Goal: Task Accomplishment & Management: Complete application form

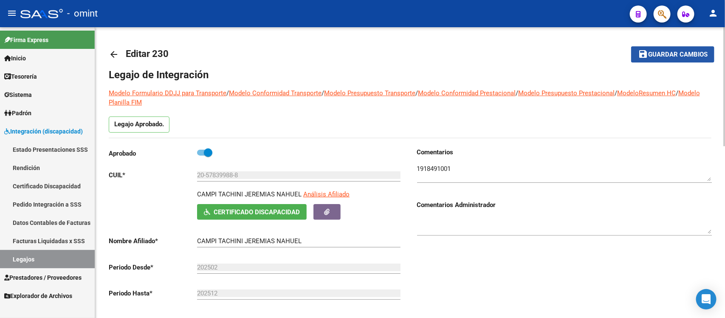
click at [642, 54] on mat-icon "save" at bounding box center [643, 54] width 10 height 10
click at [116, 52] on mat-icon "arrow_back" at bounding box center [114, 54] width 10 height 10
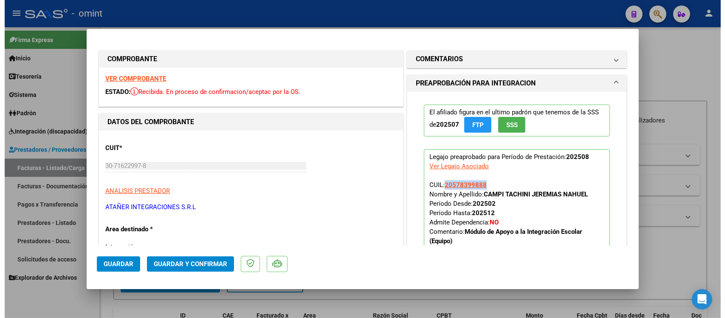
scroll to position [100, 0]
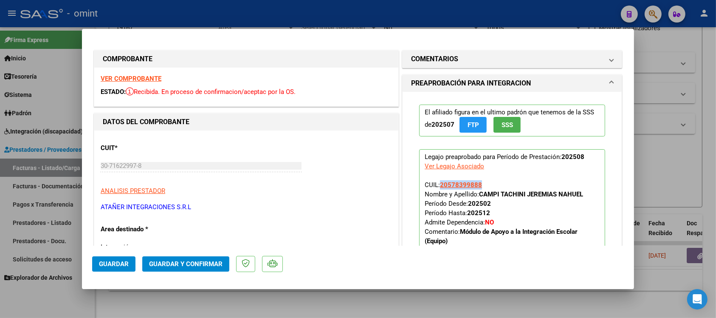
click at [174, 263] on span "Guardar y Confirmar" at bounding box center [185, 264] width 73 height 8
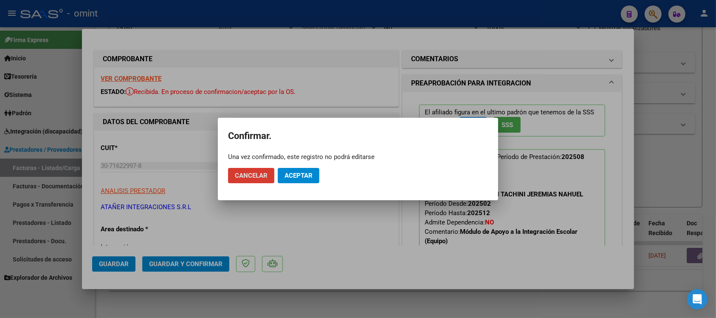
click at [306, 171] on button "Aceptar" at bounding box center [299, 175] width 42 height 15
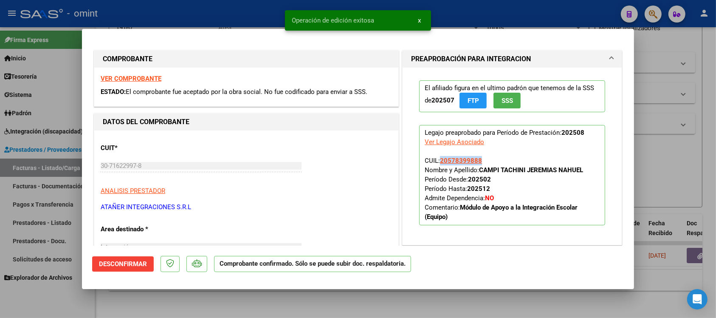
click at [243, 4] on div at bounding box center [358, 159] width 716 height 318
type input "$ 0,00"
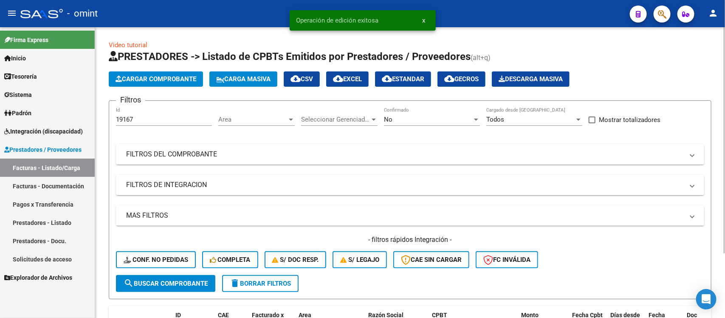
scroll to position [0, 0]
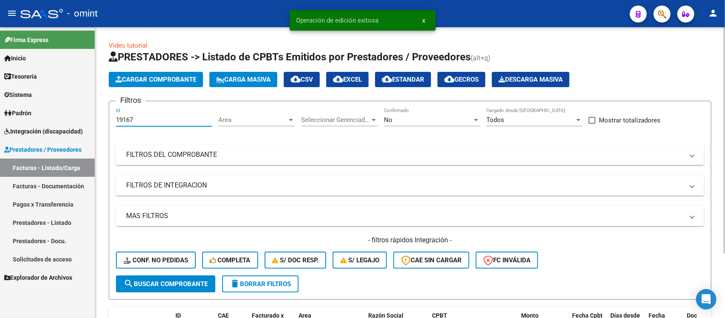
drag, startPoint x: 143, startPoint y: 121, endPoint x: 117, endPoint y: 117, distance: 25.8
click at [117, 117] on input "19167" at bounding box center [164, 120] width 96 height 8
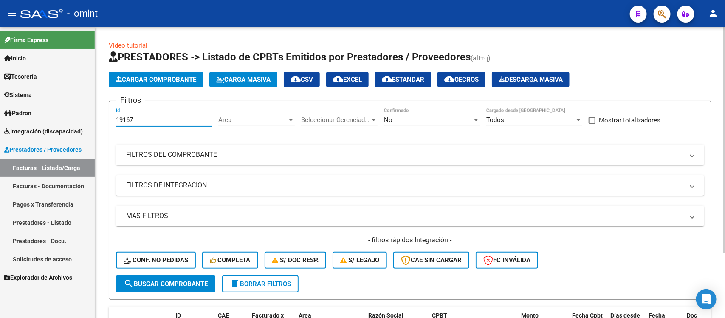
drag, startPoint x: 143, startPoint y: 119, endPoint x: 109, endPoint y: 110, distance: 35.7
click at [109, 110] on form "Filtros 19167 Id Area Area Seleccionar Gerenciador Seleccionar Gerenciador No C…" at bounding box center [410, 200] width 603 height 199
paste input "3"
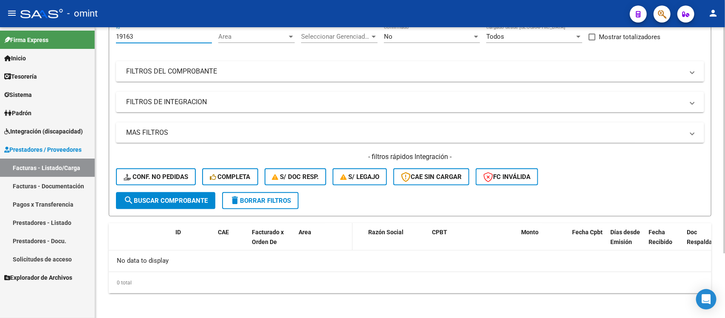
scroll to position [84, 0]
type input "19163"
click at [138, 41] on div "19163 Id" at bounding box center [164, 33] width 96 height 18
click at [145, 35] on input "19163" at bounding box center [164, 36] width 96 height 8
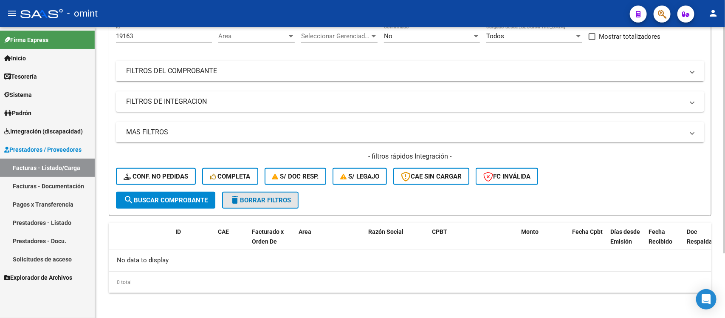
click at [270, 198] on span "delete Borrar Filtros" at bounding box center [260, 200] width 61 height 8
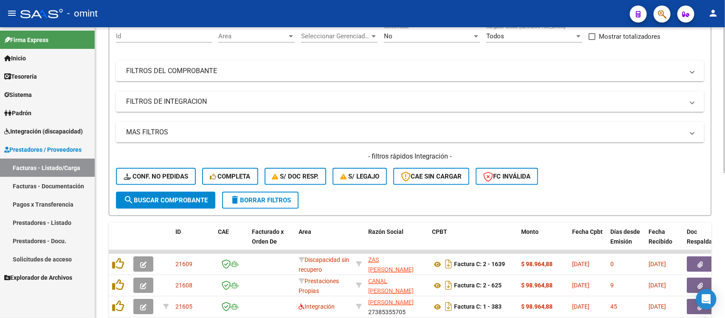
click at [139, 40] on div "Id" at bounding box center [164, 33] width 96 height 18
paste input "19163"
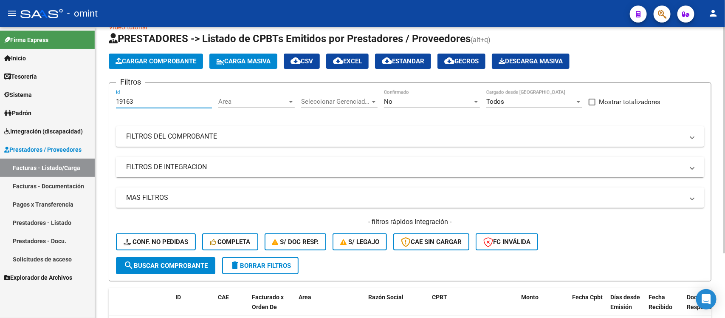
scroll to position [0, 0]
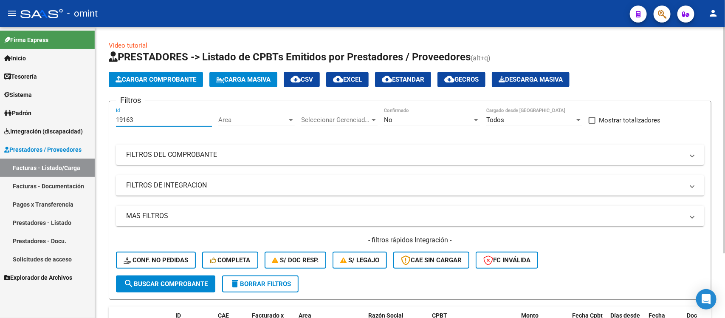
drag, startPoint x: 141, startPoint y: 37, endPoint x: 102, endPoint y: 29, distance: 40.2
click at [102, 29] on div "Video tutorial PRESTADORES -> Listado de CPBTs Emitidos por Prestadores / Prove…" at bounding box center [410, 215] width 630 height 376
paste input "21217"
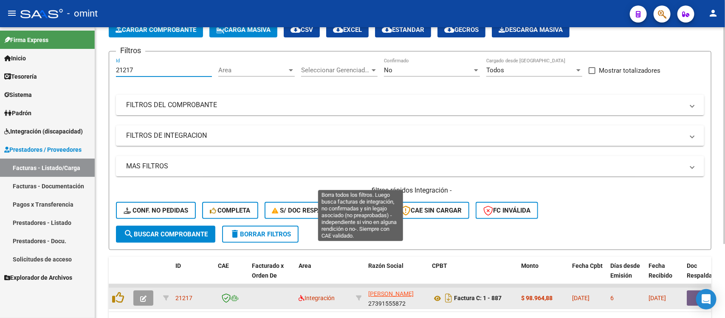
scroll to position [100, 0]
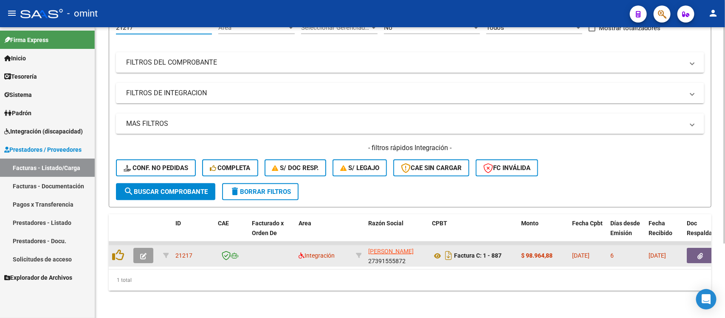
type input "21217"
click at [142, 253] on icon "button" at bounding box center [143, 256] width 6 height 6
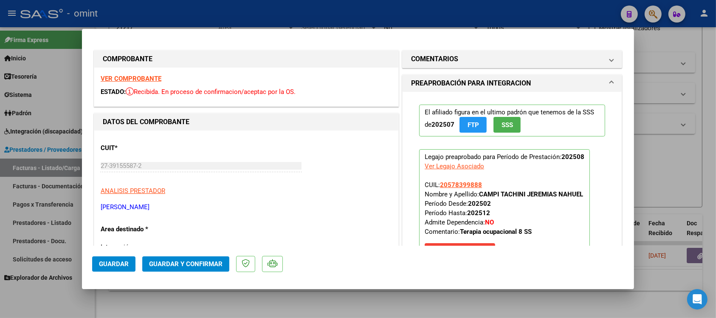
click at [147, 78] on strong "VER COMPROBANTE" at bounding box center [131, 79] width 61 height 8
click at [175, 260] on span "Guardar y Confirmar" at bounding box center [185, 264] width 73 height 8
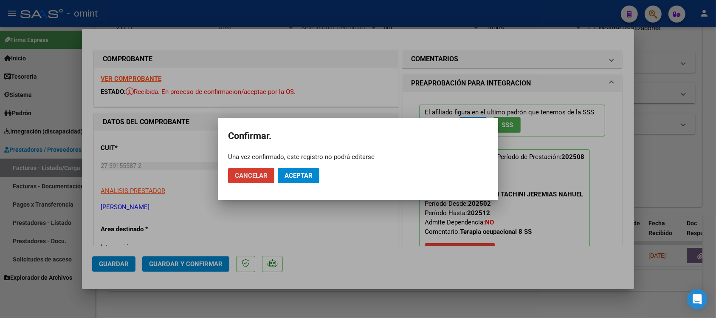
click at [308, 169] on button "Aceptar" at bounding box center [299, 175] width 42 height 15
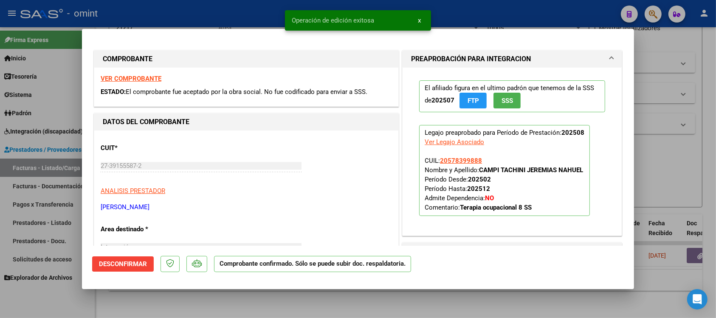
click at [169, 15] on div at bounding box center [358, 159] width 716 height 318
type input "$ 0,00"
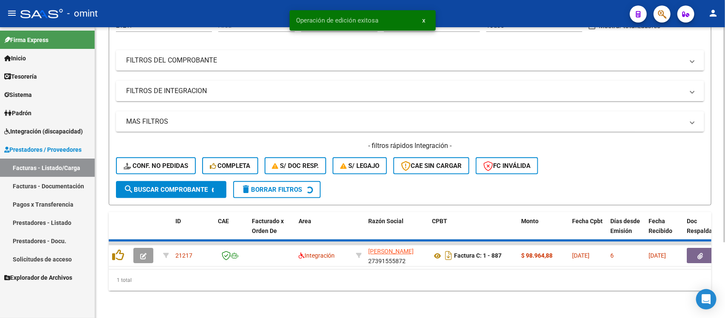
scroll to position [84, 0]
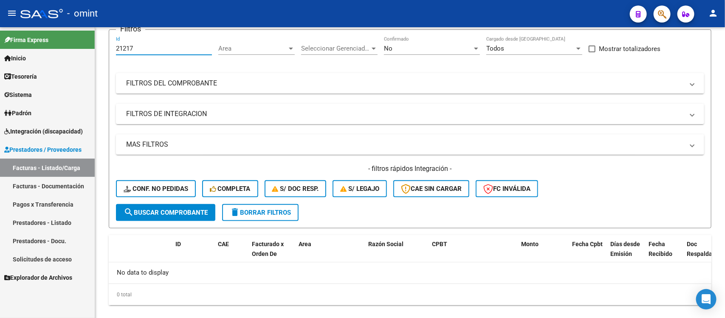
drag, startPoint x: 139, startPoint y: 37, endPoint x: 79, endPoint y: 47, distance: 60.4
click at [79, 47] on mat-sidenav-container "Firma Express Inicio Calendario SSS Instructivos Contacto OS Tesorería Extracto…" at bounding box center [362, 172] width 725 height 291
paste input "09"
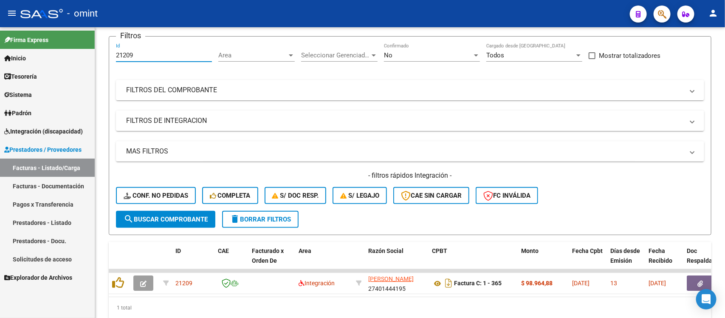
scroll to position [71, 0]
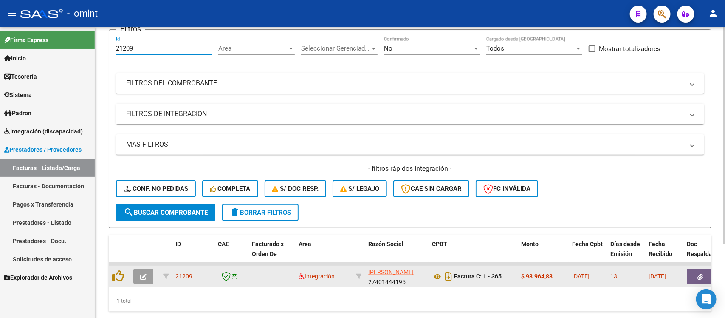
type input "21209"
click at [151, 276] on button "button" at bounding box center [143, 275] width 20 height 15
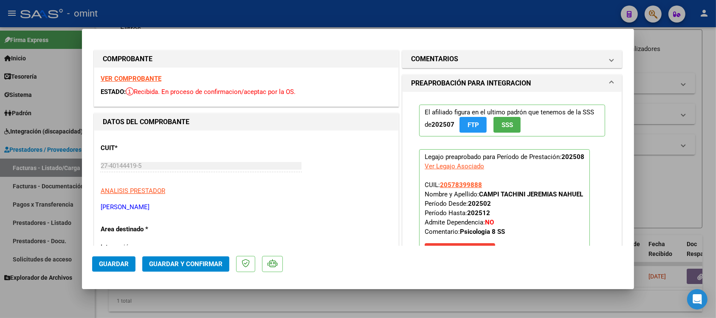
click at [156, 76] on strong "VER COMPROBANTE" at bounding box center [131, 79] width 61 height 8
click at [156, 265] on span "Guardar y Confirmar" at bounding box center [185, 264] width 73 height 8
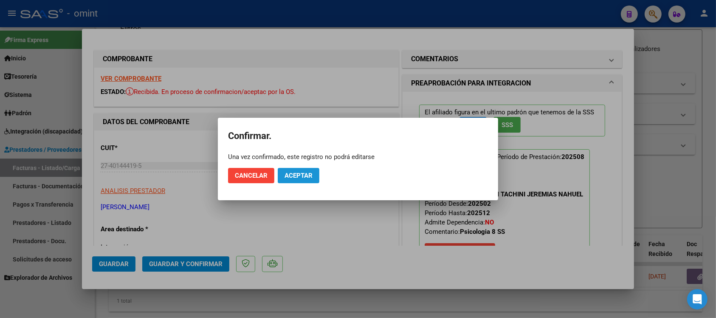
click at [291, 179] on button "Aceptar" at bounding box center [299, 175] width 42 height 15
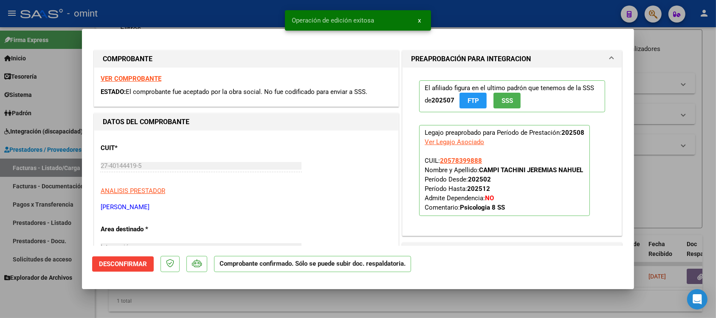
click at [213, 9] on div at bounding box center [358, 159] width 716 height 318
type input "$ 0,00"
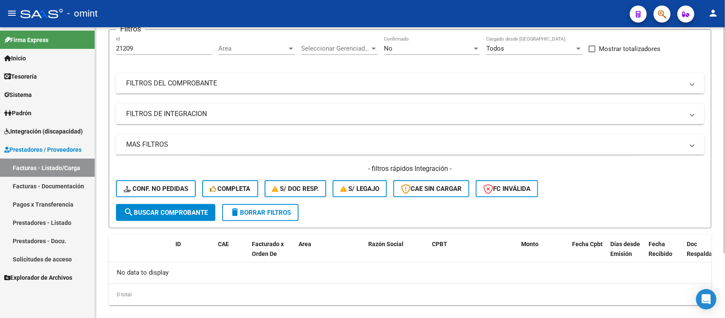
click at [169, 50] on input "21209" at bounding box center [164, 49] width 96 height 8
type input "2"
paste input "18232"
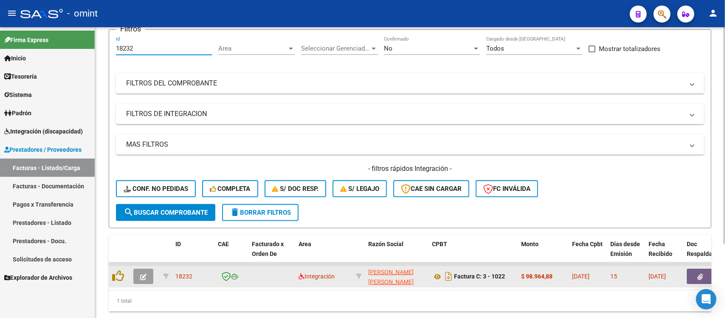
type input "18232"
click at [149, 276] on button "button" at bounding box center [143, 275] width 20 height 15
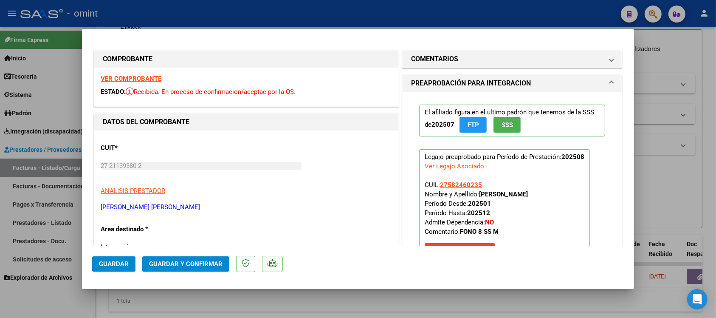
click at [142, 75] on strong "VER COMPROBANTE" at bounding box center [131, 79] width 61 height 8
click at [202, 262] on span "Guardar y Confirmar" at bounding box center [185, 264] width 73 height 8
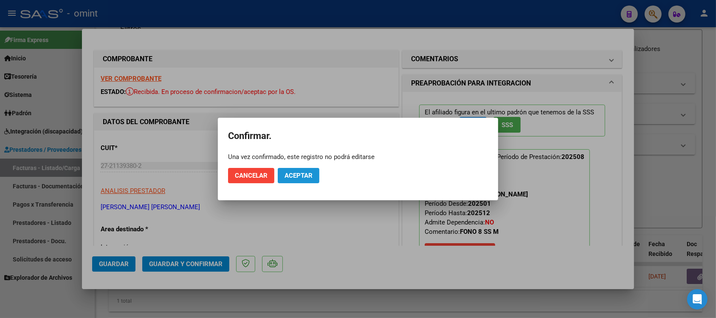
click at [316, 181] on button "Aceptar" at bounding box center [299, 175] width 42 height 15
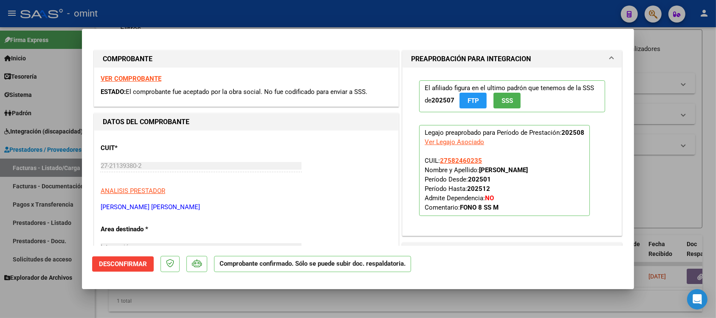
click at [216, 13] on div at bounding box center [358, 159] width 716 height 318
type input "$ 0,00"
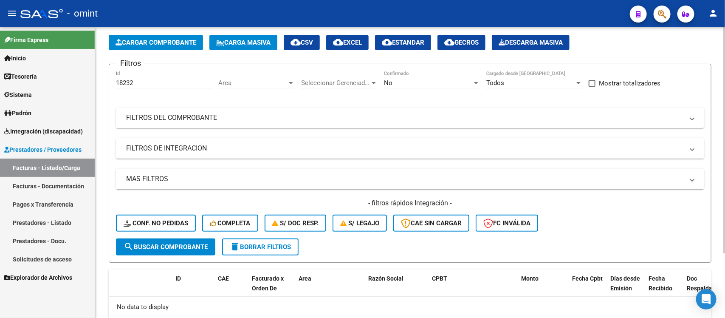
scroll to position [18, 0]
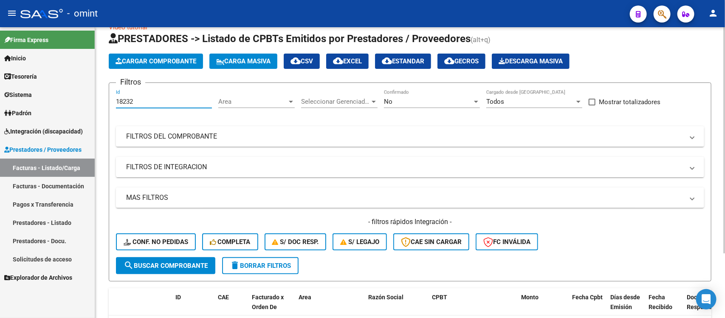
click at [139, 103] on input "18232" at bounding box center [164, 102] width 96 height 8
type input "1"
paste input "18669"
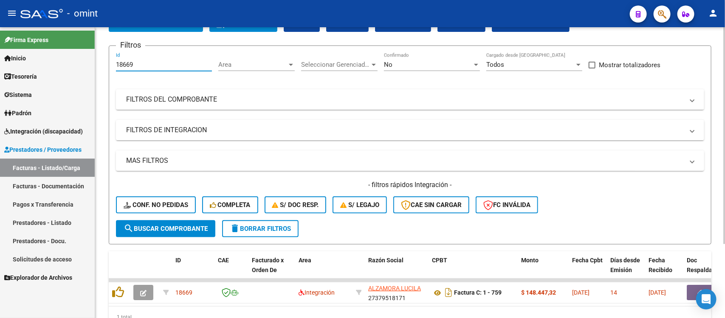
scroll to position [100, 0]
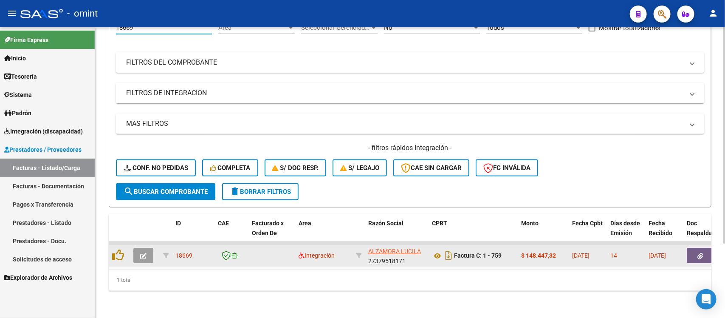
type input "18669"
click at [148, 248] on button "button" at bounding box center [143, 255] width 20 height 15
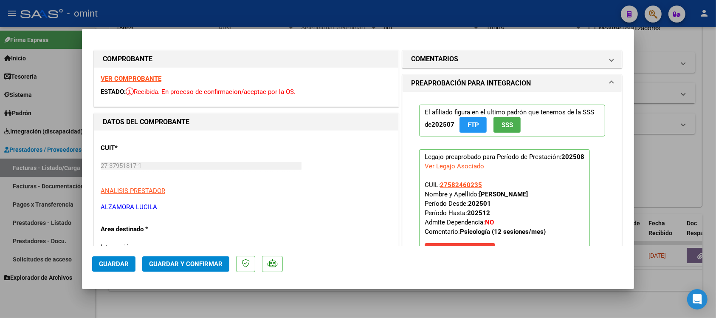
click at [146, 77] on strong "VER COMPROBANTE" at bounding box center [131, 79] width 61 height 8
click at [205, 260] on span "Guardar y Confirmar" at bounding box center [185, 264] width 73 height 8
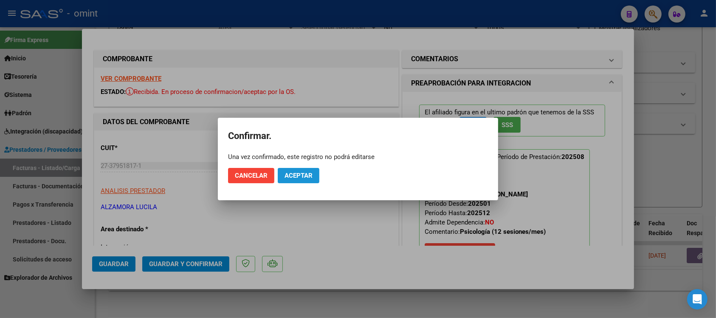
click at [298, 169] on button "Aceptar" at bounding box center [299, 175] width 42 height 15
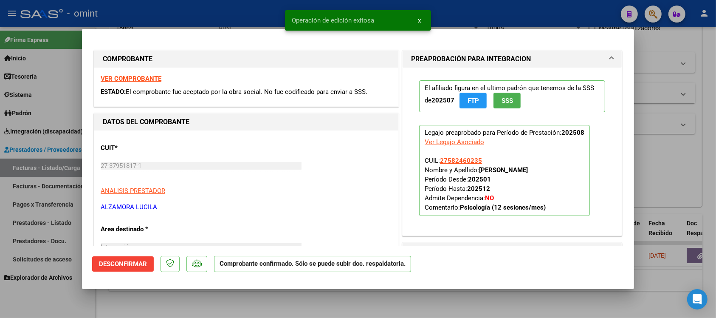
click at [224, 11] on div at bounding box center [358, 159] width 716 height 318
type input "$ 0,00"
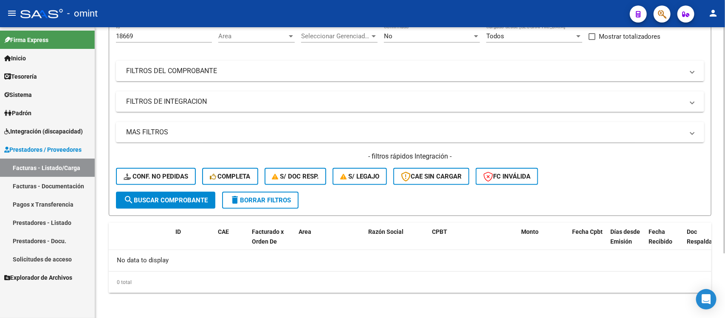
scroll to position [0, 0]
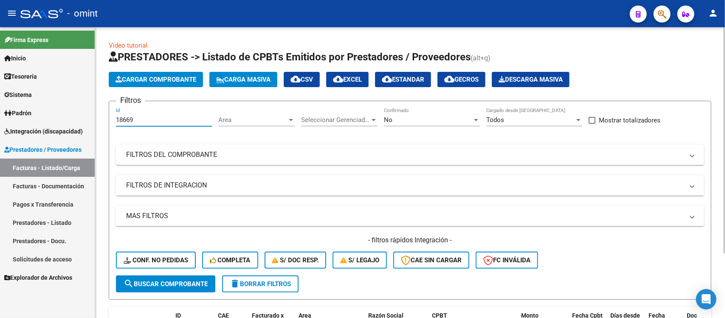
click at [147, 119] on input "18669" at bounding box center [164, 120] width 96 height 8
type input "1"
paste input "18587"
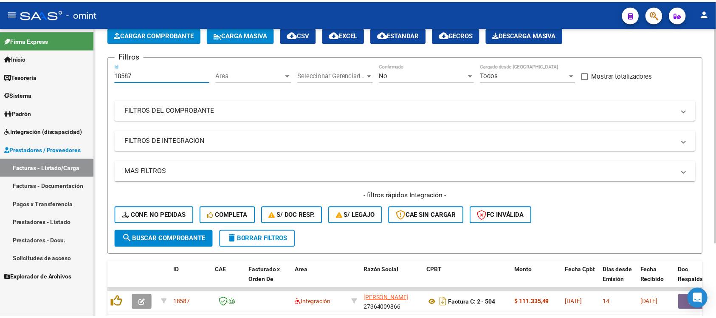
scroll to position [100, 0]
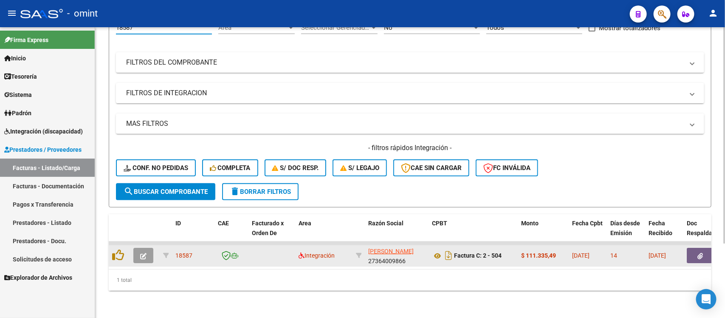
type input "18587"
click at [144, 253] on icon "button" at bounding box center [143, 256] width 6 height 6
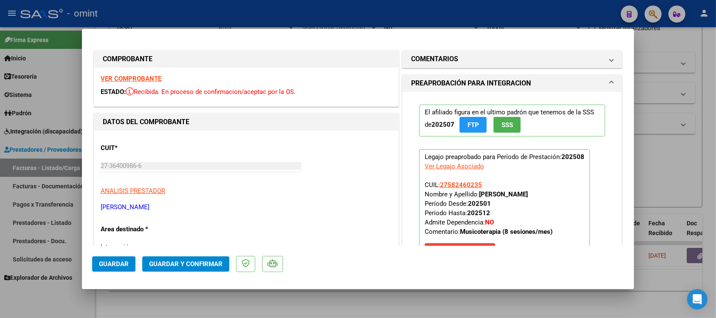
click at [118, 75] on strong "VER COMPROBANTE" at bounding box center [131, 79] width 61 height 8
click at [441, 62] on h1 "COMENTARIOS" at bounding box center [434, 59] width 47 height 10
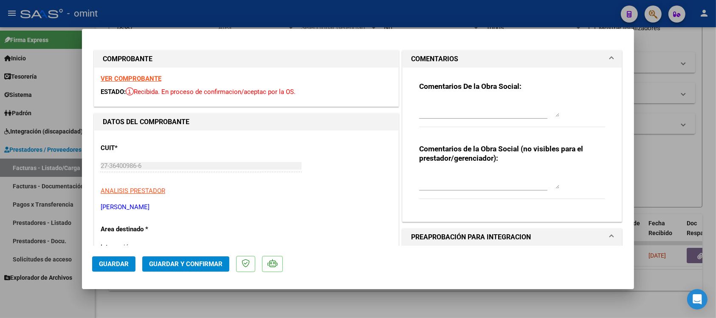
click at [440, 65] on mat-expansion-panel-header "COMENTARIOS" at bounding box center [512, 59] width 219 height 17
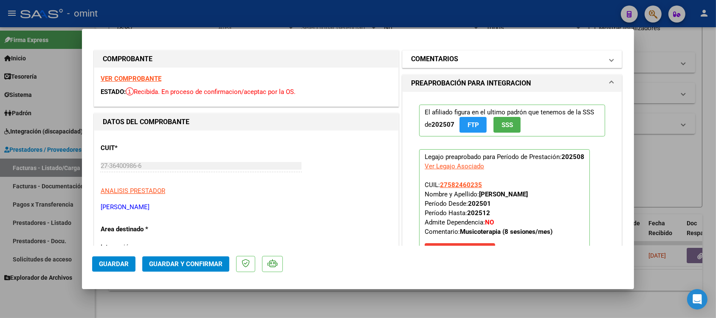
click at [443, 59] on h1 "COMENTARIOS" at bounding box center [434, 59] width 47 height 10
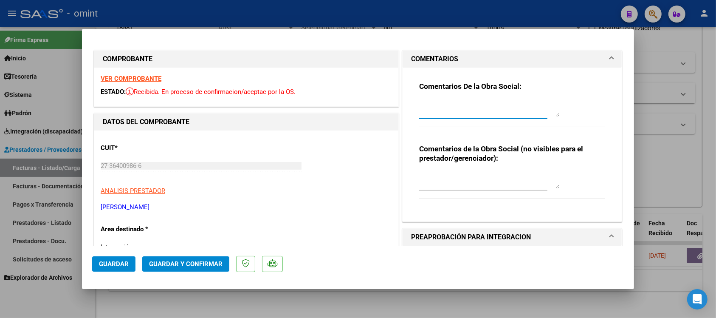
click at [455, 113] on textarea at bounding box center [489, 108] width 140 height 17
paste textarea "Se rechaza el comprobante. La cantidad de sesiones habilitadas son XXXXX SS/MES…"
drag, startPoint x: 506, startPoint y: 111, endPoint x: 548, endPoint y: 152, distance: 58.6
click at [509, 113] on textarea "Se rechaza el comprobante. La cantidad de sesiones habilitadas son XXXXX SS/MES…" at bounding box center [489, 108] width 140 height 17
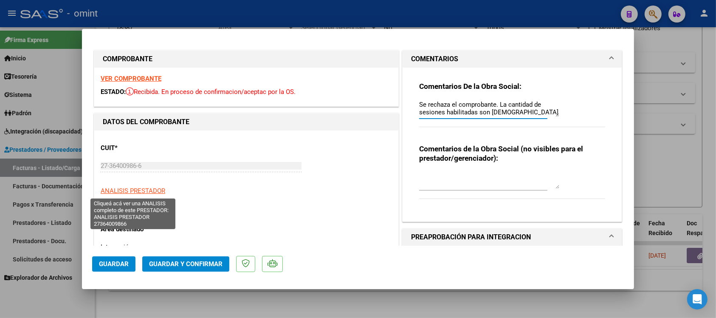
scroll to position [106, 0]
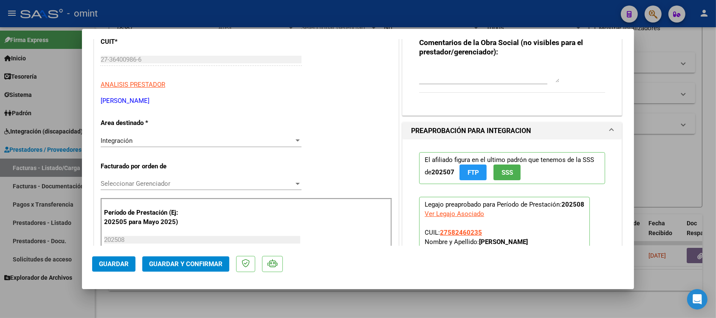
type textarea "Se rechaza el comprobante. La cantidad de sesiones habilitadas son 8 SS/MES. Po…"
click at [156, 140] on div "Integración" at bounding box center [197, 141] width 193 height 8
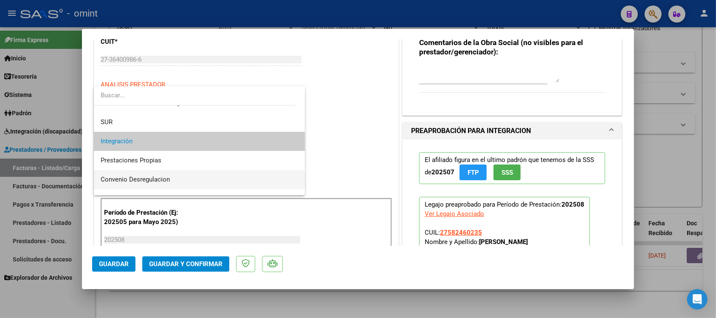
scroll to position [82, 0]
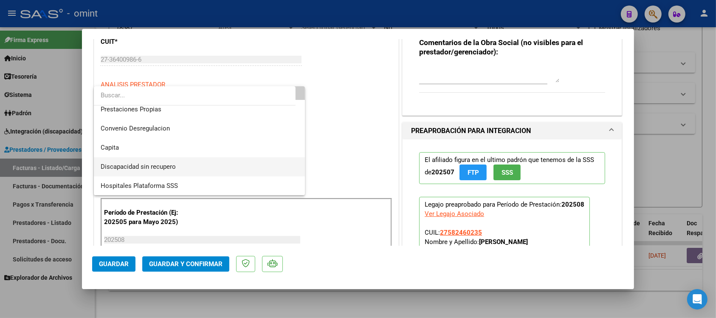
click at [177, 168] on span "Discapacidad sin recupero" at bounding box center [200, 166] width 198 height 19
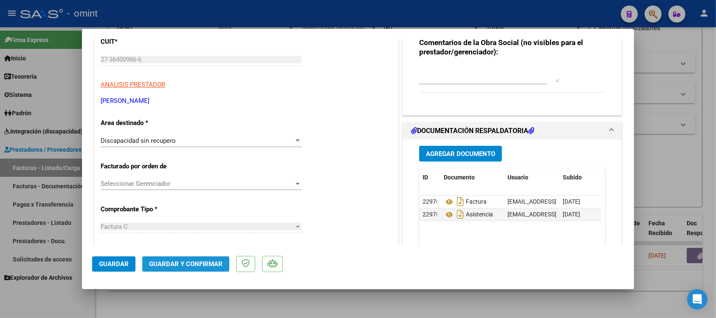
click at [200, 265] on span "Guardar y Confirmar" at bounding box center [185, 264] width 73 height 8
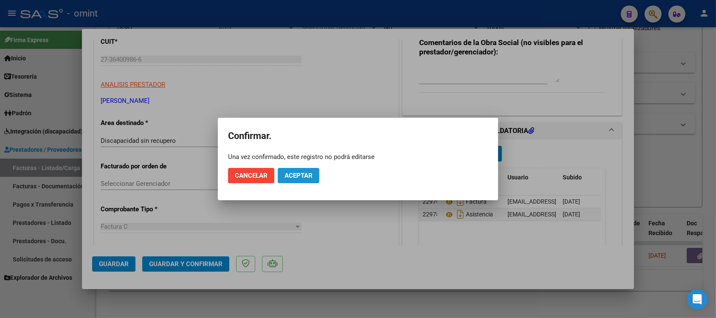
click at [315, 177] on button "Aceptar" at bounding box center [299, 175] width 42 height 15
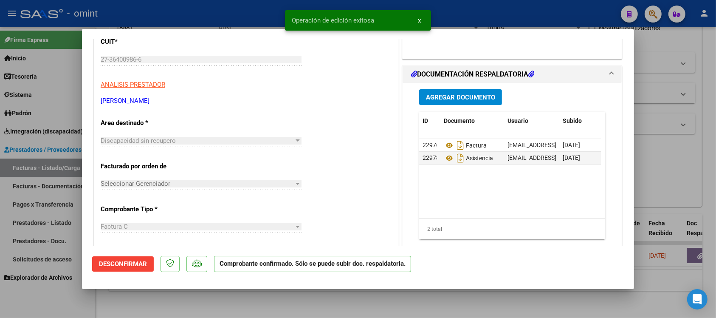
click at [232, 14] on div at bounding box center [358, 159] width 716 height 318
type input "$ 0,00"
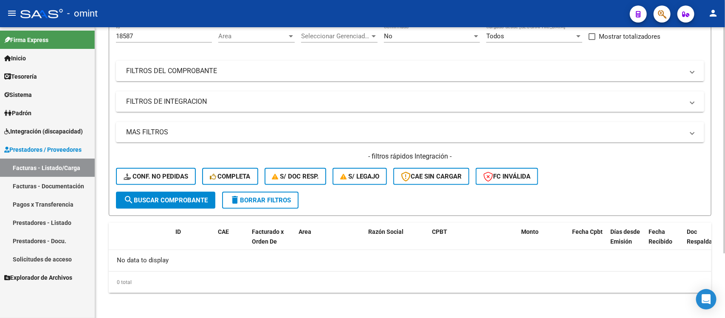
scroll to position [31, 0]
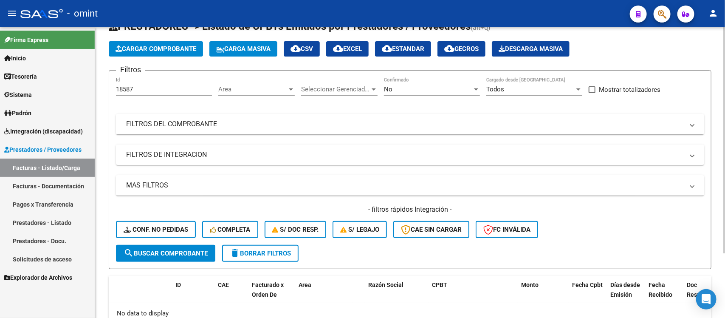
click at [158, 86] on input "18587" at bounding box center [164, 89] width 96 height 8
type input "1"
paste input "18500"
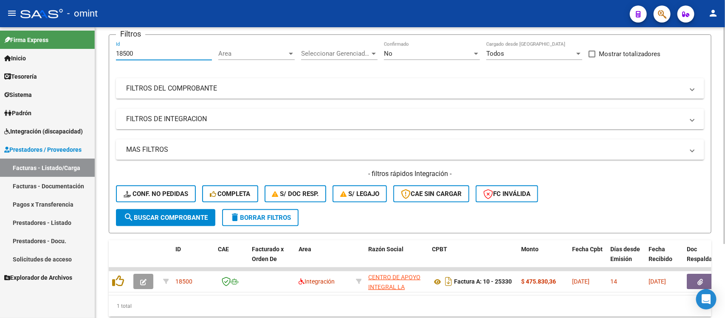
scroll to position [84, 0]
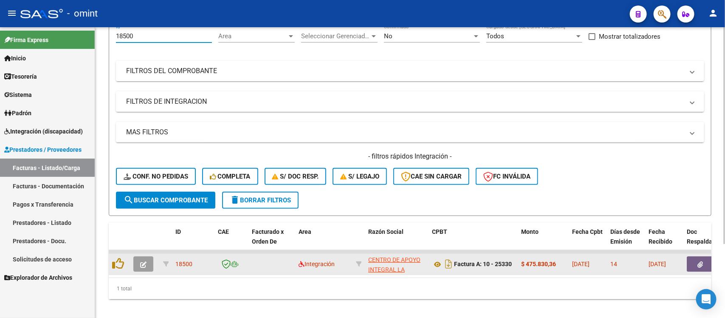
type input "18500"
click at [145, 261] on icon "button" at bounding box center [143, 264] width 6 height 6
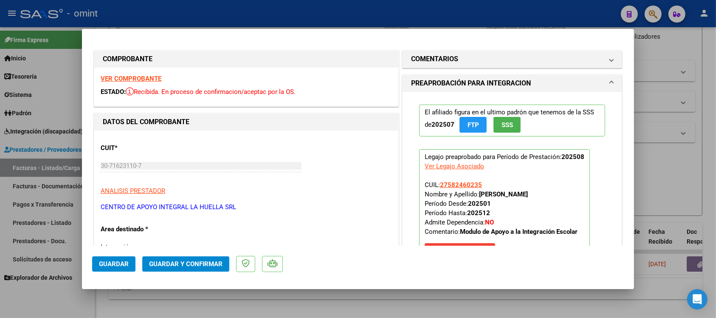
click at [144, 79] on strong "VER COMPROBANTE" at bounding box center [131, 79] width 61 height 8
click at [217, 268] on button "Guardar y Confirmar" at bounding box center [185, 263] width 87 height 15
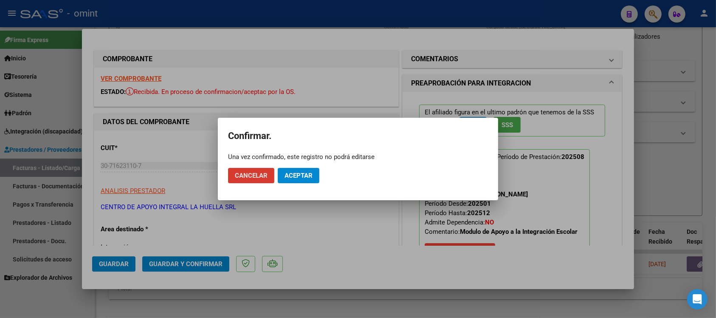
click at [291, 168] on button "Aceptar" at bounding box center [299, 175] width 42 height 15
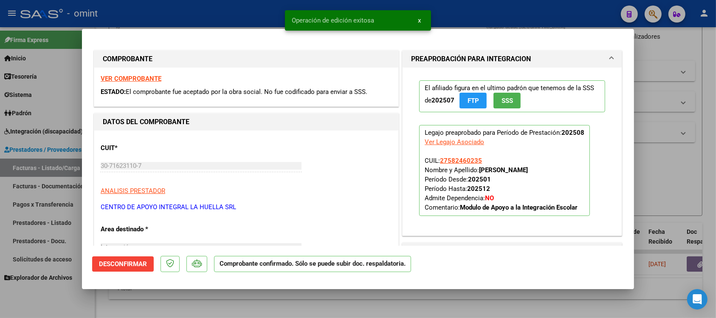
click at [209, 19] on div at bounding box center [358, 159] width 716 height 318
type input "$ 0,00"
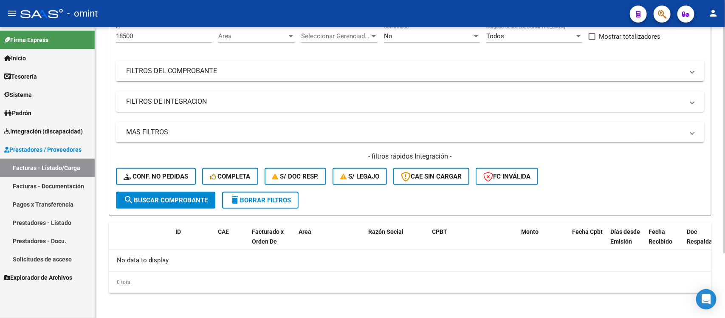
click at [161, 33] on input "18500" at bounding box center [164, 36] width 96 height 8
type input "1"
paste input "20343"
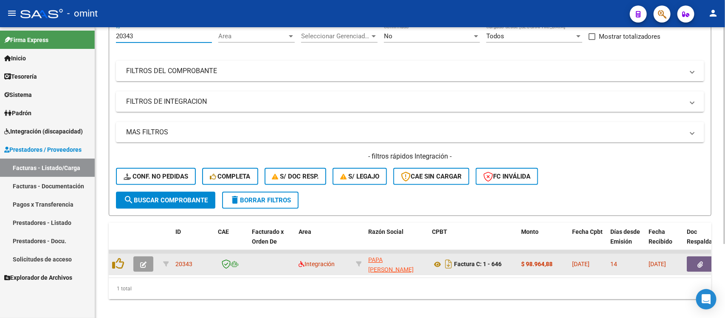
type input "20343"
click at [137, 266] on button "button" at bounding box center [143, 263] width 20 height 15
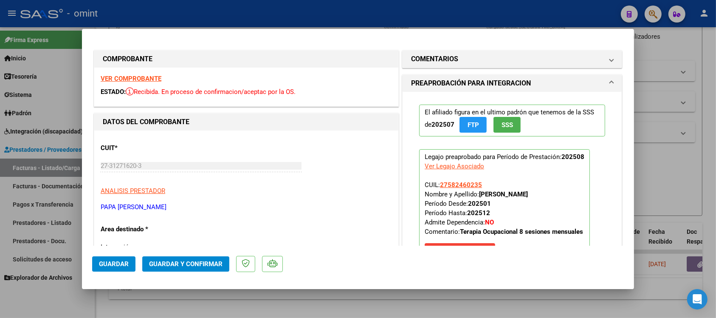
click at [155, 79] on strong "VER COMPROBANTE" at bounding box center [131, 79] width 61 height 8
click at [190, 255] on mat-dialog-actions "Guardar Guardar y Confirmar" at bounding box center [358, 263] width 532 height 34
click at [206, 268] on button "Guardar y Confirmar" at bounding box center [185, 263] width 87 height 15
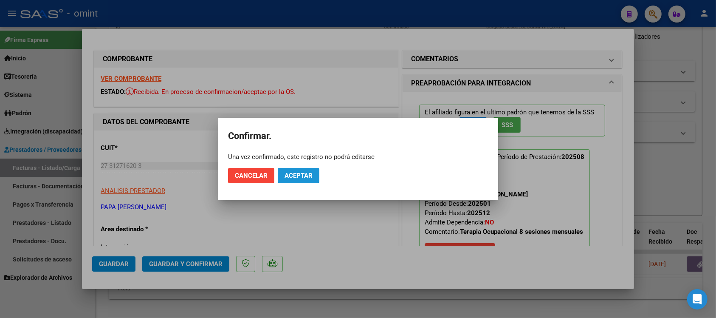
click at [291, 177] on span "Aceptar" at bounding box center [299, 176] width 28 height 8
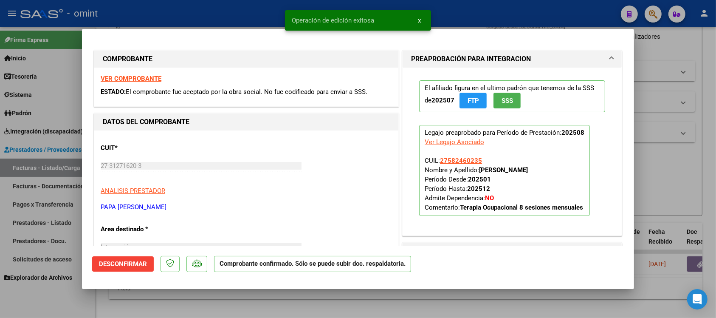
click at [209, 12] on div at bounding box center [358, 159] width 716 height 318
type input "$ 0,00"
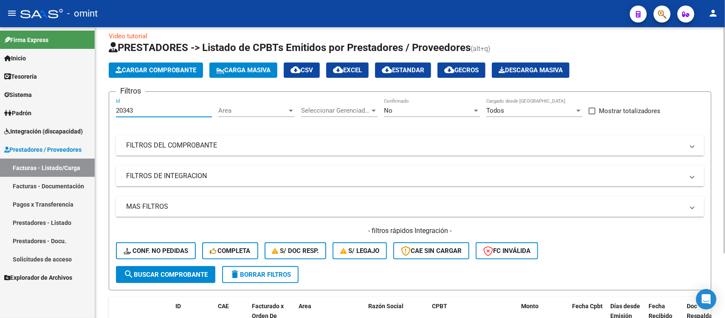
drag, startPoint x: 147, startPoint y: 37, endPoint x: 113, endPoint y: 35, distance: 33.6
click at [113, 35] on div "Video tutorial PRESTADORES -> Listado de CPBTs Emitidos por Prestadores / Prove…" at bounding box center [410, 206] width 630 height 376
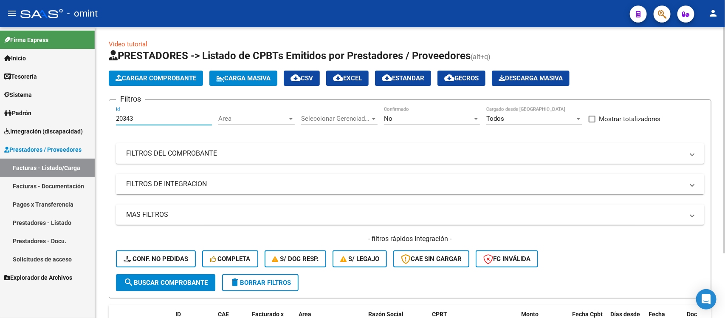
paste input "18496"
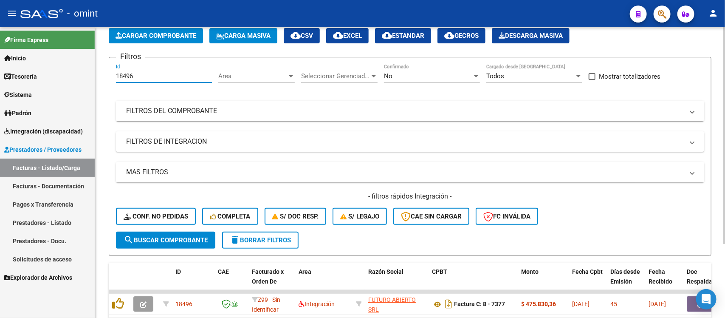
scroll to position [100, 0]
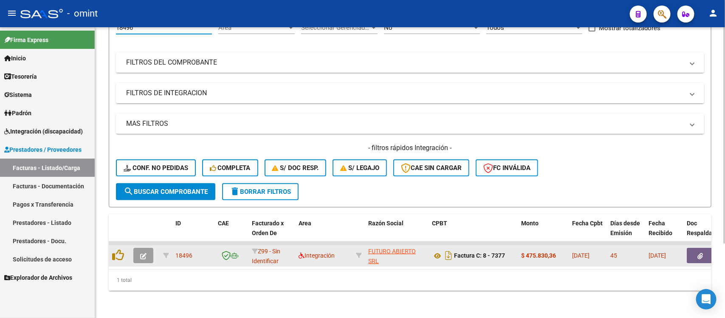
type input "18496"
click at [141, 253] on icon "button" at bounding box center [143, 256] width 6 height 6
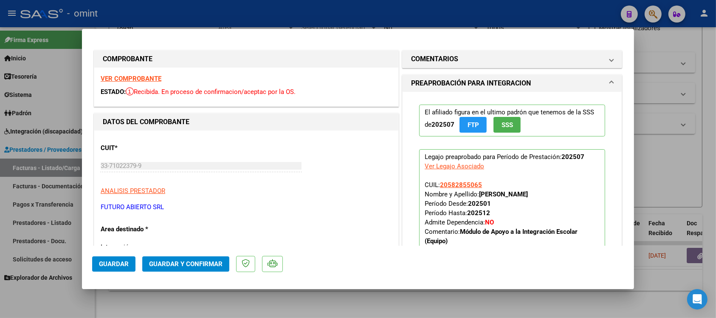
click at [137, 77] on strong "VER COMPROBANTE" at bounding box center [131, 79] width 61 height 8
click at [200, 258] on button "Guardar y Confirmar" at bounding box center [185, 263] width 87 height 15
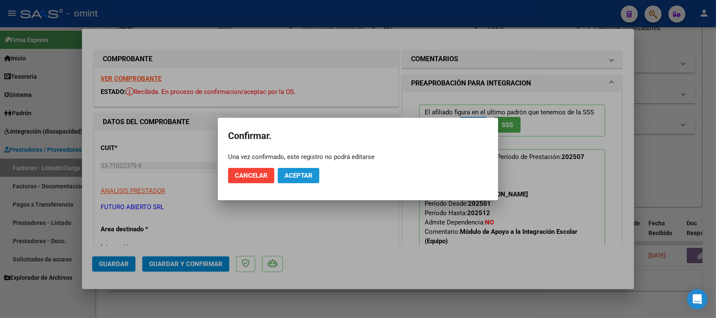
click at [292, 175] on span "Aceptar" at bounding box center [299, 176] width 28 height 8
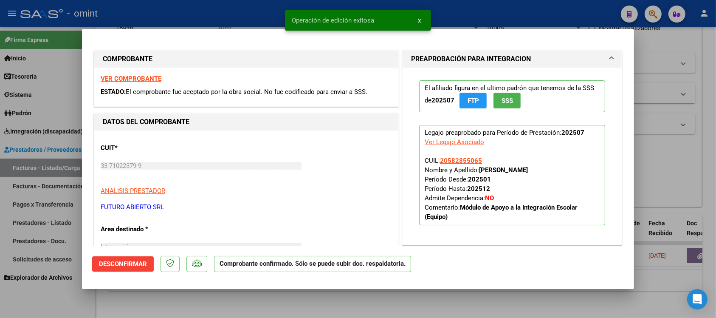
click at [234, 20] on div at bounding box center [358, 159] width 716 height 318
type input "$ 0,00"
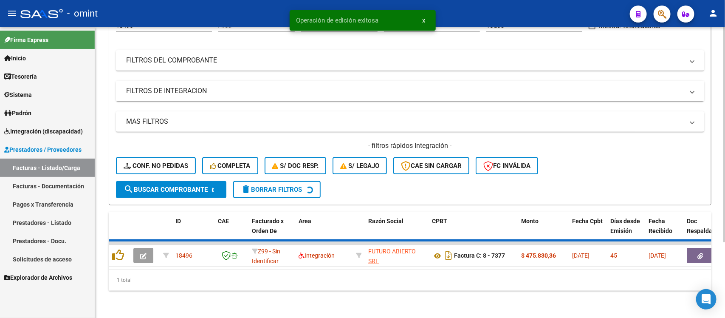
scroll to position [84, 0]
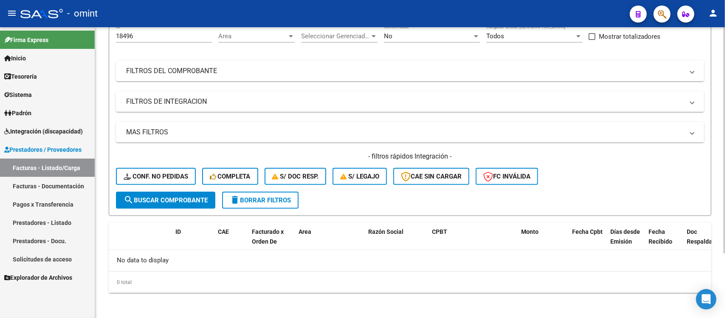
click at [135, 31] on div "18496 Id" at bounding box center [164, 33] width 96 height 18
type input "1"
paste input "18546"
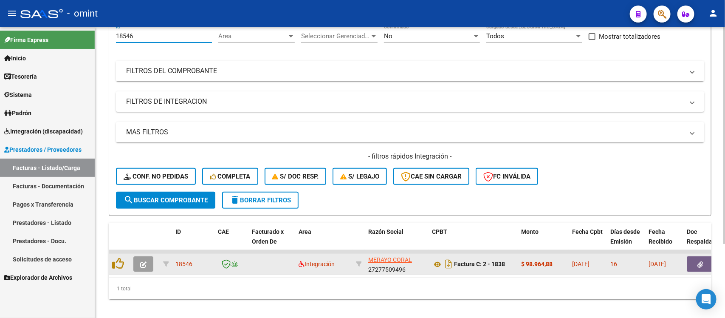
type input "18546"
click at [143, 261] on icon "button" at bounding box center [143, 264] width 6 height 6
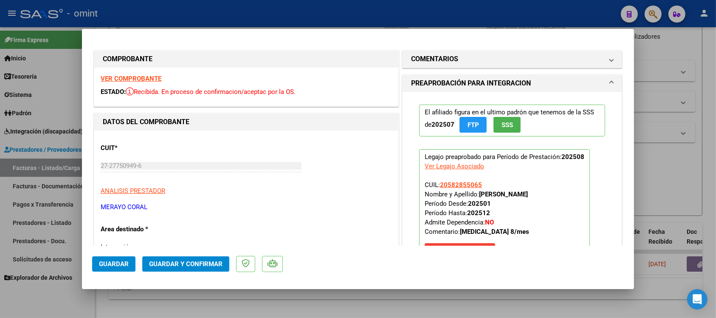
click at [143, 81] on strong "VER COMPROBANTE" at bounding box center [131, 79] width 61 height 8
click at [201, 268] on button "Guardar y Confirmar" at bounding box center [185, 263] width 87 height 15
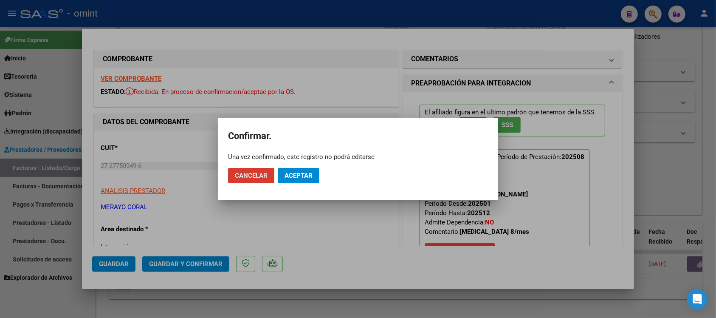
click at [296, 172] on span "Aceptar" at bounding box center [299, 176] width 28 height 8
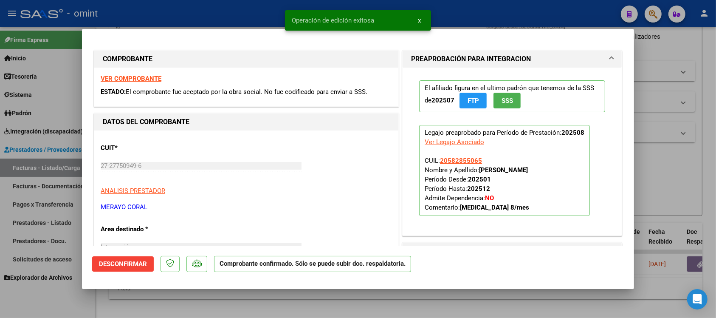
click at [266, 8] on div at bounding box center [358, 159] width 716 height 318
type input "$ 0,00"
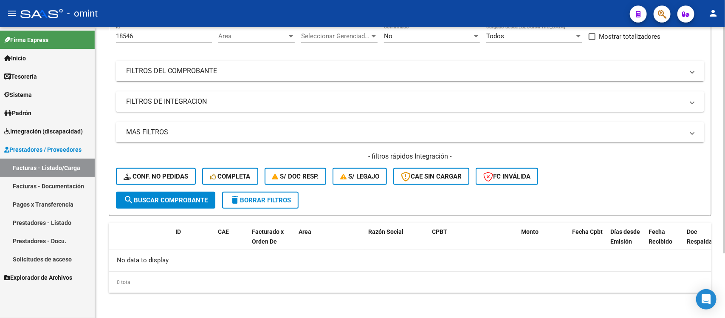
click at [140, 39] on div "18546 Id" at bounding box center [164, 33] width 96 height 18
type input "1"
paste input "18473"
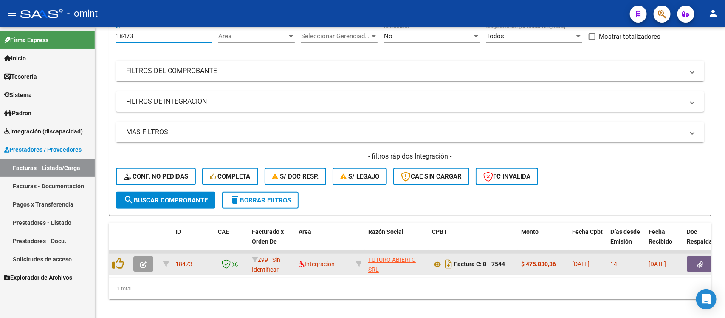
type input "18473"
click at [140, 262] on icon "button" at bounding box center [143, 264] width 6 height 6
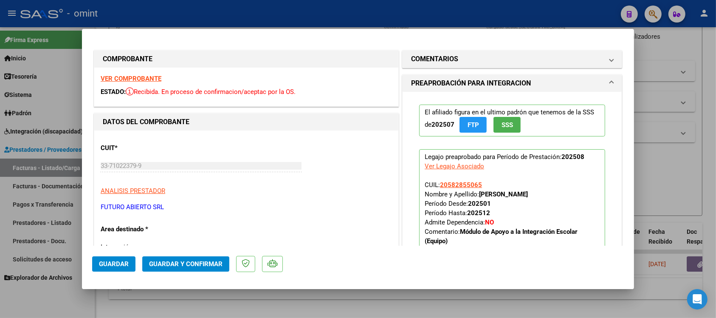
click at [159, 75] on strong "VER COMPROBANTE" at bounding box center [131, 79] width 61 height 8
click at [203, 262] on span "Guardar y Confirmar" at bounding box center [185, 264] width 73 height 8
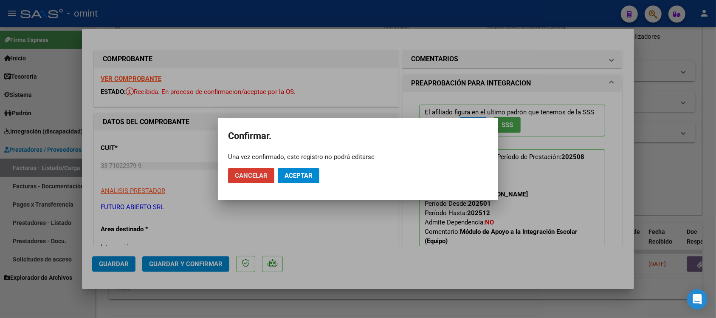
click at [294, 183] on button "Aceptar" at bounding box center [299, 175] width 42 height 15
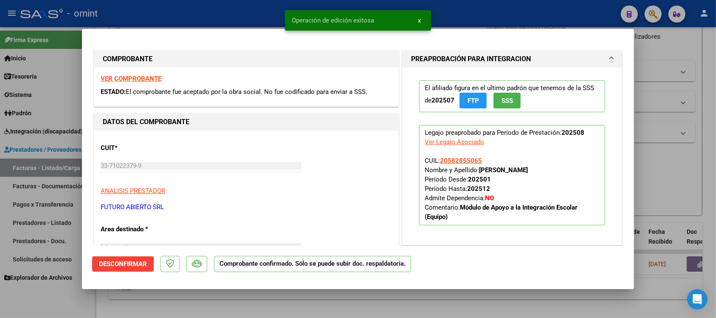
click at [229, 12] on div at bounding box center [358, 159] width 716 height 318
type input "$ 0,00"
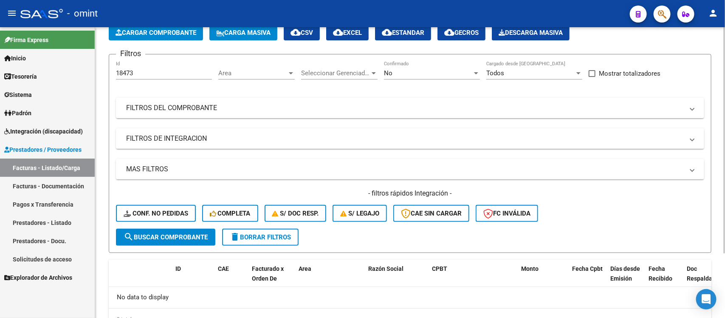
scroll to position [0, 0]
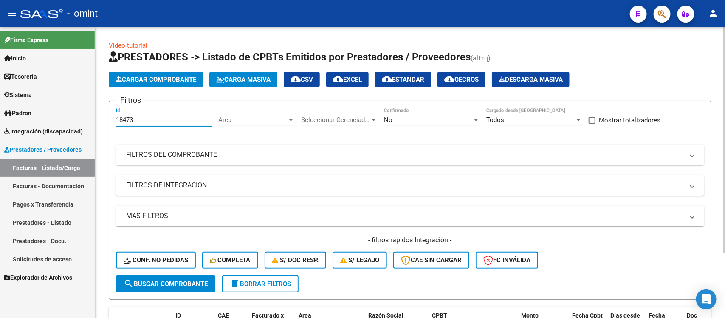
click at [148, 117] on input "18473" at bounding box center [164, 120] width 96 height 8
type input "1"
paste input "20798"
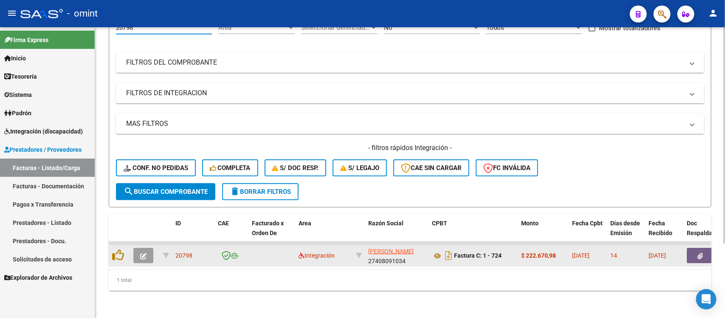
type input "20798"
click at [142, 248] on button "button" at bounding box center [143, 255] width 20 height 15
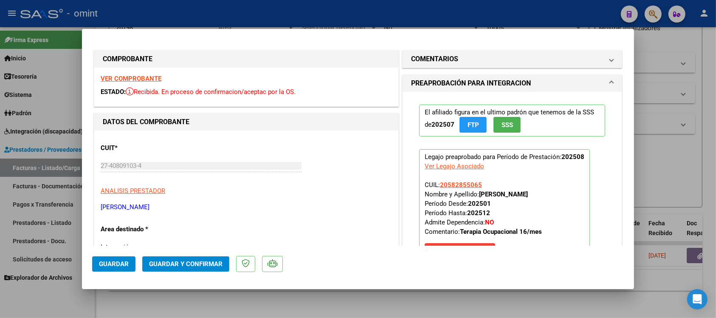
click at [145, 76] on strong "VER COMPROBANTE" at bounding box center [131, 79] width 61 height 8
click at [215, 262] on span "Guardar y Confirmar" at bounding box center [185, 264] width 73 height 8
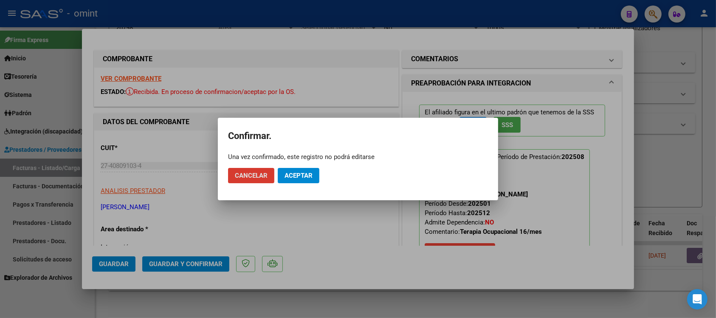
click at [308, 177] on span "Aceptar" at bounding box center [299, 176] width 28 height 8
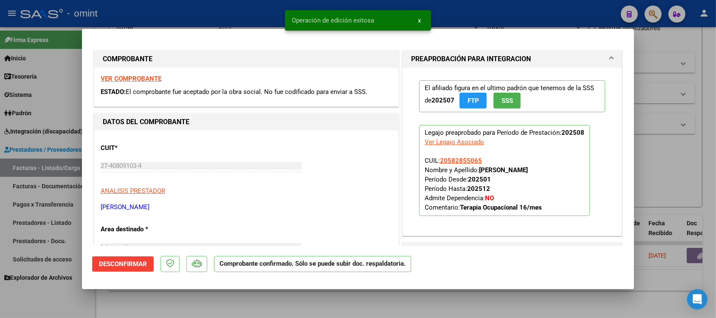
click at [182, 21] on div at bounding box center [358, 159] width 716 height 318
type input "$ 0,00"
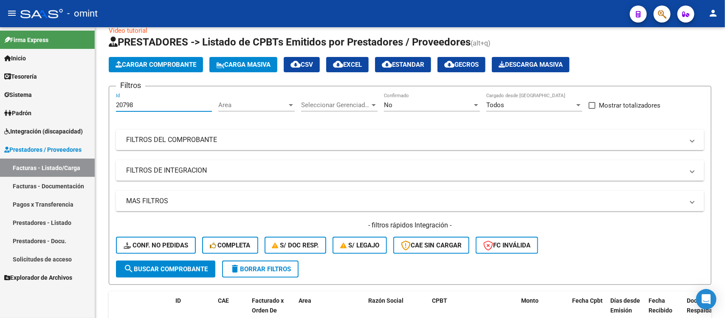
scroll to position [0, 0]
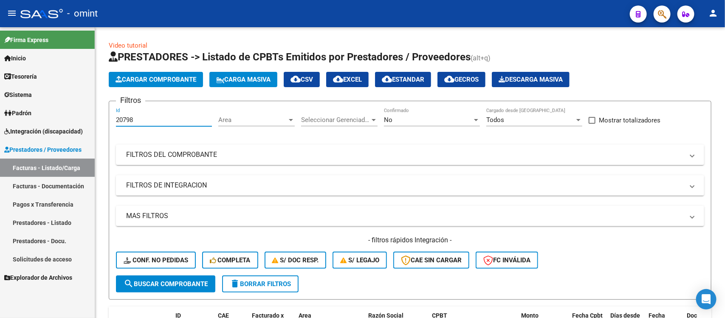
drag, startPoint x: 150, startPoint y: 32, endPoint x: 93, endPoint y: 33, distance: 56.5
click at [93, 33] on mat-sidenav-container "Firma Express Inicio Calendario SSS Instructivos Contacto OS Tesorería Extracto…" at bounding box center [362, 172] width 725 height 291
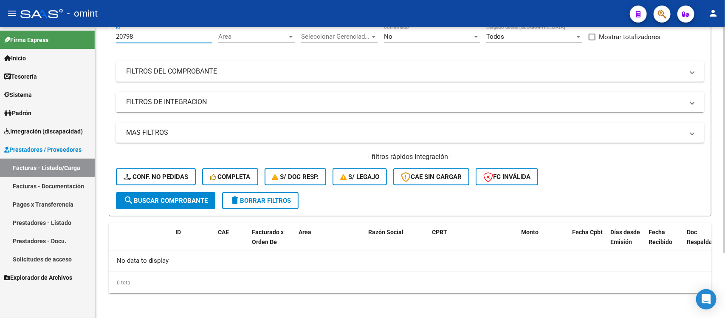
scroll to position [84, 0]
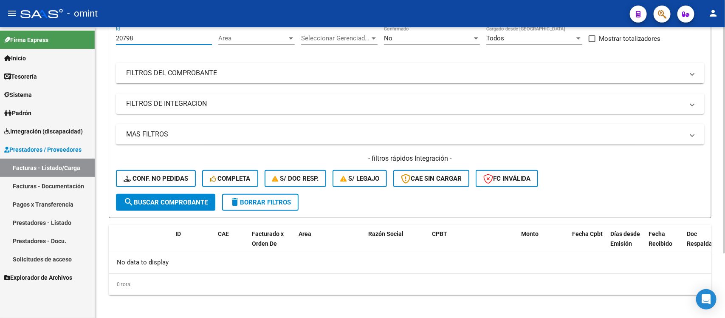
drag, startPoint x: 152, startPoint y: 34, endPoint x: 111, endPoint y: 39, distance: 41.0
click at [111, 39] on form "Filtros 20798 Id Area Area Seleccionar Gerenciador Seleccionar Gerenciador No C…" at bounding box center [410, 118] width 603 height 199
paste input "15800"
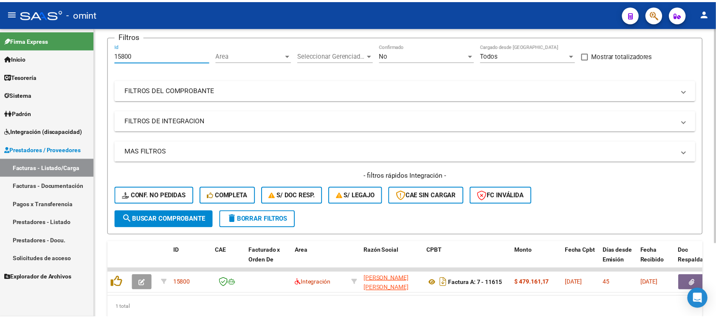
scroll to position [82, 0]
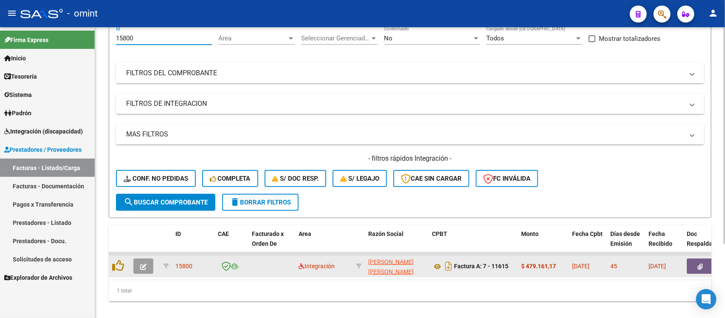
type input "15800"
click at [137, 258] on button "button" at bounding box center [143, 265] width 20 height 15
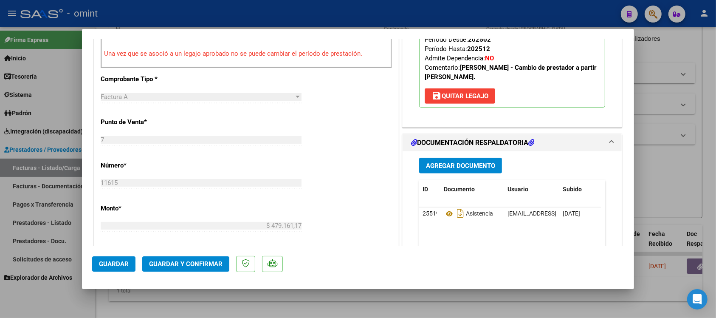
scroll to position [319, 0]
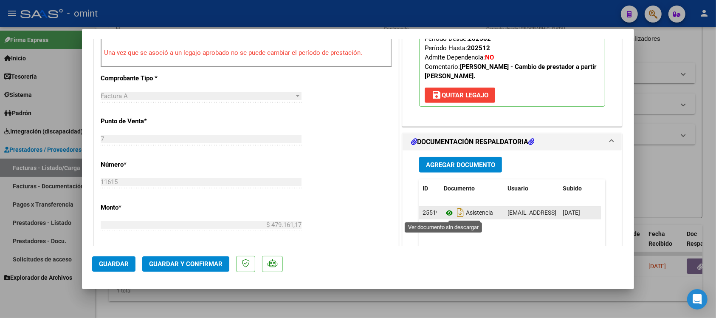
click at [444, 210] on icon at bounding box center [449, 213] width 11 height 10
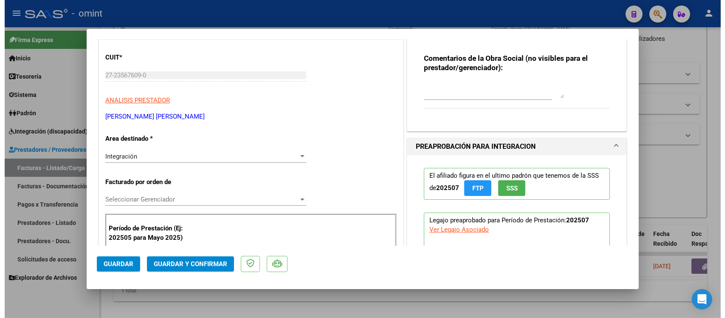
scroll to position [0, 0]
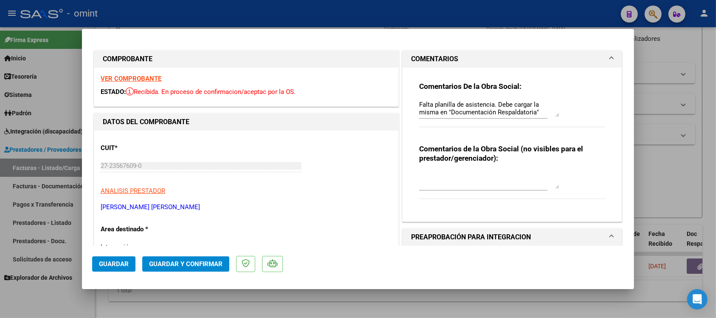
click at [141, 79] on strong "VER COMPROBANTE" at bounding box center [131, 79] width 61 height 8
click at [131, 81] on strong "VER COMPROBANTE" at bounding box center [131, 79] width 61 height 8
drag, startPoint x: 523, startPoint y: 113, endPoint x: 359, endPoint y: 97, distance: 165.2
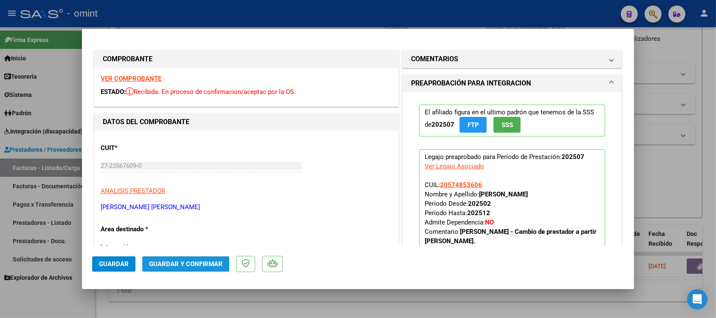
click at [198, 260] on span "Guardar y Confirmar" at bounding box center [185, 264] width 73 height 8
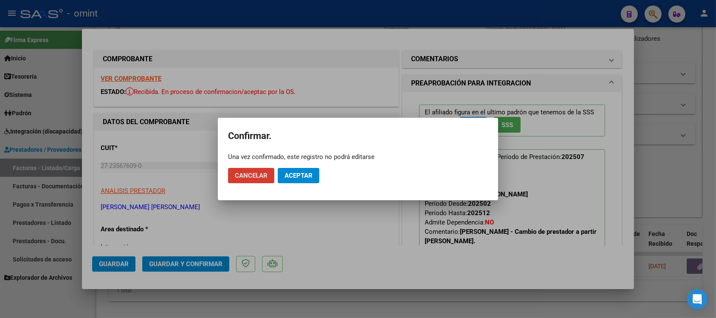
click at [285, 178] on span "Aceptar" at bounding box center [299, 176] width 28 height 8
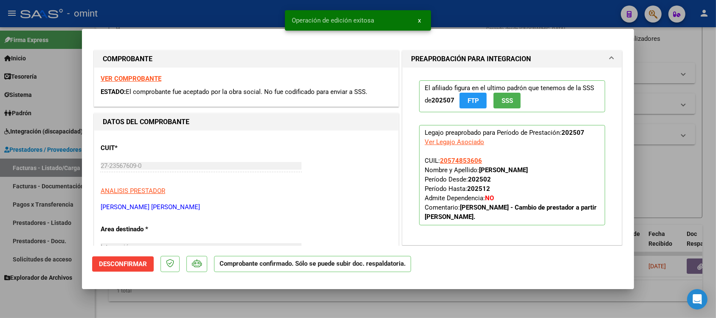
click at [243, 1] on div at bounding box center [358, 159] width 716 height 318
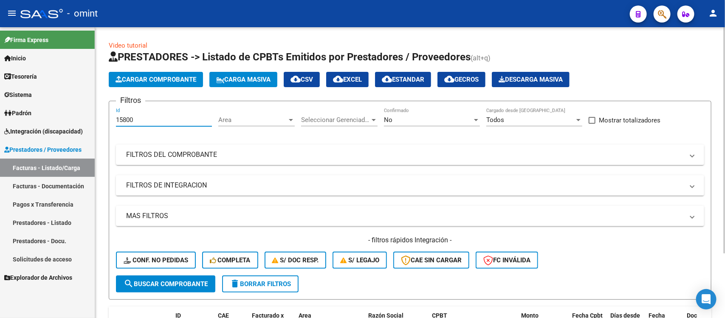
click at [139, 117] on input "15800" at bounding box center [164, 120] width 96 height 8
type input "1"
paste input "20704"
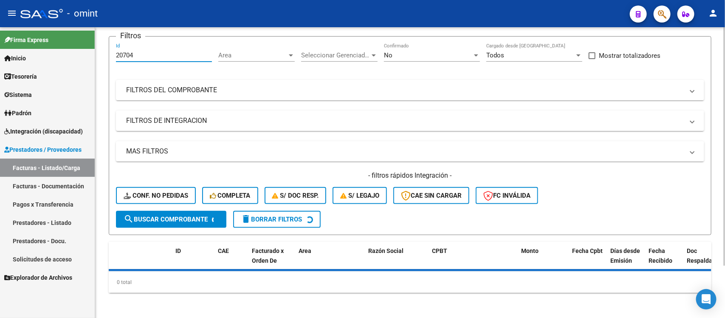
scroll to position [84, 0]
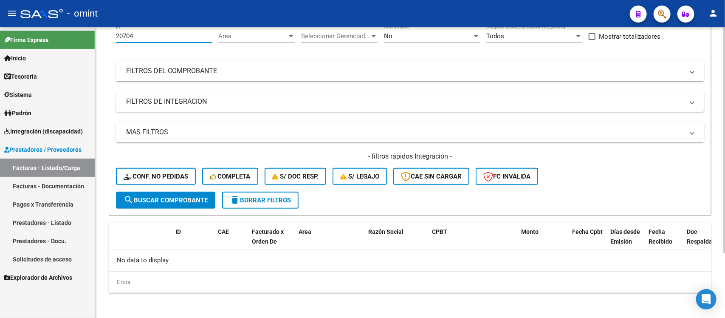
click at [139, 38] on input "20704" at bounding box center [164, 36] width 96 height 8
type input "2"
paste input "19702"
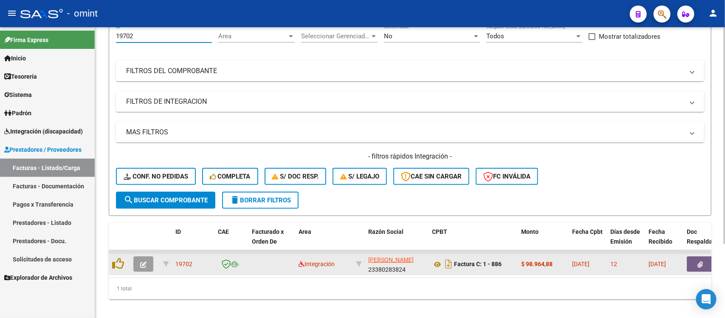
type input "19702"
click at [141, 264] on icon "button" at bounding box center [143, 264] width 6 height 6
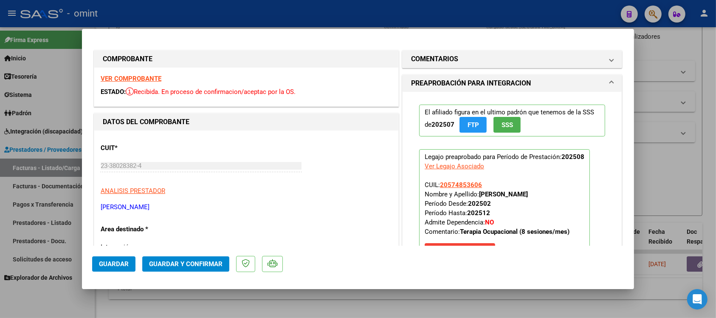
click at [140, 79] on strong "VER COMPROBANTE" at bounding box center [131, 79] width 61 height 8
click at [187, 260] on span "Guardar y Confirmar" at bounding box center [185, 264] width 73 height 8
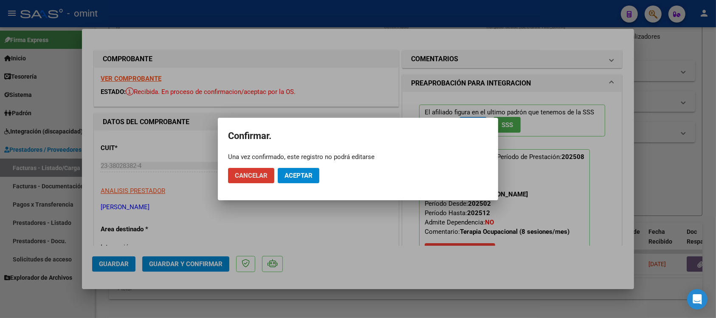
click at [298, 169] on button "Aceptar" at bounding box center [299, 175] width 42 height 15
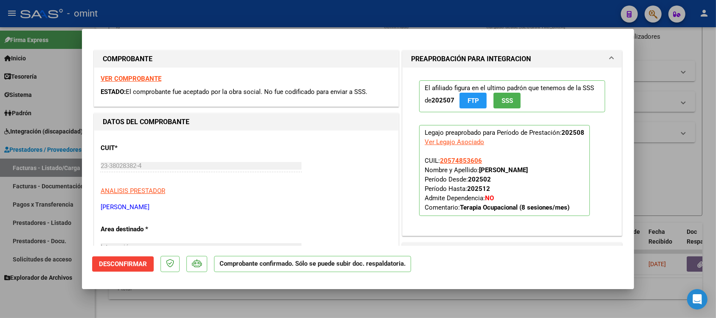
click at [173, 14] on div at bounding box center [358, 159] width 716 height 318
type input "$ 0,00"
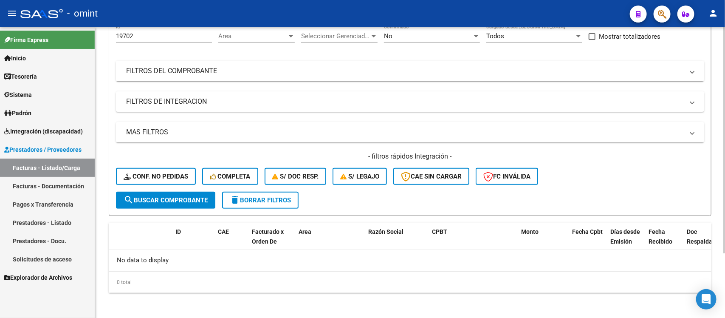
scroll to position [31, 0]
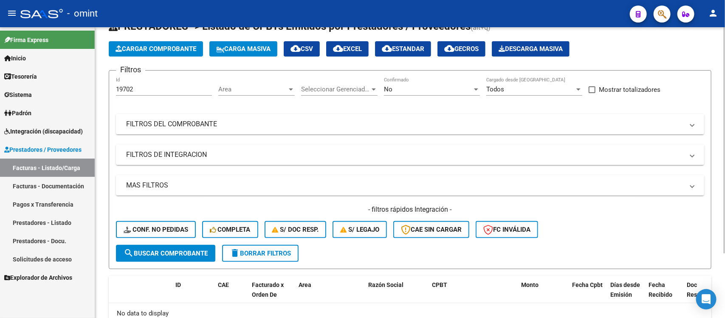
click at [142, 90] on input "19702" at bounding box center [164, 89] width 96 height 8
type input "1"
paste input "20702"
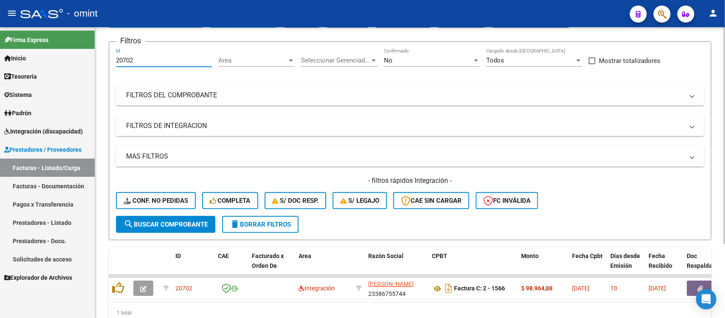
scroll to position [84, 0]
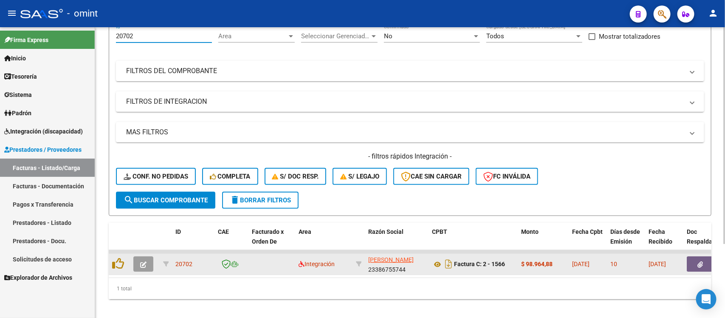
type input "20702"
click at [144, 261] on icon "button" at bounding box center [143, 264] width 6 height 6
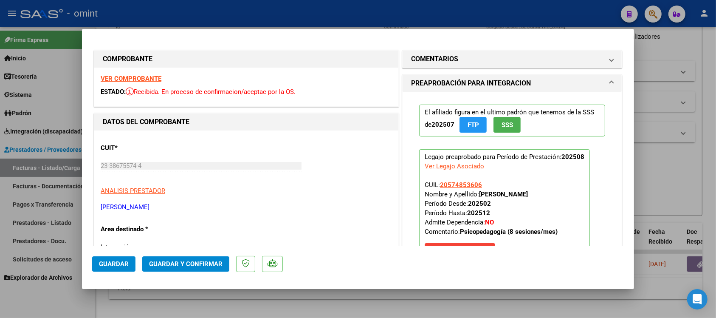
click at [135, 76] on strong "VER COMPROBANTE" at bounding box center [131, 79] width 61 height 8
click at [215, 265] on span "Guardar y Confirmar" at bounding box center [185, 264] width 73 height 8
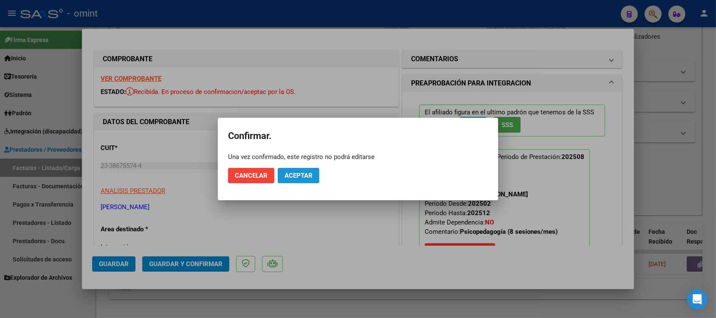
click at [291, 177] on span "Aceptar" at bounding box center [299, 176] width 28 height 8
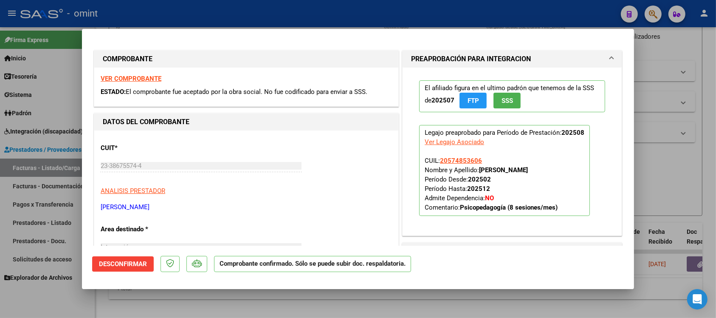
click at [193, 13] on div at bounding box center [358, 159] width 716 height 318
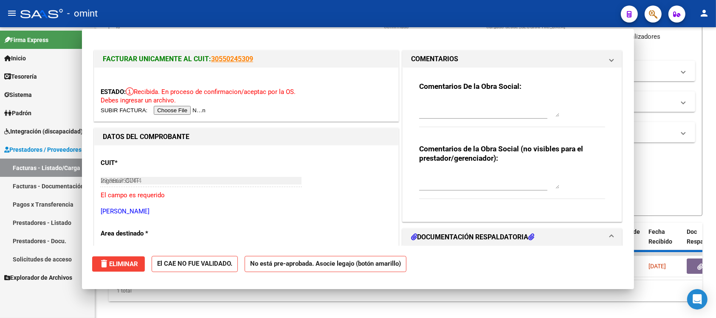
type input "$ 0,00"
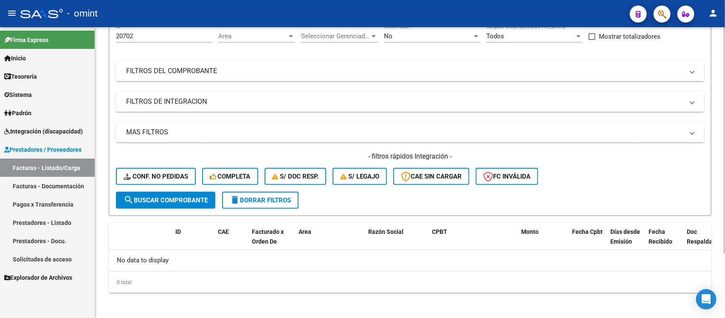
click at [141, 35] on input "20702" at bounding box center [164, 36] width 96 height 8
type input "2"
paste input "21215"
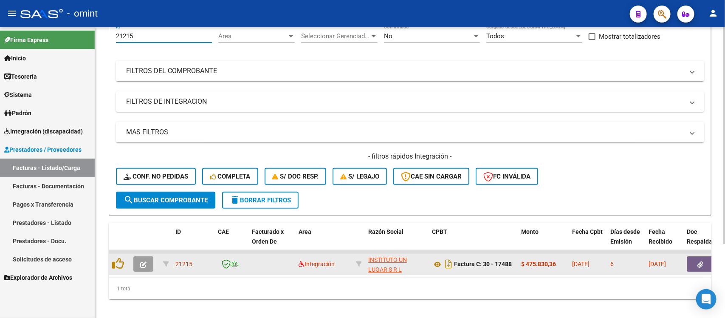
type input "21215"
click at [145, 262] on icon "button" at bounding box center [143, 264] width 6 height 6
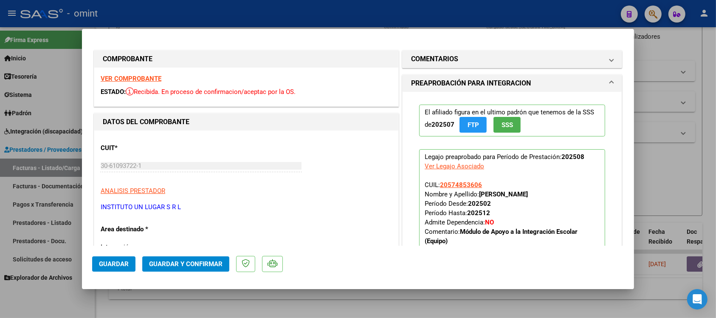
click at [135, 77] on strong "VER COMPROBANTE" at bounding box center [131, 79] width 61 height 8
click at [209, 258] on button "Guardar y Confirmar" at bounding box center [185, 263] width 87 height 15
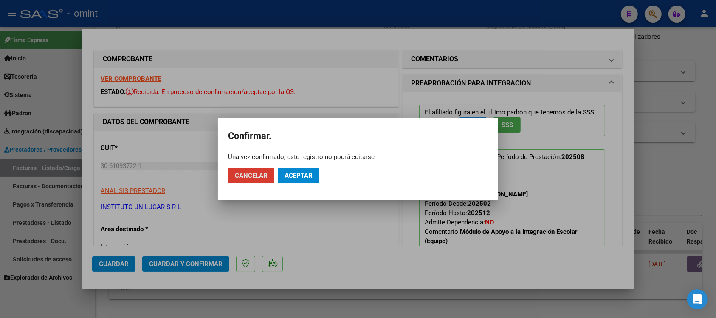
click at [282, 177] on button "Aceptar" at bounding box center [299, 175] width 42 height 15
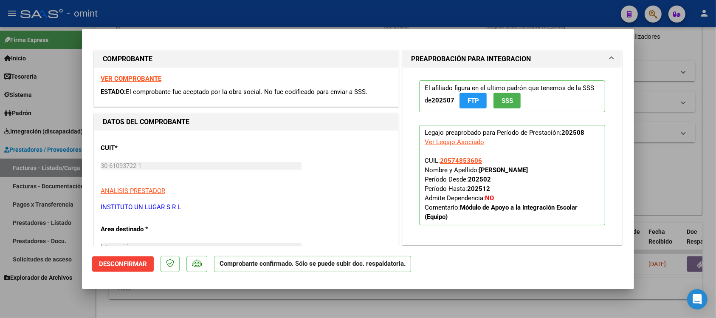
click at [154, 4] on div at bounding box center [358, 159] width 716 height 318
type input "$ 0,00"
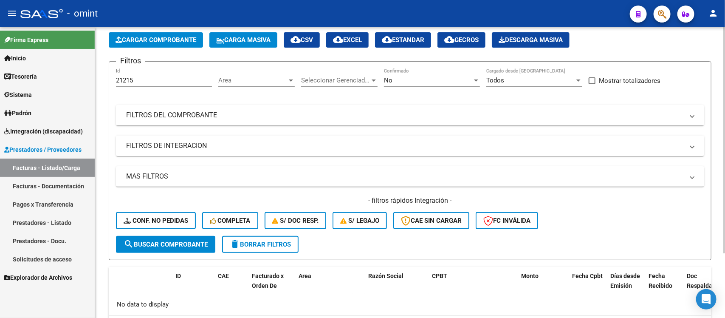
scroll to position [0, 0]
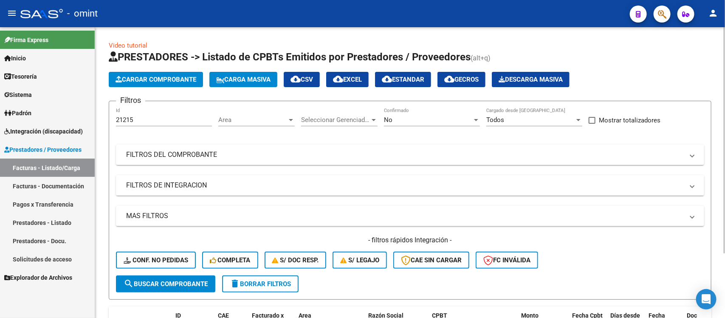
click at [150, 120] on input "21215" at bounding box center [164, 120] width 96 height 8
type input "2"
paste input "18279"
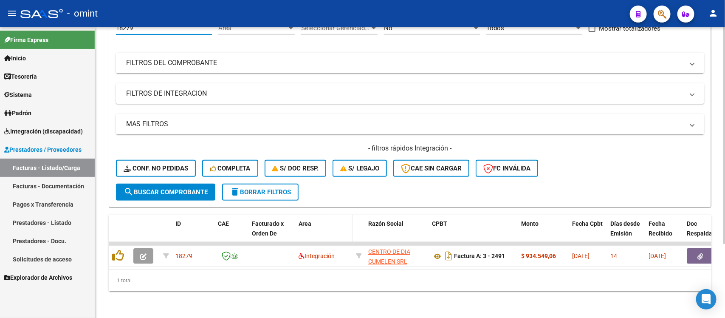
scroll to position [100, 0]
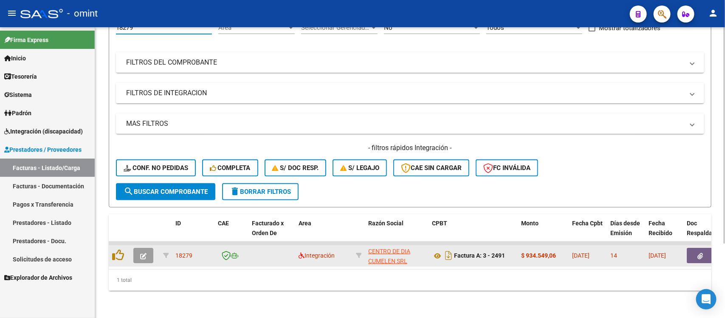
type input "18279"
click at [136, 248] on button "button" at bounding box center [143, 255] width 20 height 15
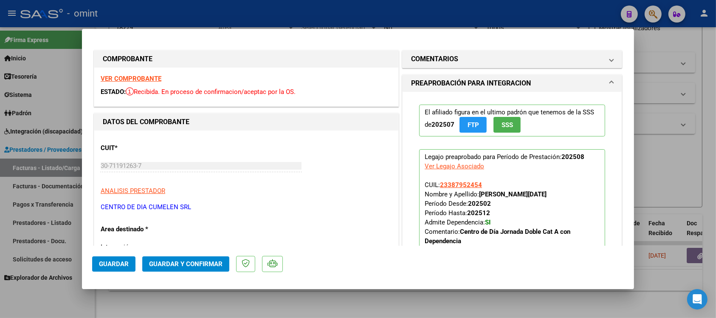
click at [158, 76] on strong "VER COMPROBANTE" at bounding box center [131, 79] width 61 height 8
click at [201, 265] on span "Guardar y Confirmar" at bounding box center [185, 264] width 73 height 8
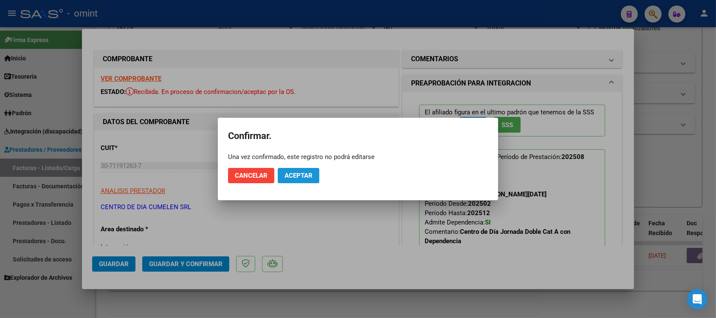
click at [300, 175] on span "Aceptar" at bounding box center [299, 176] width 28 height 8
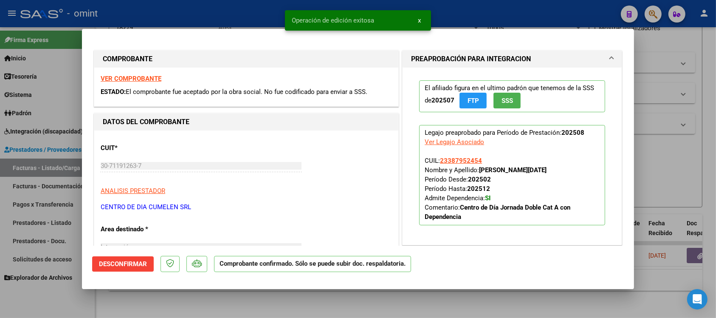
click at [222, 15] on div at bounding box center [358, 159] width 716 height 318
type input "$ 0,00"
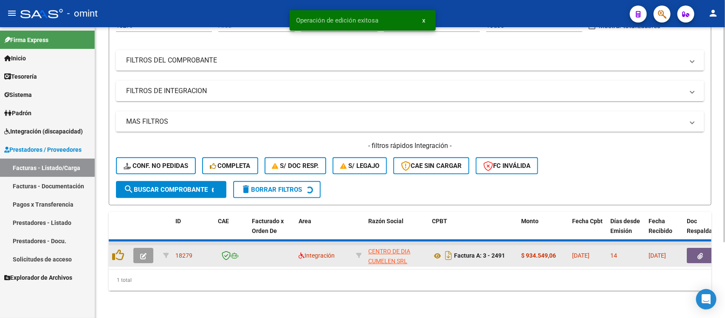
scroll to position [84, 0]
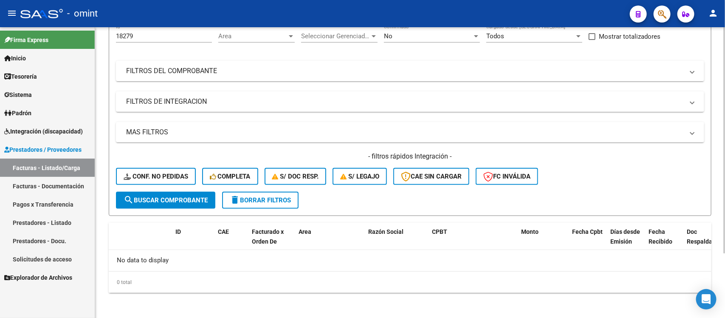
click at [155, 36] on input "18279" at bounding box center [164, 36] width 96 height 8
type input "1"
paste input "18254"
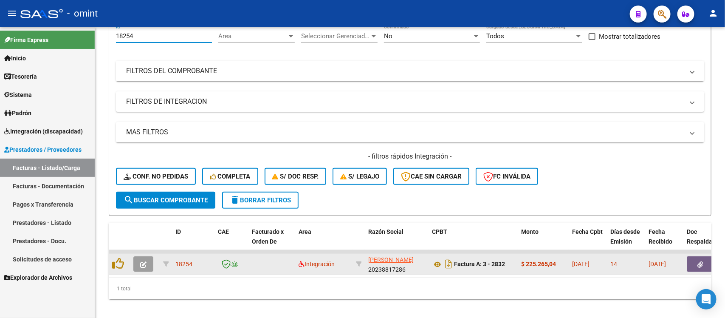
type input "18254"
click at [146, 263] on icon "button" at bounding box center [143, 264] width 6 height 6
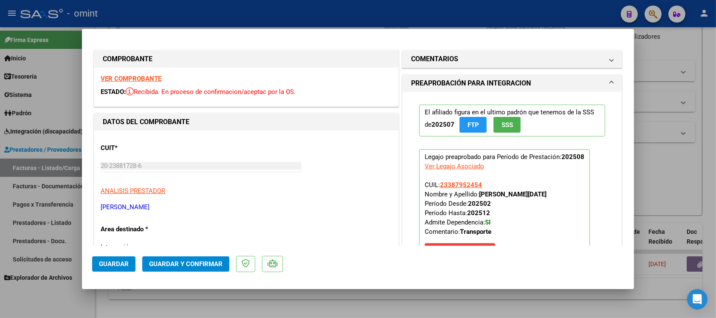
click at [158, 76] on strong "VER COMPROBANTE" at bounding box center [131, 79] width 61 height 8
click at [188, 272] on mat-dialog-actions "Guardar Guardar y Confirmar" at bounding box center [358, 263] width 532 height 34
click at [192, 262] on span "Guardar y Confirmar" at bounding box center [185, 264] width 73 height 8
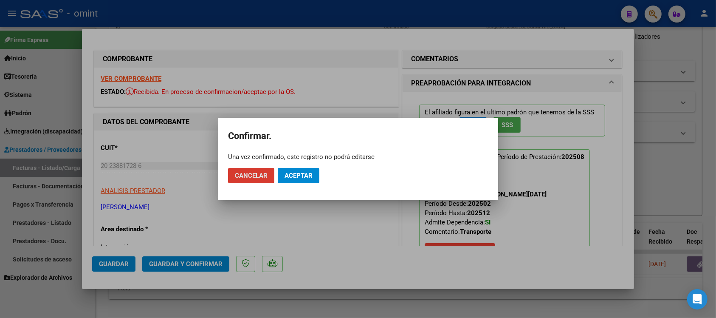
click at [296, 175] on span "Aceptar" at bounding box center [299, 176] width 28 height 8
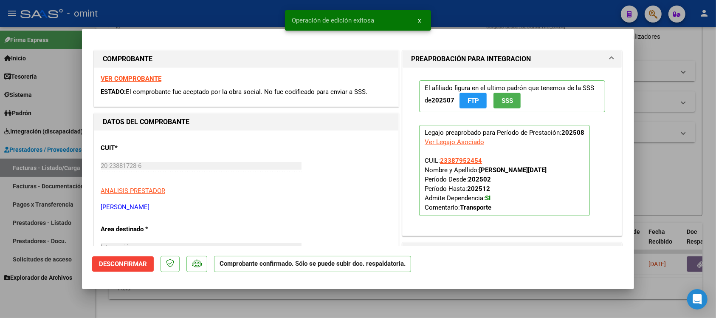
click at [225, 8] on div at bounding box center [358, 159] width 716 height 318
type input "$ 0,00"
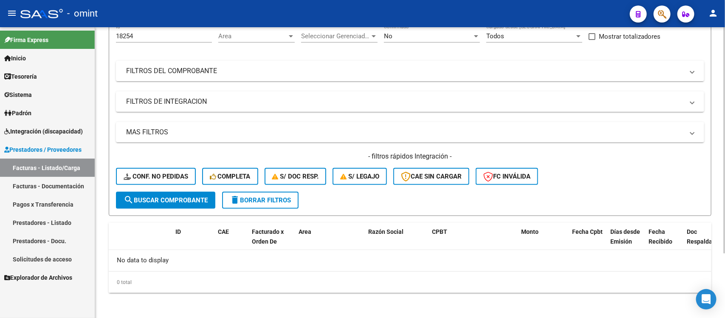
click at [173, 37] on input "18254" at bounding box center [164, 36] width 96 height 8
type input "1"
paste input "21002"
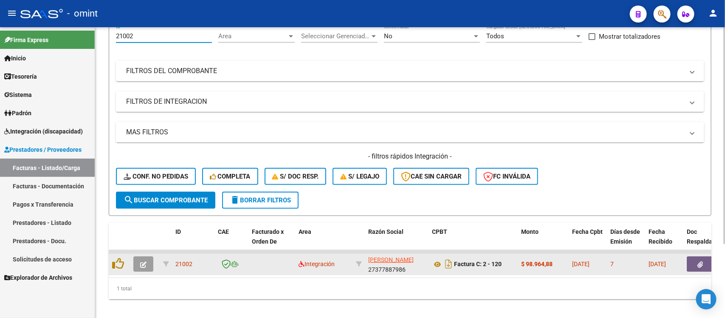
type input "21002"
click at [141, 261] on icon "button" at bounding box center [143, 264] width 6 height 6
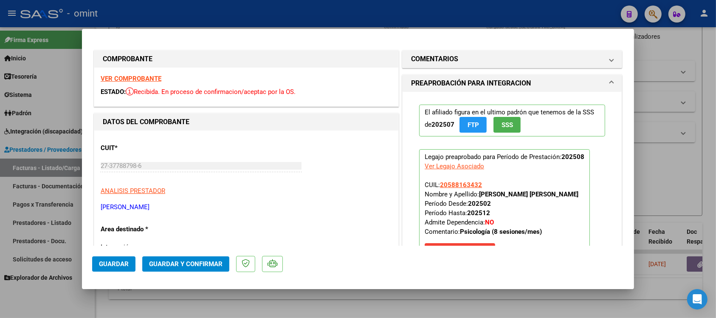
click at [142, 77] on strong "VER COMPROBANTE" at bounding box center [131, 79] width 61 height 8
click at [200, 262] on span "Guardar y Confirmar" at bounding box center [185, 264] width 73 height 8
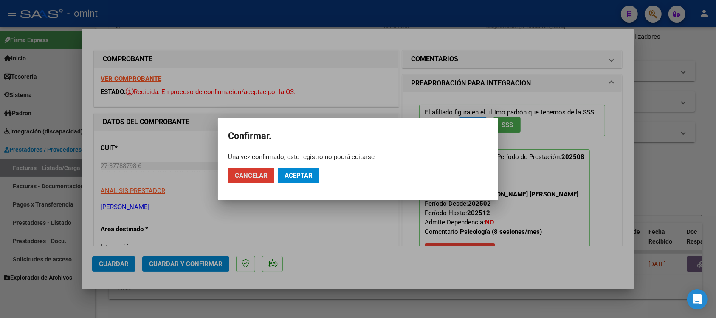
click at [306, 168] on button "Aceptar" at bounding box center [299, 175] width 42 height 15
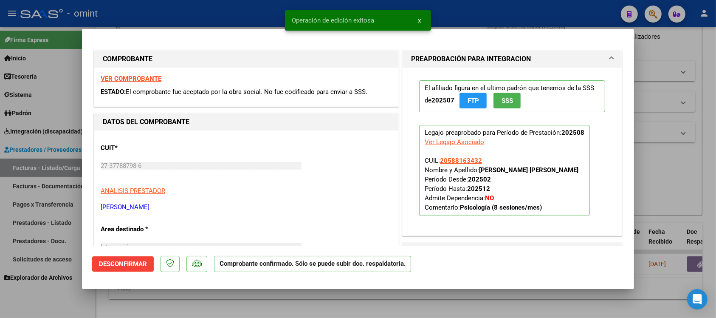
click at [196, 9] on div at bounding box center [358, 159] width 716 height 318
type input "$ 0,00"
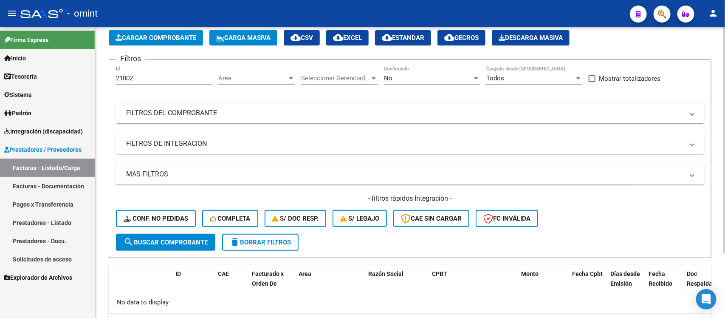
scroll to position [0, 0]
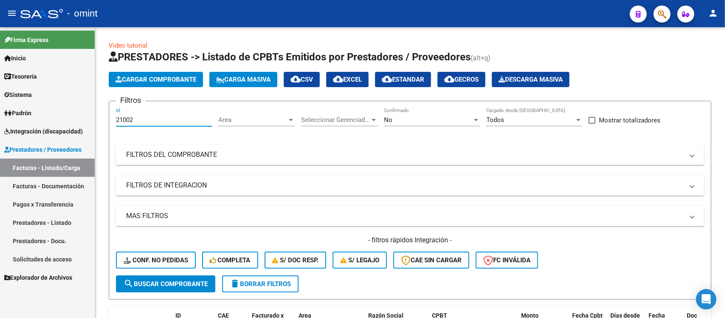
drag, startPoint x: 141, startPoint y: 119, endPoint x: 90, endPoint y: 123, distance: 50.7
click at [90, 123] on mat-sidenav-container "Firma Express Inicio Calendario SSS Instructivos Contacto OS Tesorería Extracto…" at bounding box center [362, 172] width 725 height 291
paste input "18538"
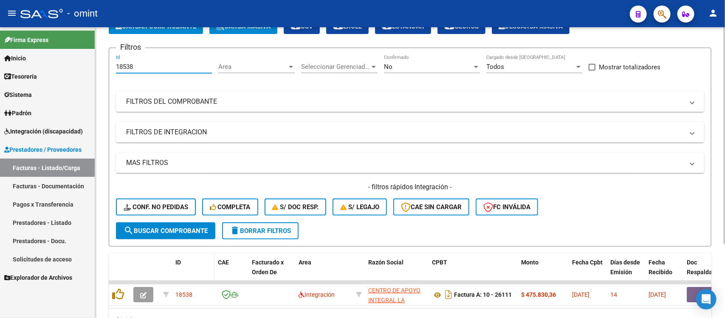
scroll to position [100, 0]
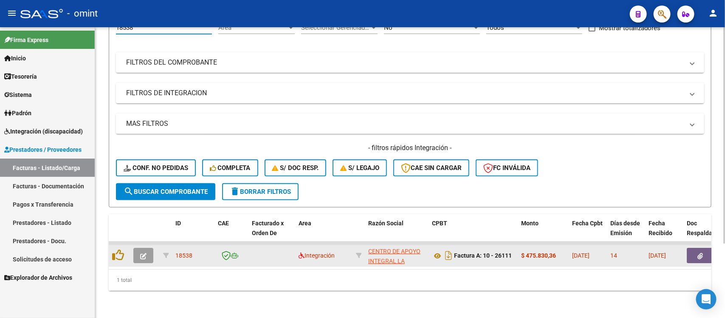
type input "18538"
click at [136, 248] on button "button" at bounding box center [143, 255] width 20 height 15
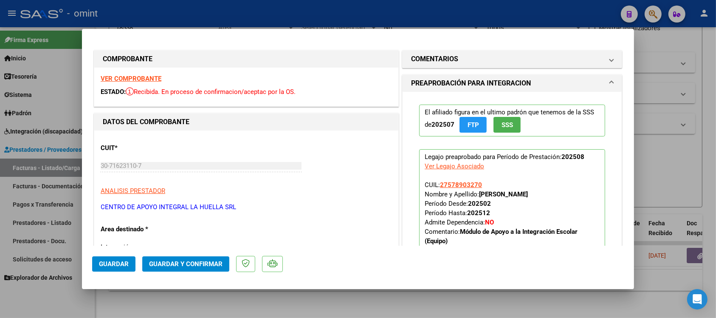
click at [129, 78] on strong "VER COMPROBANTE" at bounding box center [131, 79] width 61 height 8
click at [185, 268] on button "Guardar y Confirmar" at bounding box center [185, 263] width 87 height 15
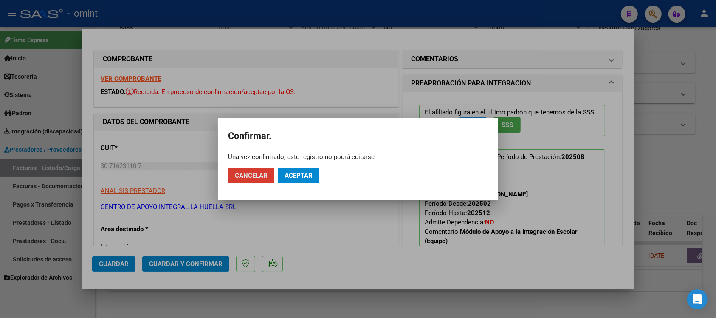
click at [291, 178] on span "Aceptar" at bounding box center [299, 176] width 28 height 8
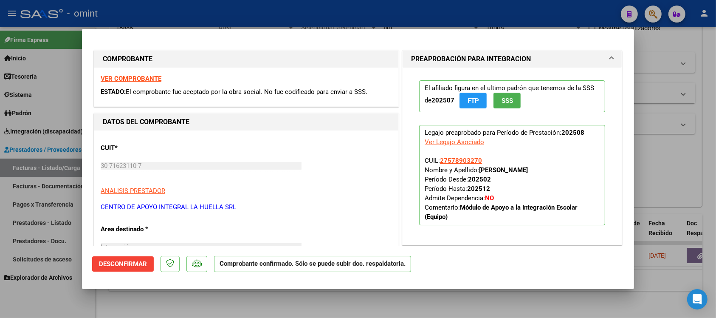
click at [188, 20] on div at bounding box center [358, 159] width 716 height 318
type input "$ 0,00"
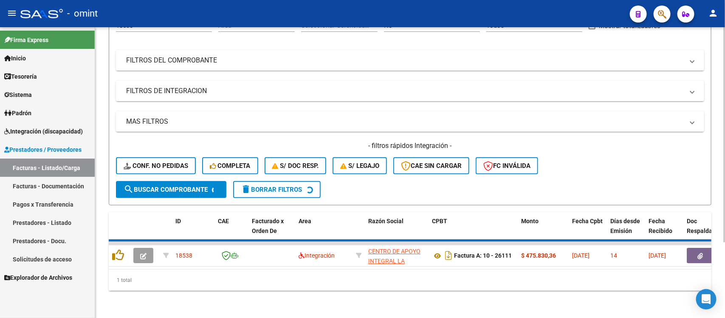
scroll to position [84, 0]
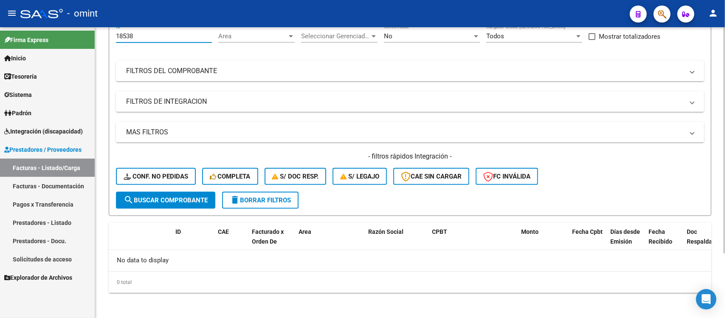
click at [138, 34] on input "18538" at bounding box center [164, 36] width 96 height 8
type input "1"
paste input "19296"
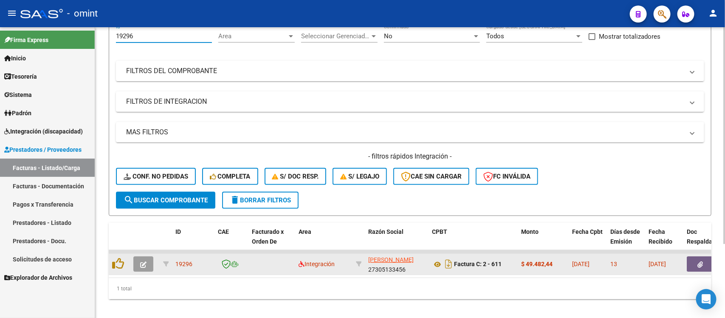
type input "19296"
click at [148, 264] on button "button" at bounding box center [143, 263] width 20 height 15
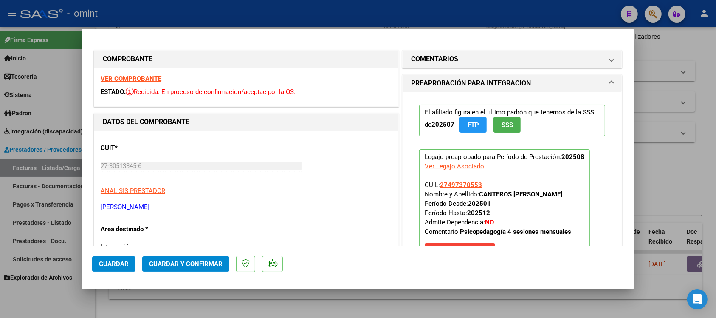
click at [136, 76] on strong "VER COMPROBANTE" at bounding box center [131, 79] width 61 height 8
click at [195, 265] on span "Guardar y Confirmar" at bounding box center [185, 264] width 73 height 8
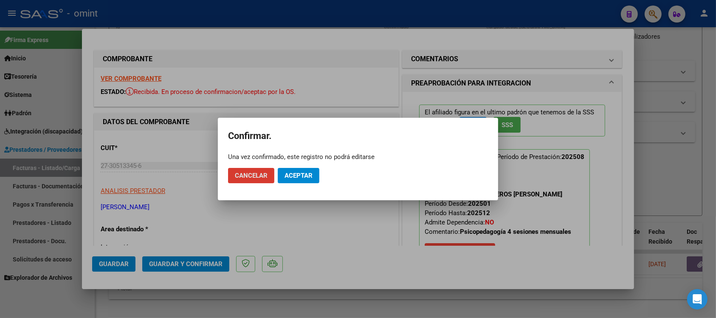
drag, startPoint x: 290, startPoint y: 178, endPoint x: 364, endPoint y: 226, distance: 88.5
click at [290, 178] on span "Aceptar" at bounding box center [299, 176] width 28 height 8
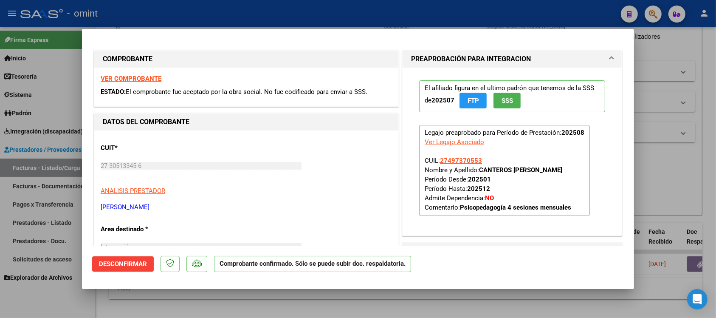
click at [189, 1] on div at bounding box center [358, 159] width 716 height 318
type input "$ 0,00"
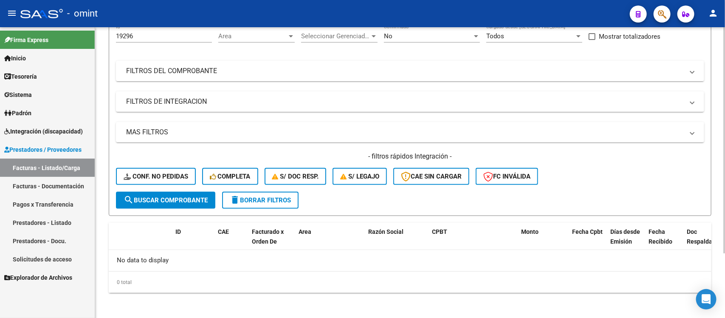
click at [142, 38] on input "19296" at bounding box center [164, 36] width 96 height 8
type input "1"
paste input "20754"
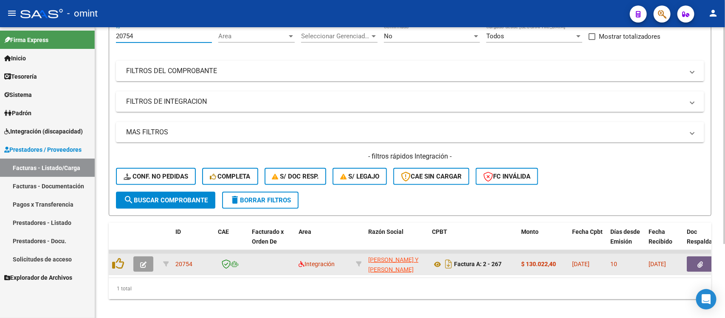
type input "20754"
click at [144, 261] on icon "button" at bounding box center [143, 264] width 6 height 6
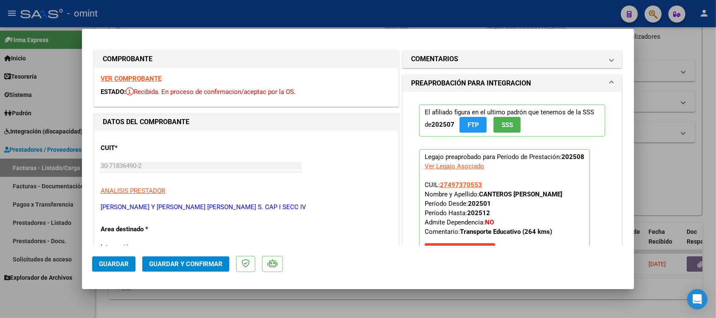
click at [147, 79] on strong "VER COMPROBANTE" at bounding box center [131, 79] width 61 height 8
click at [179, 263] on span "Guardar y Confirmar" at bounding box center [185, 264] width 73 height 8
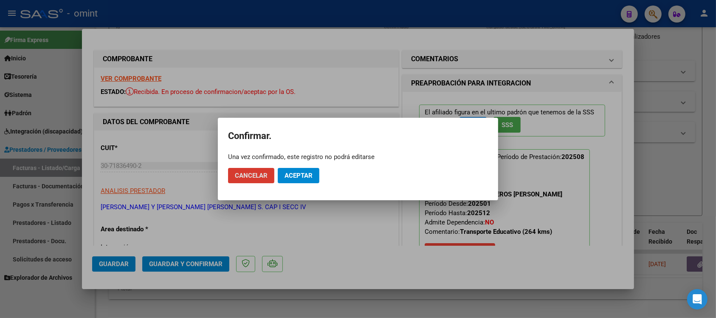
click at [311, 181] on button "Aceptar" at bounding box center [299, 175] width 42 height 15
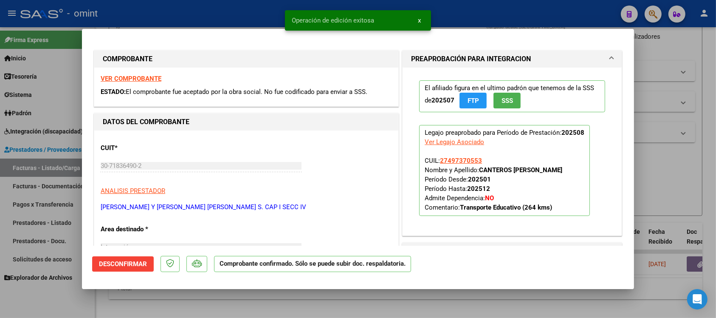
click at [205, 11] on div at bounding box center [358, 159] width 716 height 318
type input "$ 0,00"
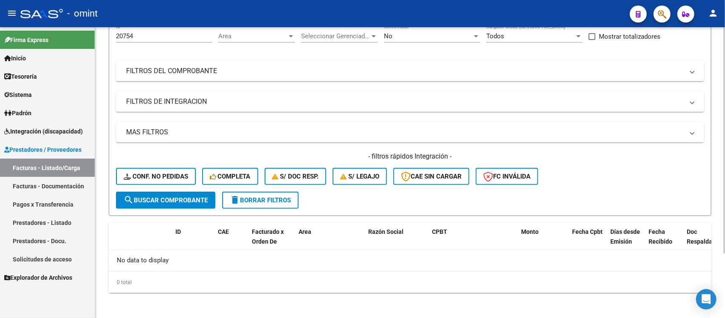
click at [231, 198] on mat-icon "delete" at bounding box center [235, 200] width 10 height 10
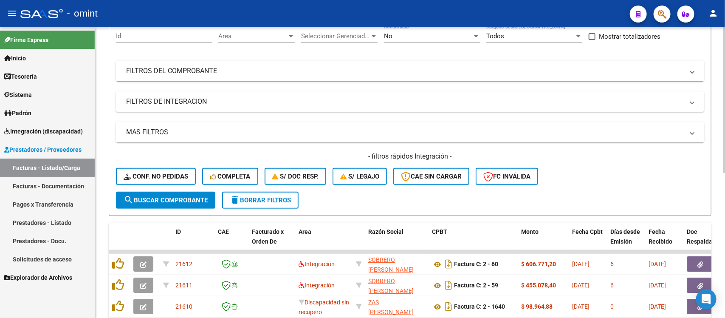
click at [159, 61] on mat-expansion-panel-header "FILTROS DEL COMPROBANTE" at bounding box center [410, 71] width 588 height 20
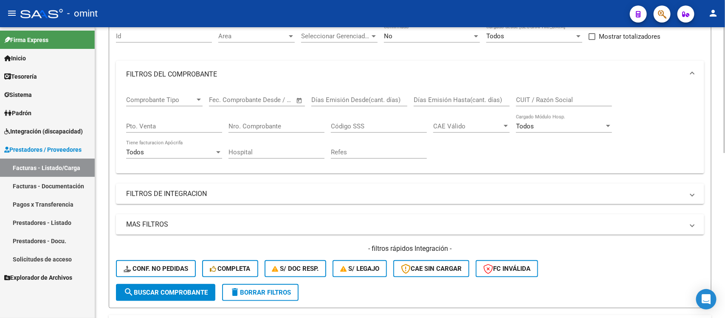
click at [154, 37] on input "Id" at bounding box center [164, 36] width 96 height 8
paste input "20948"
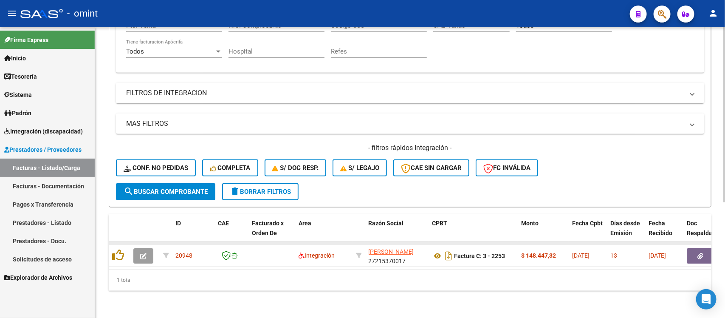
scroll to position [190, 0]
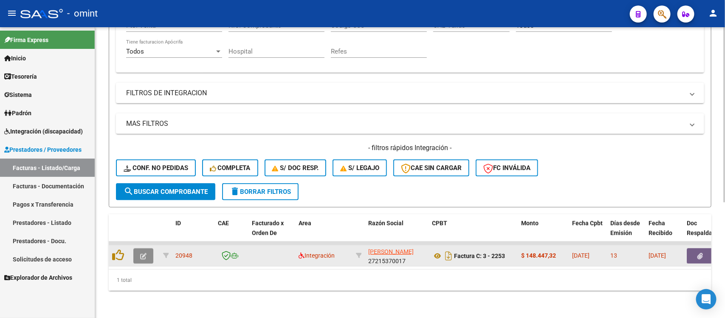
click at [145, 253] on icon "button" at bounding box center [143, 256] width 6 height 6
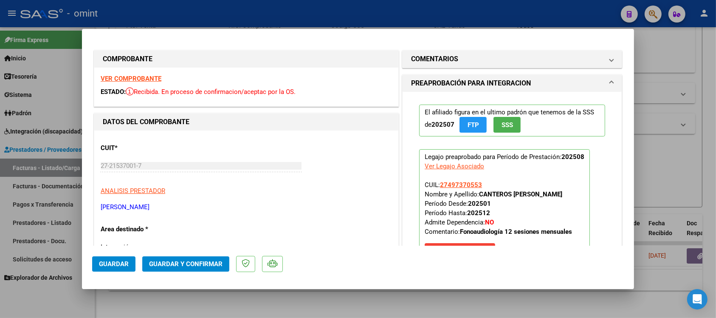
click at [147, 77] on strong "VER COMPROBANTE" at bounding box center [131, 79] width 61 height 8
click at [192, 262] on span "Guardar y Confirmar" at bounding box center [185, 264] width 73 height 8
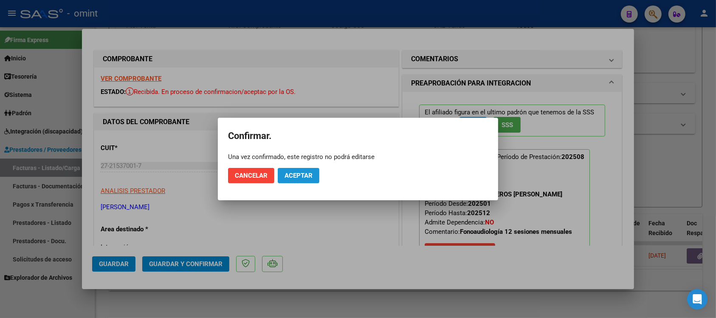
click at [313, 179] on span "Aceptar" at bounding box center [299, 176] width 28 height 8
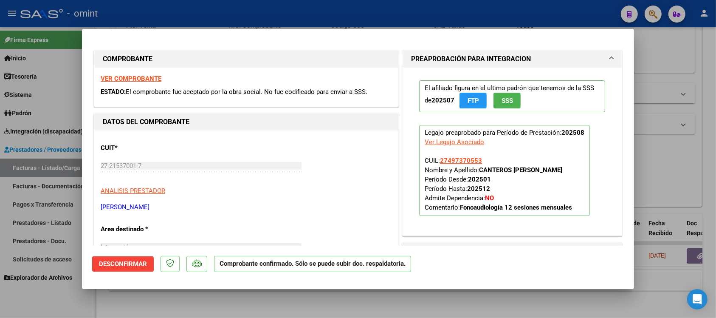
click at [293, 11] on div at bounding box center [358, 159] width 716 height 318
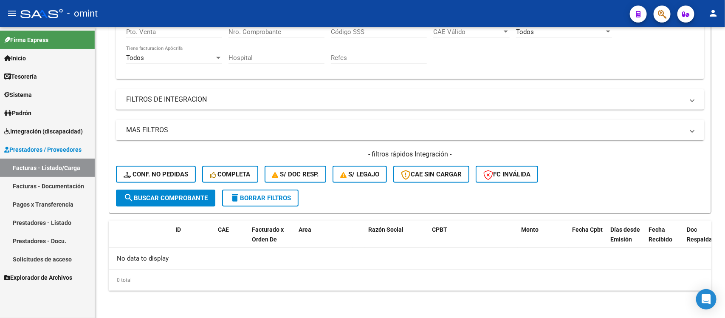
scroll to position [175, 0]
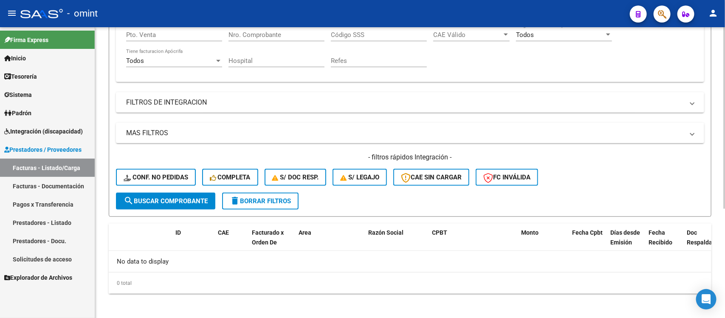
click at [236, 200] on mat-icon "delete" at bounding box center [235, 200] width 10 height 10
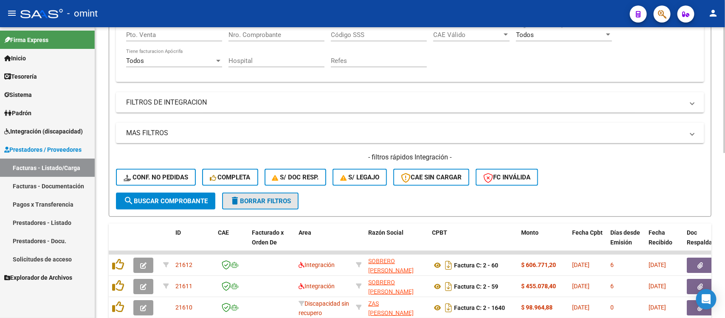
click at [241, 200] on span "delete Borrar Filtros" at bounding box center [260, 201] width 61 height 8
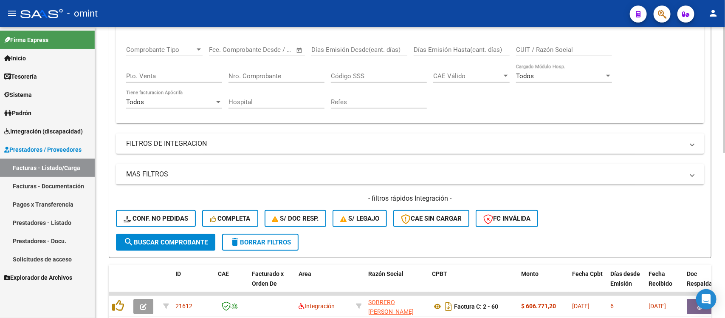
scroll to position [0, 0]
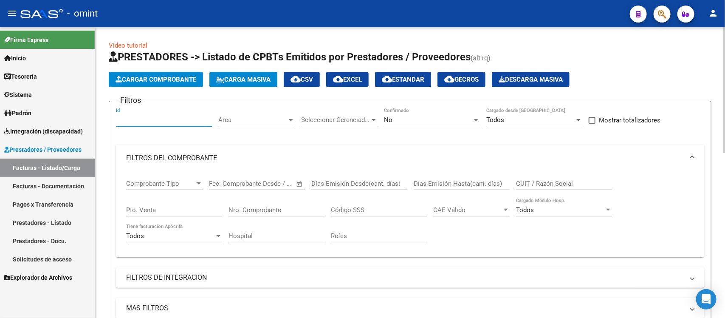
click at [151, 117] on input "Id" at bounding box center [164, 120] width 96 height 8
paste input "19793"
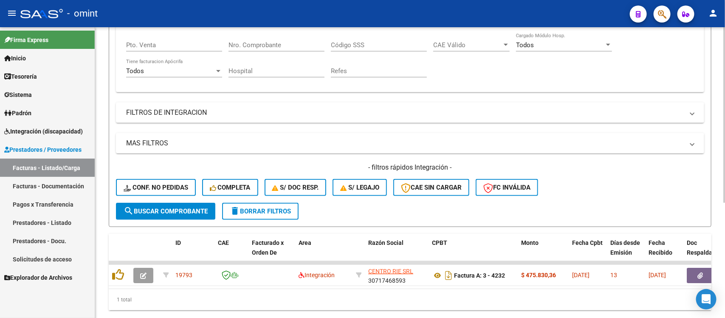
scroll to position [191, 0]
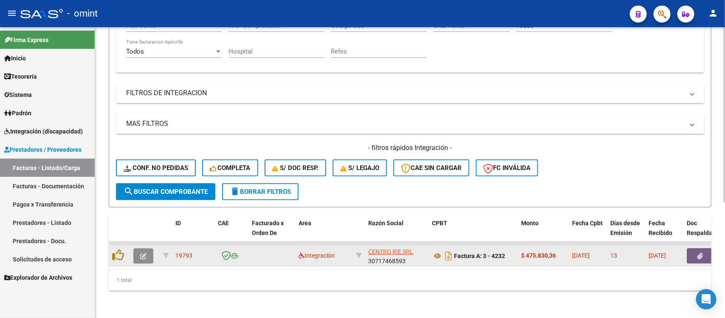
click at [149, 248] on button "button" at bounding box center [143, 255] width 20 height 15
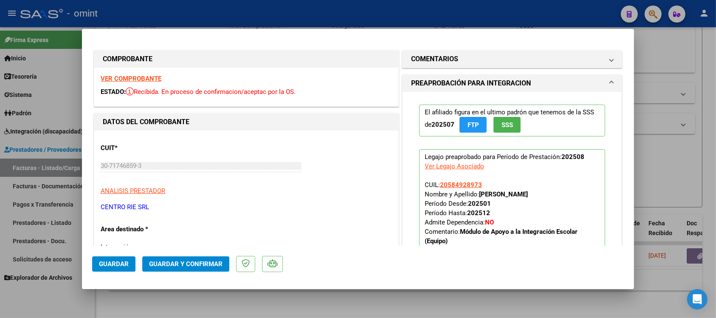
click at [130, 76] on strong "VER COMPROBANTE" at bounding box center [131, 79] width 61 height 8
click at [202, 259] on button "Guardar y Confirmar" at bounding box center [185, 263] width 87 height 15
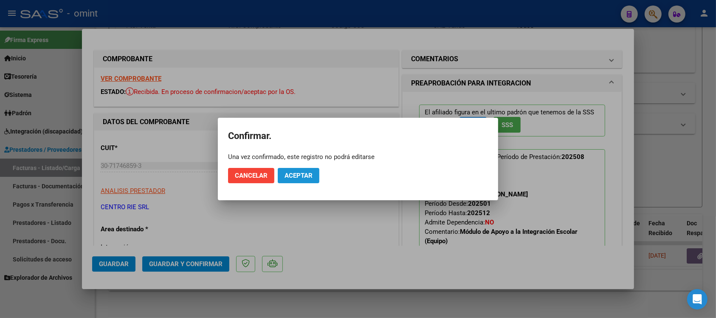
click at [285, 176] on span "Aceptar" at bounding box center [299, 176] width 28 height 8
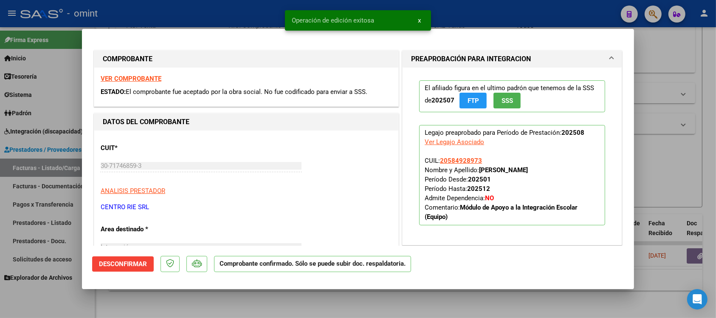
drag, startPoint x: 226, startPoint y: 13, endPoint x: 309, endPoint y: 167, distance: 174.9
click at [226, 12] on div at bounding box center [358, 159] width 716 height 318
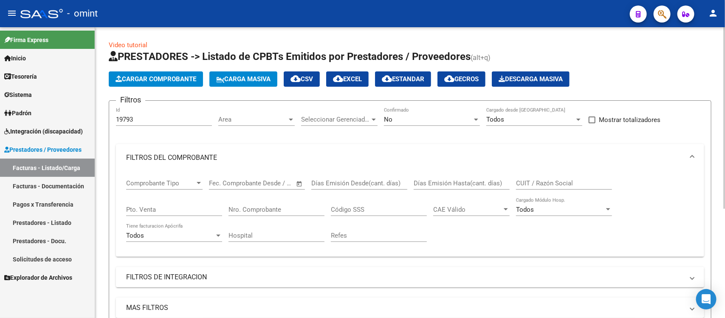
scroll to position [0, 0]
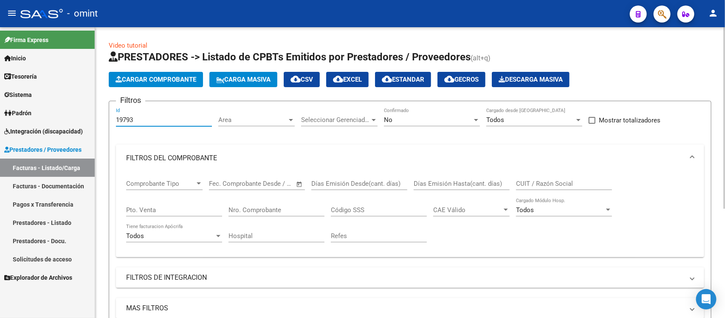
drag, startPoint x: 153, startPoint y: 120, endPoint x: 102, endPoint y: 116, distance: 50.7
click at [102, 116] on div "Video tutorial PRESTADORES -> Listado de CPBTs Emitidos por Prestadores / Prove…" at bounding box center [410, 261] width 630 height 469
paste input "8678"
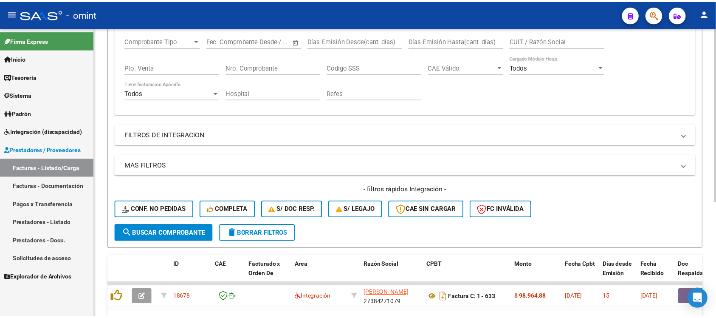
scroll to position [159, 0]
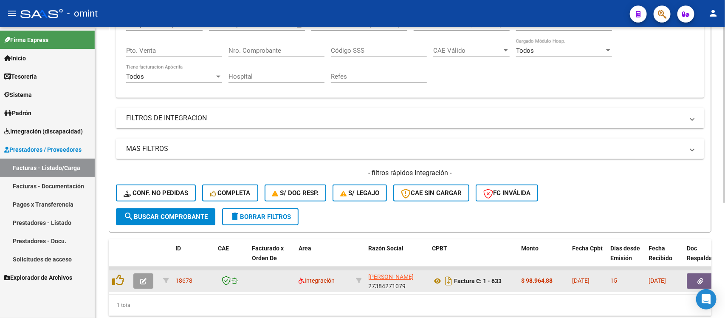
click at [141, 277] on span "button" at bounding box center [143, 281] width 6 height 8
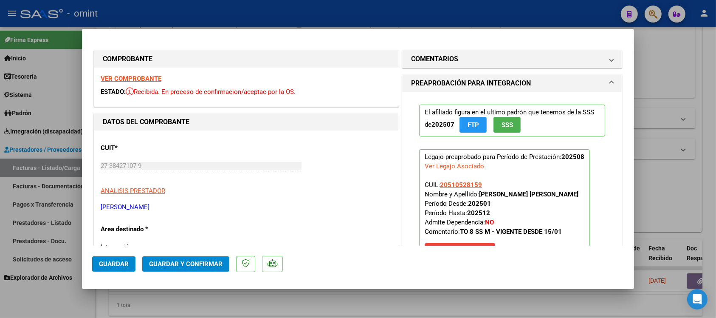
click at [124, 76] on strong "VER COMPROBANTE" at bounding box center [131, 79] width 61 height 8
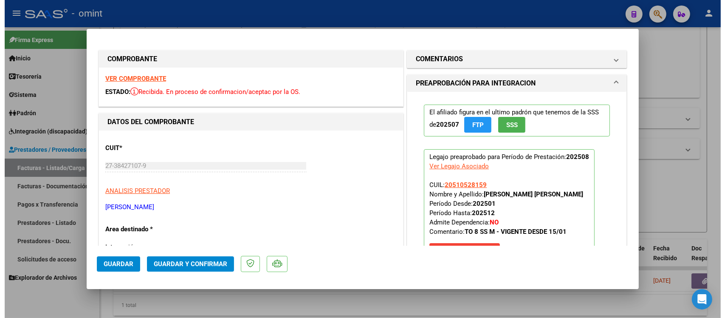
scroll to position [53, 0]
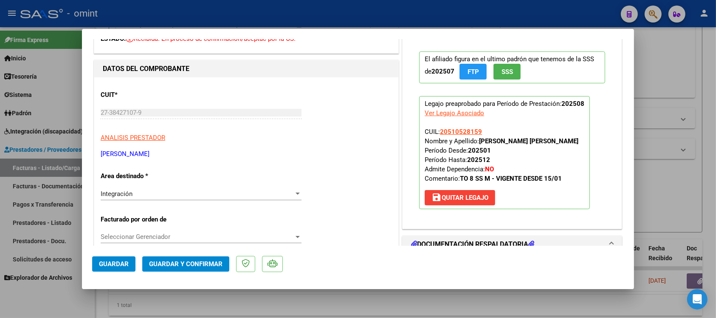
click at [187, 264] on span "Guardar y Confirmar" at bounding box center [185, 264] width 73 height 8
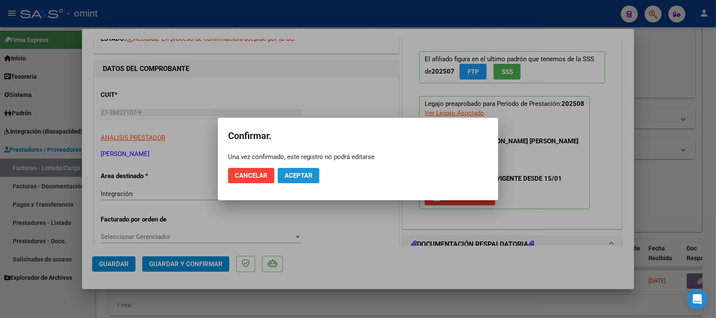
click at [300, 174] on span "Aceptar" at bounding box center [299, 176] width 28 height 8
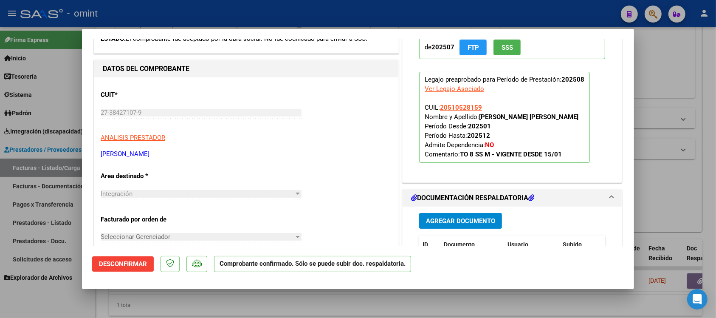
click at [218, 17] on div at bounding box center [358, 159] width 716 height 318
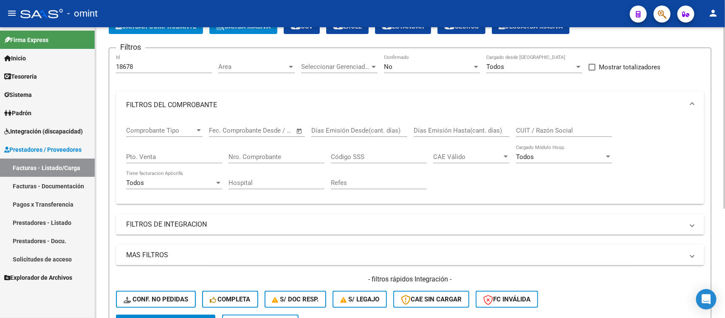
click at [144, 71] on div "18678 Id" at bounding box center [164, 64] width 96 height 18
paste input "18436"
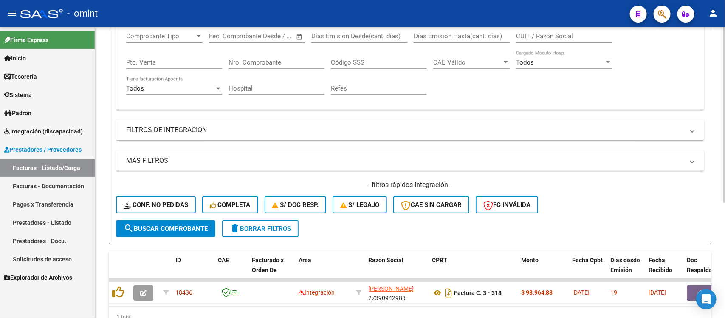
scroll to position [159, 0]
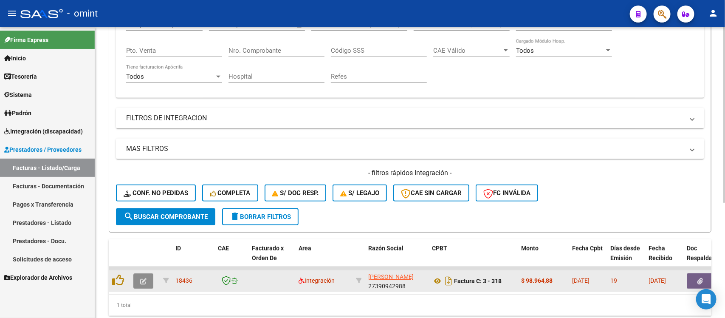
click at [143, 278] on icon "button" at bounding box center [143, 281] width 6 height 6
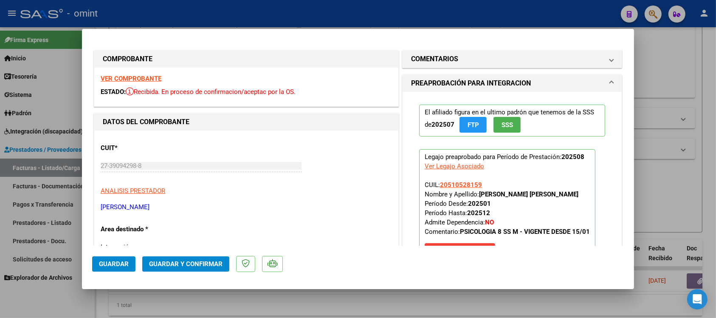
click at [147, 77] on strong "VER COMPROBANTE" at bounding box center [131, 79] width 61 height 8
click at [203, 267] on span "Guardar y Confirmar" at bounding box center [185, 264] width 73 height 8
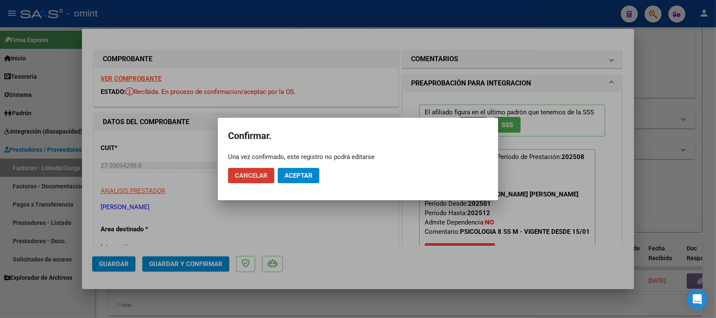
click at [293, 171] on button "Aceptar" at bounding box center [299, 175] width 42 height 15
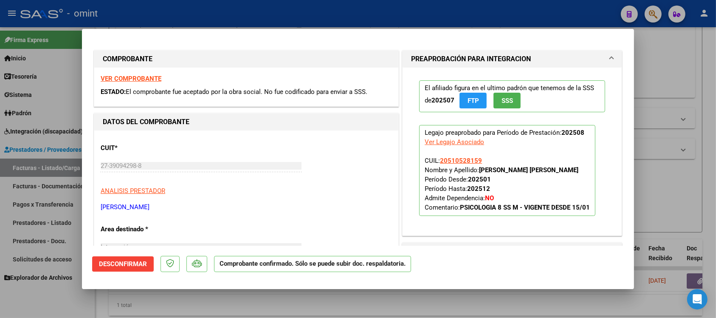
click at [185, 17] on div at bounding box center [358, 159] width 716 height 318
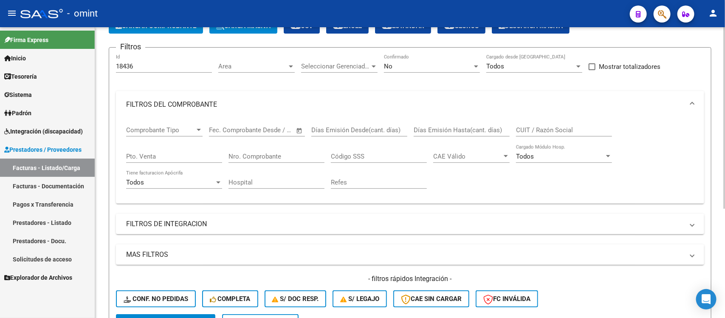
scroll to position [53, 0]
drag, startPoint x: 162, startPoint y: 63, endPoint x: 116, endPoint y: 62, distance: 46.3
click at [116, 62] on div "18436 Id" at bounding box center [164, 64] width 96 height 18
paste input "20157"
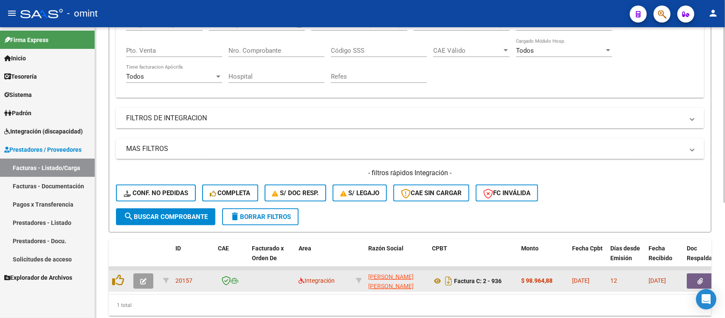
click at [144, 278] on icon "button" at bounding box center [143, 281] width 6 height 6
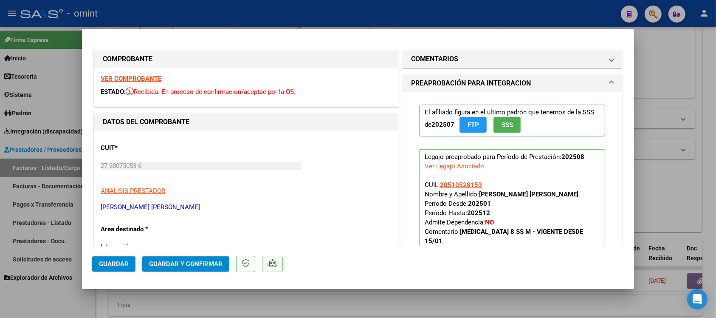
click at [129, 73] on div "VER COMPROBANTE ESTADO: Recibida. En proceso de confirmacion/aceptac por la OS." at bounding box center [246, 87] width 304 height 39
click at [133, 76] on strong "VER COMPROBANTE" at bounding box center [131, 79] width 61 height 8
click at [211, 260] on span "Guardar y Confirmar" at bounding box center [185, 264] width 73 height 8
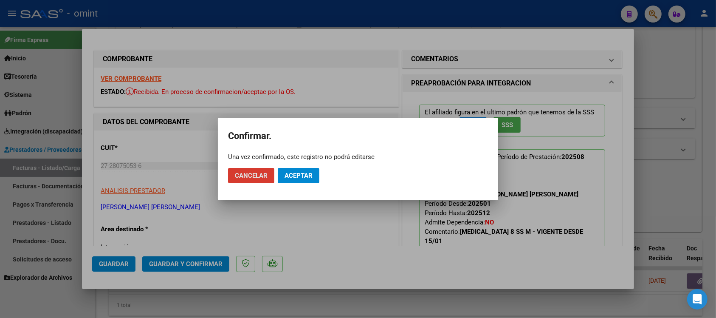
click at [289, 174] on span "Aceptar" at bounding box center [299, 176] width 28 height 8
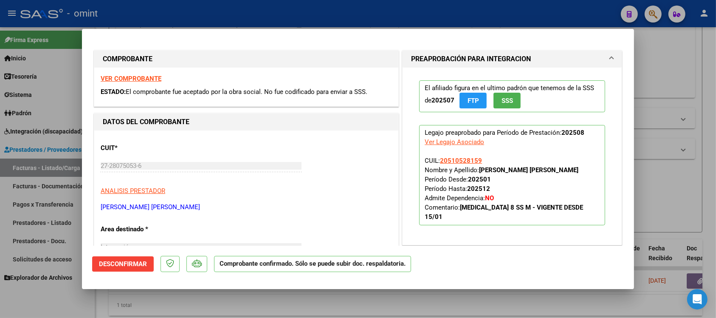
click at [181, 13] on div at bounding box center [358, 159] width 716 height 318
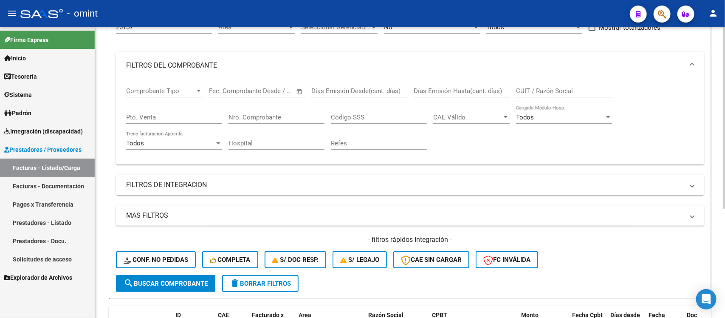
scroll to position [53, 0]
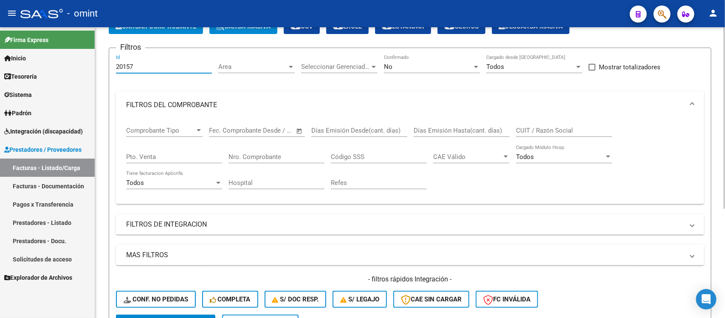
drag, startPoint x: 145, startPoint y: 64, endPoint x: 113, endPoint y: 62, distance: 32.3
click at [113, 62] on form "Filtros 20157 Id Area Area Seleccionar Gerenciador Seleccionar Gerenciador No C…" at bounding box center [410, 193] width 603 height 291
paste input "19943"
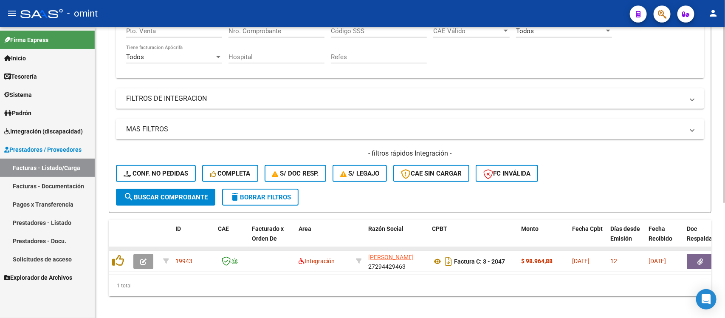
scroll to position [191, 0]
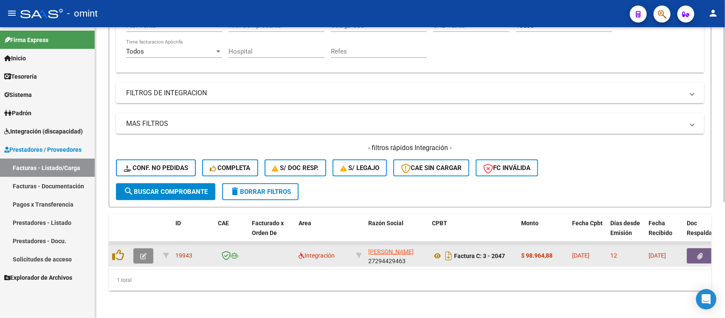
click at [143, 252] on span "button" at bounding box center [143, 256] width 6 height 8
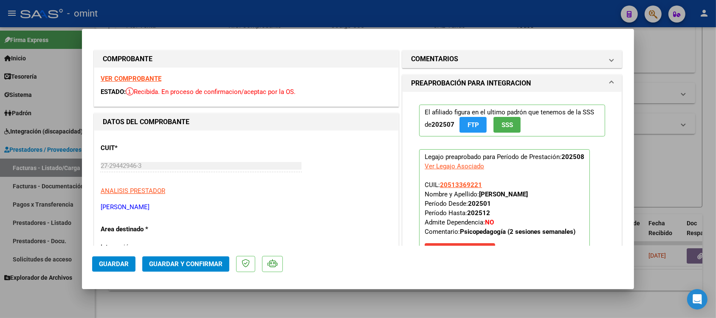
click at [141, 75] on strong "VER COMPROBANTE" at bounding box center [131, 79] width 61 height 8
click at [215, 258] on button "Guardar y Confirmar" at bounding box center [185, 263] width 87 height 15
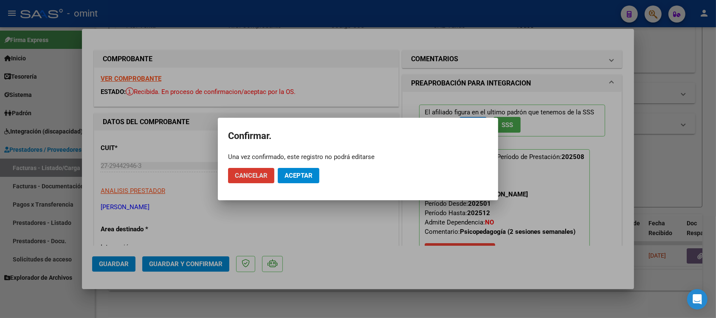
click at [302, 177] on span "Aceptar" at bounding box center [299, 176] width 28 height 8
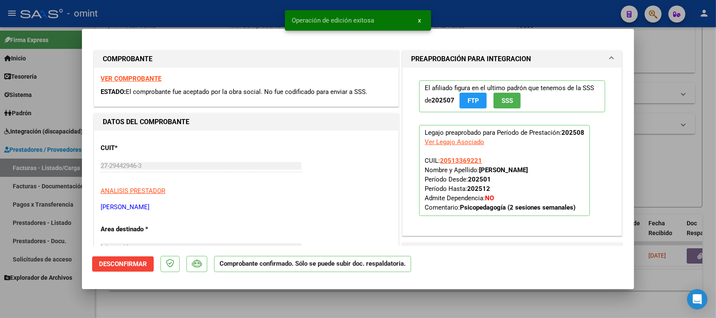
click at [268, 11] on div at bounding box center [358, 159] width 716 height 318
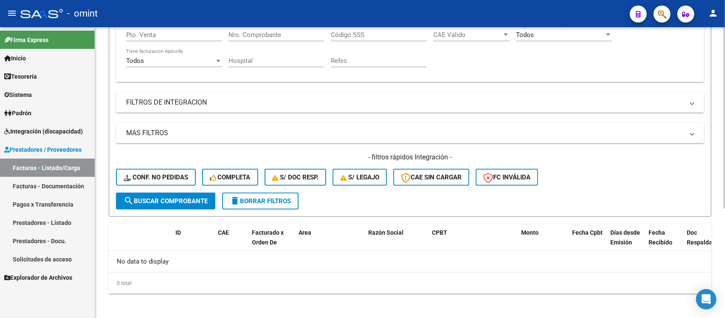
scroll to position [69, 0]
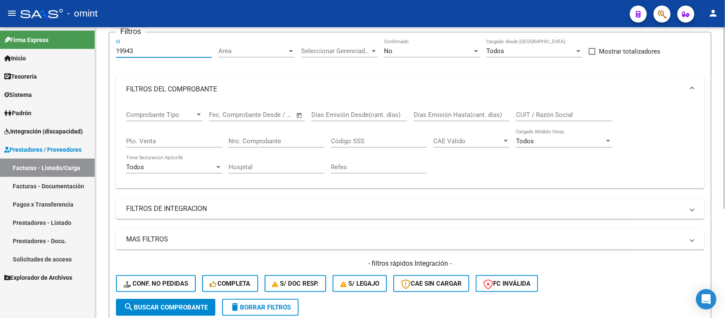
drag, startPoint x: 141, startPoint y: 52, endPoint x: 102, endPoint y: 54, distance: 39.1
click at [102, 54] on div "Video tutorial PRESTADORES -> Listado de CPBTs Emitidos por Prestadores / Prove…" at bounding box center [410, 192] width 630 height 469
paste input "21282"
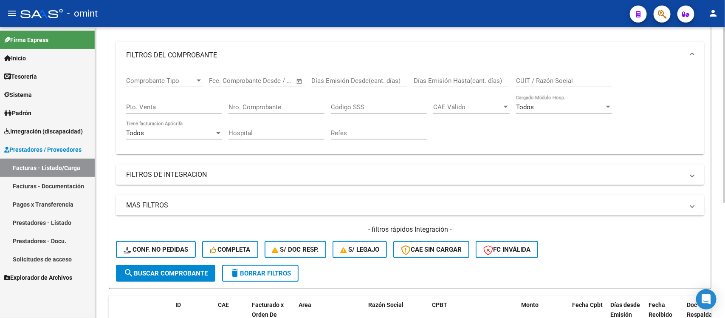
scroll to position [191, 0]
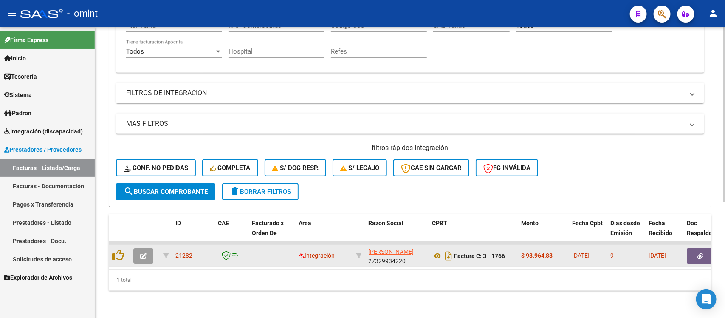
click at [142, 253] on icon "button" at bounding box center [143, 256] width 6 height 6
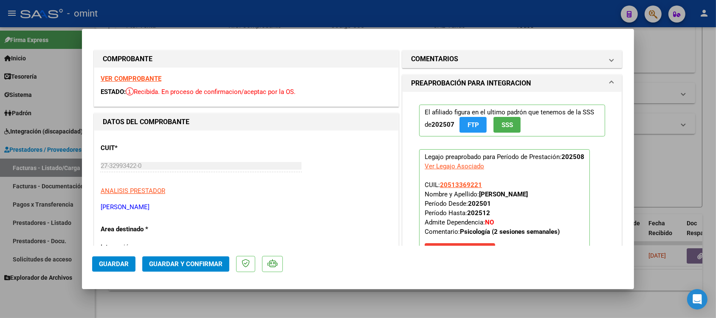
click at [154, 75] on strong "VER COMPROBANTE" at bounding box center [131, 79] width 61 height 8
click at [211, 268] on button "Guardar y Confirmar" at bounding box center [185, 263] width 87 height 15
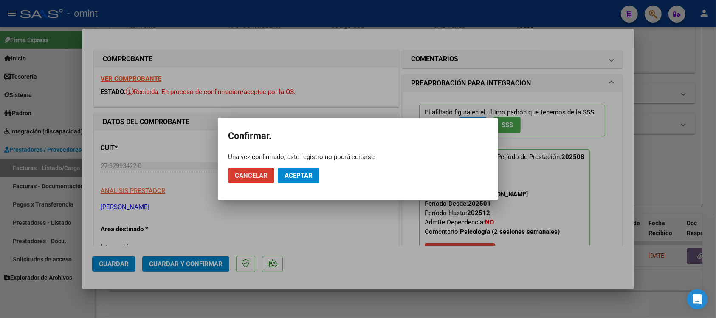
click at [293, 175] on span "Aceptar" at bounding box center [299, 176] width 28 height 8
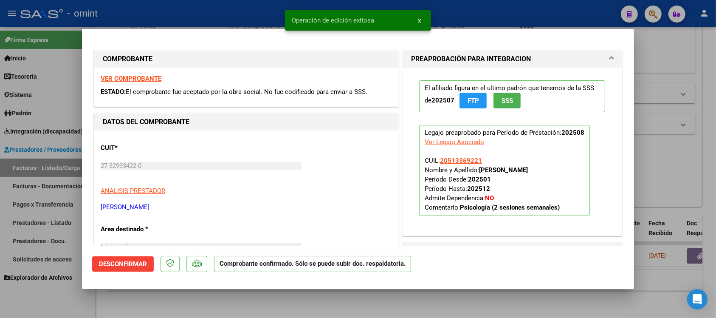
click at [207, 11] on div at bounding box center [358, 159] width 716 height 318
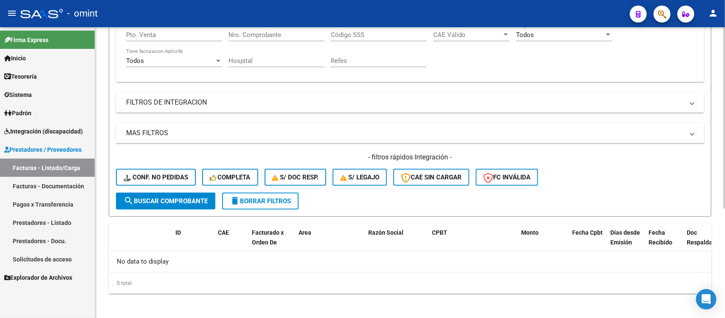
scroll to position [0, 0]
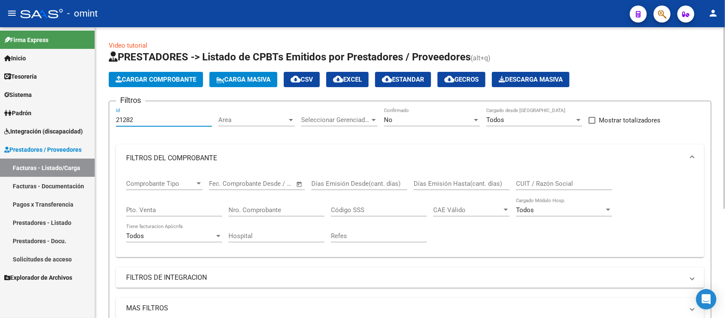
drag, startPoint x: 136, startPoint y: 120, endPoint x: 110, endPoint y: 118, distance: 26.0
click at [110, 118] on form "Filtros 21282 Id Area Area Seleccionar Gerenciador Seleccionar Gerenciador No C…" at bounding box center [410, 246] width 603 height 291
paste input "19504"
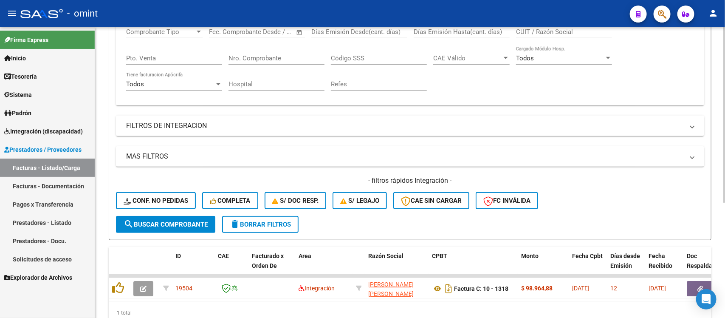
scroll to position [159, 0]
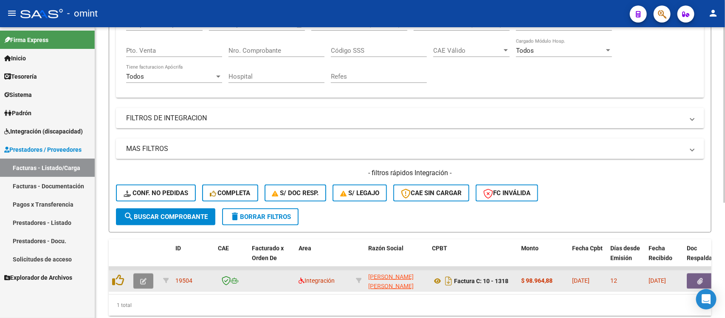
click at [139, 281] on button "button" at bounding box center [143, 280] width 20 height 15
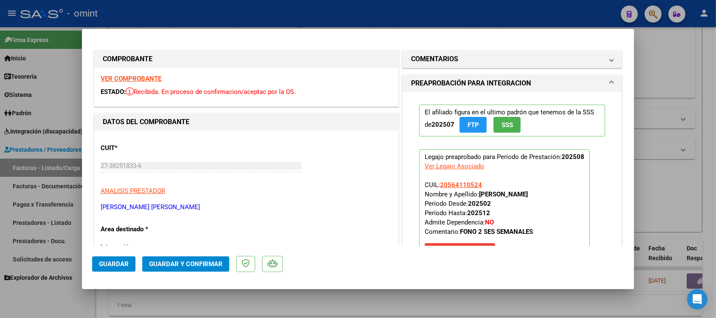
click at [145, 80] on strong "VER COMPROBANTE" at bounding box center [131, 79] width 61 height 8
click at [190, 258] on button "Guardar y Confirmar" at bounding box center [185, 263] width 87 height 15
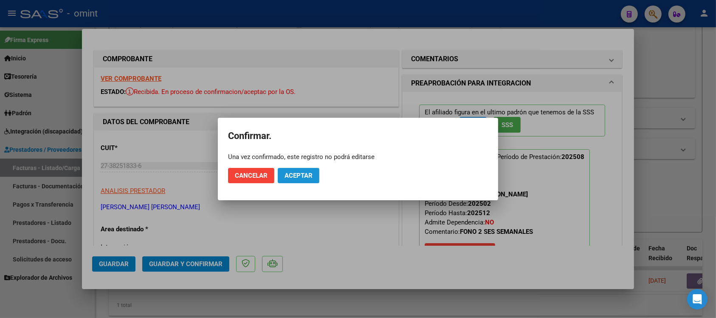
click at [299, 172] on span "Aceptar" at bounding box center [299, 176] width 28 height 8
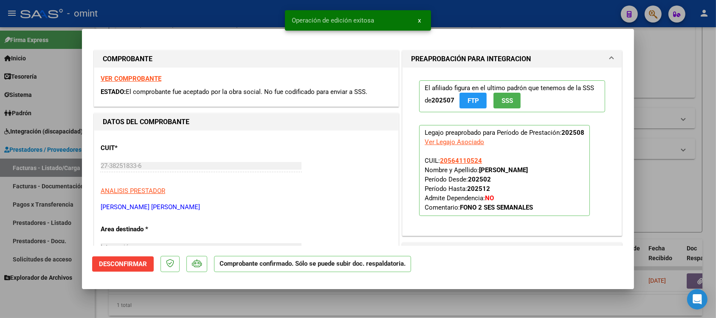
click at [209, 17] on div at bounding box center [358, 159] width 716 height 318
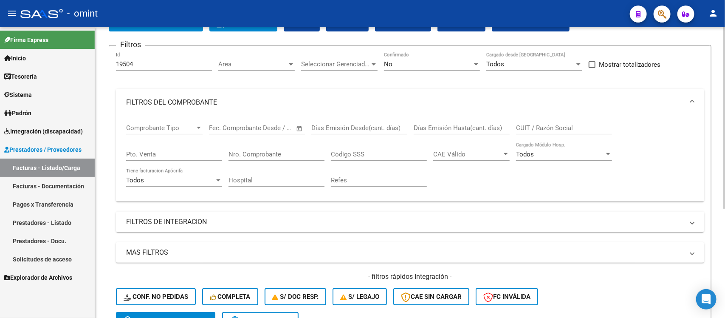
scroll to position [53, 0]
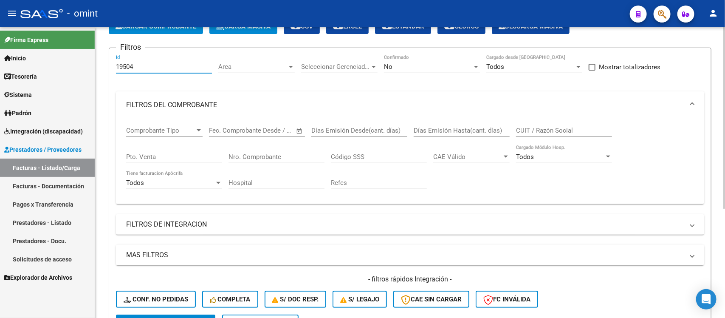
click at [152, 68] on input "19504" at bounding box center [164, 67] width 96 height 8
paste input "19948"
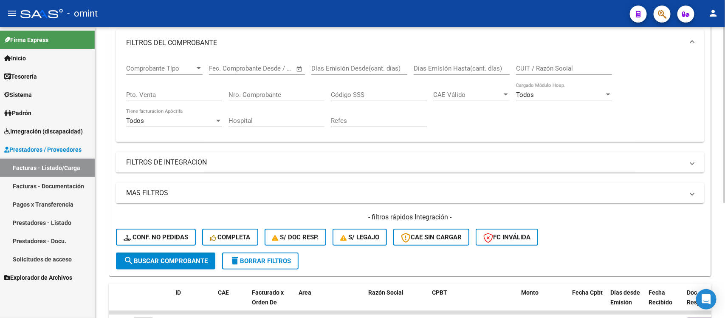
scroll to position [159, 0]
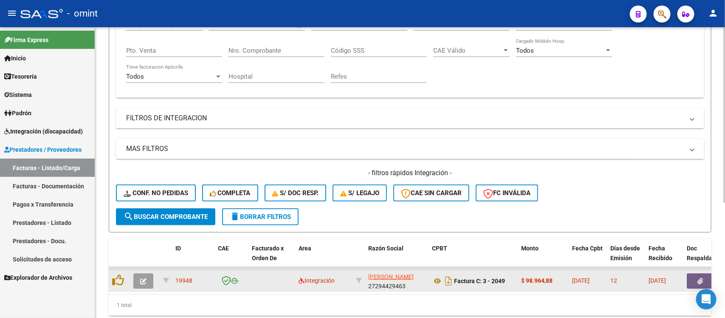
click at [144, 273] on button "button" at bounding box center [143, 280] width 20 height 15
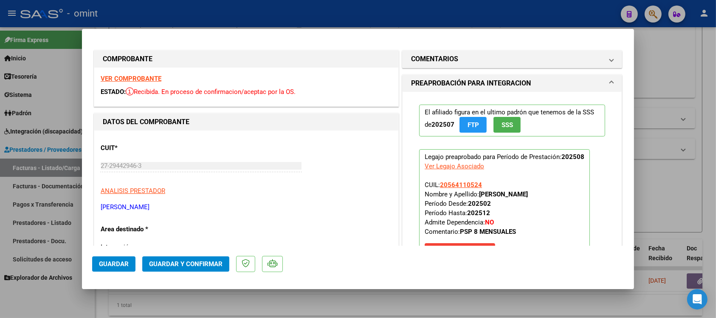
click at [137, 77] on strong "VER COMPROBANTE" at bounding box center [131, 79] width 61 height 8
click at [166, 268] on button "Guardar y Confirmar" at bounding box center [185, 263] width 87 height 15
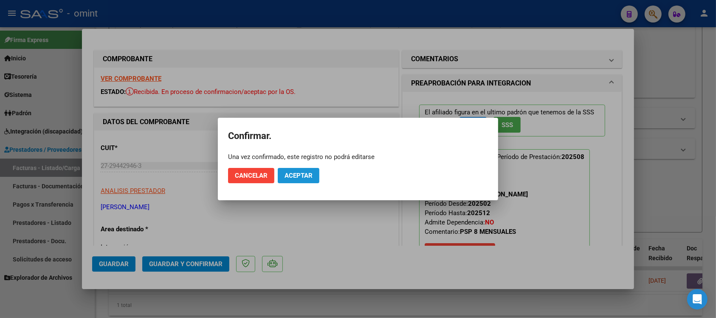
click at [281, 175] on button "Aceptar" at bounding box center [299, 175] width 42 height 15
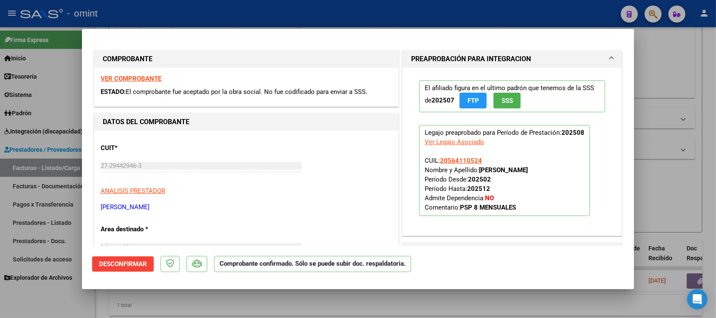
click at [178, 13] on div at bounding box center [358, 159] width 716 height 318
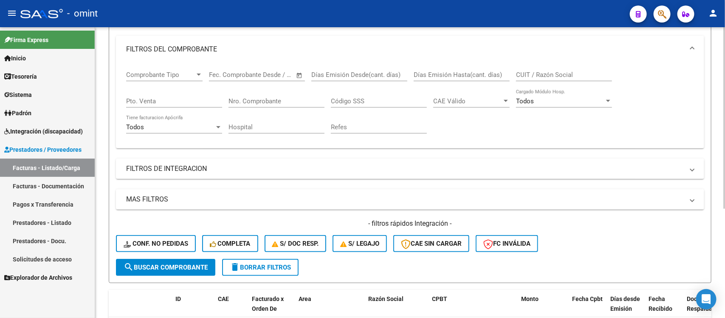
scroll to position [53, 0]
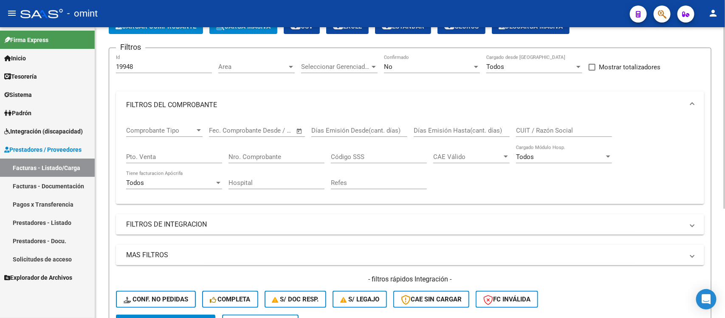
click at [152, 67] on input "19948" at bounding box center [164, 67] width 96 height 8
paste input "20893"
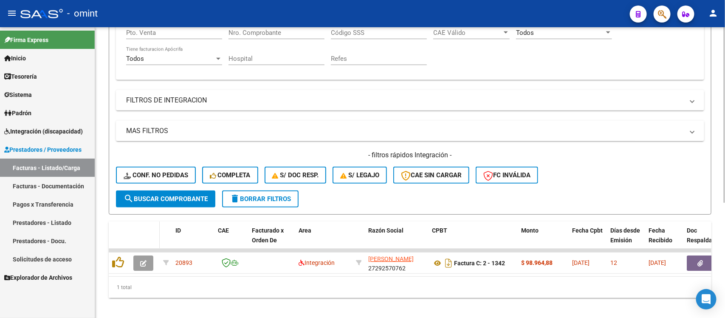
scroll to position [191, 0]
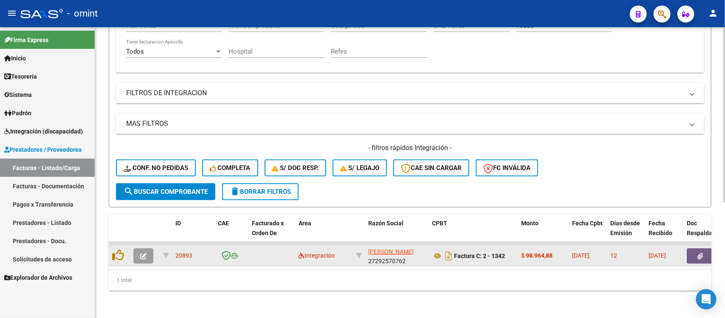
click at [144, 253] on icon "button" at bounding box center [143, 256] width 6 height 6
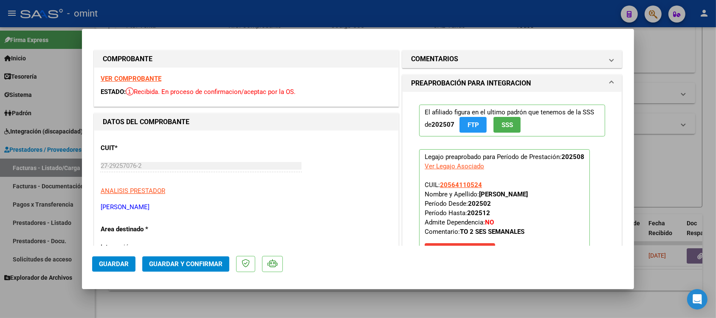
click at [140, 73] on div "VER COMPROBANTE ESTADO: Recibida. En proceso de confirmacion/aceptac por la OS." at bounding box center [246, 87] width 304 height 39
click at [141, 77] on strong "VER COMPROBANTE" at bounding box center [131, 79] width 61 height 8
click at [219, 257] on button "Guardar y Confirmar" at bounding box center [185, 263] width 87 height 15
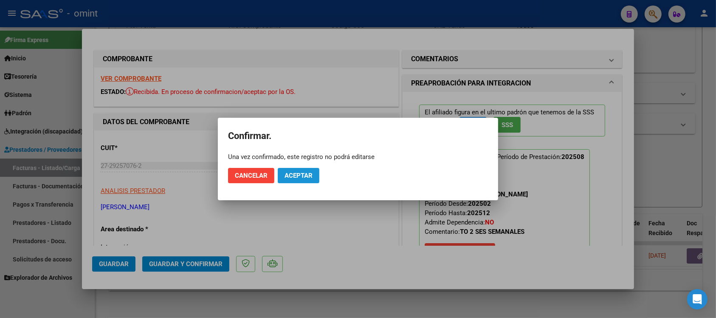
click at [299, 177] on span "Aceptar" at bounding box center [299, 176] width 28 height 8
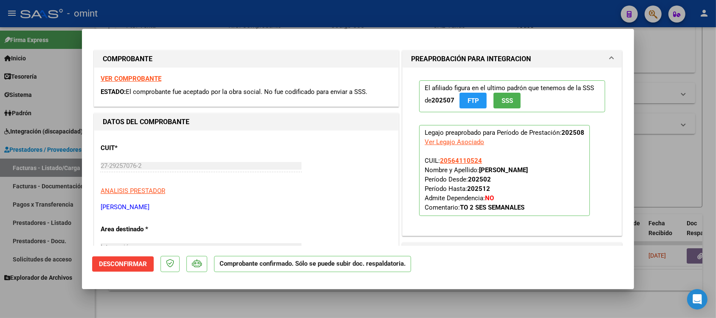
click at [199, 23] on div at bounding box center [358, 159] width 716 height 318
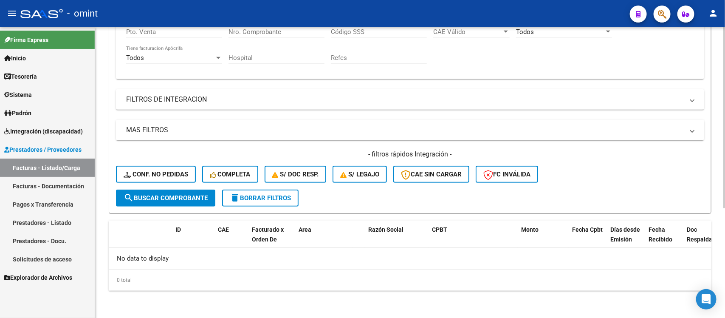
scroll to position [0, 0]
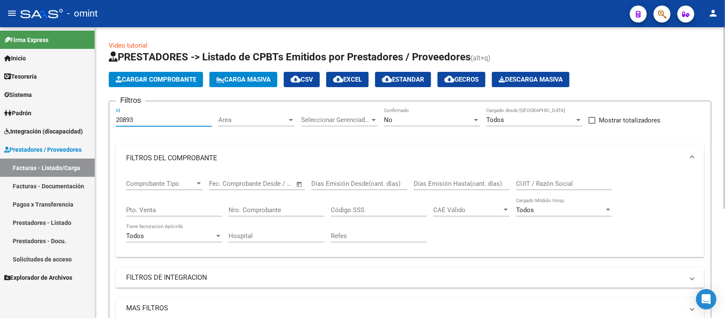
click at [154, 121] on input "20893" at bounding box center [164, 120] width 96 height 8
click at [154, 121] on input "Id" at bounding box center [164, 120] width 96 height 8
paste input "number"
paste input "21280"
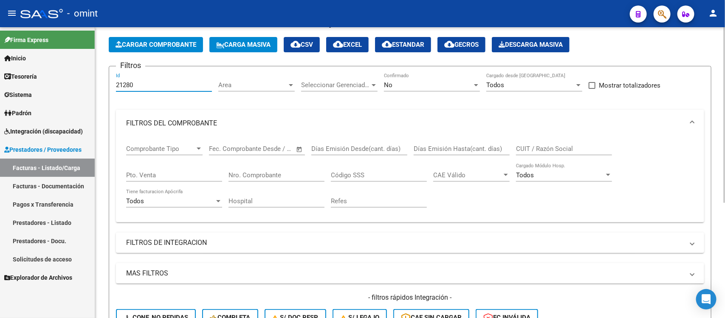
scroll to position [159, 0]
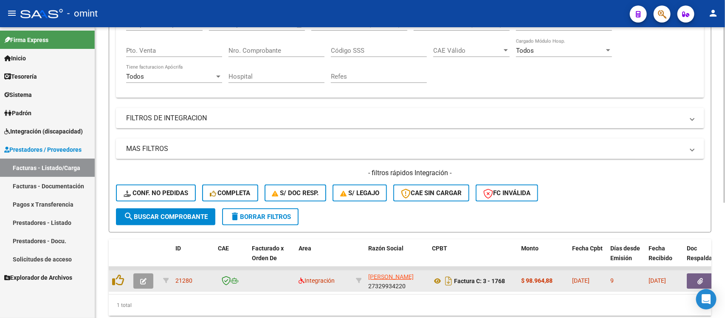
click at [144, 273] on button "button" at bounding box center [143, 280] width 20 height 15
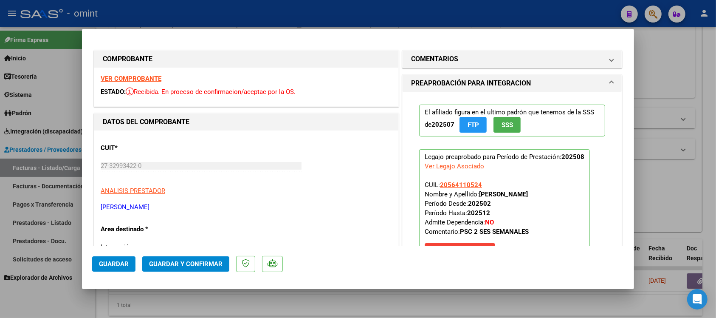
click at [150, 75] on strong "VER COMPROBANTE" at bounding box center [131, 79] width 61 height 8
click at [201, 264] on span "Guardar y Confirmar" at bounding box center [185, 264] width 73 height 8
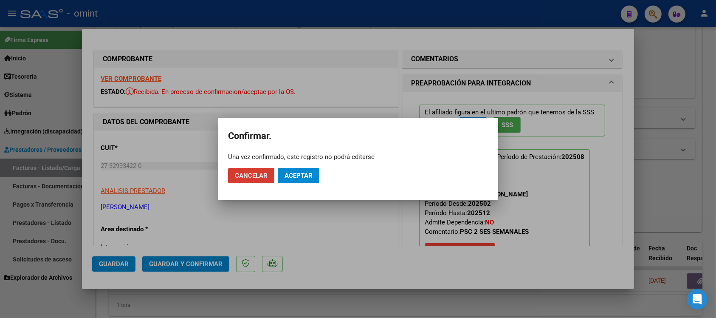
click at [295, 173] on span "Aceptar" at bounding box center [299, 176] width 28 height 8
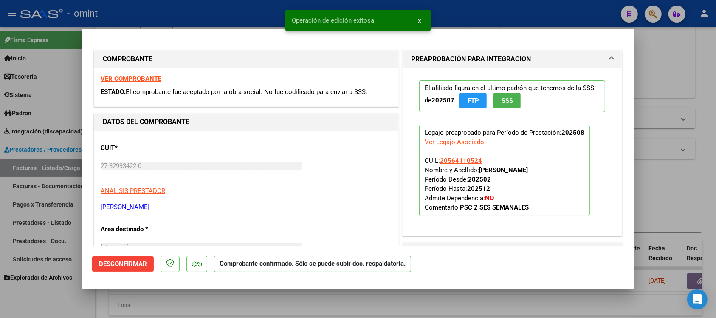
click at [256, 13] on div at bounding box center [358, 159] width 716 height 318
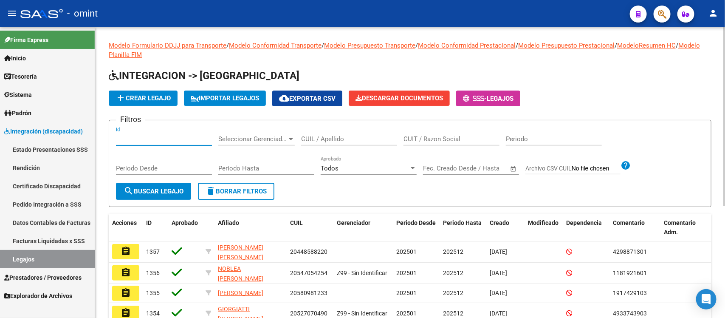
click at [161, 136] on input "Id" at bounding box center [164, 139] width 96 height 8
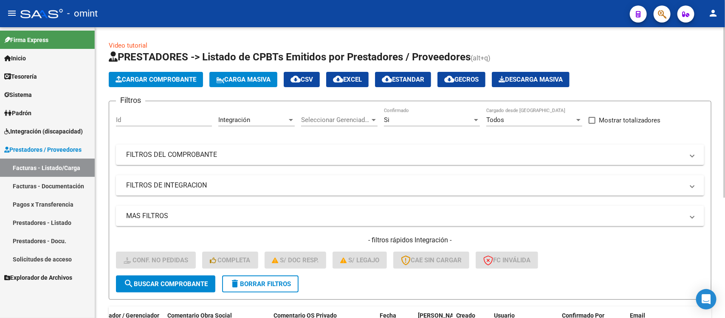
scroll to position [0, 756]
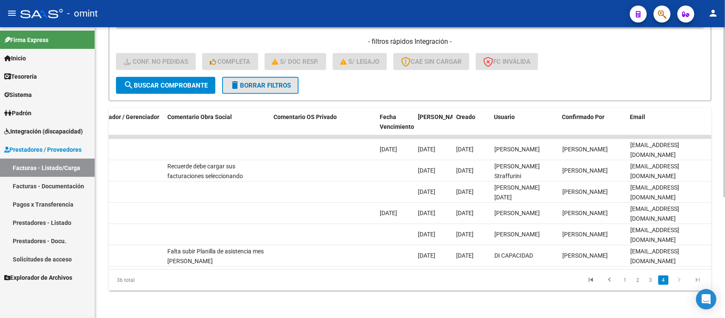
click at [250, 77] on button "delete Borrar Filtros" at bounding box center [260, 85] width 76 height 17
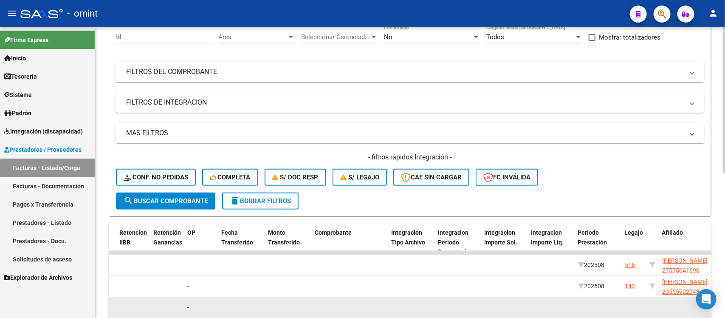
scroll to position [206, 0]
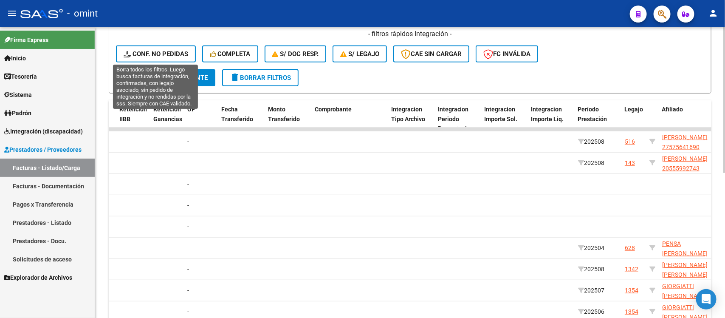
click at [156, 58] on button "Conf. no pedidas" at bounding box center [156, 53] width 80 height 17
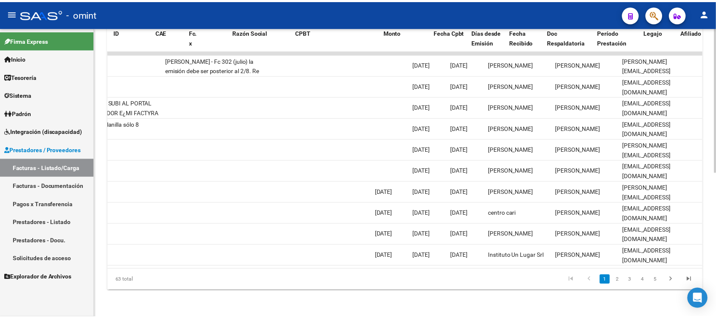
scroll to position [0, 0]
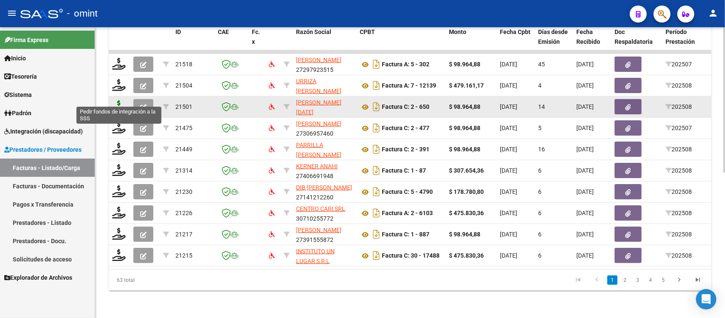
click at [118, 100] on icon at bounding box center [119, 106] width 14 height 12
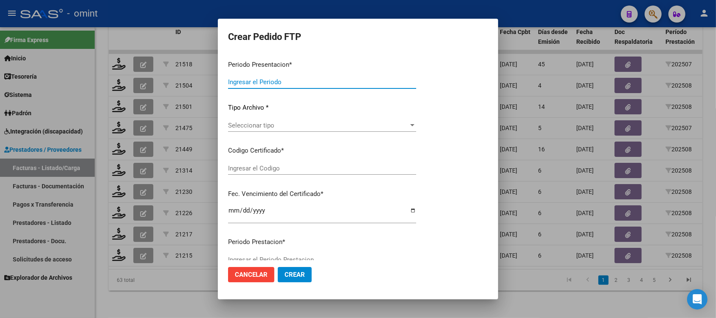
type input "202508"
type input "$ 98.964,88"
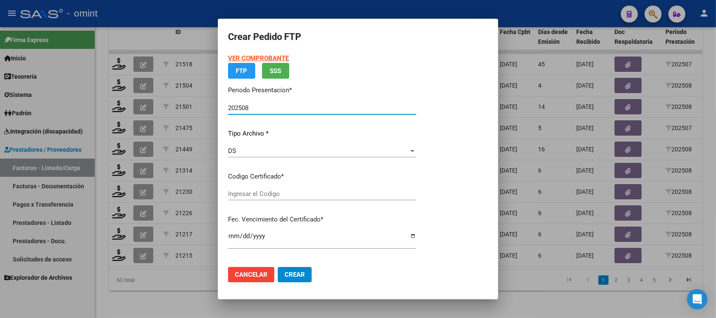
type input "8970262748"
type input "[DATE]"
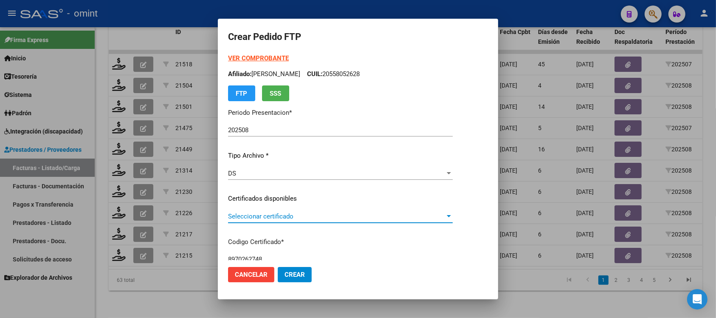
click at [308, 219] on span "Seleccionar certificado" at bounding box center [336, 216] width 217 height 8
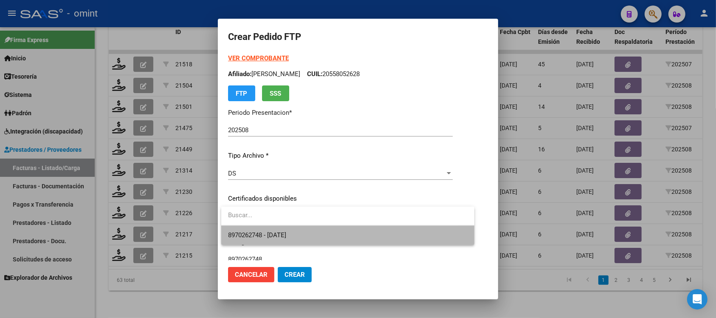
click at [305, 234] on span "8970262748 - [DATE]" at bounding box center [348, 235] width 240 height 19
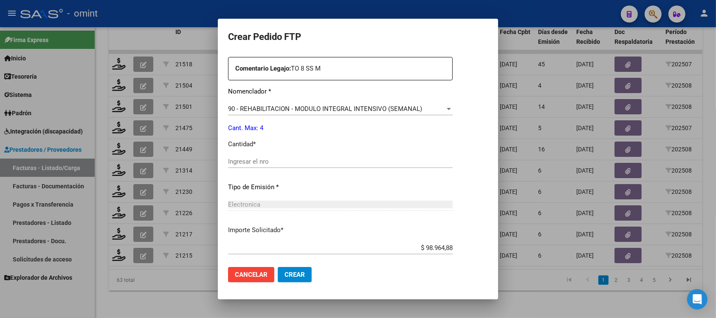
scroll to position [319, 0]
click at [258, 166] on div "Ingresar el nro" at bounding box center [340, 160] width 225 height 13
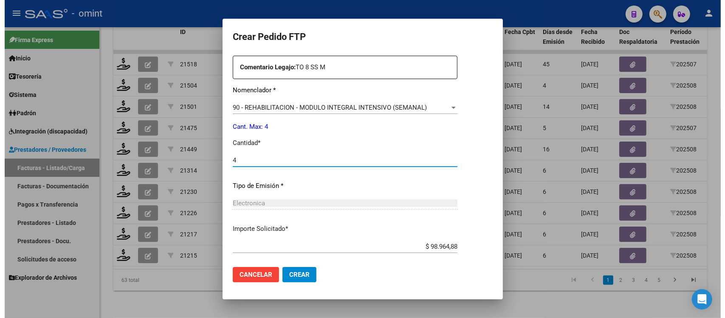
scroll to position [362, 0]
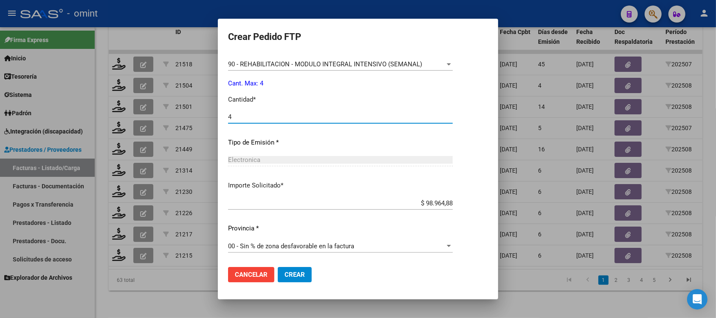
type input "4"
click at [287, 276] on span "Crear" at bounding box center [295, 275] width 20 height 8
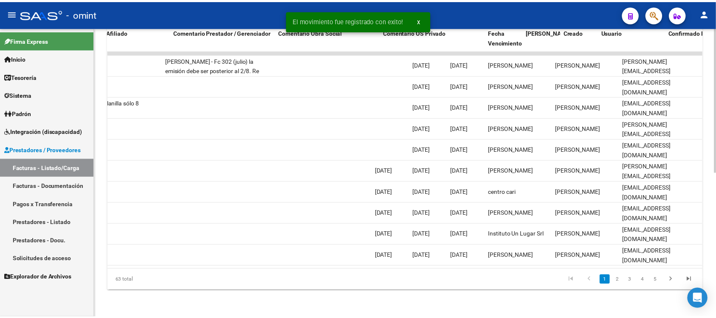
scroll to position [0, 0]
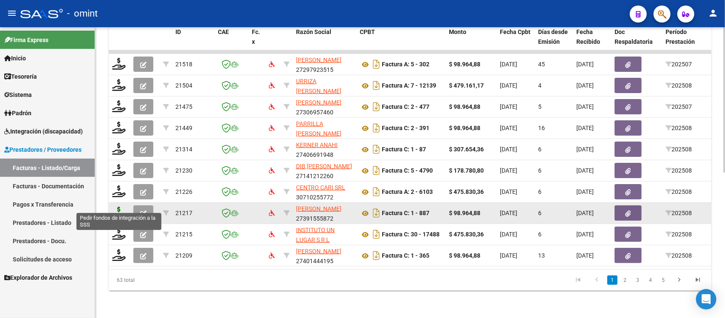
click at [114, 206] on icon at bounding box center [119, 212] width 14 height 12
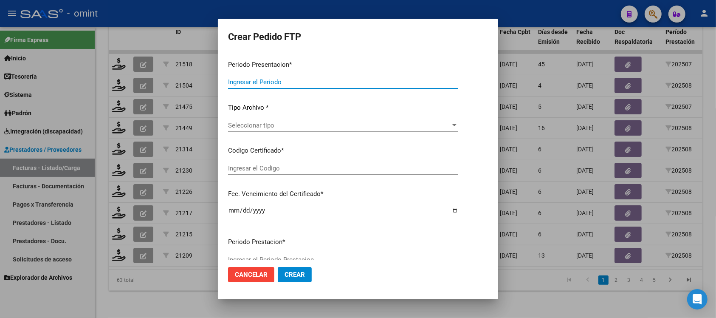
type input "202508"
type input "$ 98.964,88"
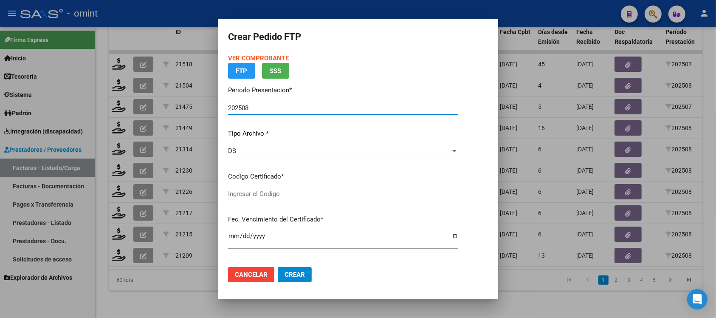
type input "3075272635"
type input "[DATE]"
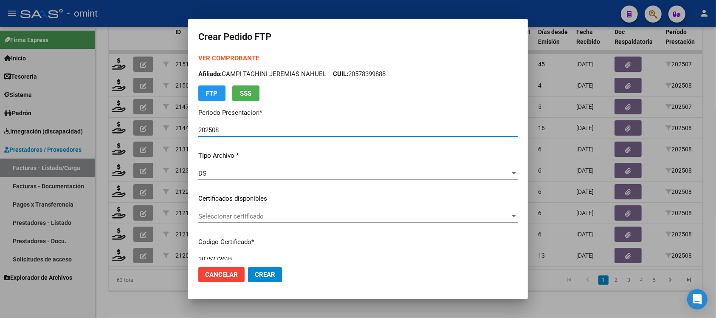
click at [277, 191] on div "VER COMPROBANTE ARCA Padrón Afiliado: CAMPI TACHINI [PERSON_NAME]: 20578399888 …" at bounding box center [357, 193] width 319 height 278
click at [268, 212] on span "Seleccionar certificado" at bounding box center [354, 216] width 312 height 8
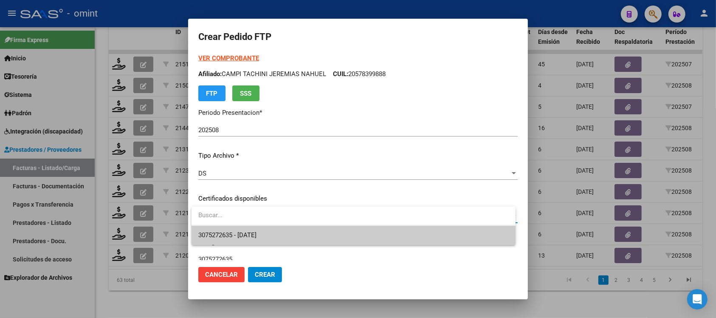
click at [277, 235] on span "3075272635 - [DATE]" at bounding box center [353, 235] width 310 height 19
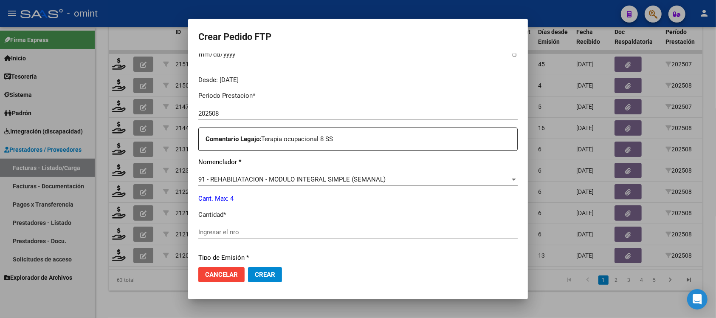
scroll to position [265, 0]
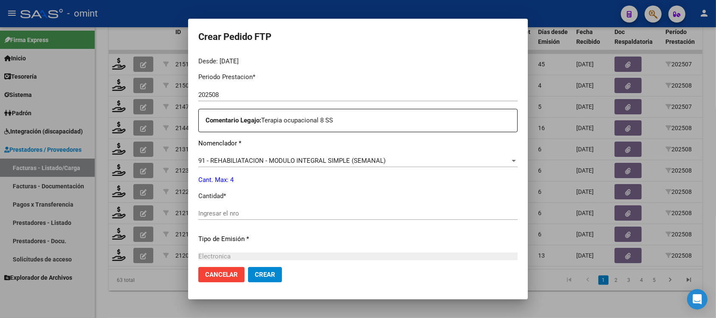
click at [215, 212] on input "Ingresar el nro" at bounding box center [357, 213] width 319 height 8
type input "4"
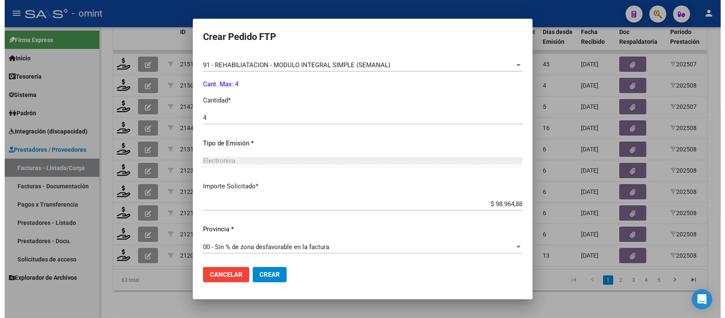
scroll to position [362, 0]
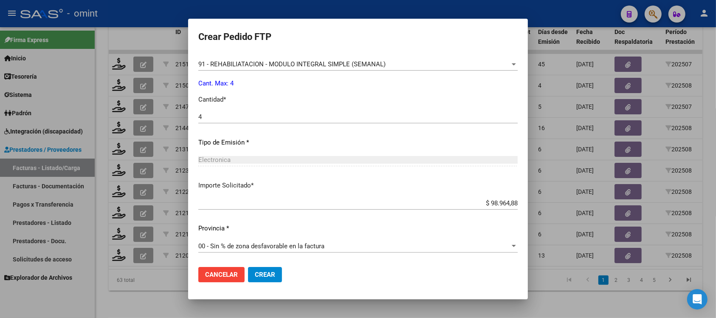
click at [260, 275] on span "Crear" at bounding box center [265, 275] width 20 height 8
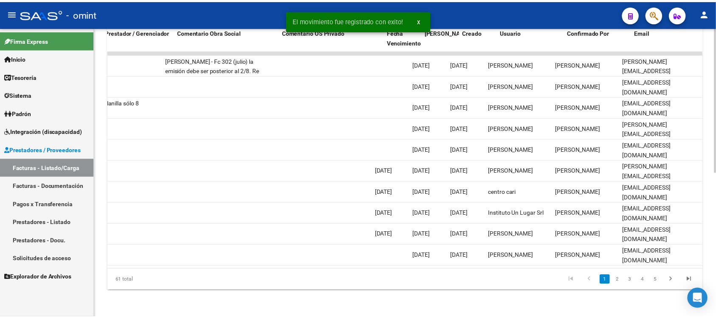
scroll to position [0, 0]
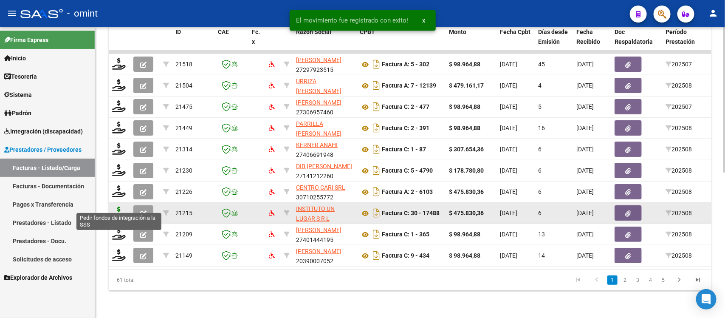
click at [122, 206] on icon at bounding box center [119, 212] width 14 height 12
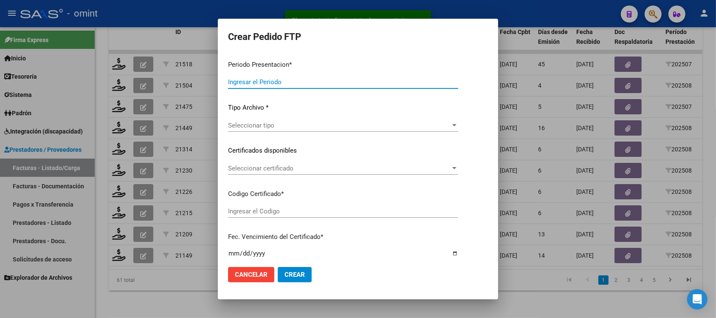
type input "202508"
type input "$ 475.830,36"
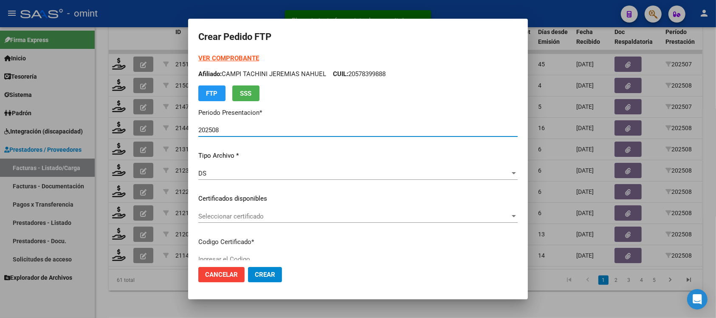
type input "5770281974"
type input "[DATE]"
click at [245, 217] on span "Seleccionar certificado" at bounding box center [354, 216] width 312 height 8
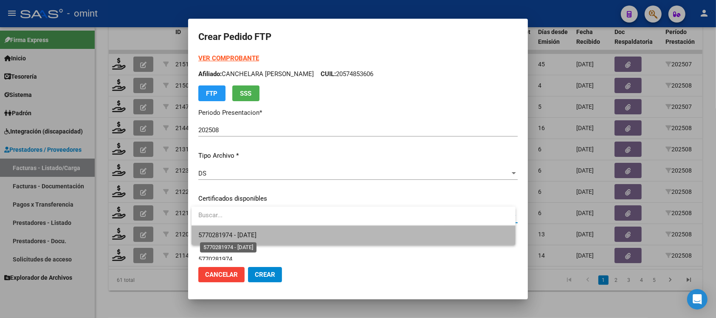
click at [257, 234] on span "5770281974 - [DATE]" at bounding box center [227, 235] width 58 height 8
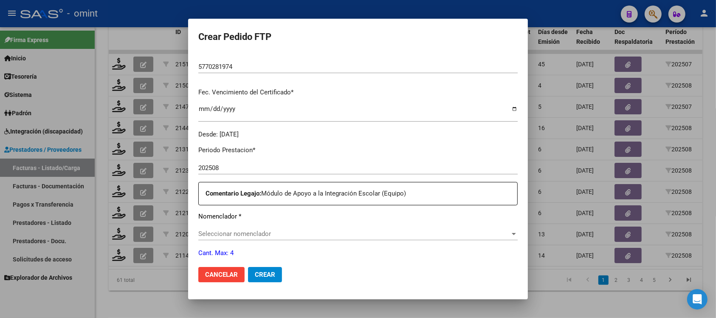
scroll to position [212, 0]
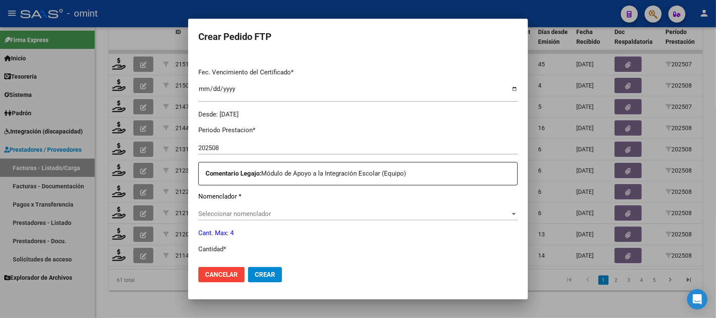
click at [254, 217] on div "Seleccionar nomenclador Seleccionar nomenclador" at bounding box center [357, 213] width 319 height 13
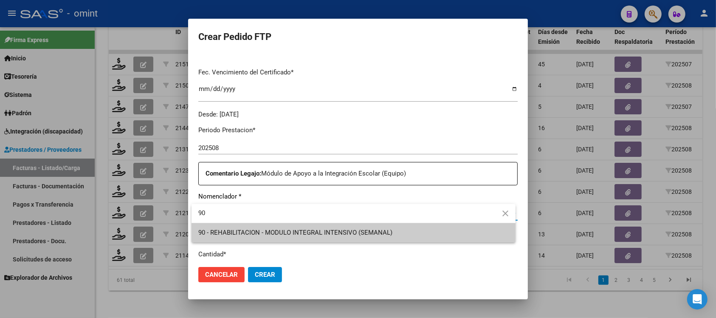
type input "9"
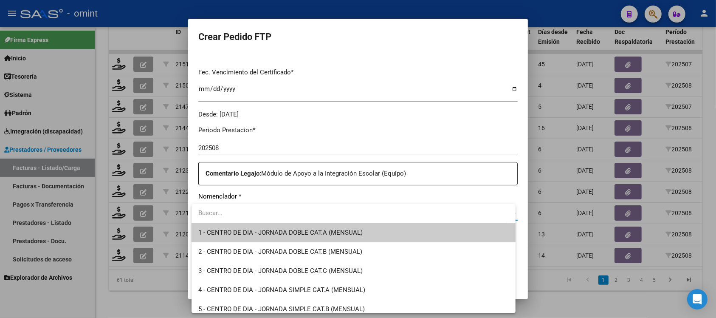
type input "9"
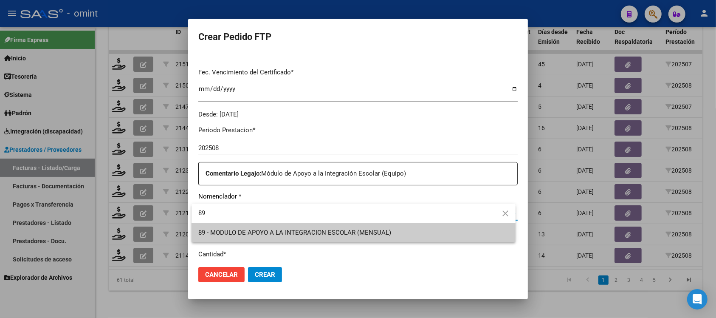
type input "89"
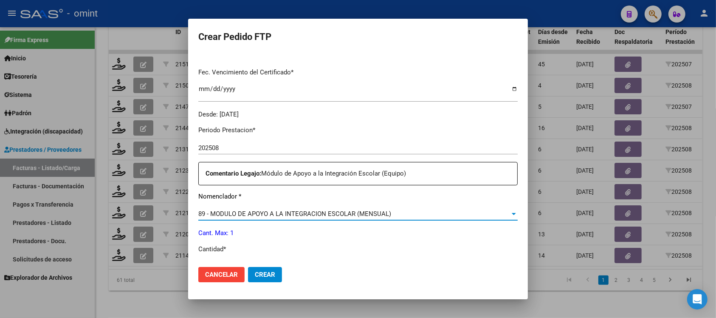
scroll to position [265, 0]
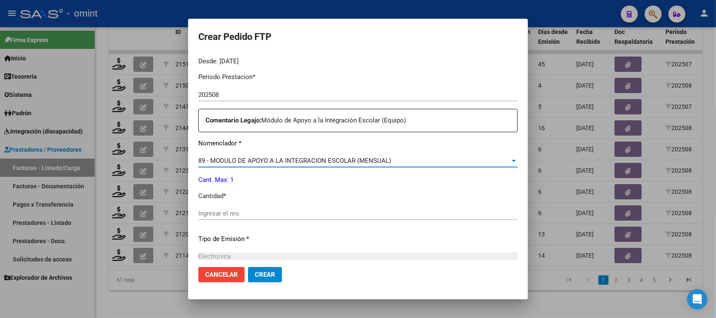
click at [239, 219] on div "Ingresar el nro" at bounding box center [357, 213] width 319 height 13
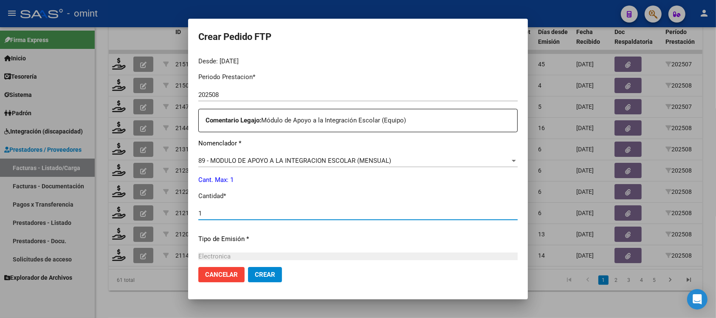
scroll to position [362, 0]
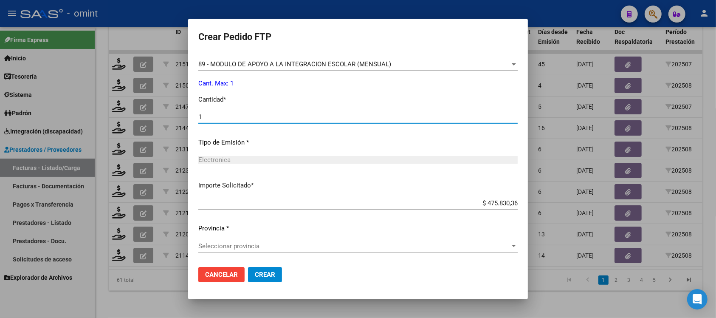
type input "1"
click at [257, 245] on span "Seleccionar provincia" at bounding box center [354, 246] width 312 height 8
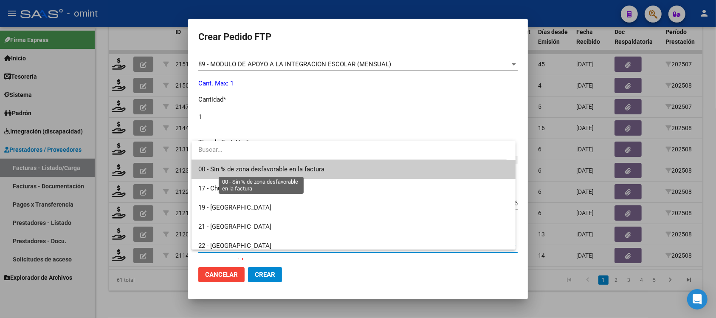
click at [286, 171] on span "00 - Sin % de zona desfavorable en la factura" at bounding box center [261, 169] width 126 height 8
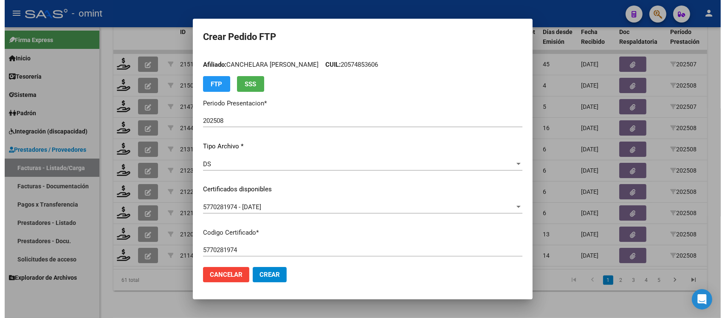
scroll to position [0, 0]
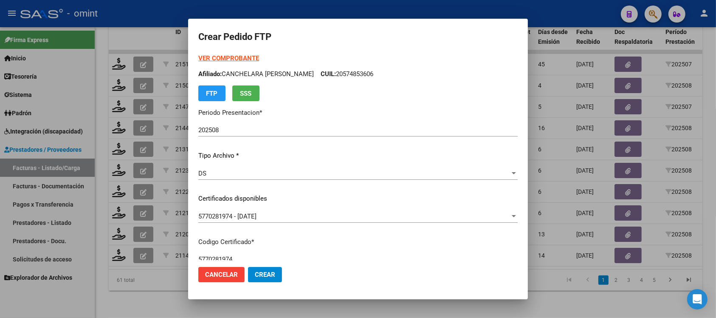
click at [218, 58] on strong "VER COMPROBANTE" at bounding box center [228, 58] width 61 height 8
click at [265, 269] on button "Crear" at bounding box center [265, 274] width 34 height 15
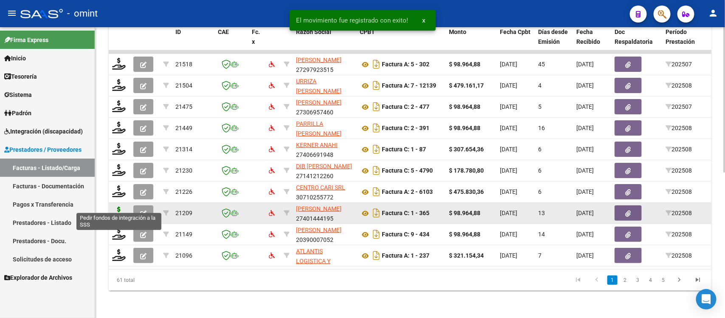
click at [116, 206] on icon at bounding box center [119, 212] width 14 height 12
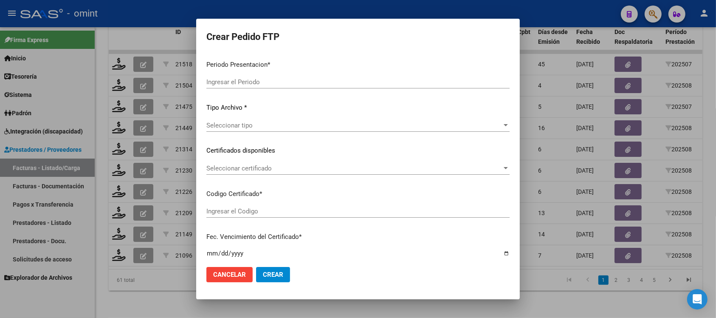
type input "202508"
type input "$ 98.964,88"
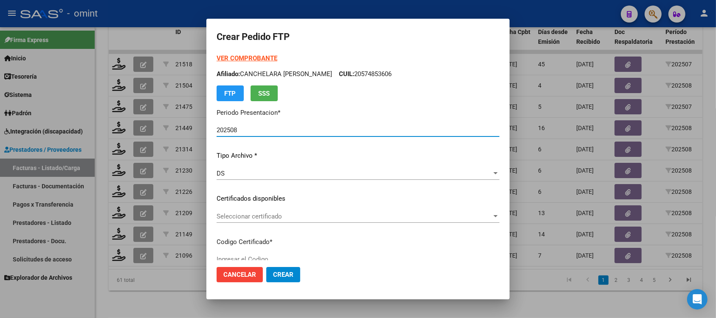
type input "3075272635"
type input "[DATE]"
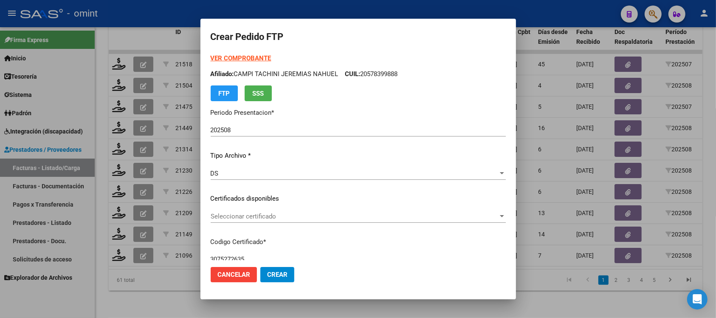
click at [265, 210] on div "Seleccionar certificado Seleccionar certificado" at bounding box center [358, 216] width 295 height 13
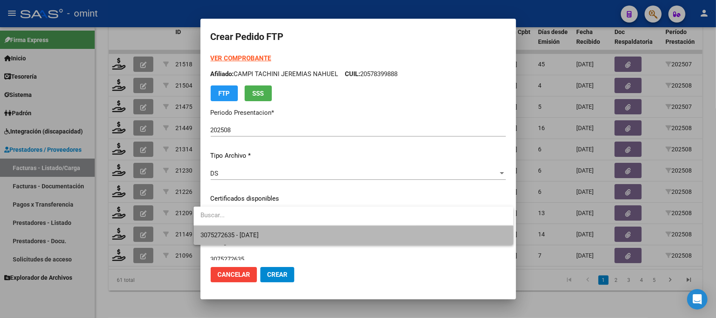
click at [303, 236] on span "3075272635 - [DATE]" at bounding box center [353, 235] width 306 height 19
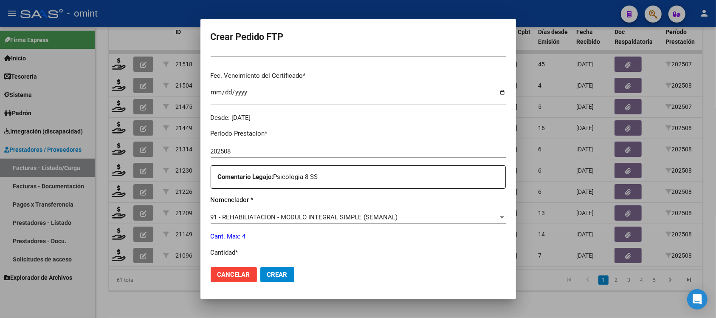
scroll to position [265, 0]
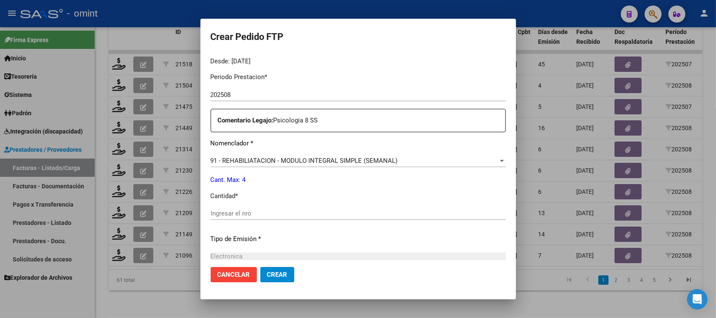
click at [253, 213] on input "Ingresar el nro" at bounding box center [358, 213] width 295 height 8
type input "4"
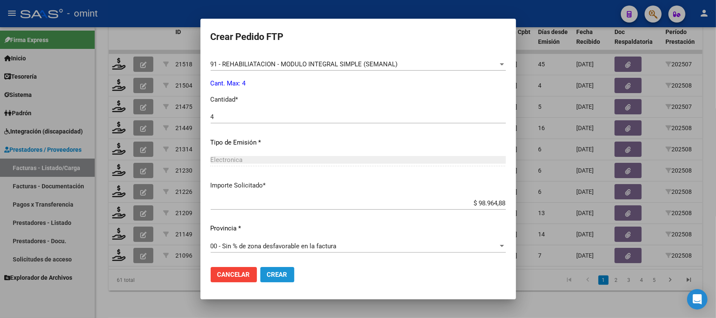
click at [269, 273] on span "Crear" at bounding box center [277, 275] width 20 height 8
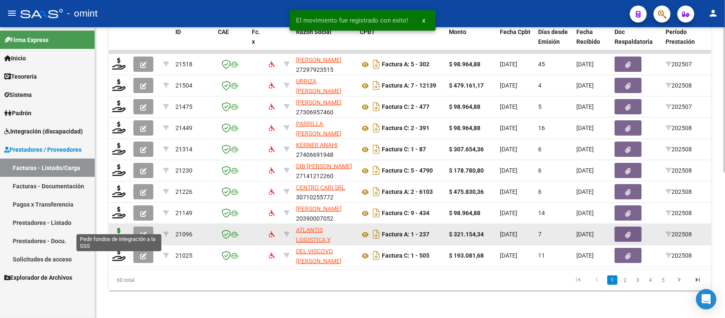
click at [118, 228] on icon at bounding box center [119, 234] width 14 height 12
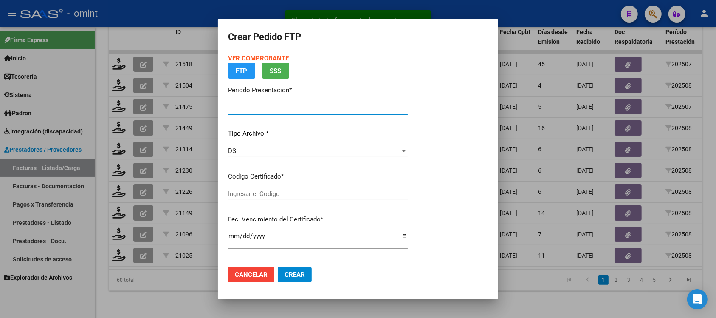
type input "202508"
type input "$ 321.154,34"
type input "7892230629"
type input "[DATE]"
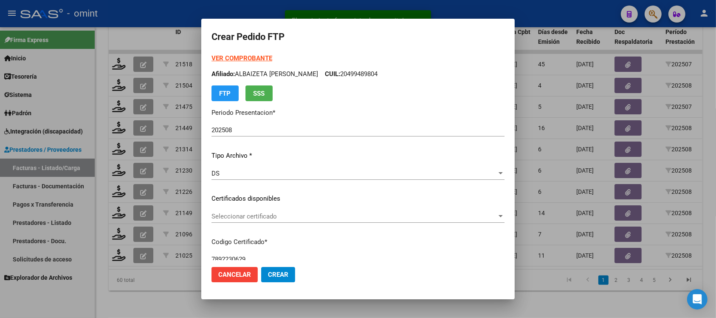
click at [262, 221] on div "Seleccionar certificado Seleccionar certificado" at bounding box center [358, 216] width 293 height 13
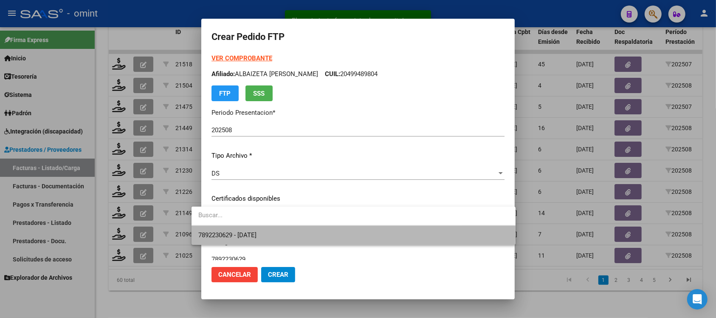
click at [273, 235] on span "7892230629 - [DATE]" at bounding box center [353, 235] width 310 height 19
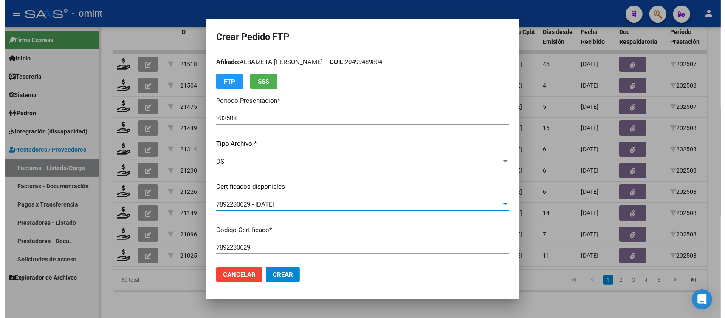
scroll to position [0, 0]
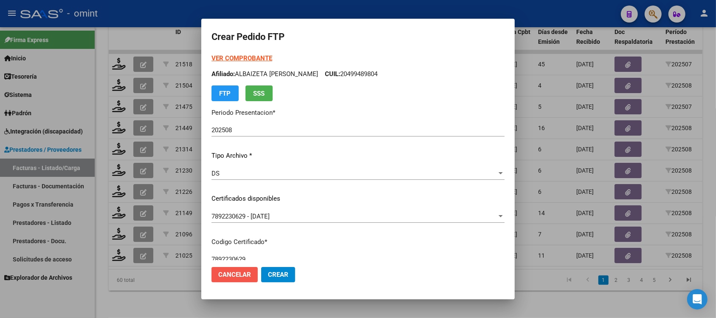
click at [229, 272] on span "Cancelar" at bounding box center [234, 275] width 33 height 8
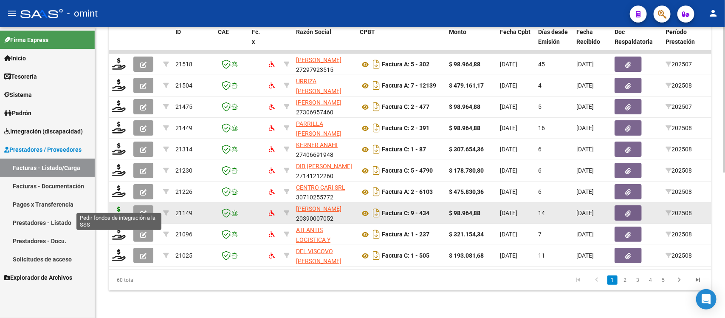
click at [117, 206] on icon at bounding box center [119, 212] width 14 height 12
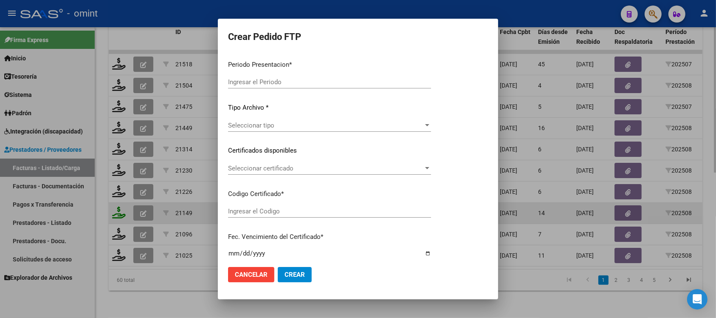
type input "202508"
type input "$ 98.964,88"
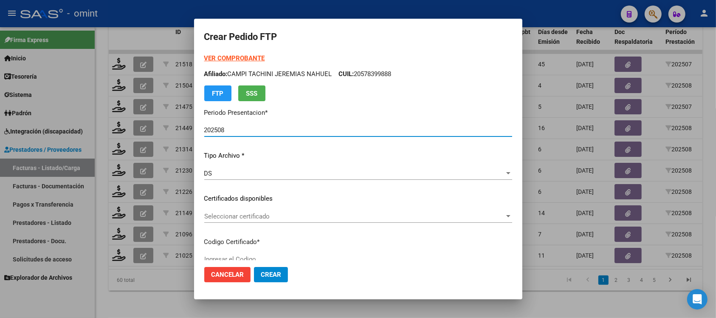
type input "8970262748"
type input "[DATE]"
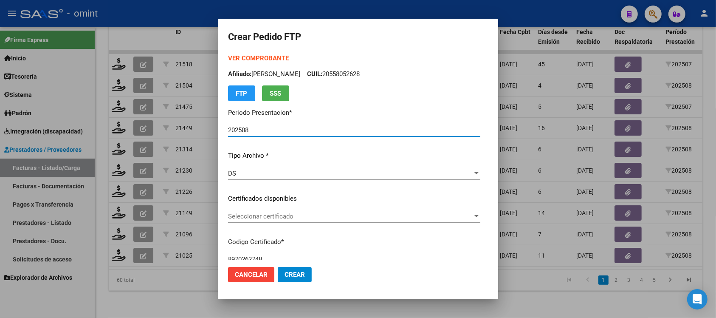
click at [243, 219] on span "Seleccionar certificado" at bounding box center [350, 216] width 245 height 8
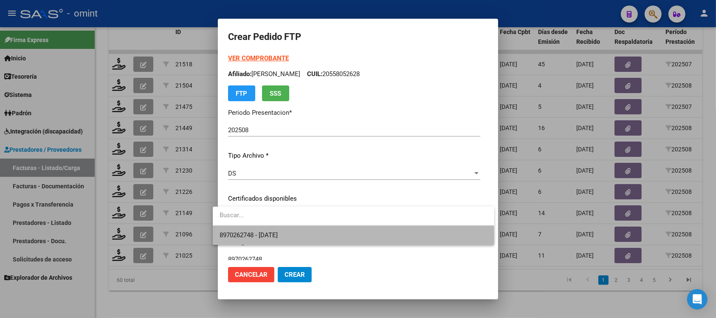
click at [298, 237] on span "8970262748 - [DATE]" at bounding box center [354, 235] width 268 height 19
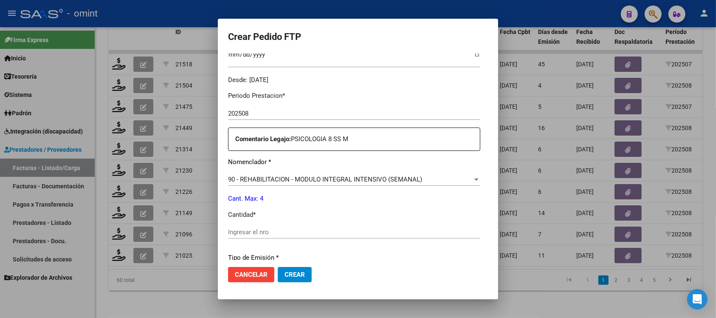
scroll to position [265, 0]
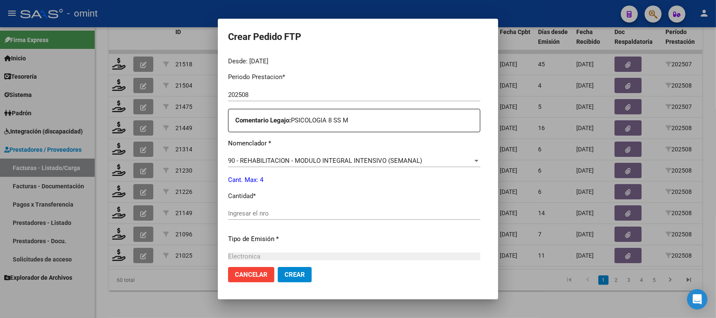
click at [236, 212] on input "Ingresar el nro" at bounding box center [354, 213] width 252 height 8
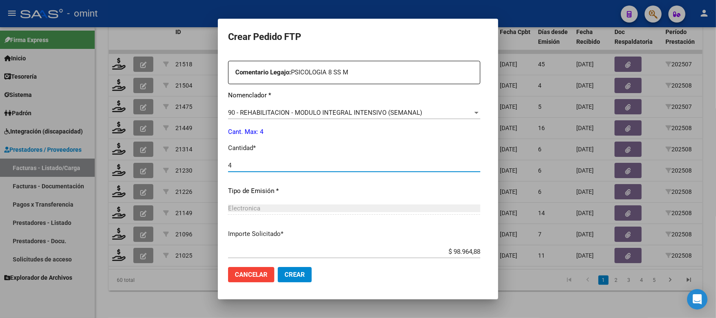
scroll to position [362, 0]
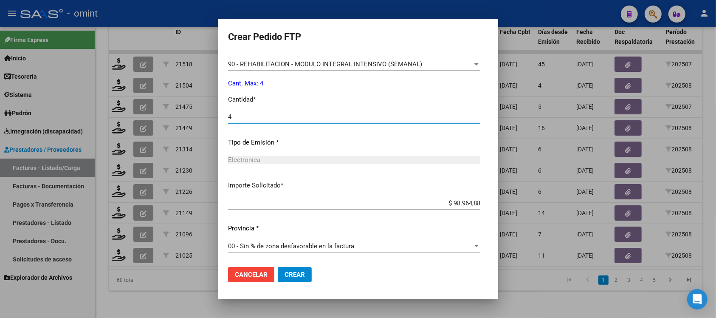
type input "4"
click at [289, 275] on span "Crear" at bounding box center [295, 275] width 20 height 8
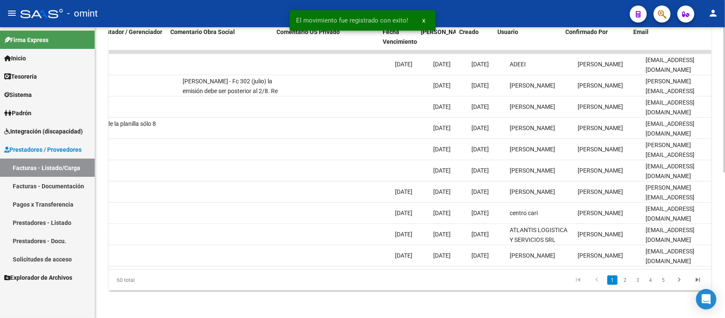
scroll to position [0, 756]
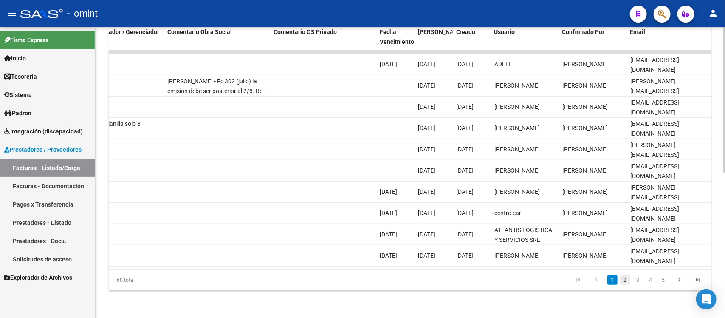
click at [625, 283] on link "2" at bounding box center [625, 279] width 10 height 9
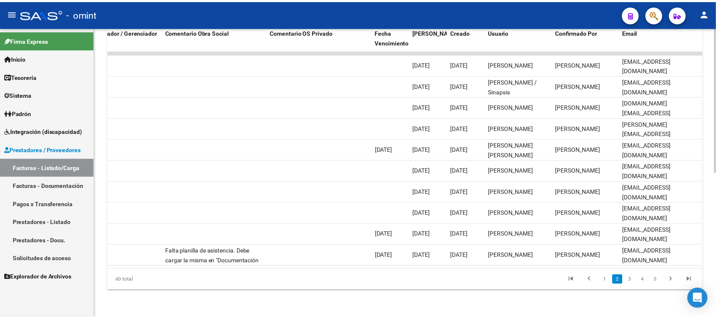
scroll to position [0, 0]
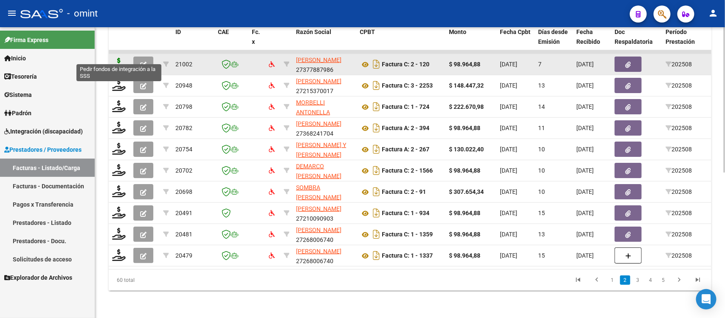
click at [123, 58] on icon at bounding box center [119, 64] width 14 height 12
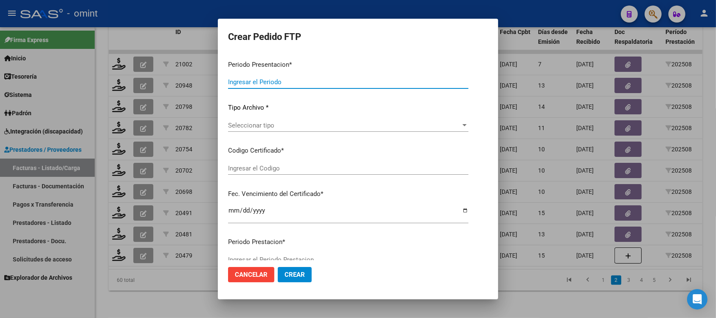
type input "202508"
type input "$ 98.964,88"
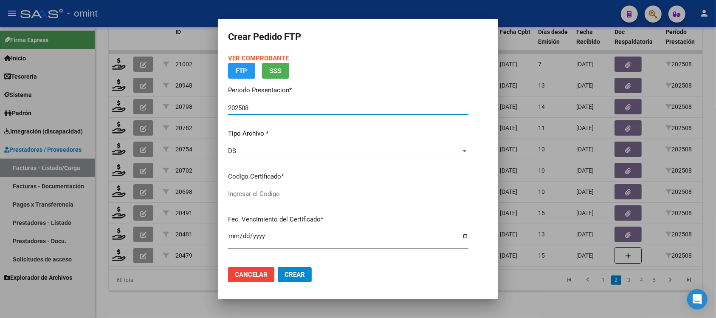
type input "1057682944"
type input "[DATE]"
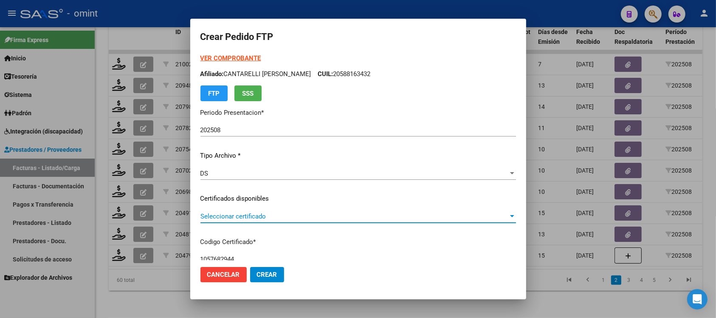
click at [282, 215] on span "Seleccionar certificado" at bounding box center [354, 216] width 308 height 8
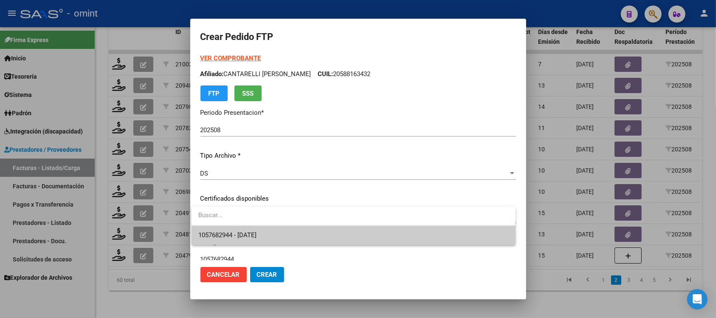
click at [282, 234] on span "1057682944 - [DATE]" at bounding box center [353, 235] width 310 height 19
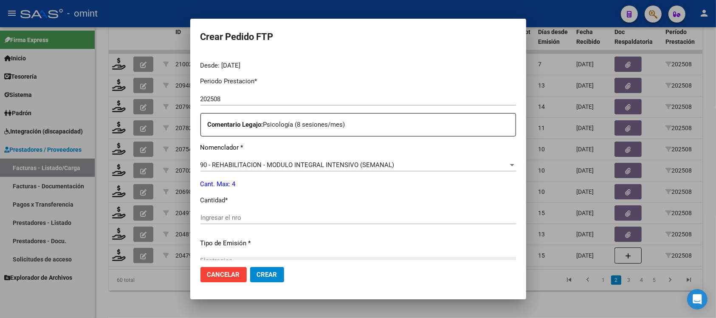
scroll to position [265, 0]
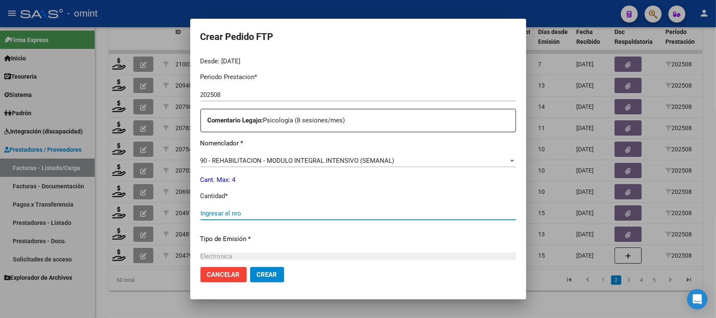
click at [258, 209] on input "Ingresar el nro" at bounding box center [358, 213] width 316 height 8
type input "4"
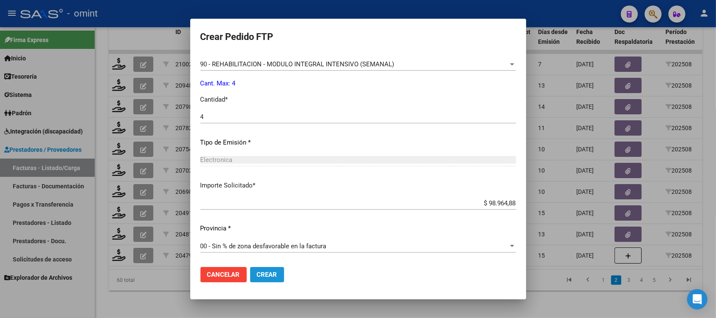
click at [271, 279] on button "Crear" at bounding box center [267, 274] width 34 height 15
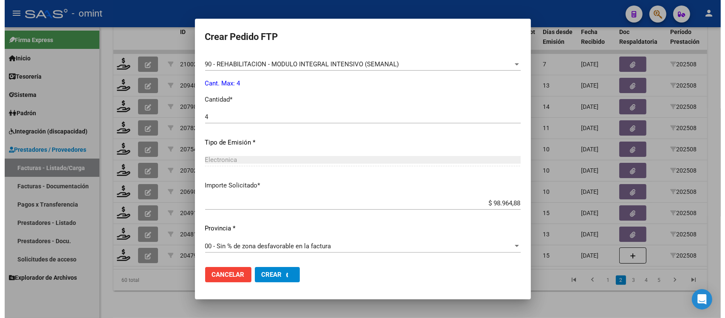
scroll to position [314, 0]
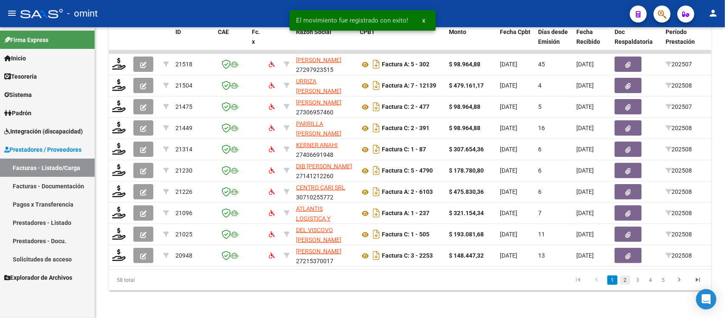
click at [625, 285] on link "2" at bounding box center [625, 279] width 10 height 9
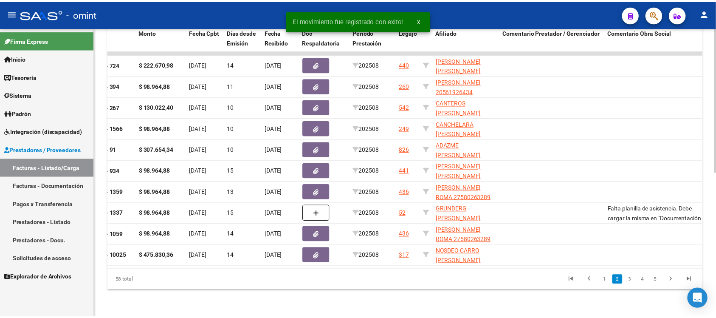
scroll to position [0, 0]
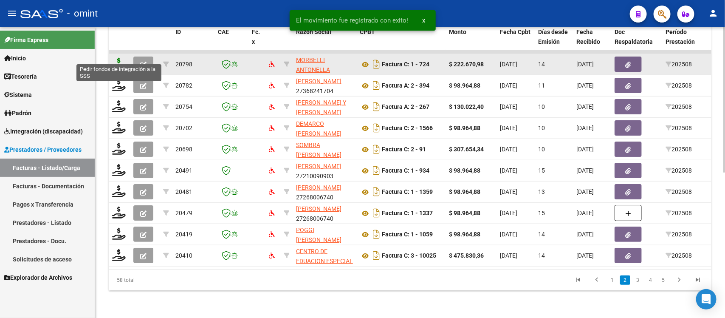
click at [115, 58] on icon at bounding box center [119, 64] width 14 height 12
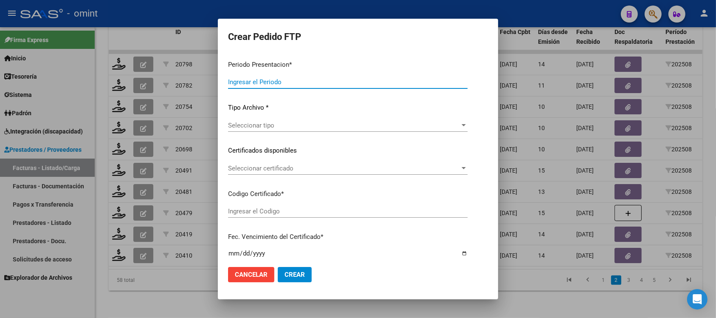
type input "202508"
type input "$ 222.670,98"
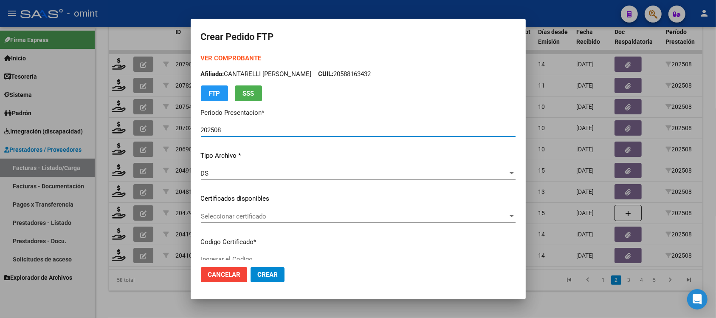
type input "2103634044"
type input "[DATE]"
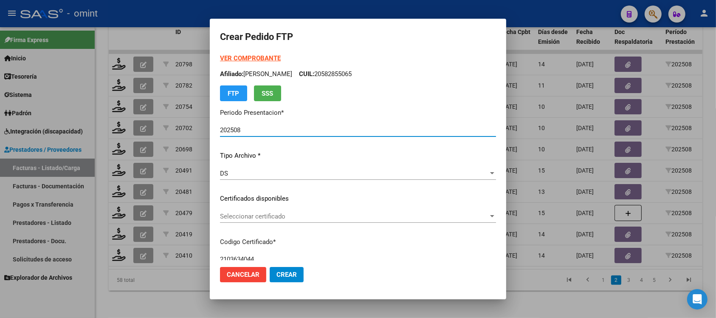
click at [242, 213] on span "Seleccionar certificado" at bounding box center [354, 216] width 268 height 8
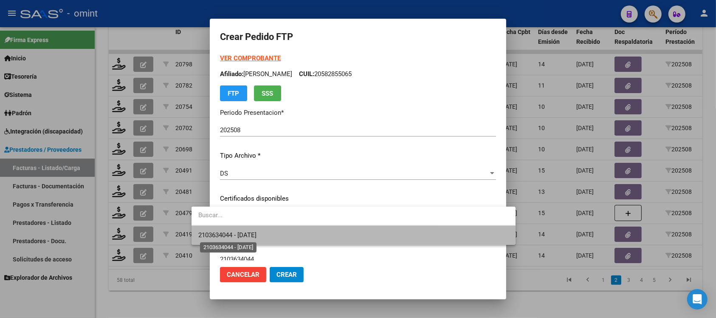
click at [257, 235] on span "2103634044 - [DATE]" at bounding box center [227, 235] width 58 height 8
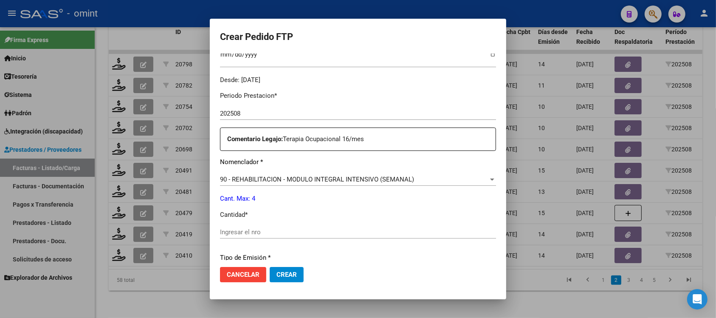
scroll to position [265, 0]
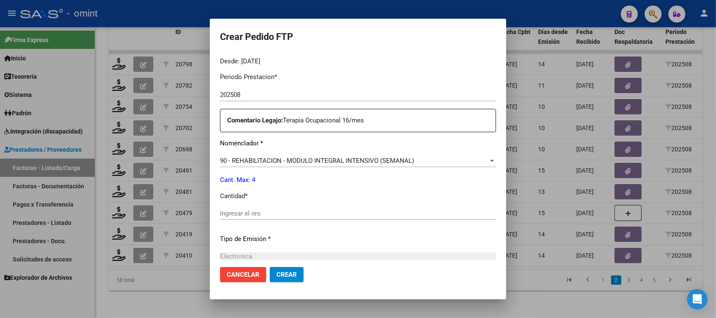
click at [241, 217] on div "Ingresar el nro" at bounding box center [358, 213] width 276 height 13
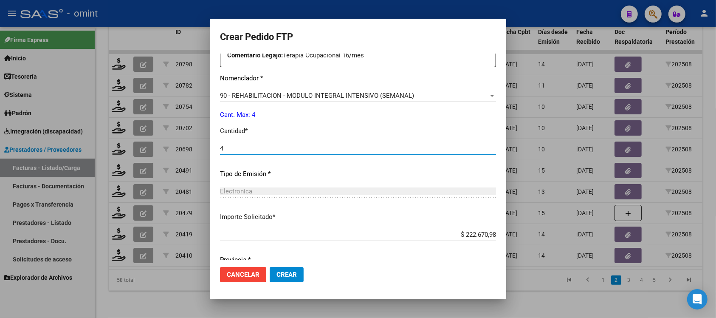
scroll to position [362, 0]
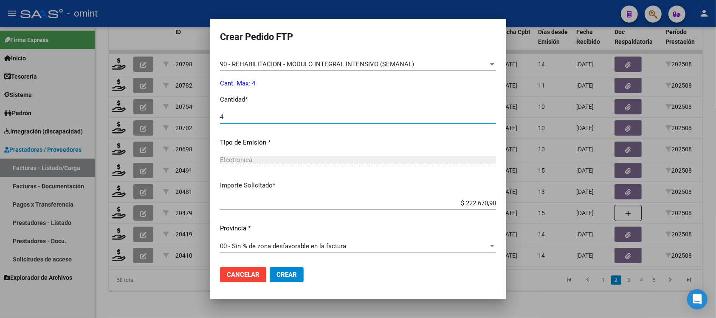
type input "4"
click at [270, 278] on button "Crear" at bounding box center [287, 274] width 34 height 15
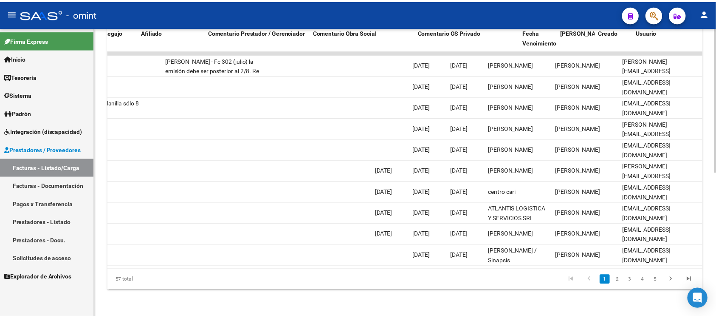
scroll to position [0, 0]
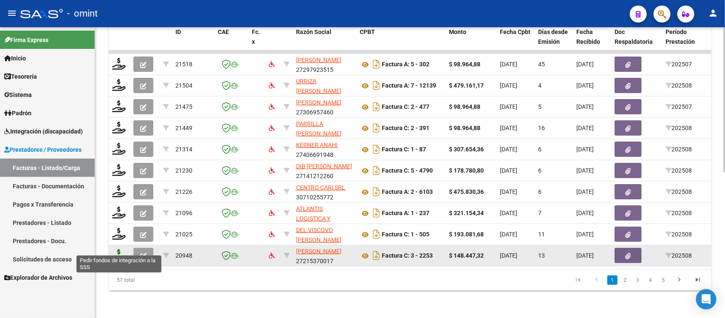
click at [121, 249] on icon at bounding box center [119, 255] width 14 height 12
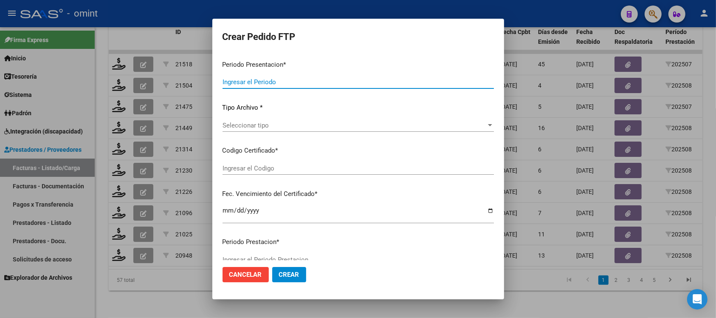
type input "202508"
type input "$ 148.447,32"
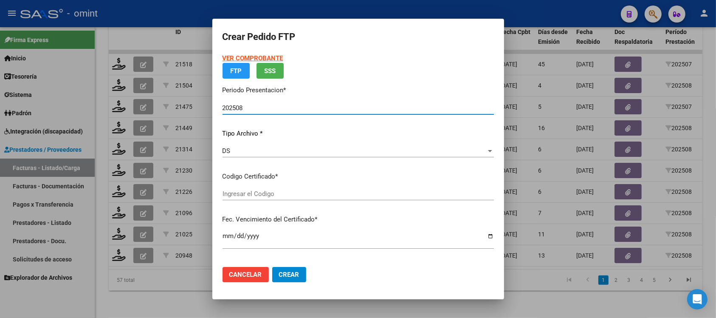
type input "7558480156"
type input "[DATE]"
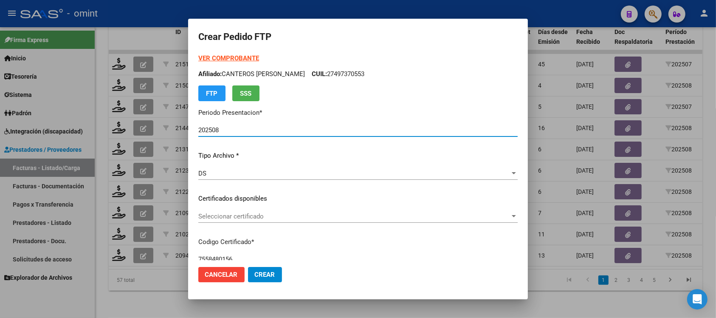
click at [255, 212] on span "Seleccionar certificado" at bounding box center [354, 216] width 312 height 8
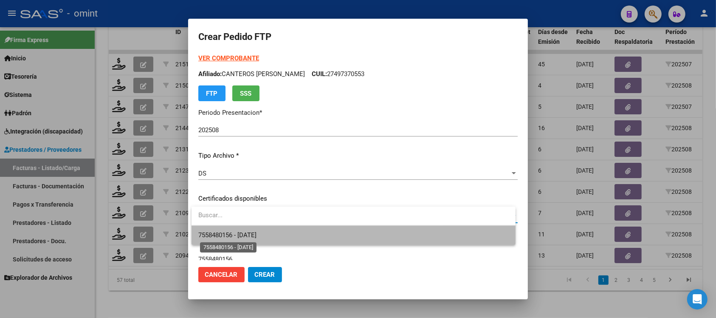
click at [257, 232] on span "7558480156 - [DATE]" at bounding box center [227, 235] width 58 height 8
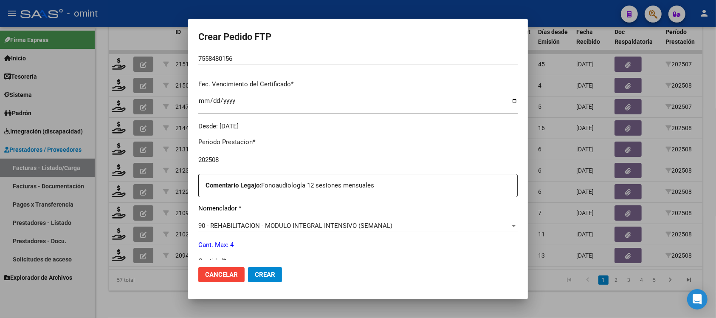
scroll to position [265, 0]
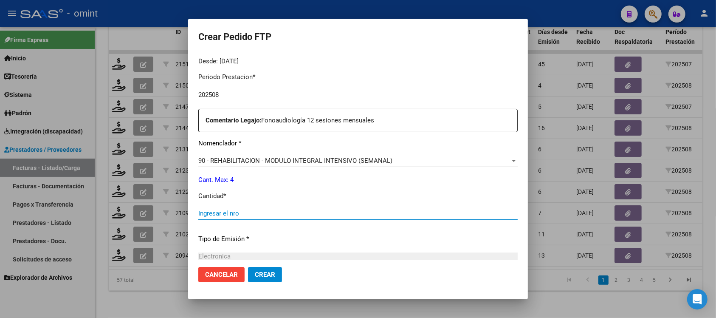
click at [253, 215] on input "Ingresar el nro" at bounding box center [357, 213] width 319 height 8
type input "4"
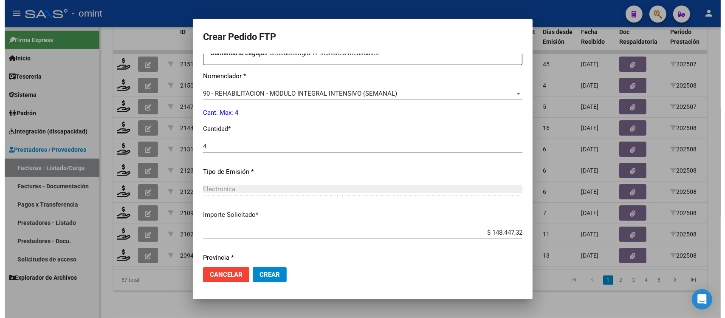
scroll to position [362, 0]
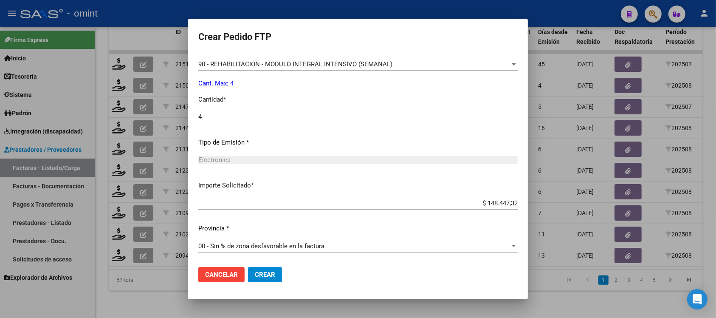
click at [274, 274] on span "Crear" at bounding box center [265, 275] width 20 height 8
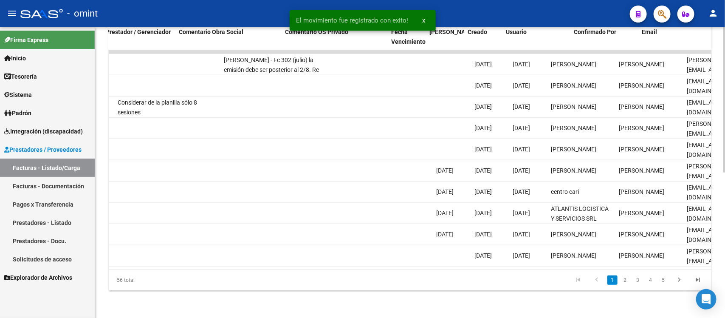
scroll to position [0, 756]
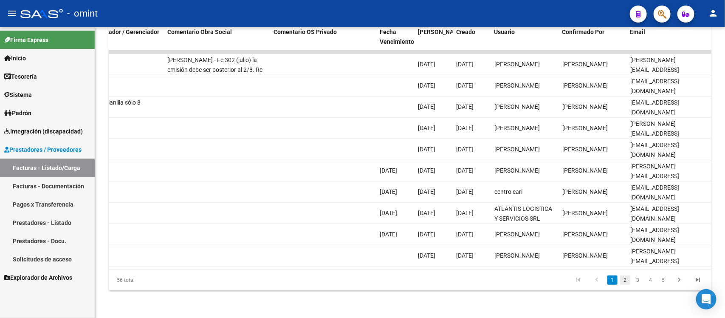
click at [627, 279] on link "2" at bounding box center [625, 279] width 10 height 9
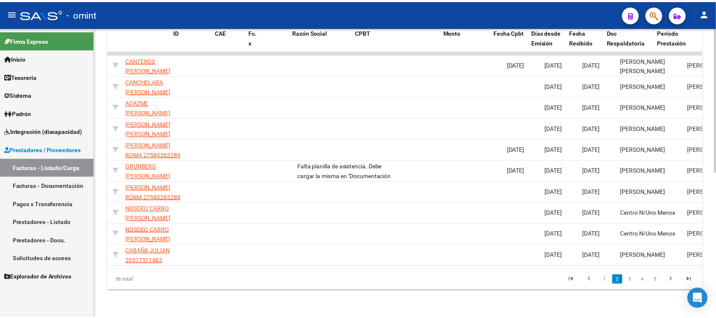
scroll to position [0, 0]
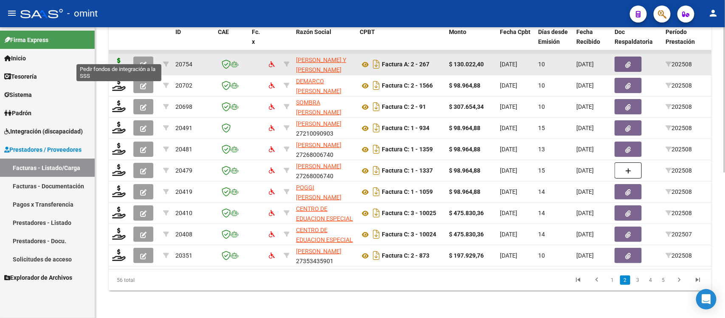
click at [118, 58] on icon at bounding box center [119, 64] width 14 height 12
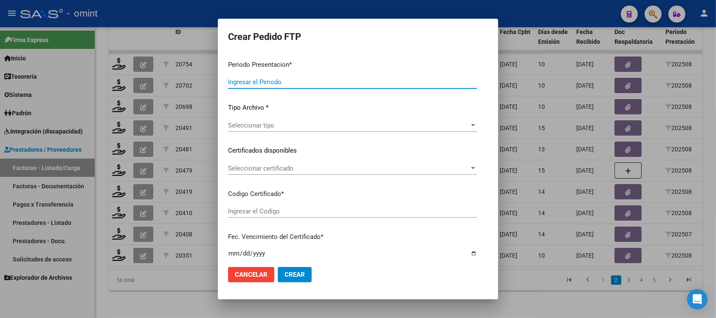
type input "202508"
type input "$ 130.022,40"
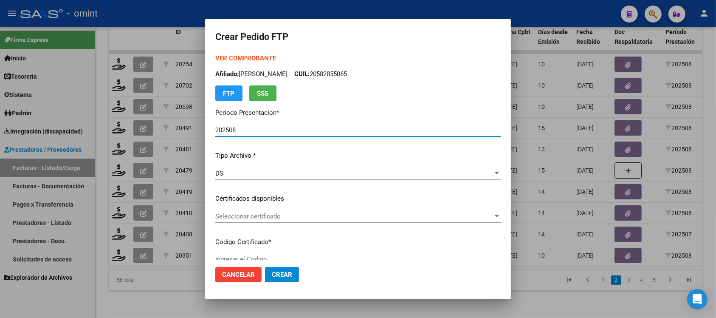
type input "7558480156"
type input "[DATE]"
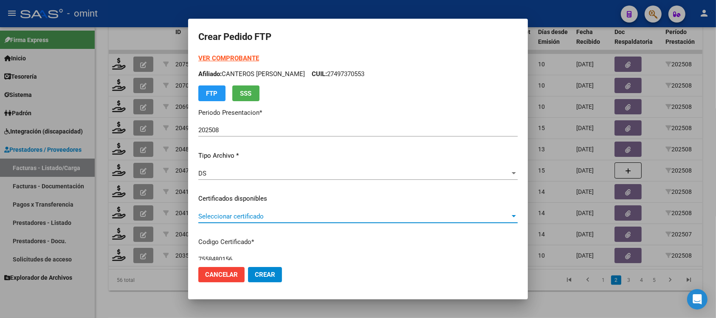
click at [247, 217] on span "Seleccionar certificado" at bounding box center [354, 216] width 312 height 8
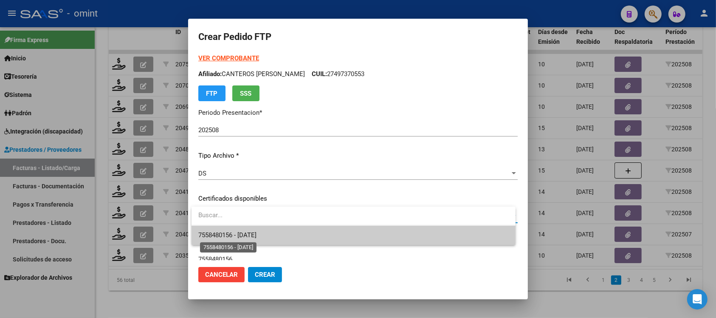
click at [257, 231] on span "7558480156 - [DATE]" at bounding box center [227, 235] width 58 height 8
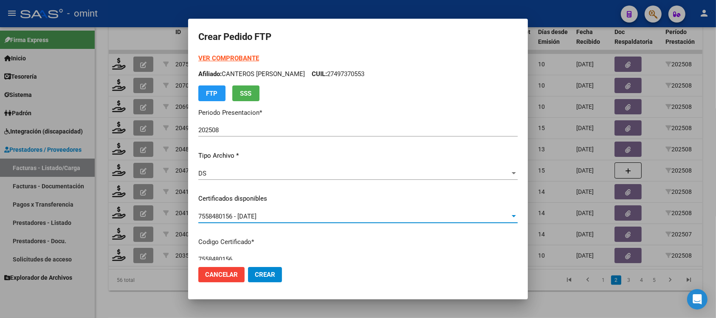
click at [245, 57] on strong "VER COMPROBANTE" at bounding box center [228, 58] width 61 height 8
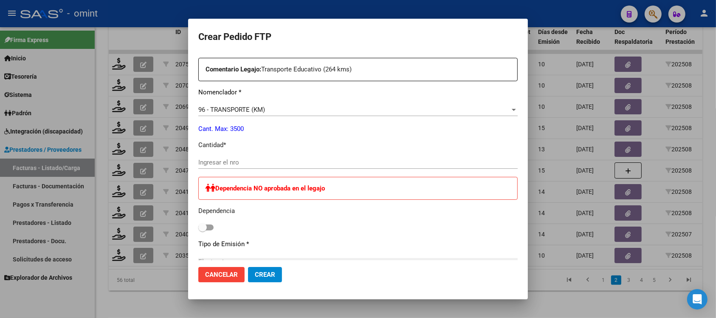
scroll to position [319, 0]
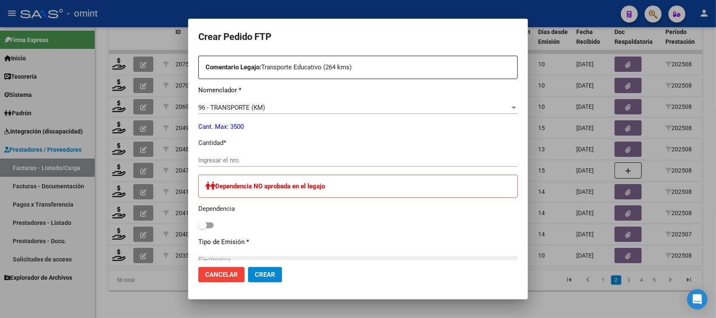
click at [228, 160] on input "Ingresar el nro" at bounding box center [357, 160] width 319 height 8
type input "240"
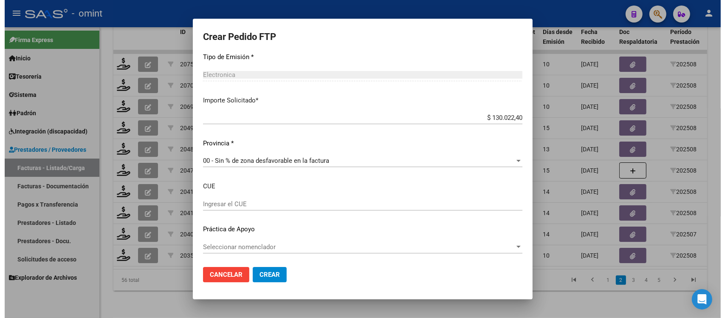
scroll to position [504, 0]
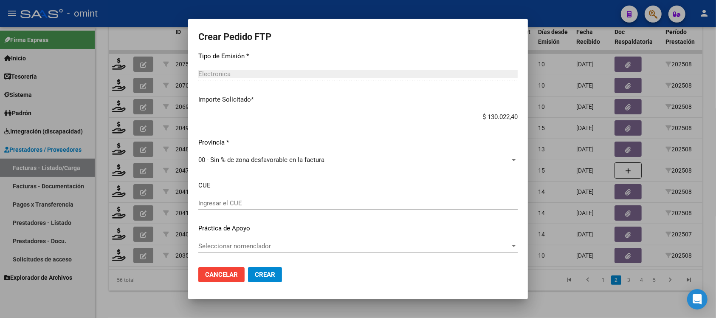
click at [270, 278] on button "Crear" at bounding box center [265, 274] width 34 height 15
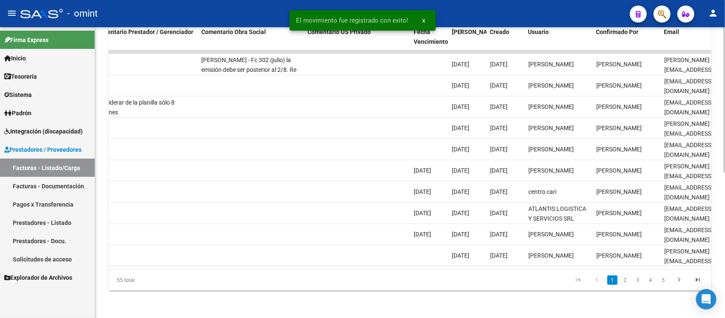
scroll to position [0, 756]
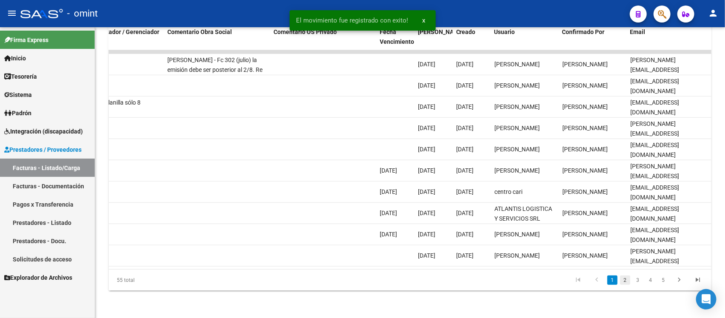
click at [627, 282] on link "2" at bounding box center [625, 279] width 10 height 9
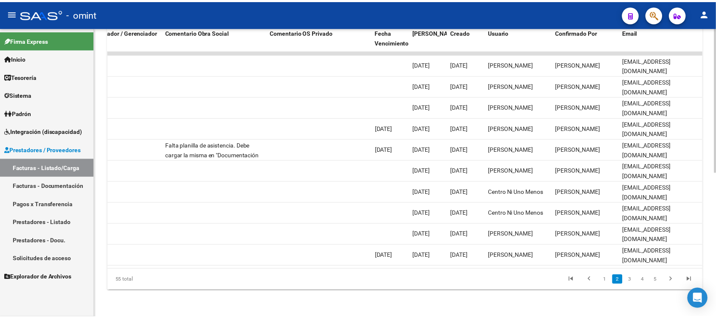
scroll to position [0, 0]
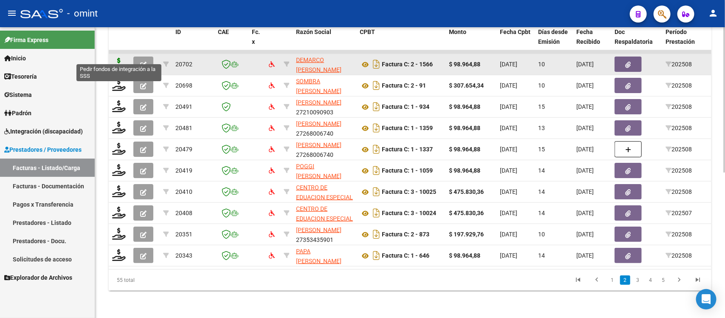
click at [120, 58] on icon at bounding box center [119, 64] width 14 height 12
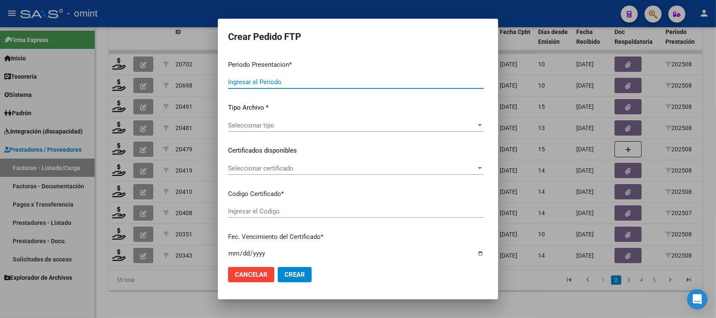
type input "202508"
type input "$ 98.964,88"
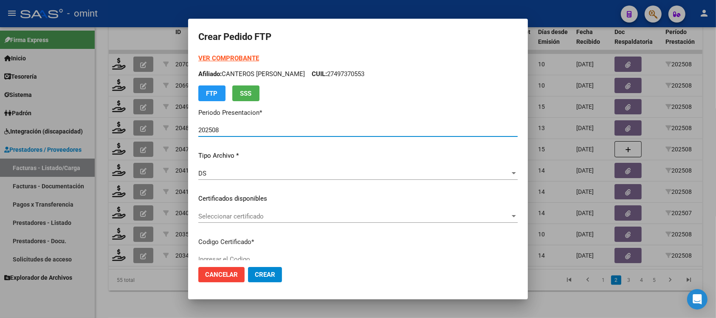
type input "5770281974"
type input "[DATE]"
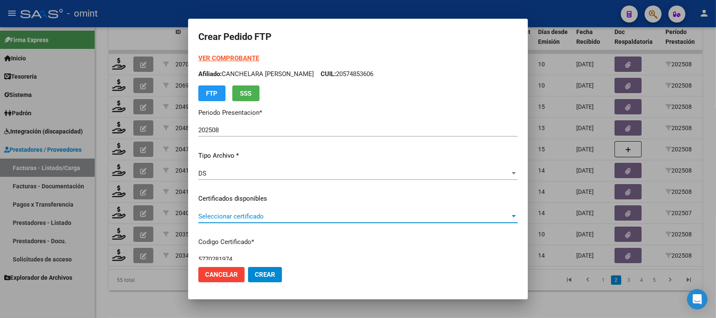
click at [258, 217] on span "Seleccionar certificado" at bounding box center [354, 216] width 312 height 8
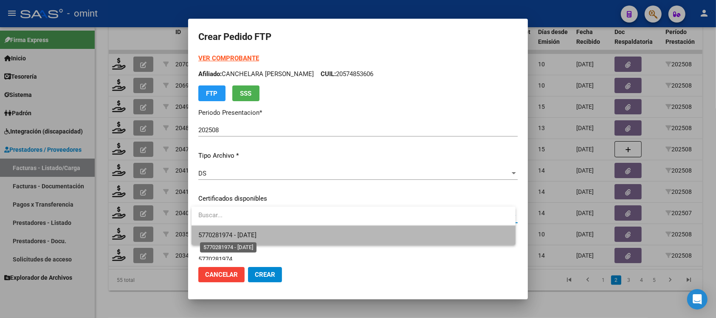
click at [257, 231] on span "5770281974 - [DATE]" at bounding box center [227, 235] width 58 height 8
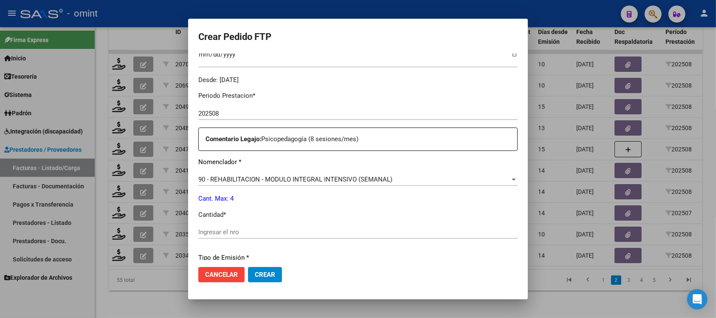
scroll to position [265, 0]
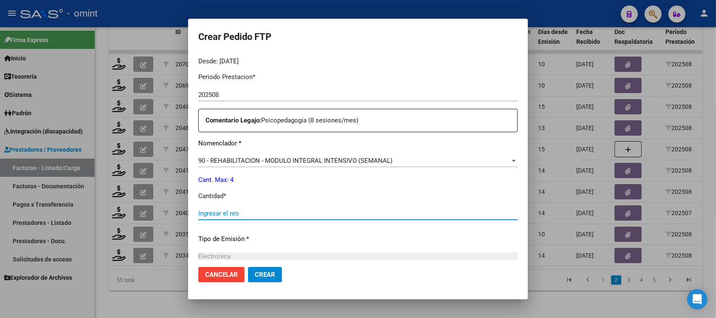
click at [234, 211] on input "Ingresar el nro" at bounding box center [357, 213] width 319 height 8
type input "4"
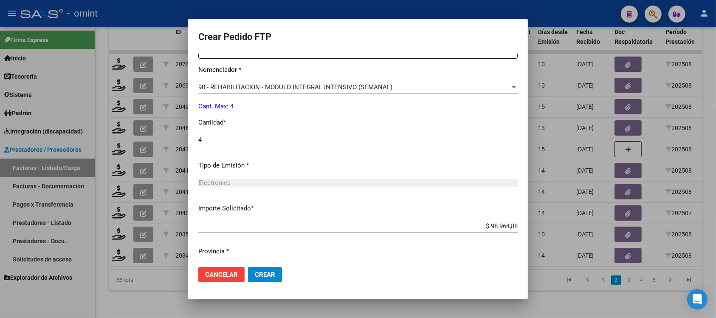
scroll to position [362, 0]
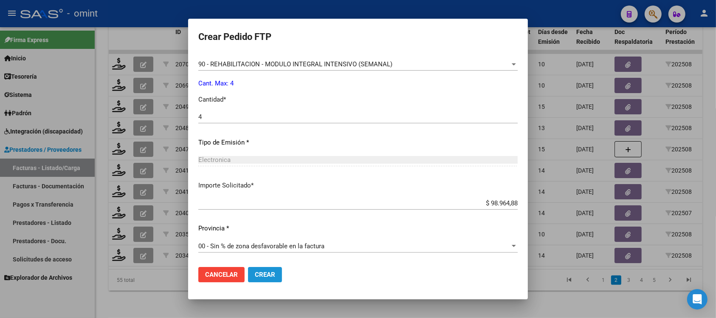
click at [260, 279] on button "Crear" at bounding box center [265, 274] width 34 height 15
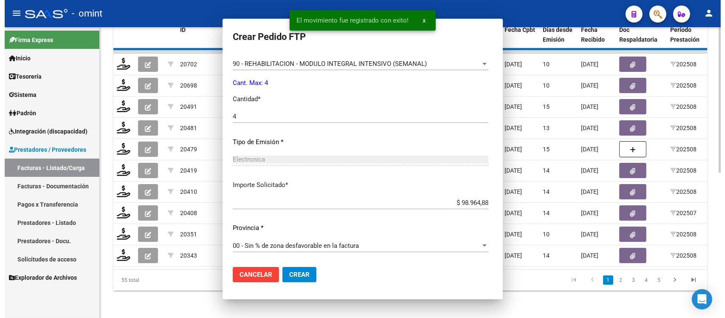
scroll to position [314, 0]
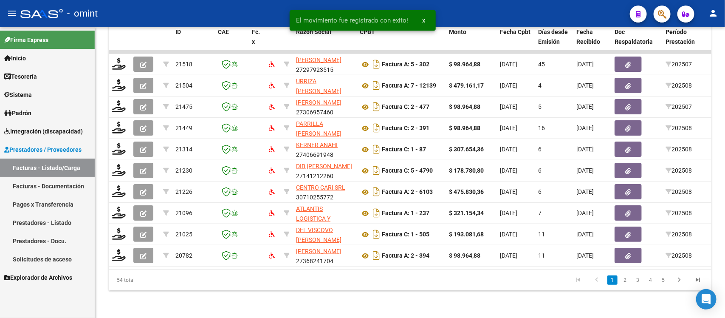
click at [623, 279] on link "2" at bounding box center [625, 279] width 10 height 9
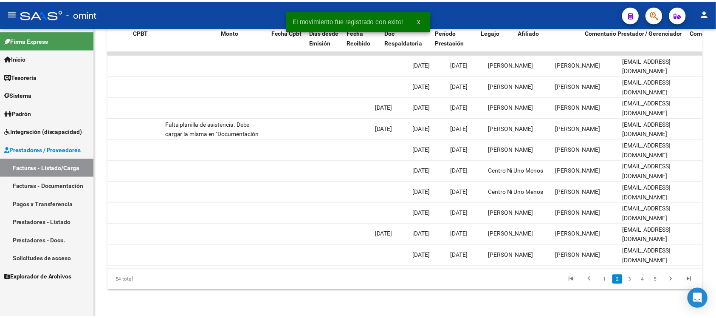
scroll to position [0, 0]
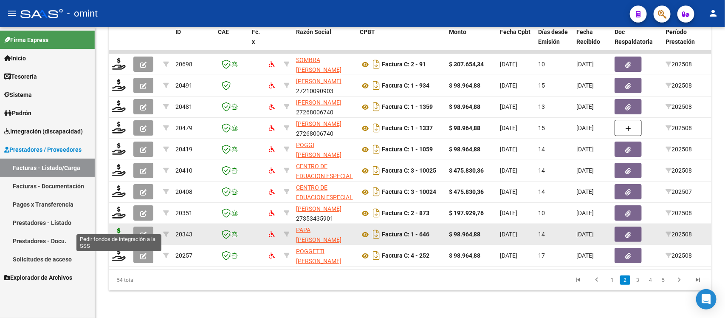
click at [122, 228] on icon at bounding box center [119, 234] width 14 height 12
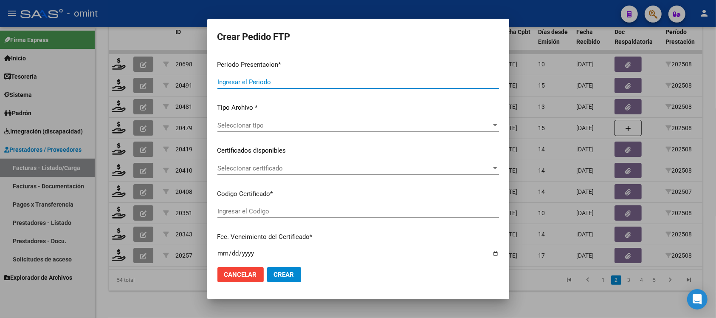
type input "202508"
type input "$ 98.964,88"
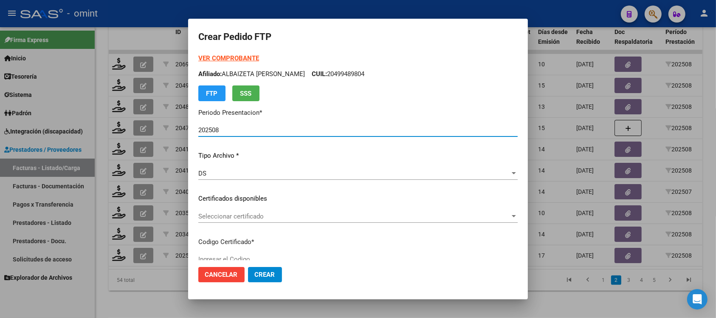
type input "2001914480"
type input "[DATE]"
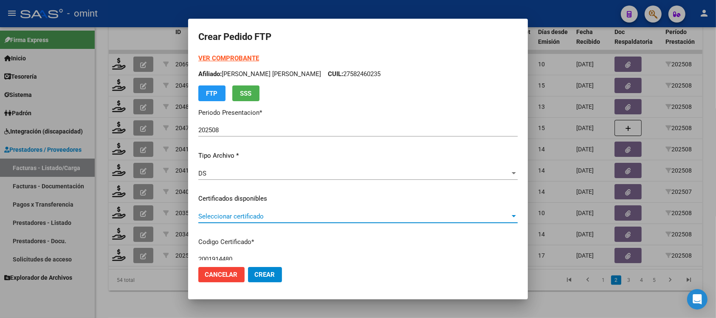
click at [268, 218] on span "Seleccionar certificado" at bounding box center [354, 216] width 312 height 8
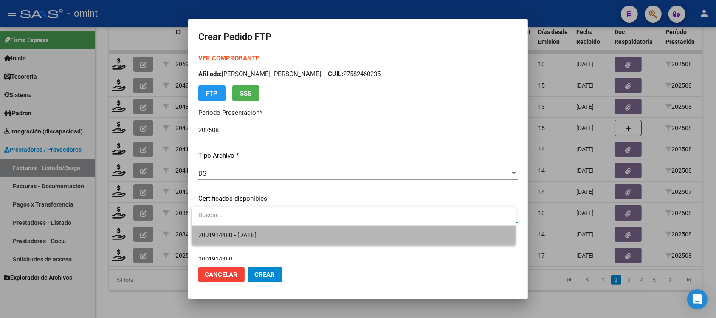
click at [285, 237] on span "2001914480 - [DATE]" at bounding box center [353, 235] width 310 height 19
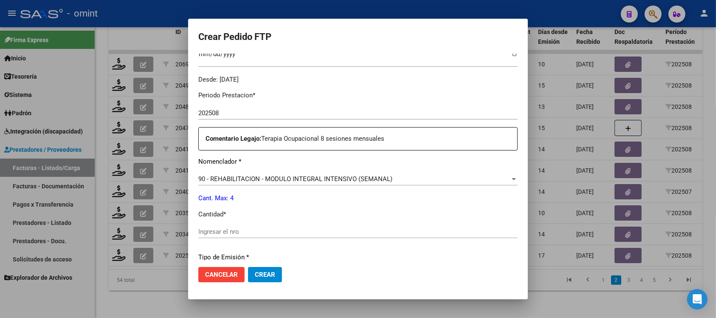
scroll to position [265, 0]
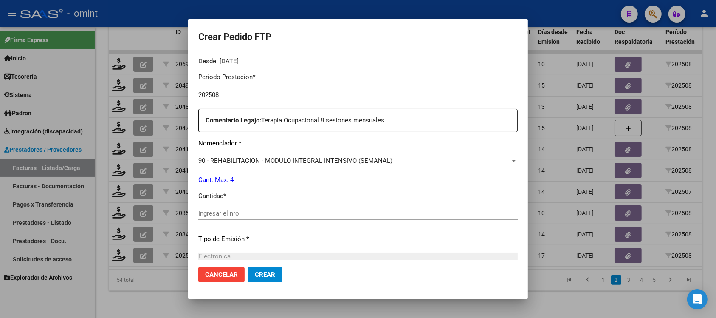
click at [241, 213] on input "Ingresar el nro" at bounding box center [357, 213] width 319 height 8
type input "4"
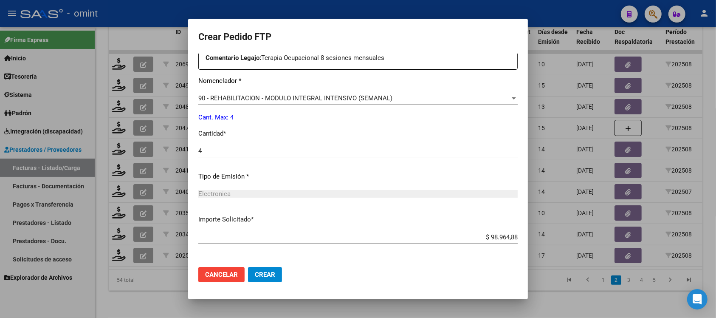
scroll to position [362, 0]
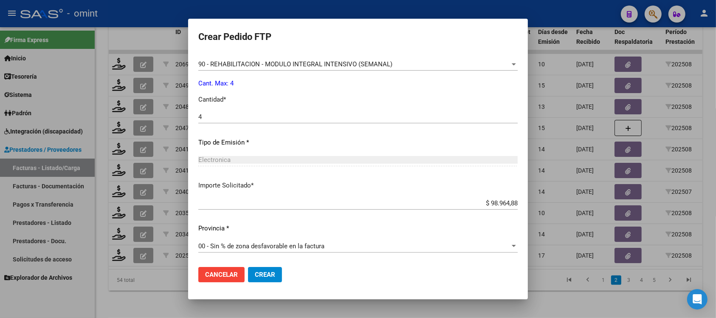
click at [269, 279] on button "Crear" at bounding box center [265, 274] width 34 height 15
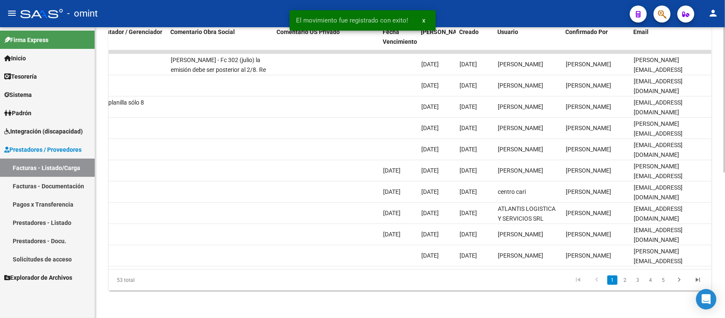
scroll to position [0, 756]
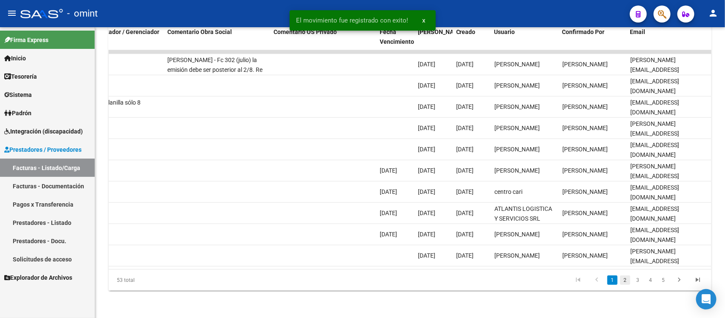
click at [627, 282] on link "2" at bounding box center [625, 279] width 10 height 9
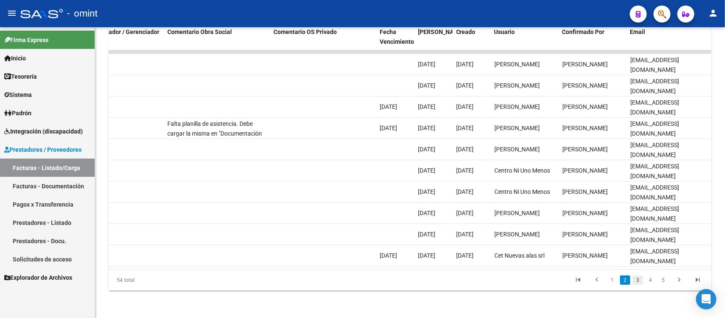
click at [638, 279] on link "3" at bounding box center [638, 279] width 10 height 9
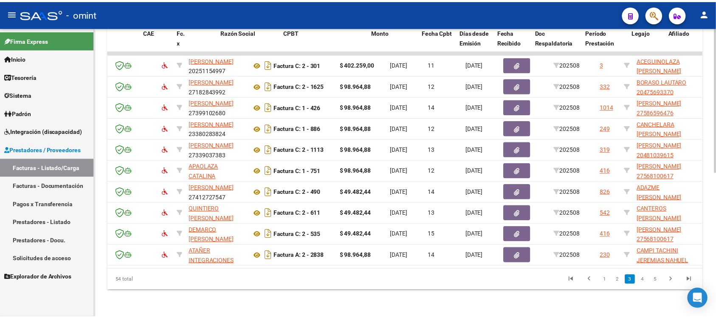
scroll to position [0, 0]
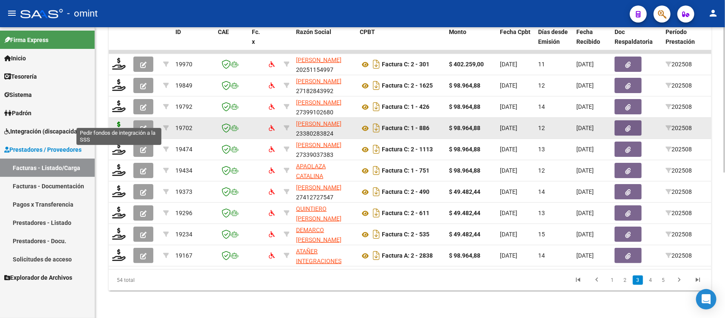
click at [117, 124] on div at bounding box center [119, 127] width 14 height 13
click at [121, 121] on icon at bounding box center [119, 127] width 14 height 12
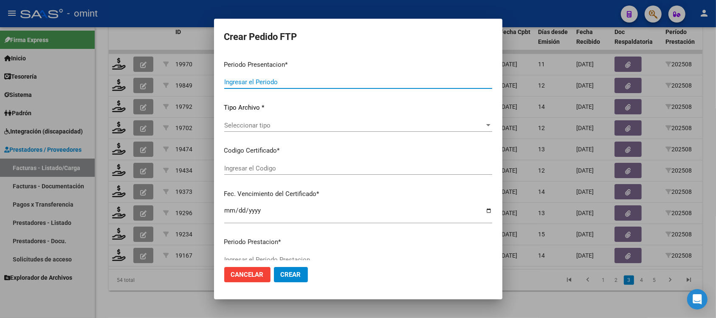
type input "202508"
type input "$ 98.964,88"
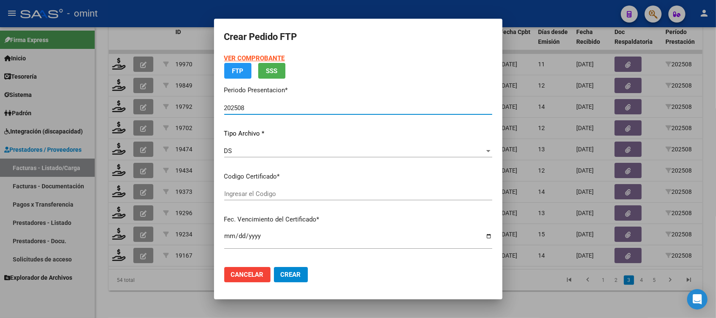
type input "5770281974"
type input "[DATE]"
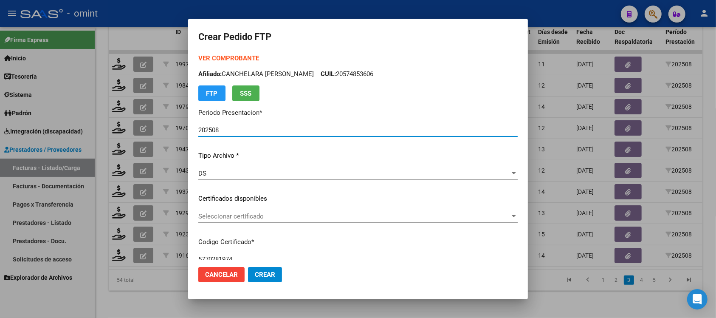
click at [241, 215] on span "Seleccionar certificado" at bounding box center [354, 216] width 312 height 8
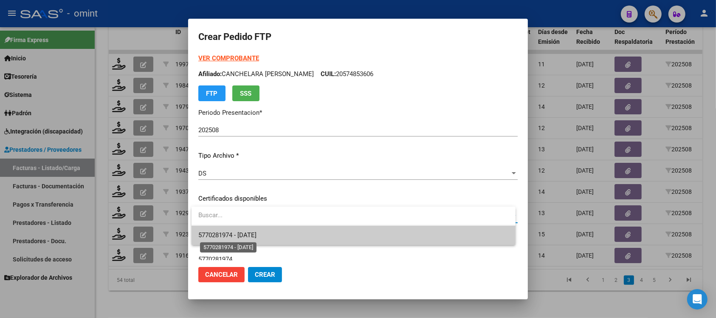
click at [254, 235] on span "5770281974 - [DATE]" at bounding box center [227, 235] width 58 height 8
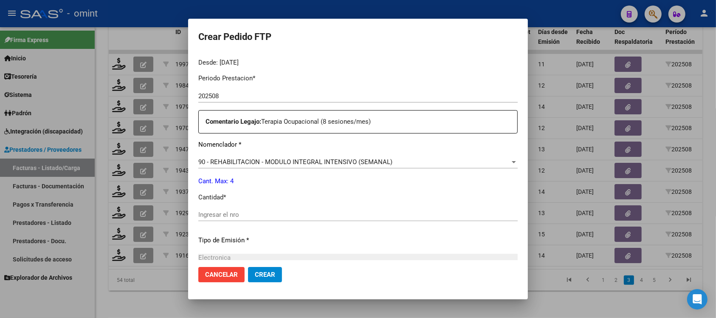
scroll to position [265, 0]
click at [254, 215] on input "Ingresar el nro" at bounding box center [357, 213] width 319 height 8
type input "4"
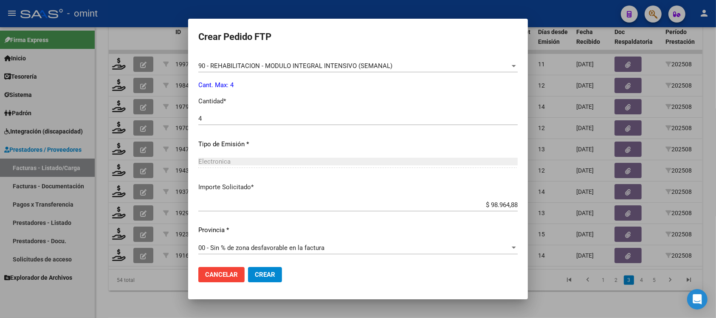
scroll to position [362, 0]
click at [261, 277] on span "Crear" at bounding box center [265, 275] width 20 height 8
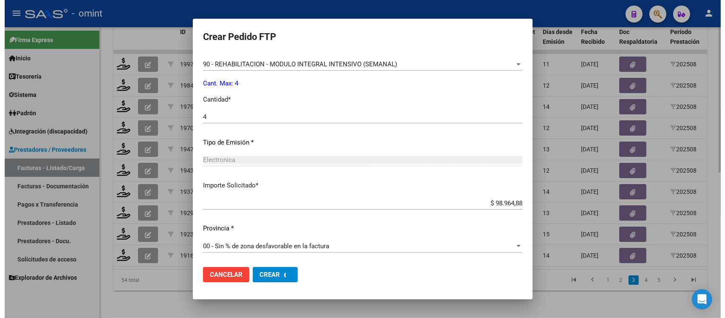
scroll to position [0, 0]
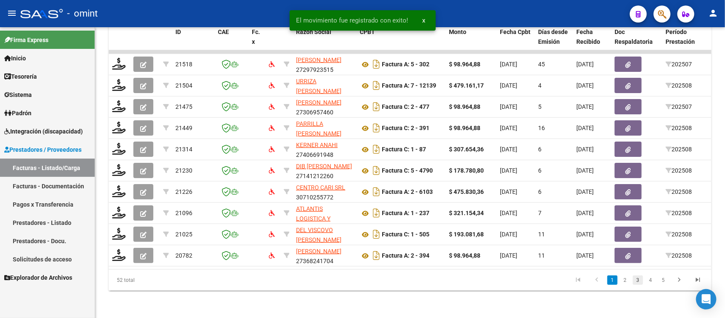
click at [640, 282] on link "3" at bounding box center [638, 279] width 10 height 9
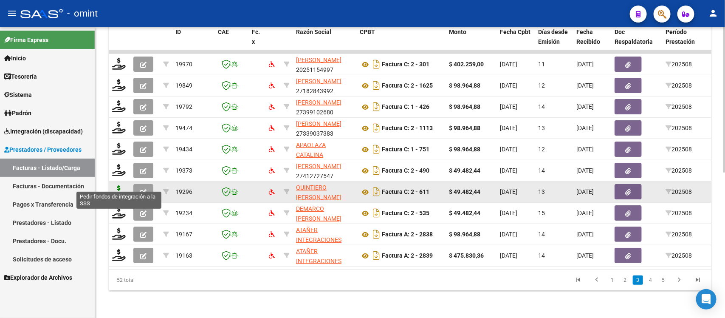
click at [117, 185] on icon at bounding box center [119, 191] width 14 height 12
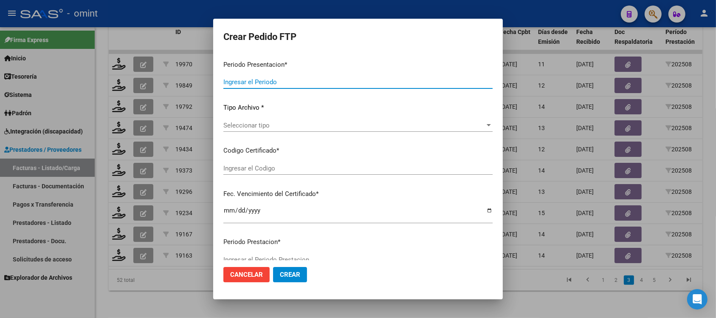
type input "202508"
type input "$ 49.482,44"
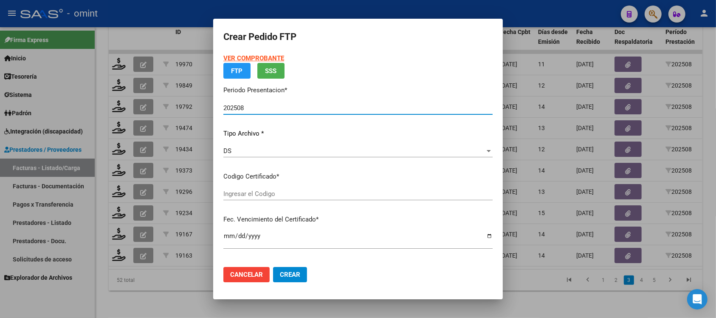
type input "7558480156"
type input "[DATE]"
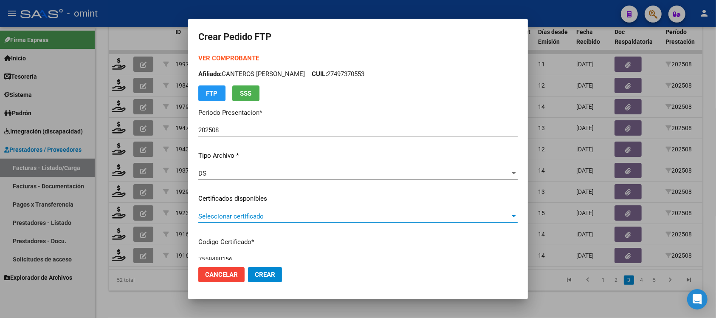
click at [255, 217] on span "Seleccionar certificado" at bounding box center [354, 216] width 312 height 8
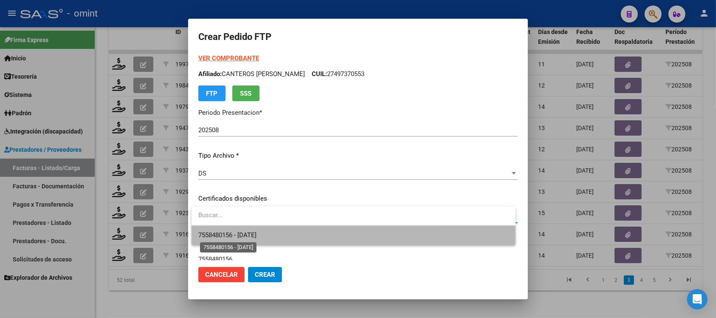
click at [257, 234] on span "7558480156 - [DATE]" at bounding box center [227, 235] width 58 height 8
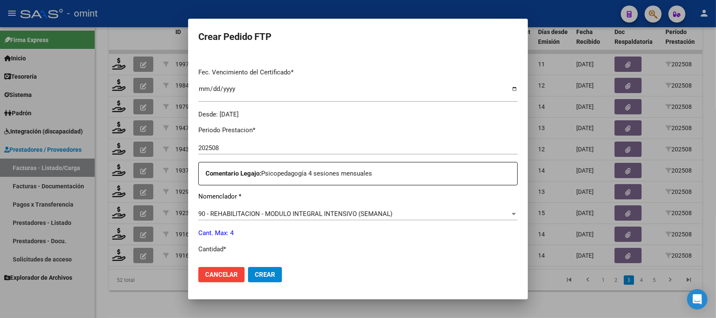
scroll to position [319, 0]
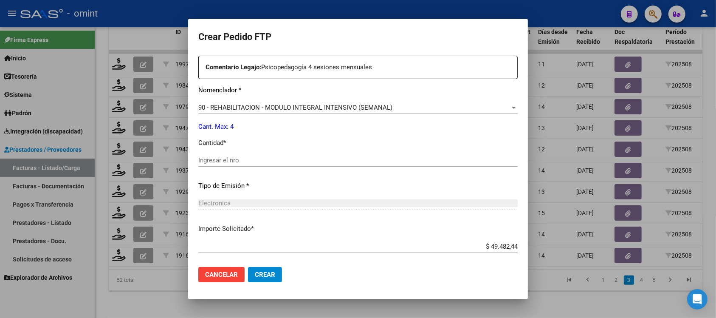
click at [233, 155] on div "Ingresar el nro" at bounding box center [357, 160] width 319 height 13
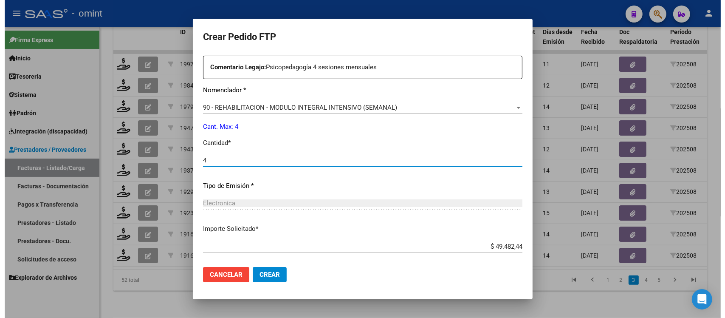
scroll to position [362, 0]
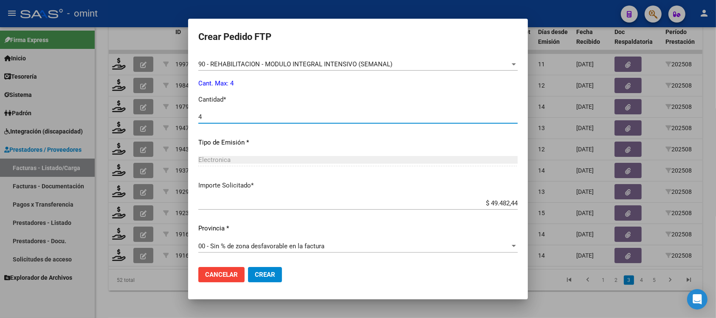
type input "4"
click at [262, 274] on span "Crear" at bounding box center [265, 275] width 20 height 8
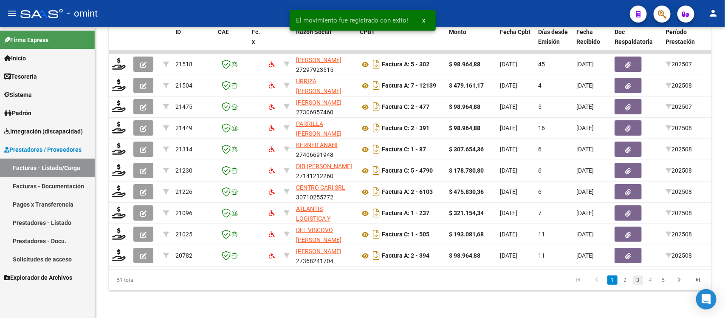
click at [641, 281] on link "3" at bounding box center [638, 279] width 10 height 9
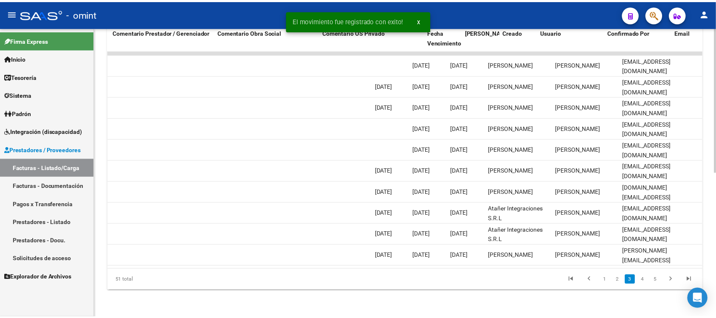
scroll to position [0, 0]
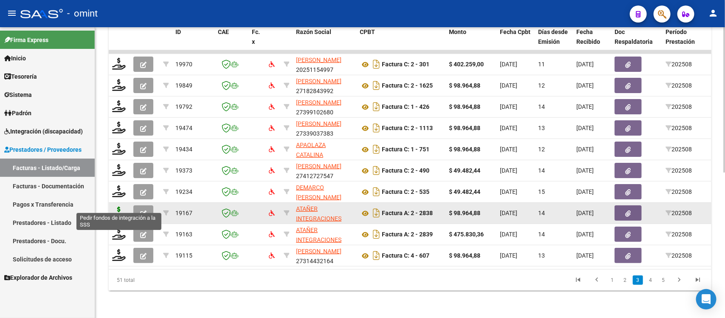
click at [114, 206] on icon at bounding box center [119, 212] width 14 height 12
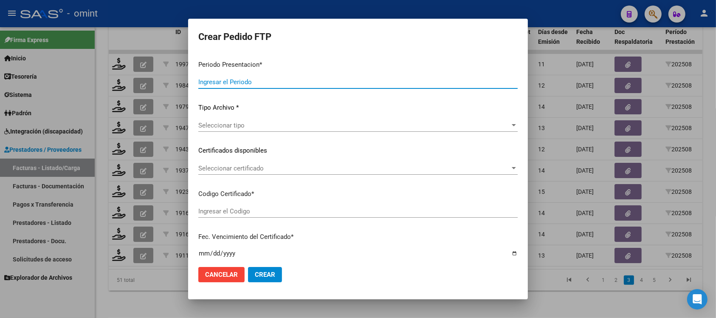
type input "202508"
type input "$ 98.964,88"
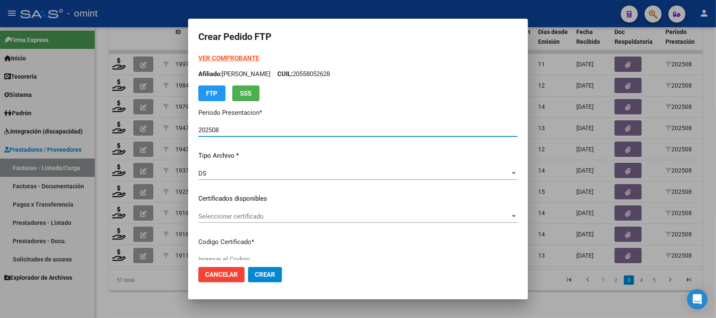
type input "3075272635"
type input "[DATE]"
click at [229, 212] on span "Seleccionar certificado" at bounding box center [354, 216] width 312 height 8
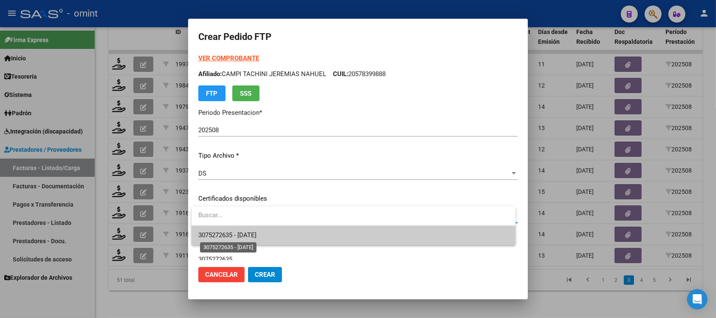
click at [241, 233] on span "3075272635 - [DATE]" at bounding box center [227, 235] width 58 height 8
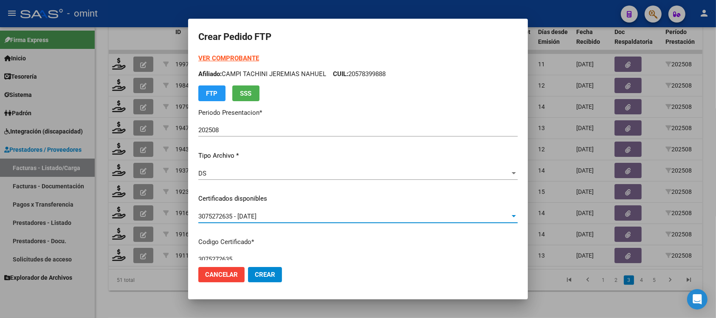
click at [251, 58] on strong "VER COMPROBANTE" at bounding box center [228, 58] width 61 height 8
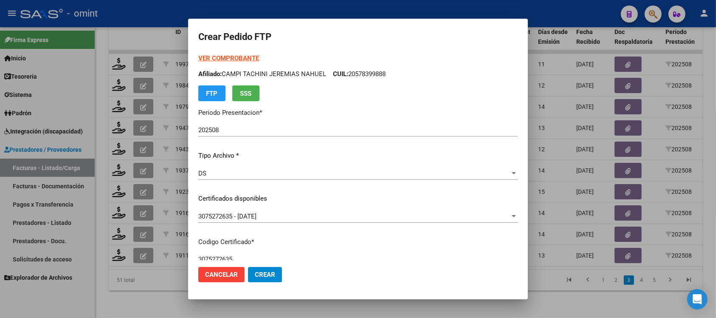
scroll to position [212, 0]
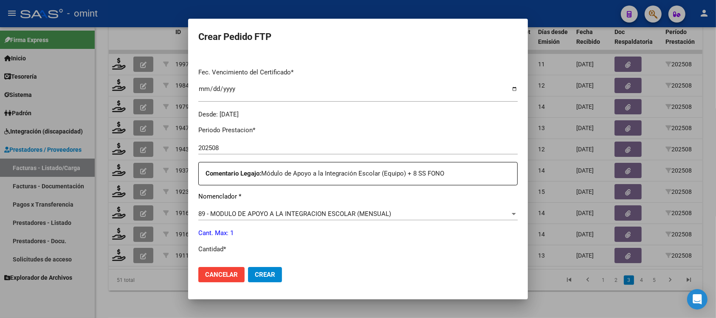
click at [270, 209] on div "89 - MODULO DE APOYO A LA INTEGRACION ESCOLAR (MENSUAL) Seleccionar nomenclador" at bounding box center [357, 213] width 319 height 13
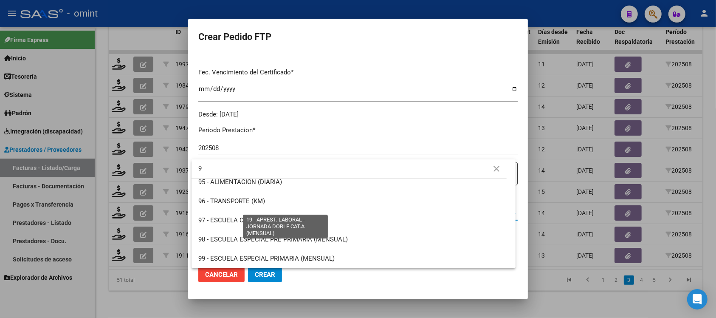
scroll to position [0, 0]
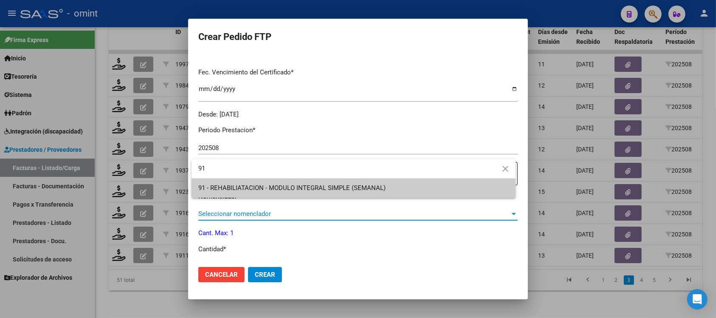
type input "9"
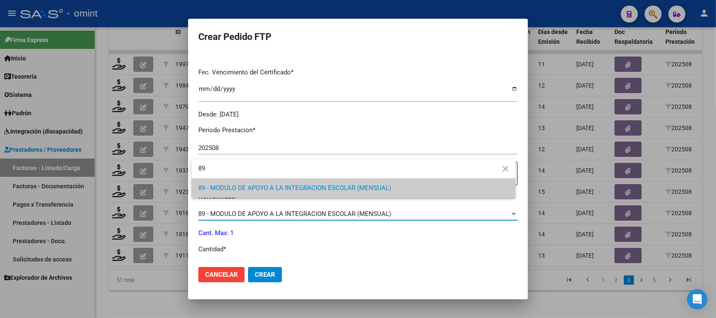
type input "8"
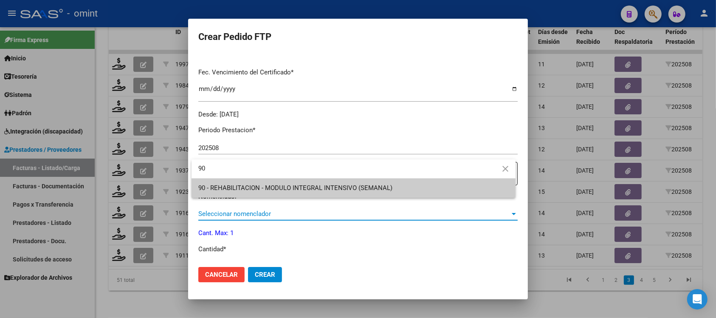
type input "90"
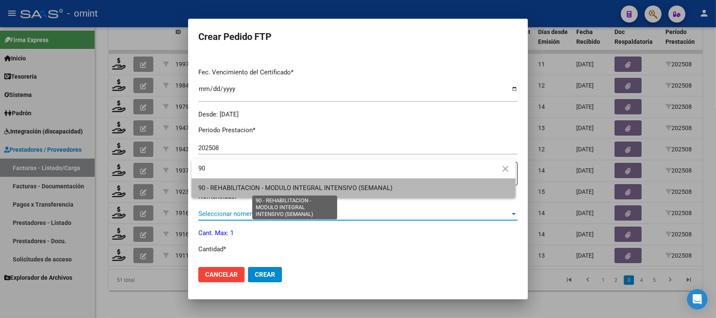
click at [283, 192] on span "90 - REHABILITACION - MODULO INTEGRAL INTENSIVO (SEMANAL)" at bounding box center [295, 188] width 194 height 8
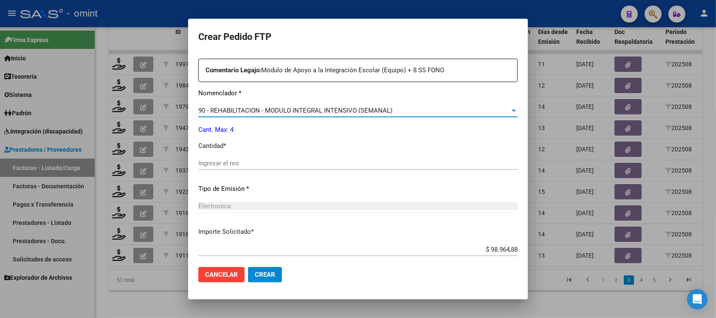
scroll to position [319, 0]
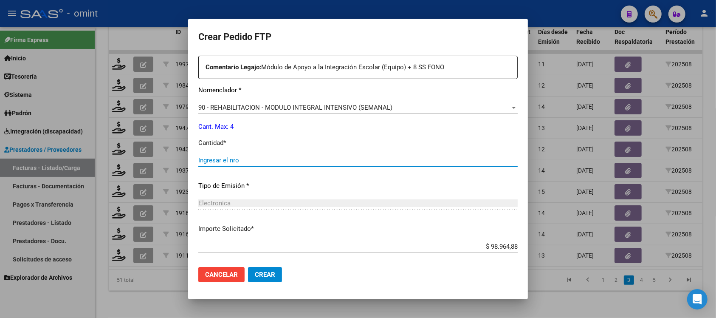
click at [226, 161] on input "Ingresar el nro" at bounding box center [357, 160] width 319 height 8
type input "3"
type input "4"
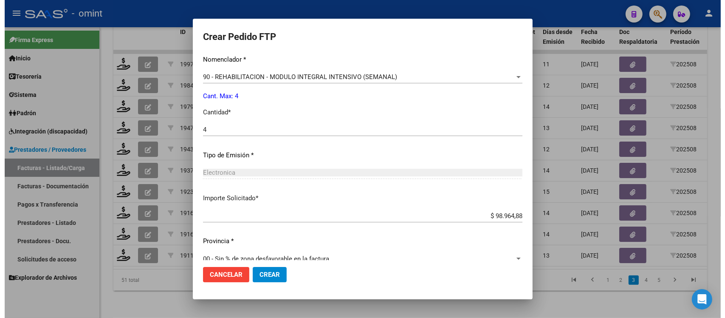
scroll to position [362, 0]
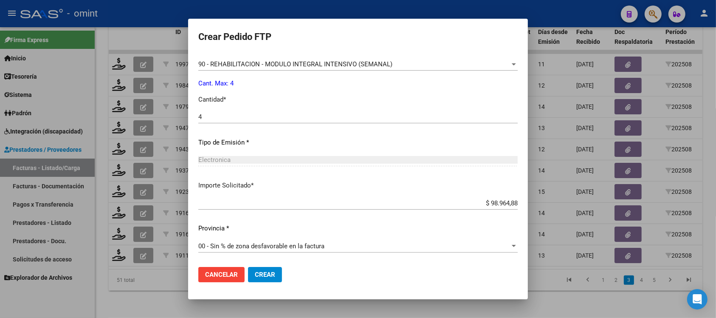
click at [272, 273] on span "Crear" at bounding box center [265, 275] width 20 height 8
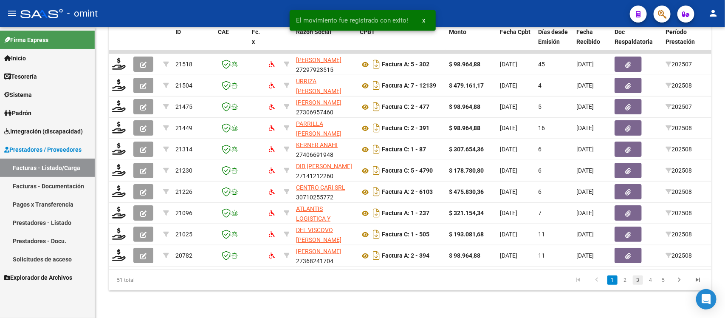
click at [638, 284] on link "3" at bounding box center [638, 279] width 10 height 9
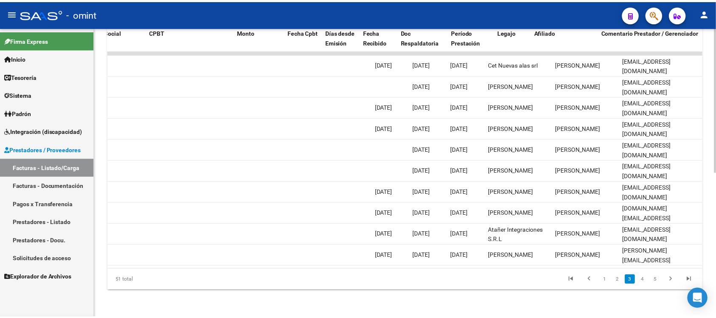
scroll to position [0, 0]
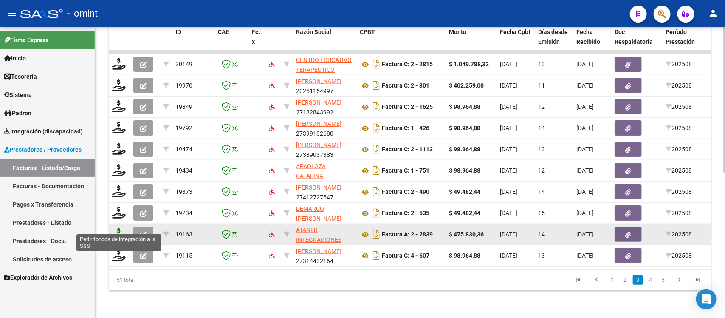
click at [121, 228] on icon at bounding box center [119, 234] width 14 height 12
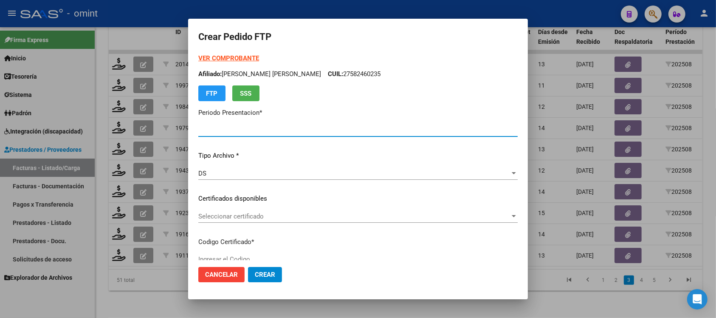
type input "202508"
type input "$ 475.830,36"
type input "3075272635"
type input "[DATE]"
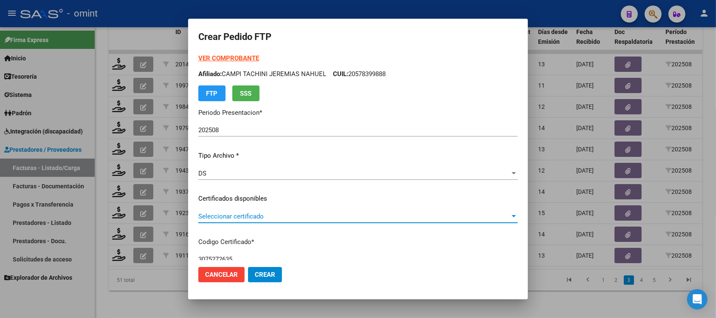
click at [237, 215] on span "Seleccionar certificado" at bounding box center [354, 216] width 312 height 8
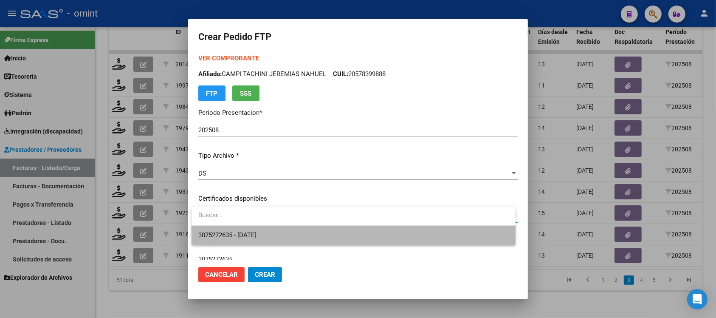
click at [260, 230] on span "3075272635 - [DATE]" at bounding box center [353, 235] width 310 height 19
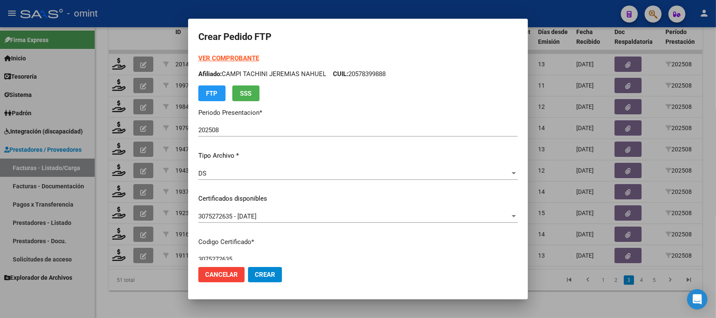
click at [236, 56] on strong "VER COMPROBANTE" at bounding box center [228, 58] width 61 height 8
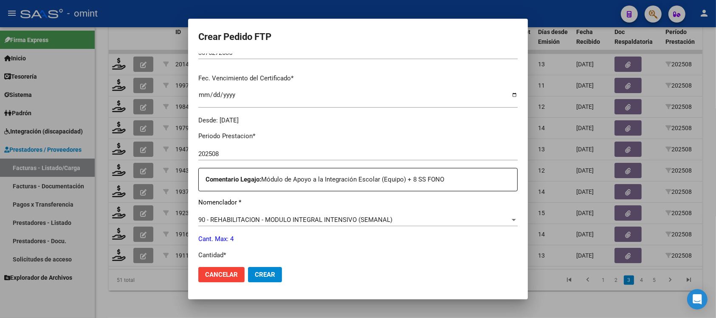
scroll to position [212, 0]
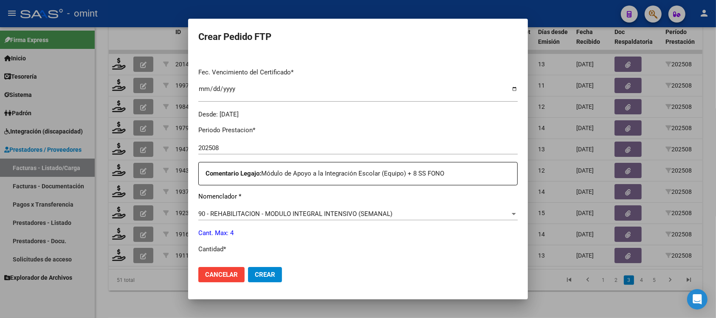
click at [331, 215] on span "90 - REHABILITACION - MODULO INTEGRAL INTENSIVO (SEMANAL)" at bounding box center [295, 214] width 194 height 8
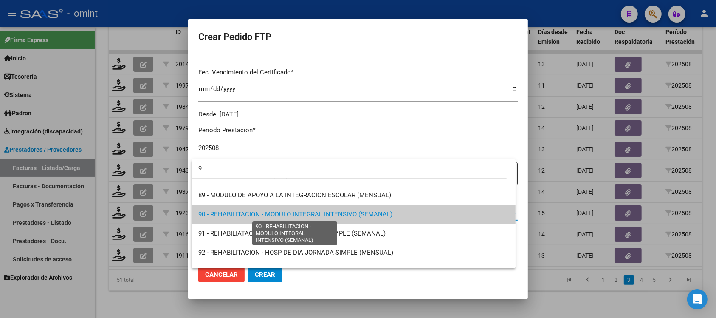
scroll to position [0, 0]
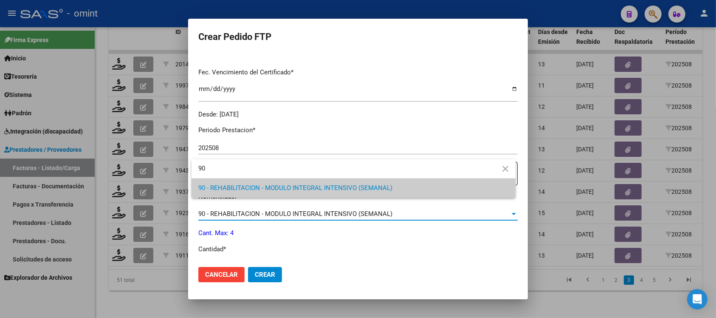
type input "9"
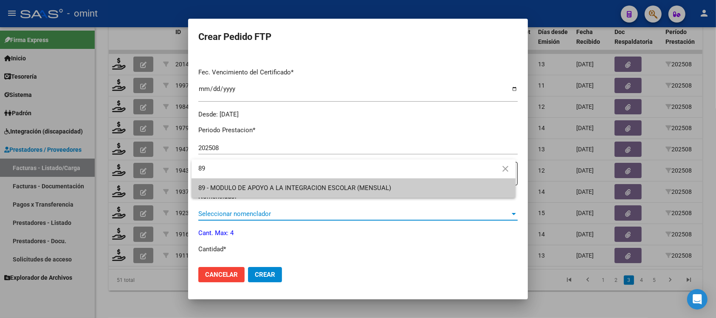
type input "89"
click at [343, 192] on span "89 - MODULO DE APOYO A LA INTEGRACION ESCOLAR (MENSUAL)" at bounding box center [353, 187] width 310 height 19
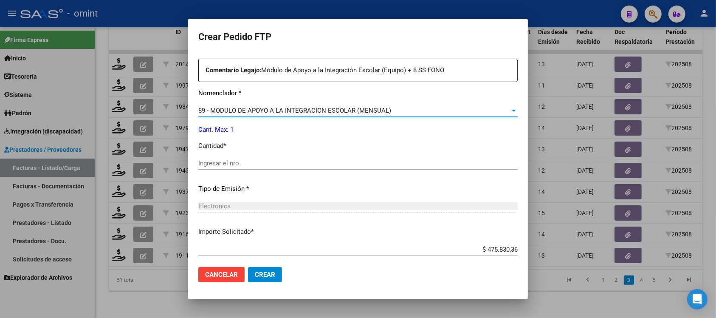
scroll to position [319, 0]
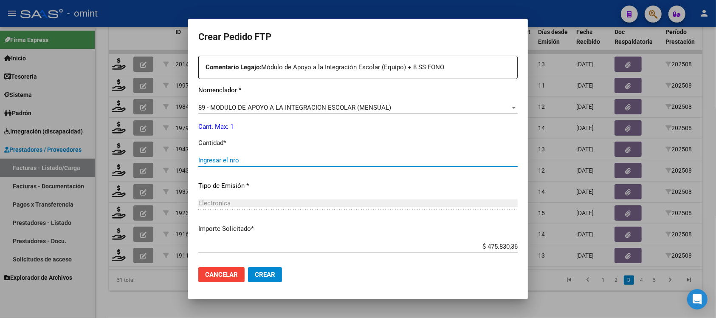
click at [243, 162] on input "Ingresar el nro" at bounding box center [357, 160] width 319 height 8
type input "1"
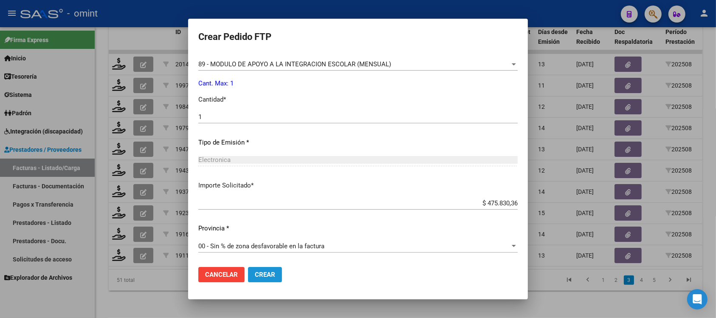
click at [273, 271] on span "Crear" at bounding box center [265, 275] width 20 height 8
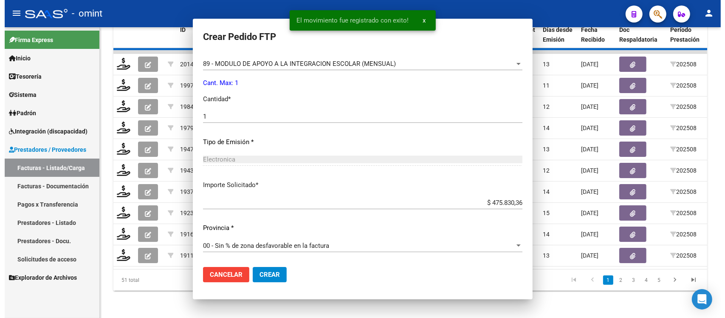
scroll to position [314, 0]
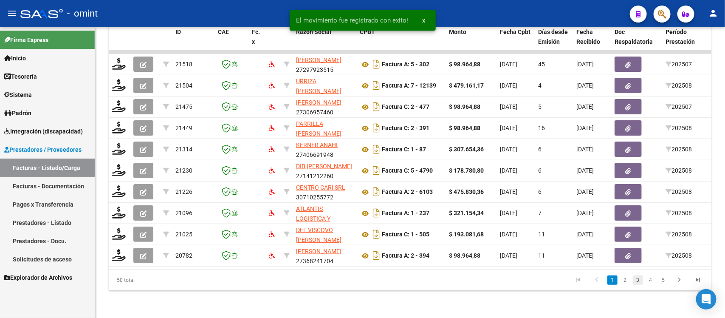
click at [642, 278] on link "3" at bounding box center [638, 279] width 10 height 9
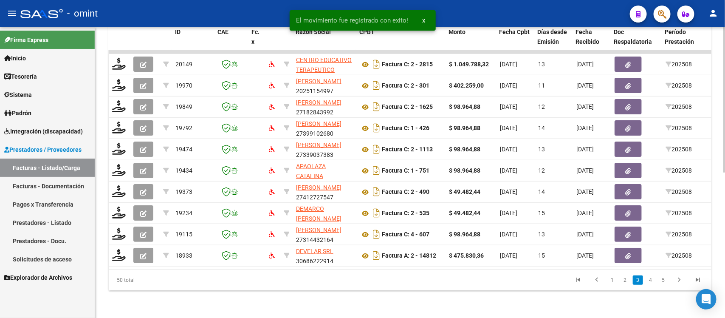
scroll to position [0, 756]
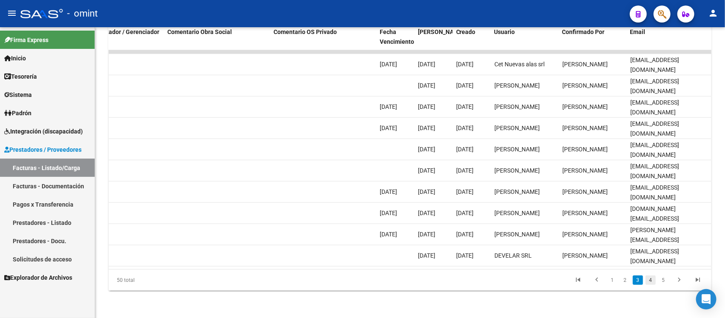
click at [651, 279] on link "4" at bounding box center [651, 279] width 10 height 9
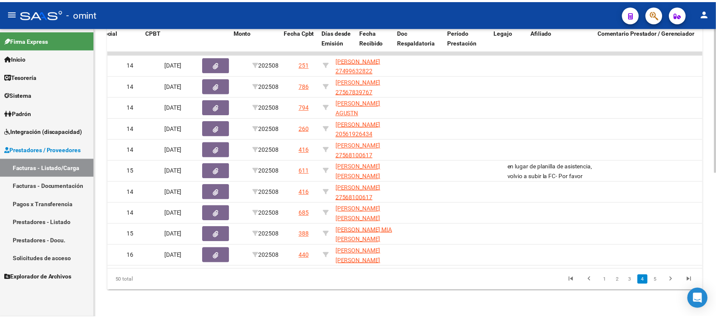
scroll to position [0, 0]
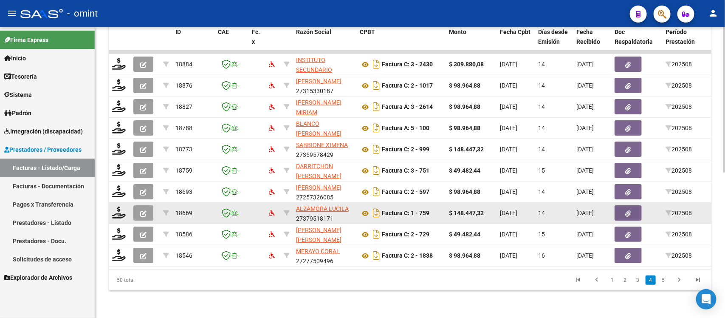
click at [135, 205] on button "button" at bounding box center [143, 212] width 20 height 15
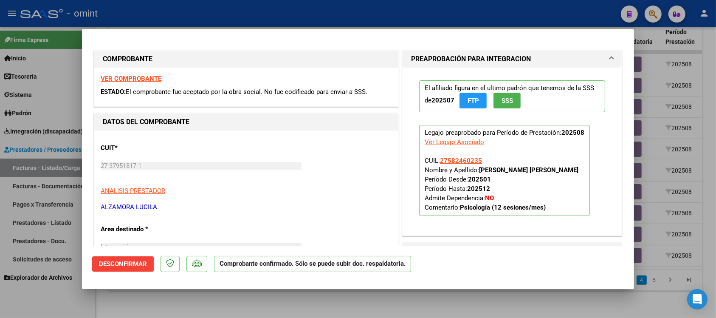
drag, startPoint x: 263, startPoint y: 9, endPoint x: 244, endPoint y: 33, distance: 30.0
click at [263, 9] on div at bounding box center [358, 159] width 716 height 318
type input "$ 0,00"
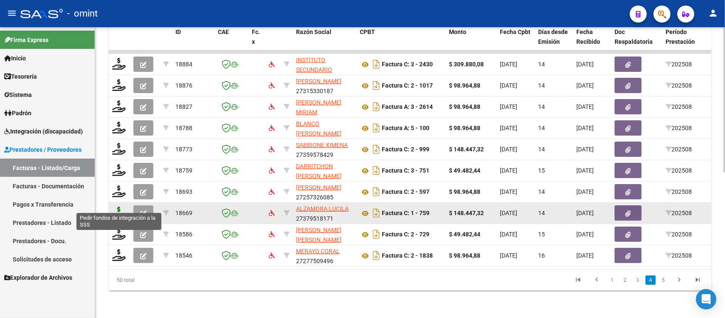
click at [113, 206] on icon at bounding box center [119, 212] width 14 height 12
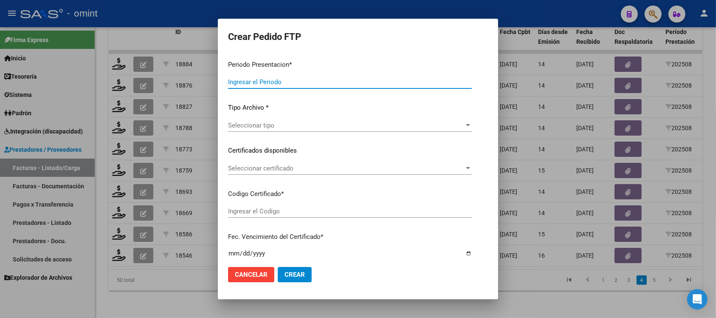
type input "202508"
type input "$ 148.447,32"
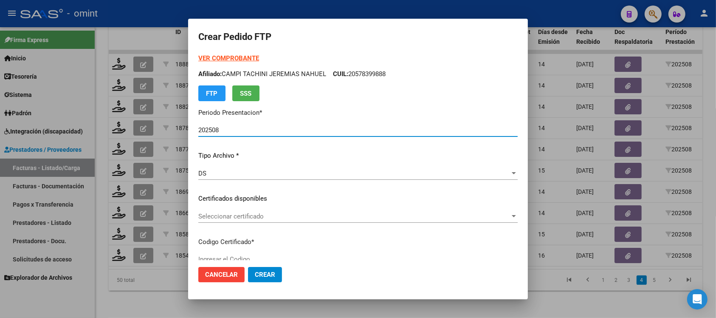
type input "2001914480"
type input "[DATE]"
click at [283, 215] on span "Seleccionar certificado" at bounding box center [354, 216] width 312 height 8
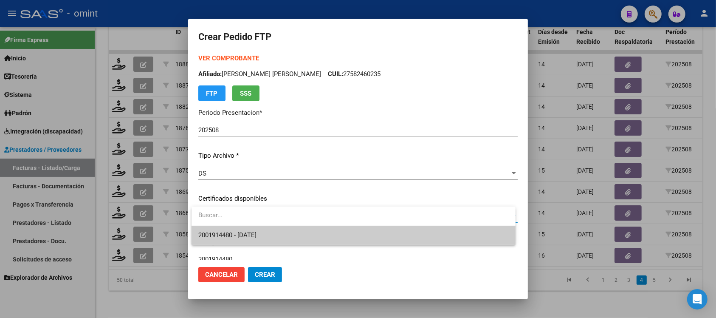
click at [283, 236] on span "2001914480 - [DATE]" at bounding box center [353, 235] width 310 height 19
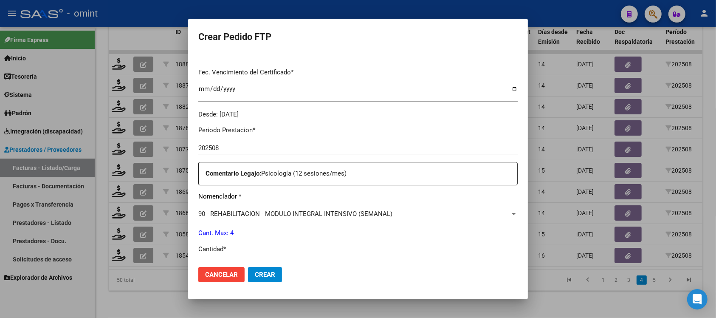
scroll to position [265, 0]
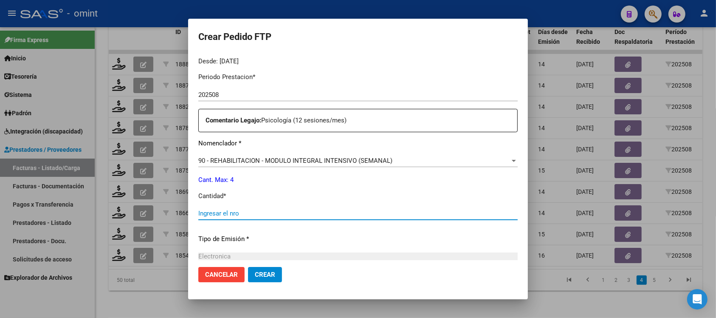
click at [262, 215] on input "Ingresar el nro" at bounding box center [357, 213] width 319 height 8
type input "4"
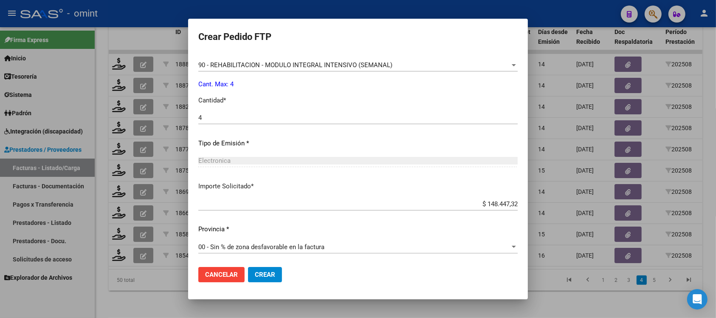
scroll to position [362, 0]
click at [274, 271] on span "Crear" at bounding box center [265, 275] width 20 height 8
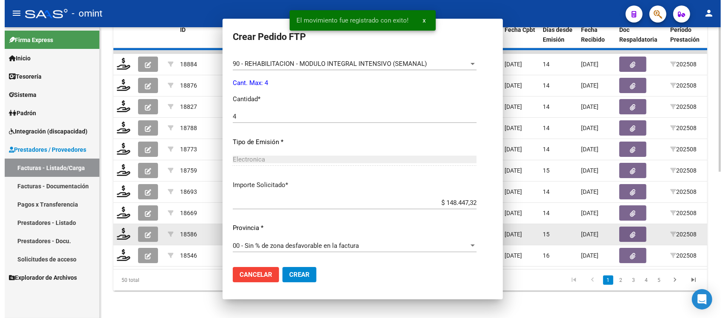
scroll to position [0, 0]
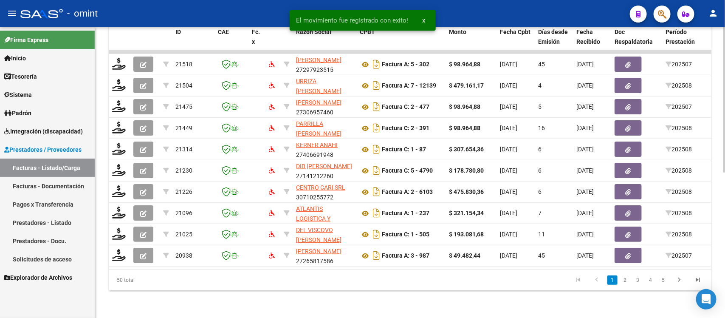
click at [665, 282] on link "5" at bounding box center [663, 279] width 10 height 9
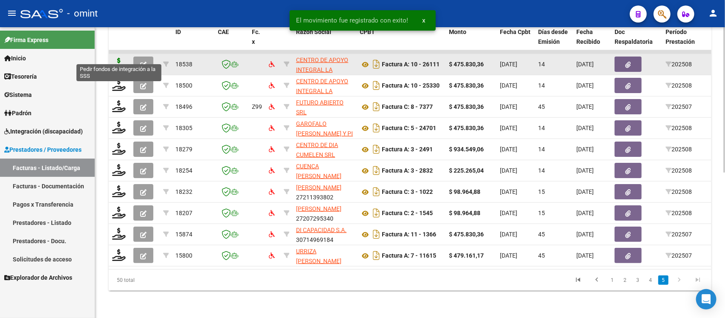
click at [121, 58] on icon at bounding box center [119, 64] width 14 height 12
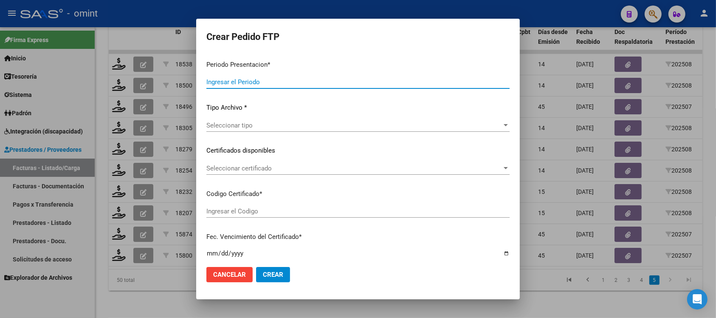
type input "202508"
type input "$ 475.830,36"
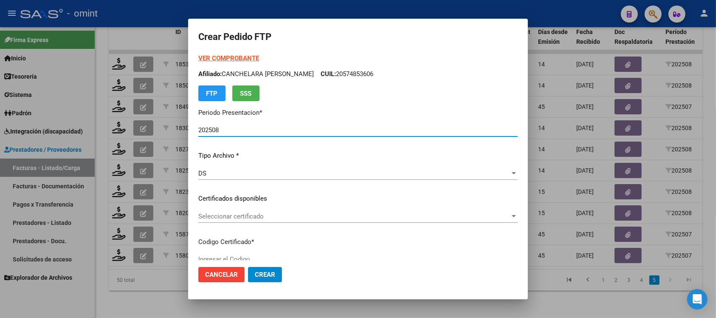
type input "8313425778"
type input "[DATE]"
click at [252, 219] on span "Seleccionar certificado" at bounding box center [354, 216] width 312 height 8
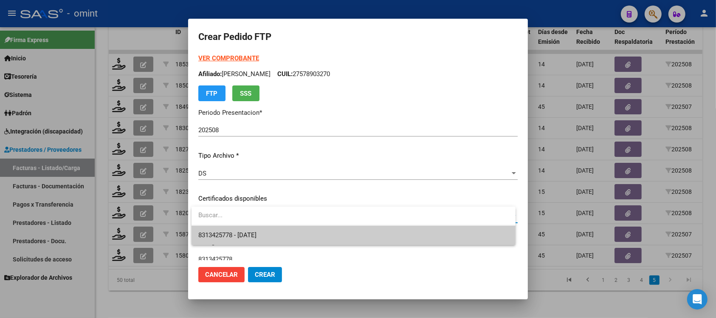
click at [281, 234] on span "8313425778 - [DATE]" at bounding box center [353, 235] width 310 height 19
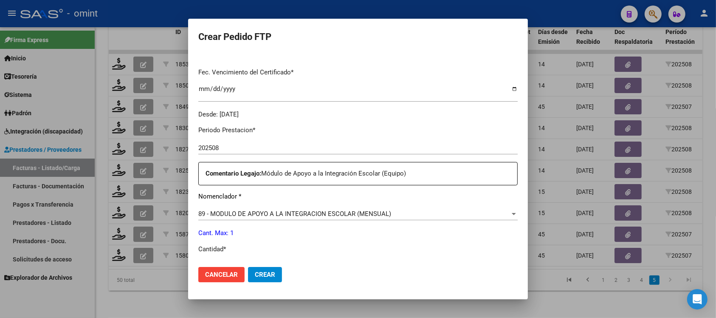
scroll to position [319, 0]
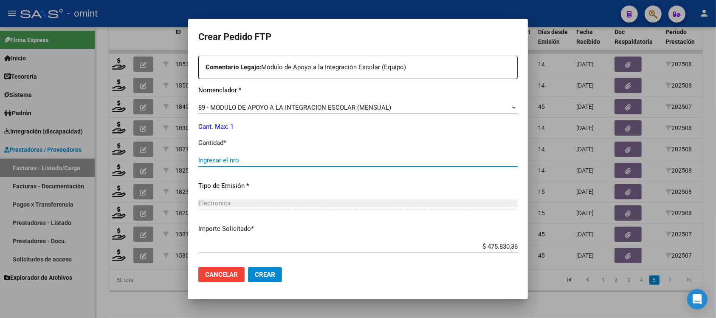
click at [237, 157] on input "Ingresar el nro" at bounding box center [357, 160] width 319 height 8
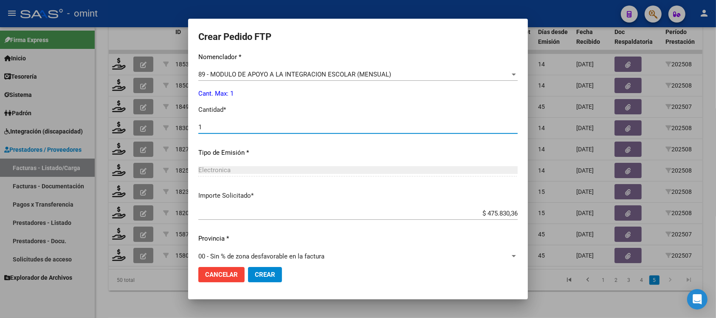
scroll to position [362, 0]
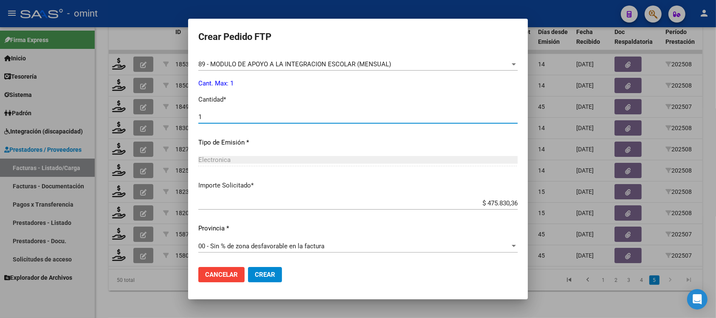
type input "1"
click at [270, 276] on span "Crear" at bounding box center [265, 275] width 20 height 8
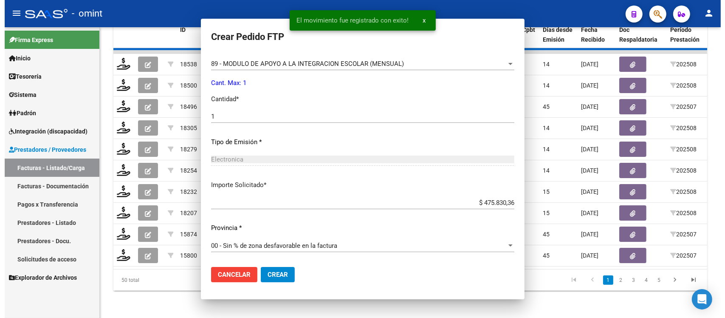
scroll to position [0, 0]
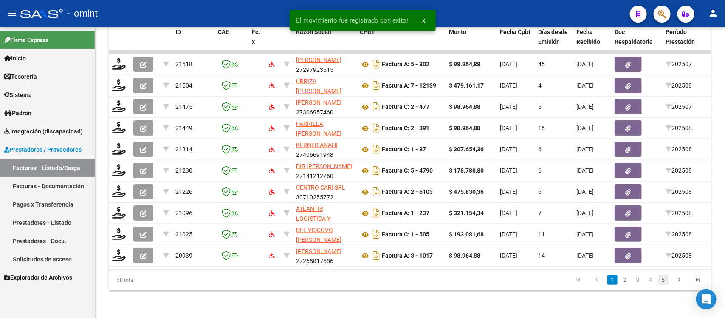
click at [665, 282] on link "5" at bounding box center [663, 279] width 10 height 9
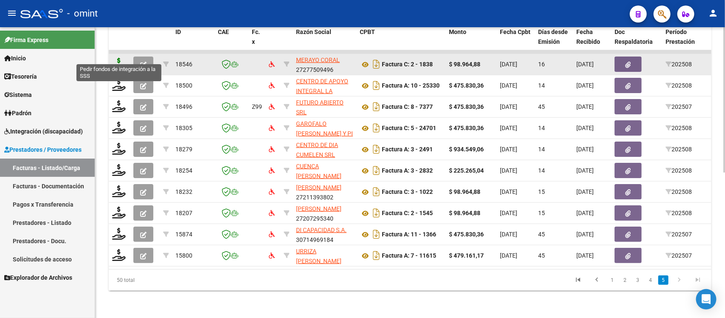
click at [117, 58] on icon at bounding box center [119, 64] width 14 height 12
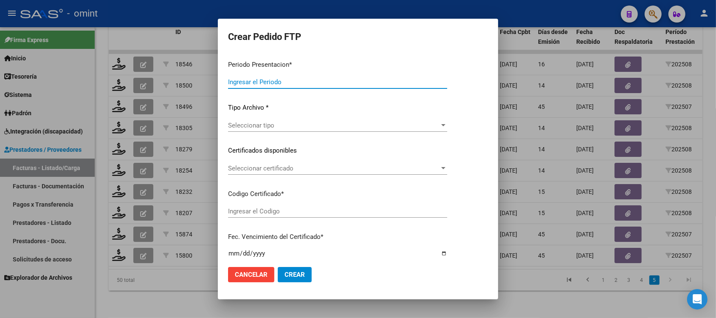
type input "202508"
type input "$ 98.964,88"
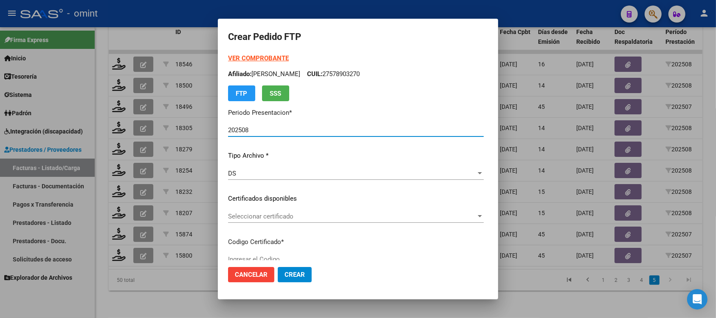
type input "2103634044"
type input "[DATE]"
click at [270, 217] on span "Seleccionar certificado" at bounding box center [352, 216] width 248 height 8
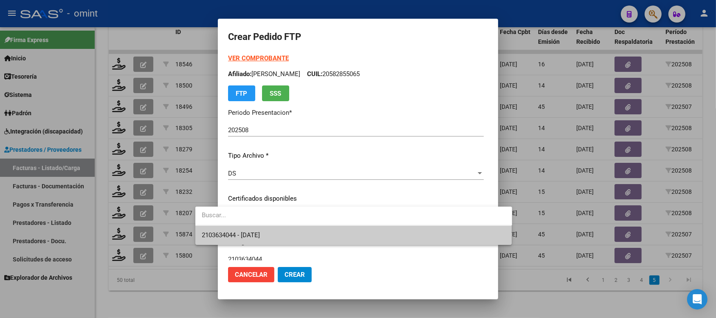
click at [279, 233] on span "2103634044 - [DATE]" at bounding box center [353, 235] width 303 height 19
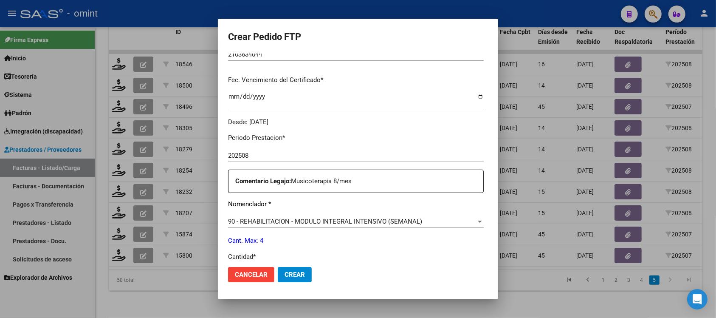
scroll to position [265, 0]
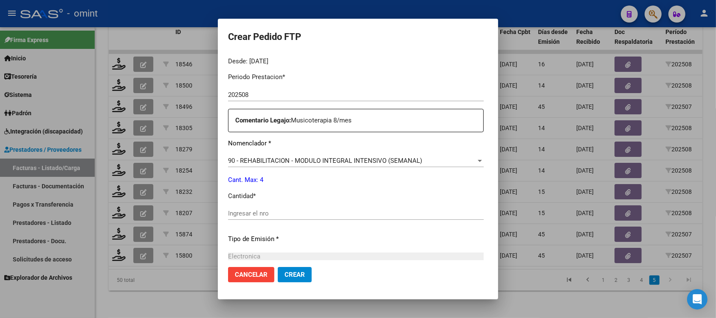
click at [237, 214] on input "Ingresar el nro" at bounding box center [356, 213] width 256 height 8
type input "4"
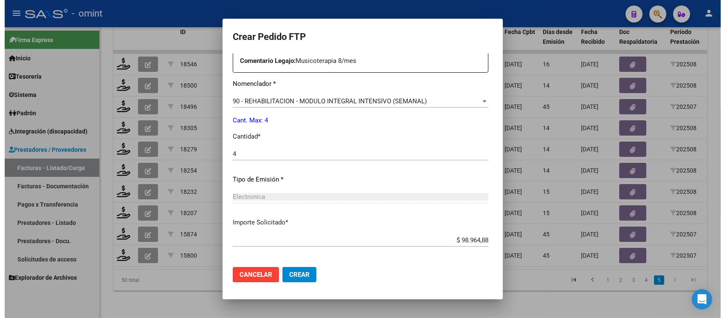
scroll to position [362, 0]
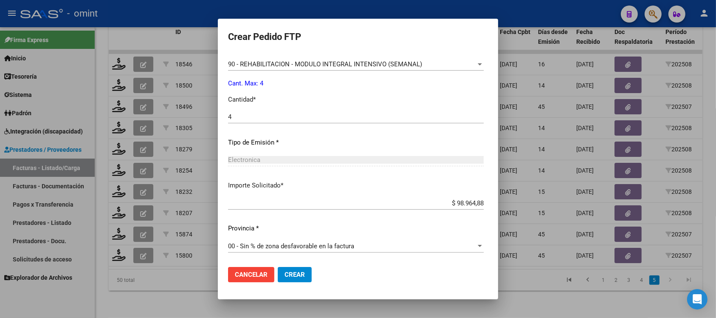
click at [285, 272] on span "Crear" at bounding box center [295, 275] width 20 height 8
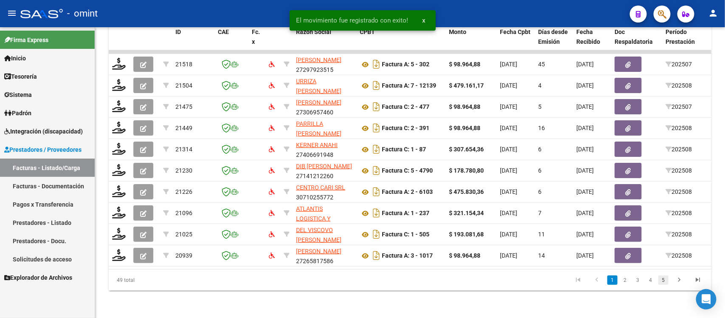
click at [664, 278] on link "5" at bounding box center [663, 279] width 10 height 9
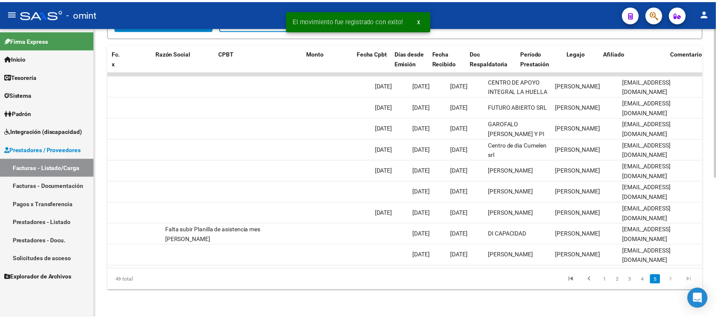
scroll to position [0, 0]
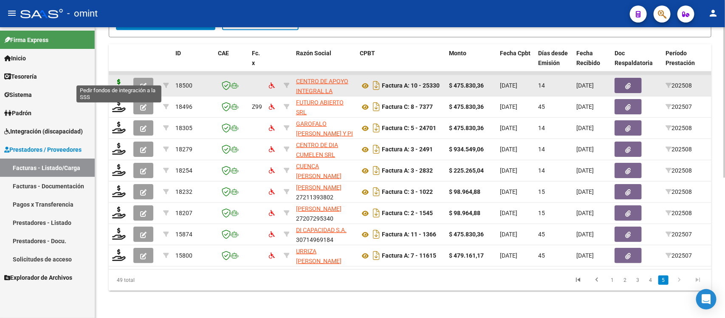
click at [118, 79] on icon at bounding box center [119, 85] width 14 height 12
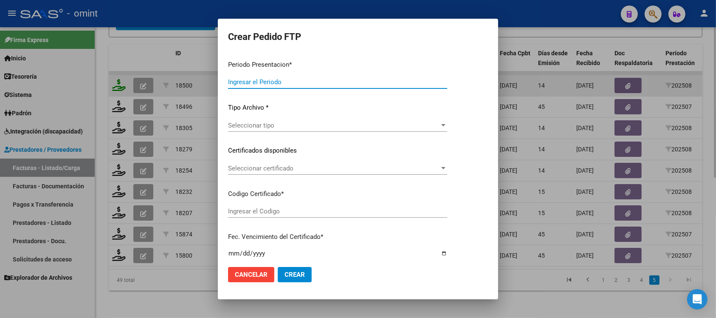
type input "202508"
type input "$ 475.830,36"
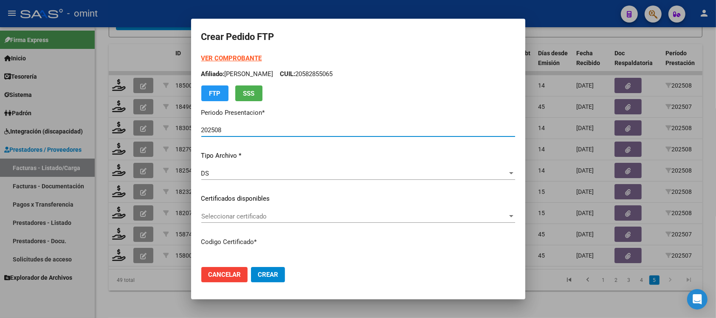
type input "2001914480"
type input "[DATE]"
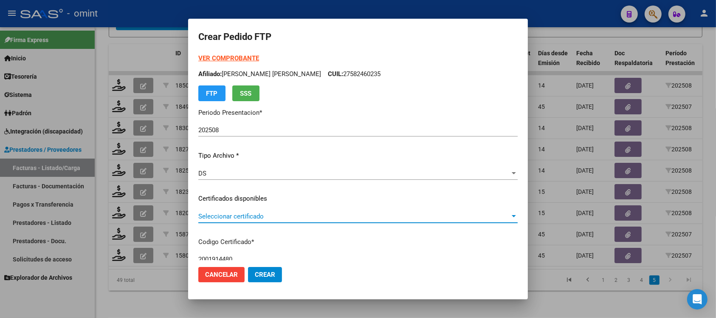
click at [249, 215] on span "Seleccionar certificado" at bounding box center [354, 216] width 312 height 8
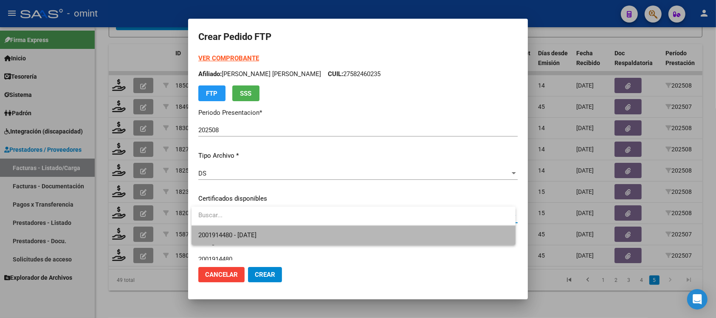
click at [277, 232] on span "2001914480 - [DATE]" at bounding box center [353, 235] width 310 height 19
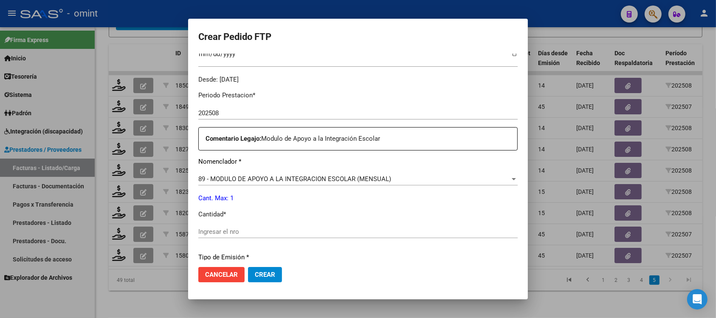
scroll to position [265, 0]
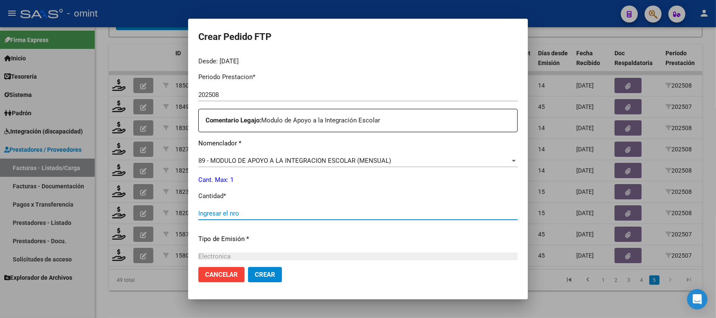
click at [252, 214] on input "Ingresar el nro" at bounding box center [357, 213] width 319 height 8
type input "1"
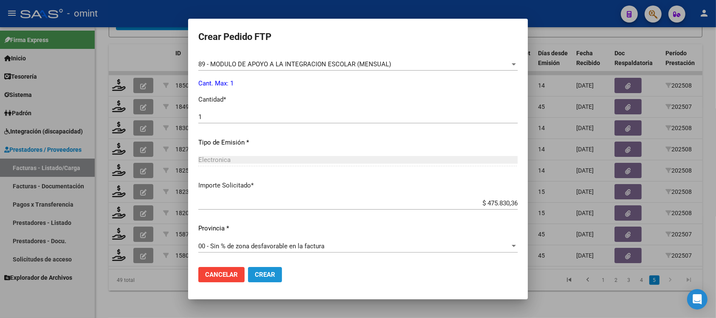
click at [268, 273] on span "Crear" at bounding box center [265, 275] width 20 height 8
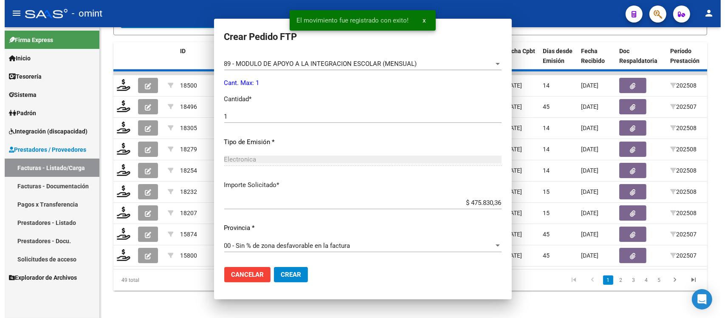
scroll to position [0, 0]
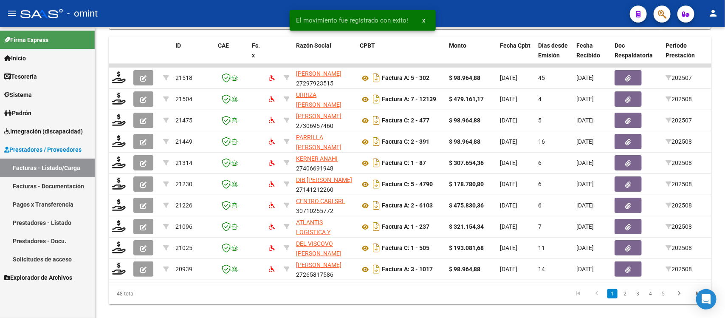
click at [665, 295] on li "5" at bounding box center [663, 293] width 13 height 14
click at [665, 298] on link "5" at bounding box center [663, 293] width 10 height 9
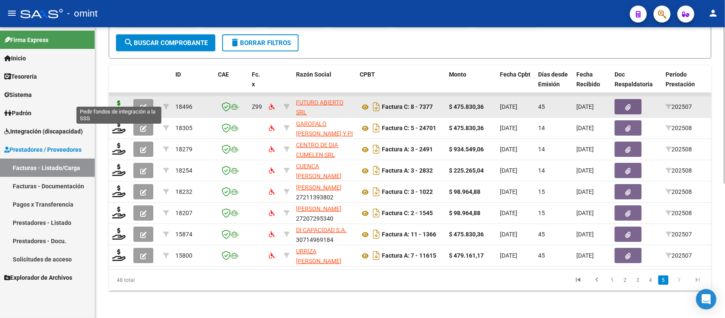
click at [118, 100] on icon at bounding box center [119, 106] width 14 height 12
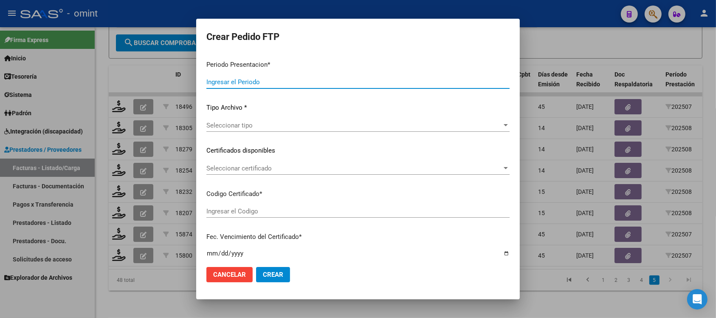
type input "202508"
type input "202507"
type input "$ 475.830,36"
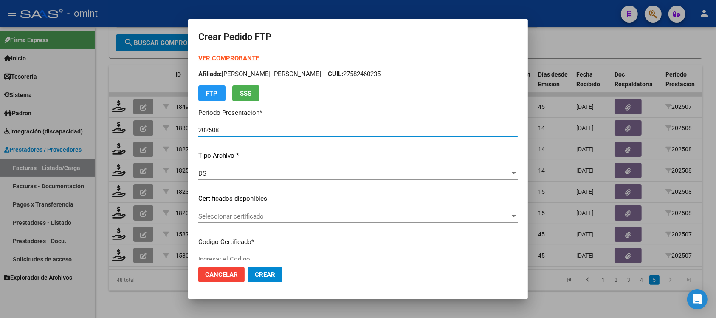
type input "2103634044"
type input "[DATE]"
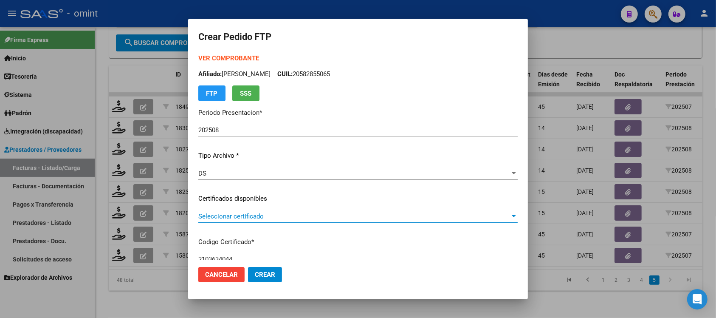
click at [236, 219] on span "Seleccionar certificado" at bounding box center [354, 216] width 312 height 8
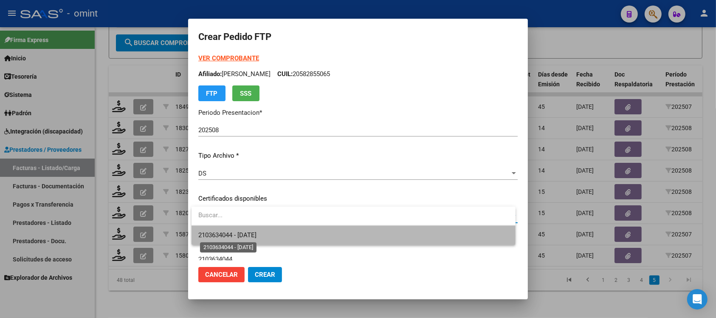
click at [257, 235] on span "2103634044 - [DATE]" at bounding box center [227, 235] width 58 height 8
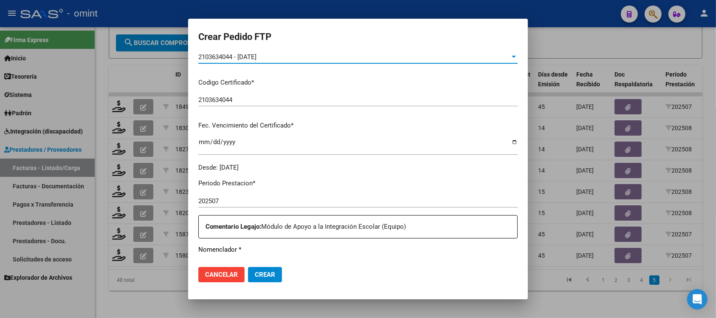
scroll to position [265, 0]
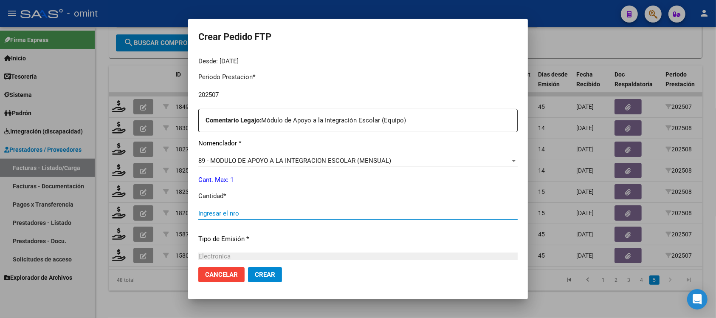
click at [248, 214] on input "Ingresar el nro" at bounding box center [357, 213] width 319 height 8
type input "1"
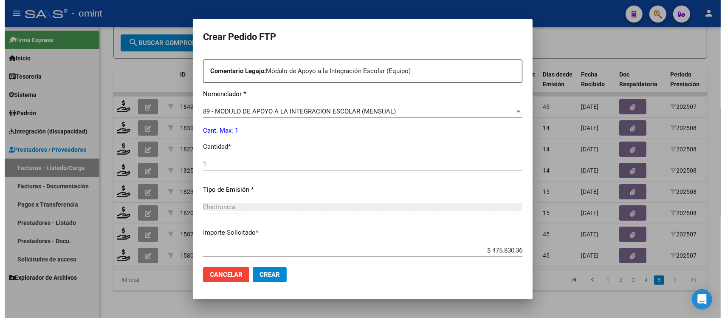
scroll to position [362, 0]
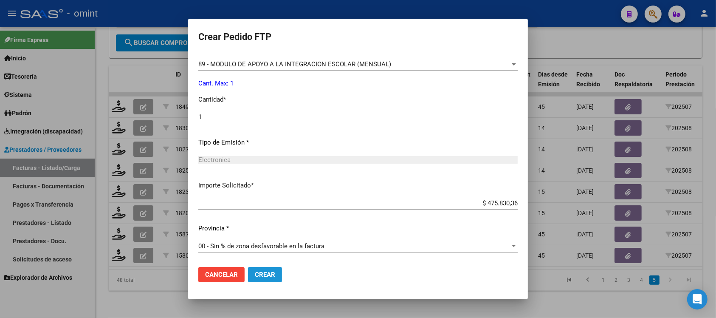
click at [260, 274] on span "Crear" at bounding box center [265, 275] width 20 height 8
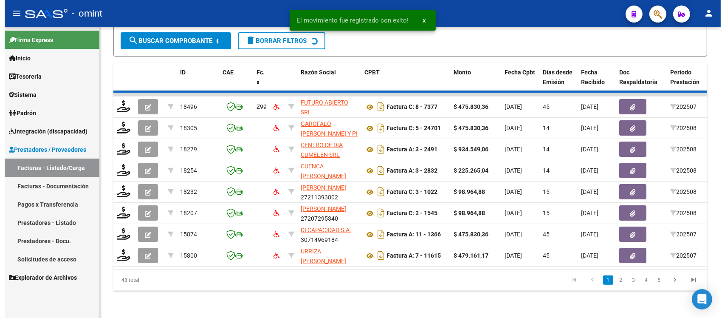
scroll to position [249, 0]
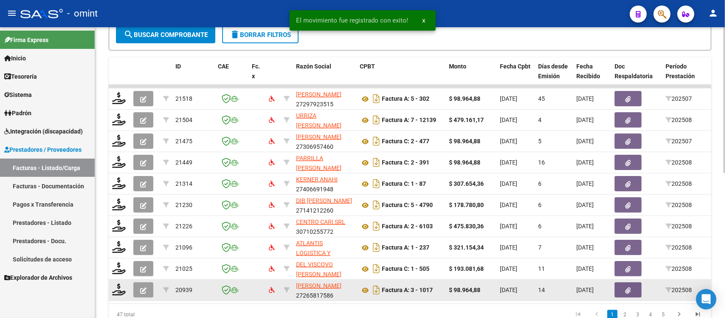
click at [665, 283] on datatable-body-cell "202508" at bounding box center [685, 289] width 47 height 21
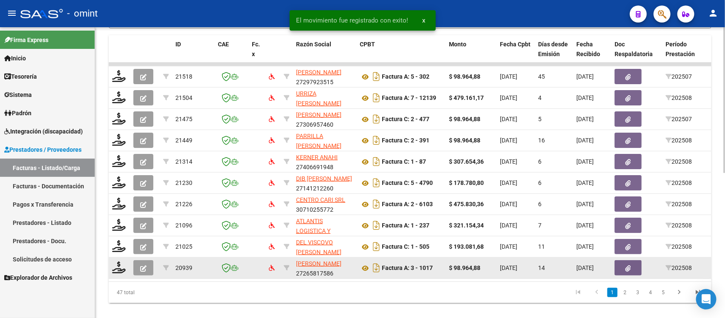
scroll to position [291, 0]
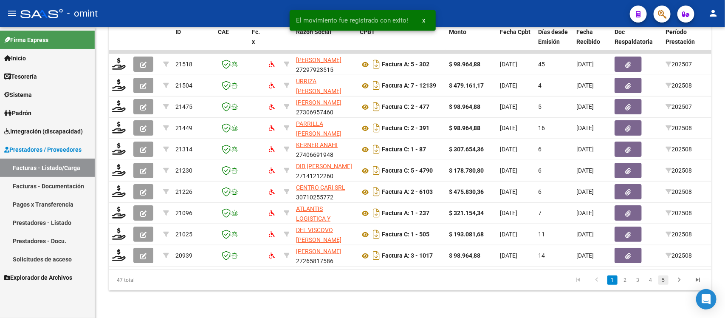
click at [666, 279] on link "5" at bounding box center [663, 279] width 10 height 9
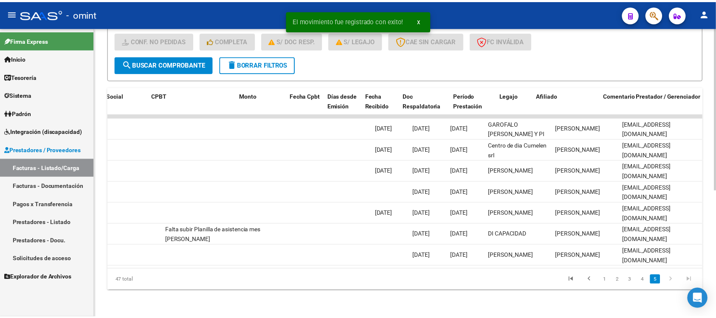
scroll to position [0, 0]
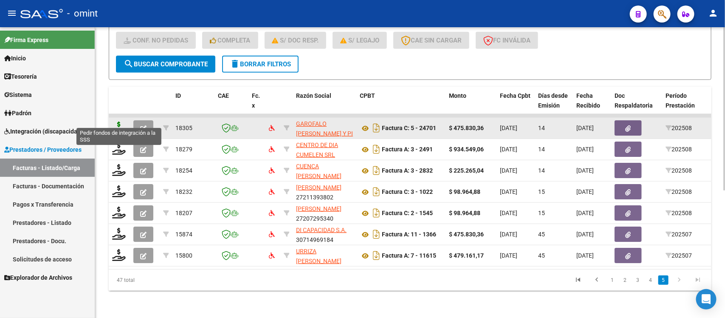
click at [124, 121] on icon at bounding box center [119, 127] width 14 height 12
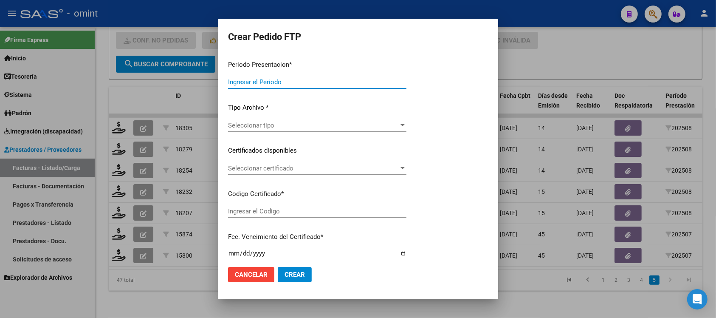
type input "202508"
type input "$ 475.830,36"
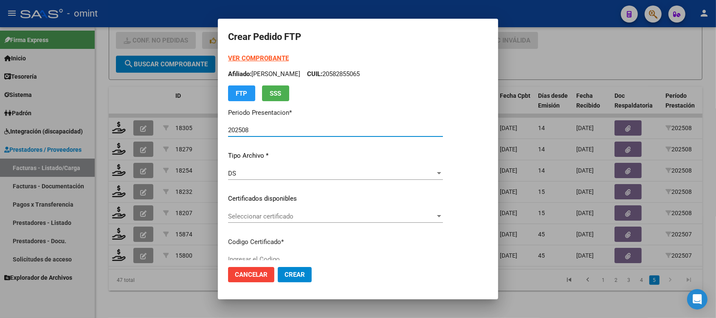
type input "5766169508"
type input "[DATE]"
click at [283, 214] on span "Seleccionar certificado" at bounding box center [331, 216] width 207 height 8
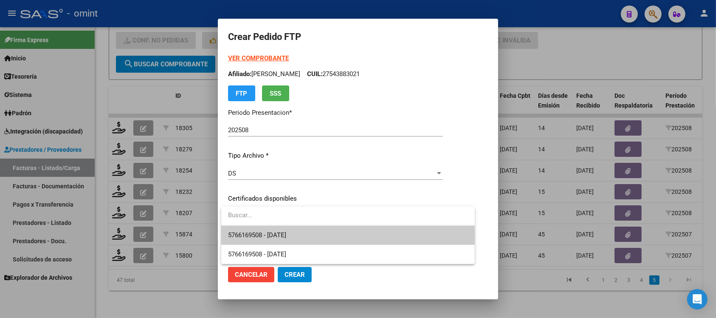
click at [305, 234] on span "5766169508 - [DATE]" at bounding box center [348, 235] width 240 height 19
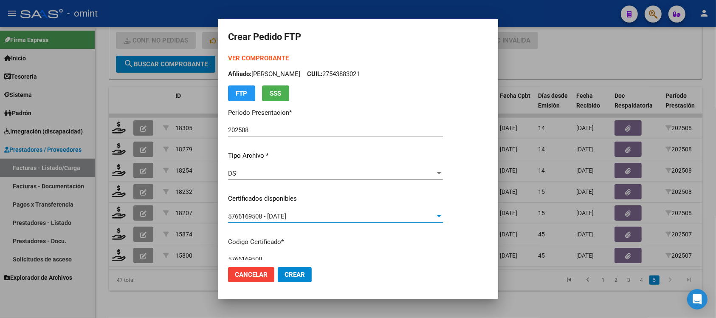
click at [286, 217] on span "5766169508 - [DATE]" at bounding box center [257, 216] width 58 height 8
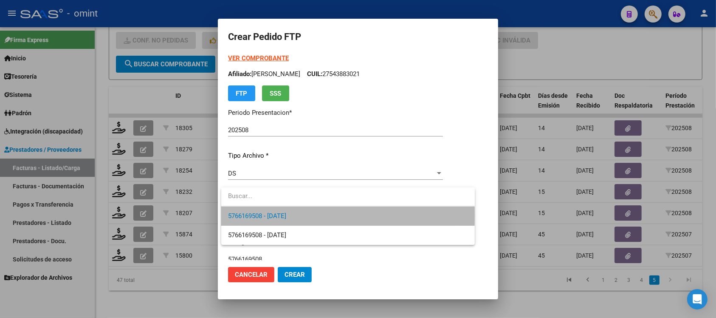
click at [304, 215] on span "5766169508 - [DATE]" at bounding box center [348, 215] width 240 height 19
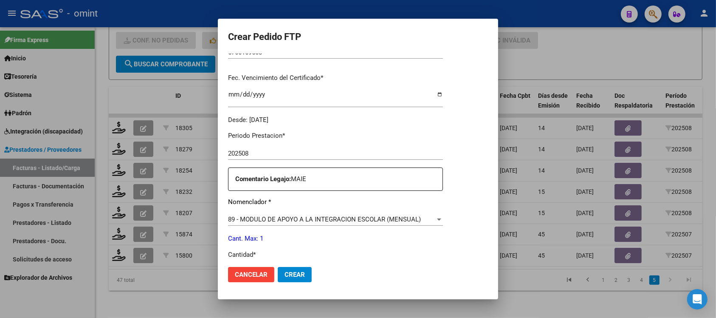
scroll to position [265, 0]
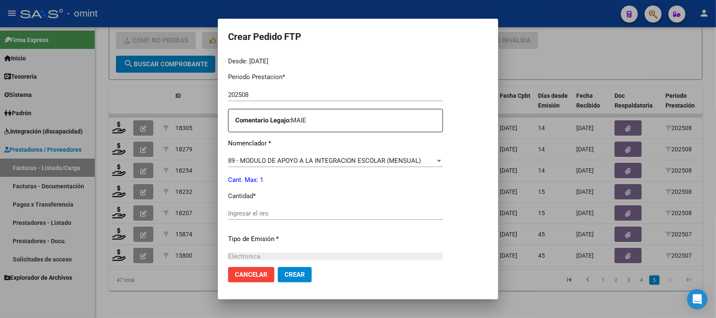
click at [253, 215] on input "Ingresar el nro" at bounding box center [335, 213] width 215 height 8
type input "1"
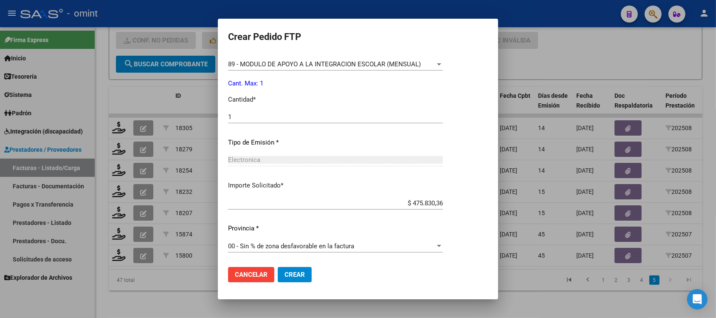
click at [292, 273] on span "Crear" at bounding box center [295, 275] width 20 height 8
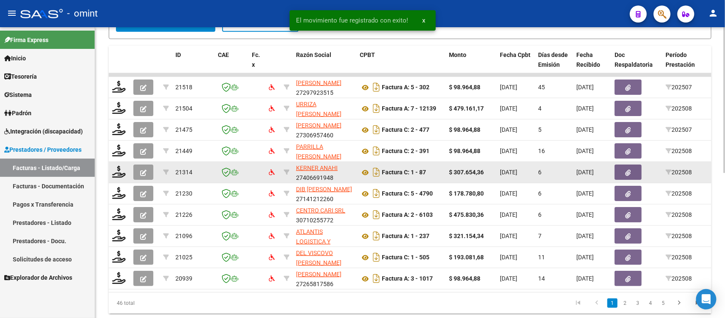
scroll to position [291, 0]
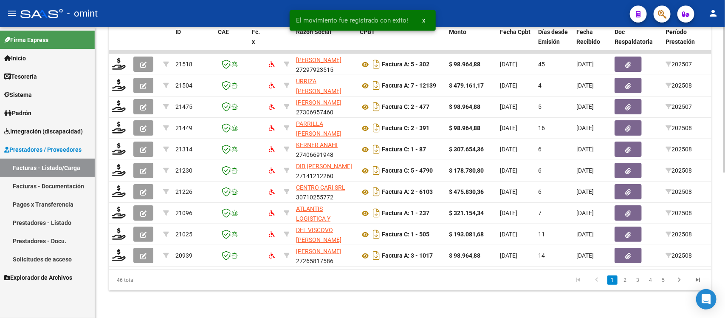
click at [665, 279] on link "5" at bounding box center [663, 279] width 10 height 9
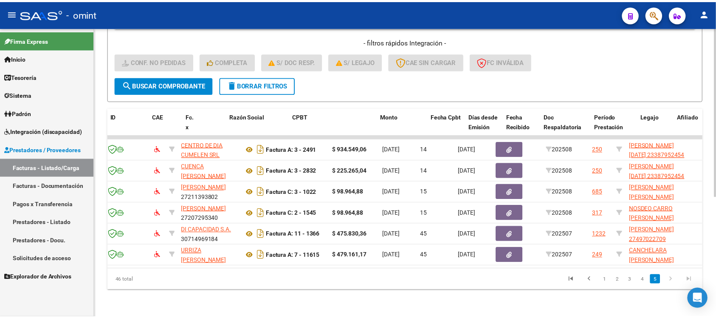
scroll to position [0, 0]
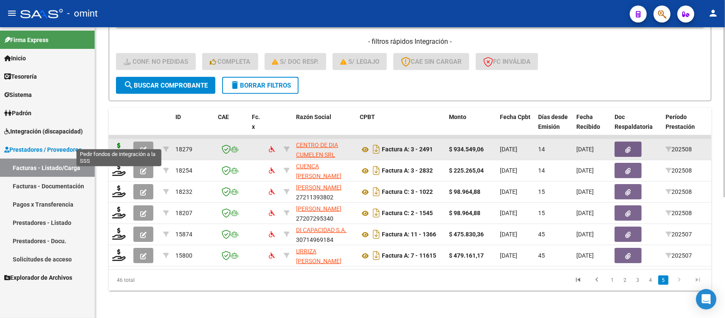
click at [116, 143] on icon at bounding box center [119, 149] width 14 height 12
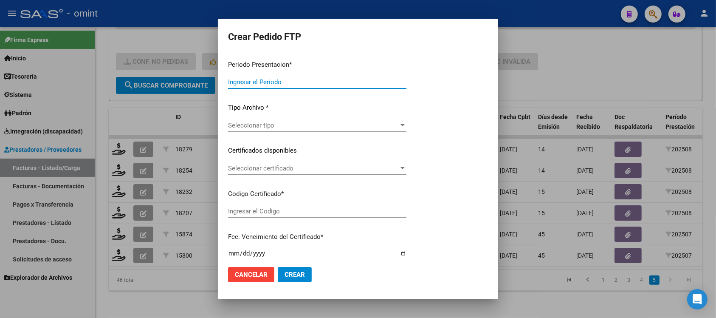
type input "202508"
type input "$ 934.549,06"
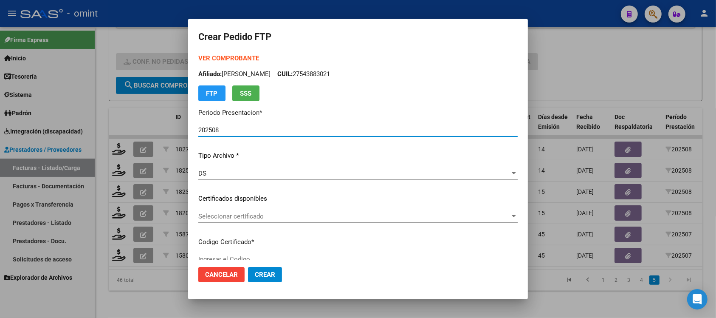
type input "3249205871"
type input "[DATE]"
click at [236, 218] on span "Seleccionar certificado" at bounding box center [354, 216] width 312 height 8
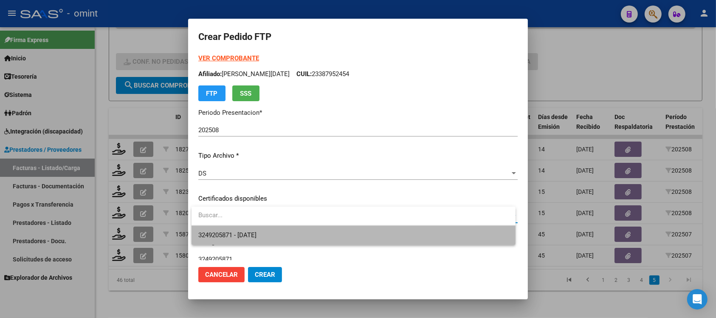
click at [279, 240] on span "3249205871 - [DATE]" at bounding box center [353, 235] width 310 height 19
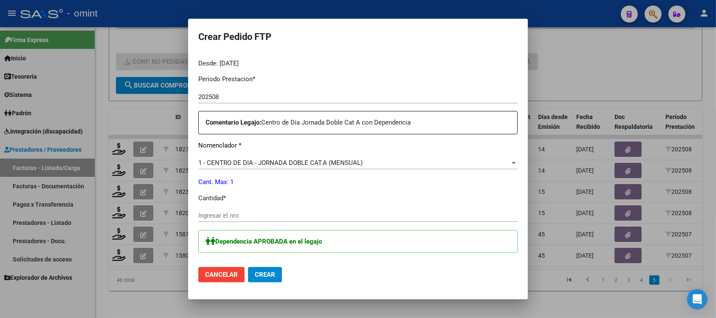
scroll to position [265, 0]
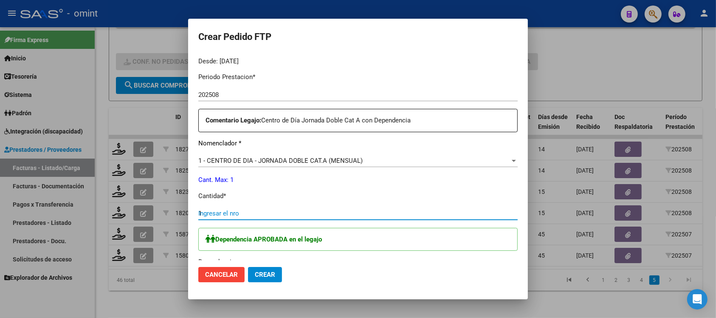
click at [230, 213] on input "1" at bounding box center [357, 213] width 319 height 8
type input "1"
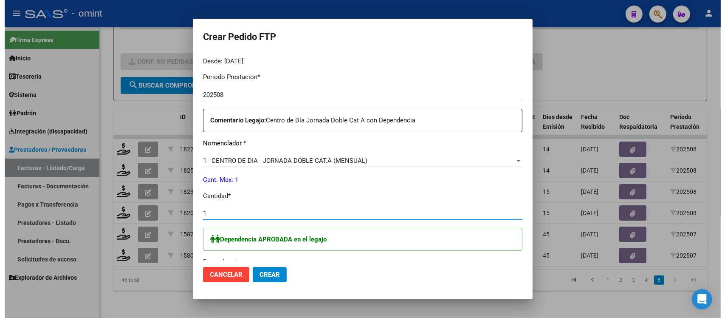
scroll to position [418, 0]
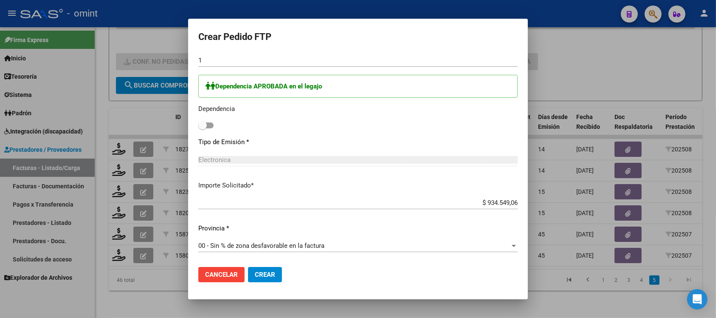
click at [203, 127] on span at bounding box center [202, 125] width 8 height 8
click at [203, 128] on input "checkbox" at bounding box center [202, 128] width 0 height 0
checkbox input "true"
click at [277, 268] on button "Crear" at bounding box center [265, 274] width 34 height 15
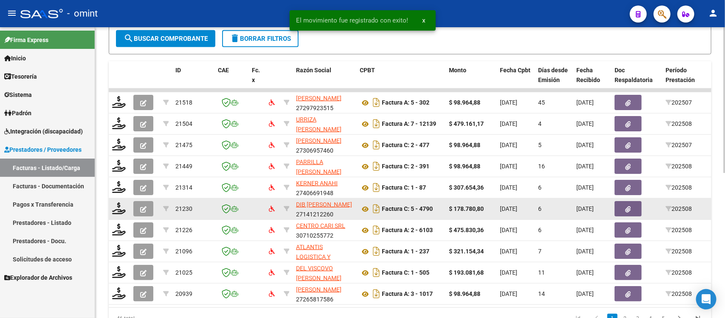
scroll to position [291, 0]
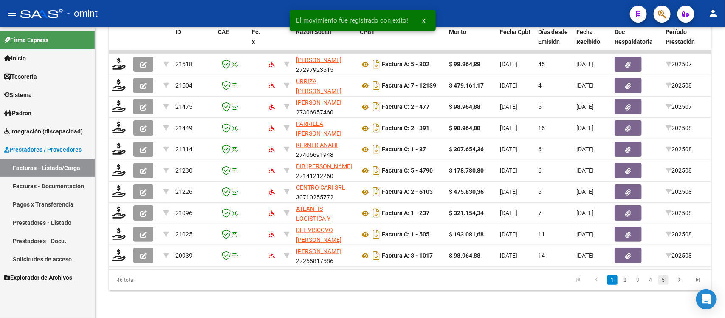
click at [663, 278] on link "5" at bounding box center [663, 279] width 10 height 9
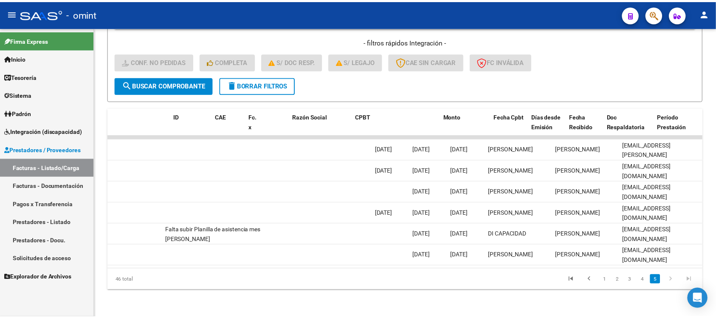
scroll to position [0, 0]
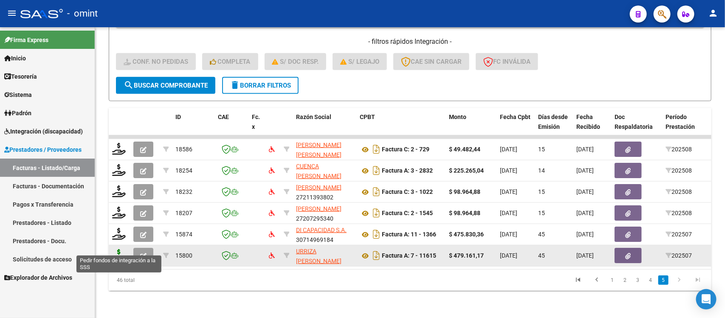
click at [122, 249] on icon at bounding box center [119, 255] width 14 height 12
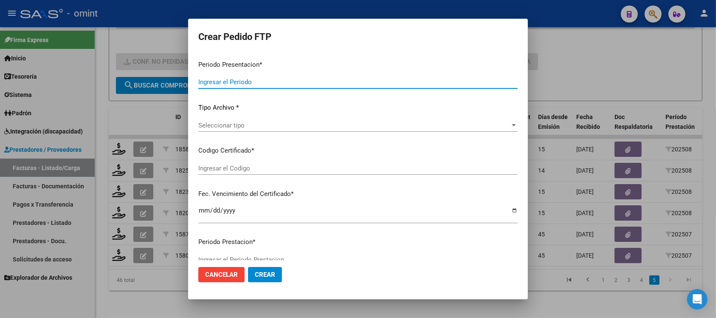
type input "202508"
type input "202507"
type input "$ 479.161,17"
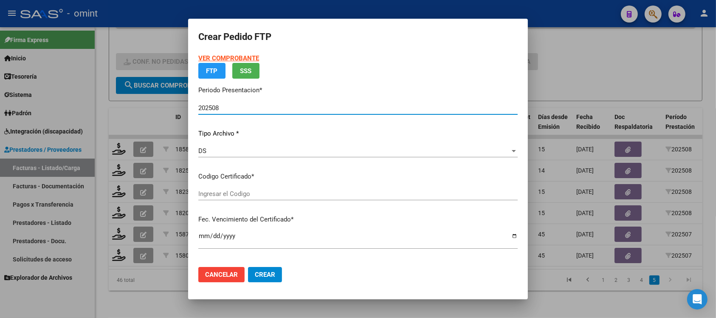
type input "5770281974"
type input "[DATE]"
click at [238, 181] on p "Certificados disponibles" at bounding box center [357, 177] width 319 height 10
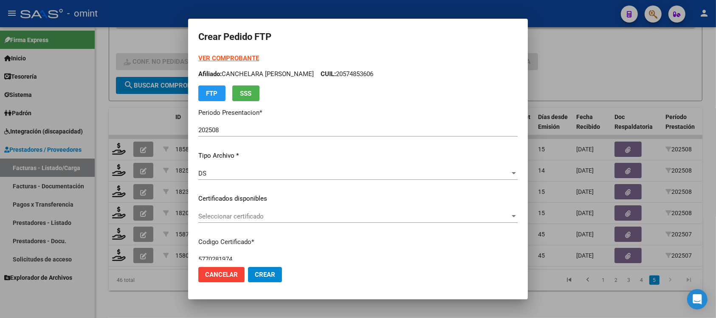
click at [243, 208] on div "VER COMPROBANTE ARCA Padrón Afiliado: CANCHELARA [PERSON_NAME]: 20574853606 FTP…" at bounding box center [357, 193] width 319 height 278
click at [247, 217] on span "Seleccionar certificado" at bounding box center [354, 216] width 312 height 8
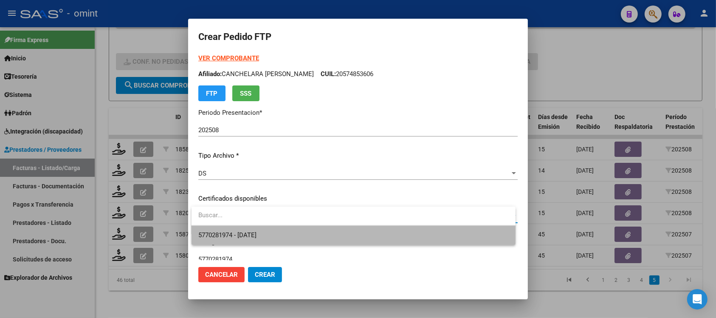
click at [296, 238] on span "5770281974 - [DATE]" at bounding box center [353, 235] width 310 height 19
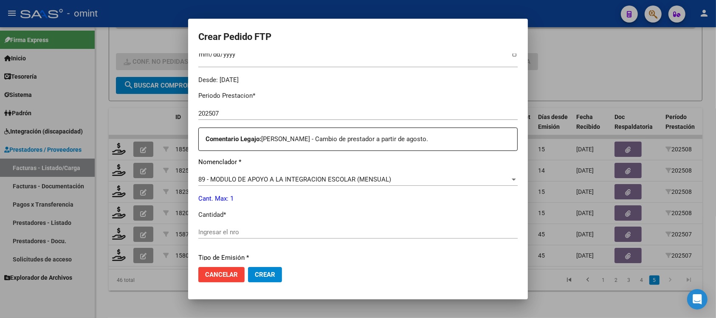
scroll to position [265, 0]
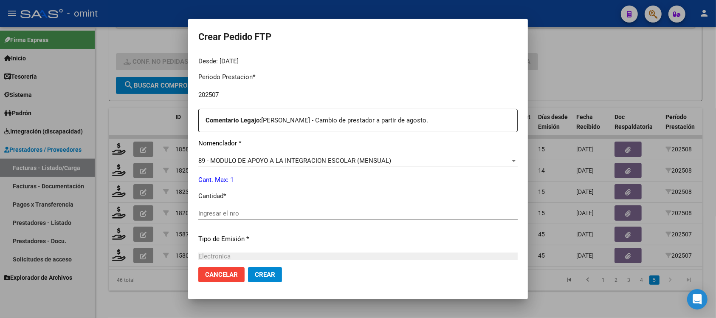
click at [217, 213] on input "Ingresar el nro" at bounding box center [357, 213] width 319 height 8
type input "1"
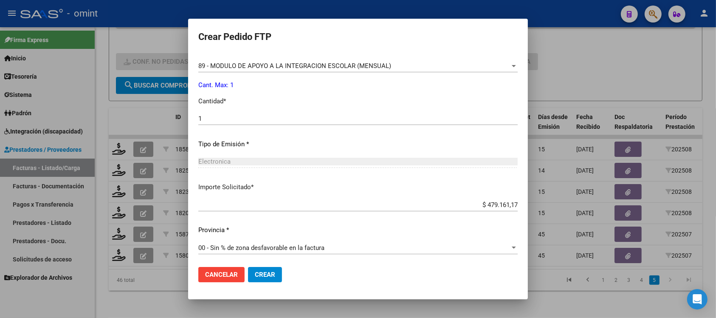
scroll to position [362, 0]
click at [270, 271] on span "Crear" at bounding box center [265, 275] width 20 height 8
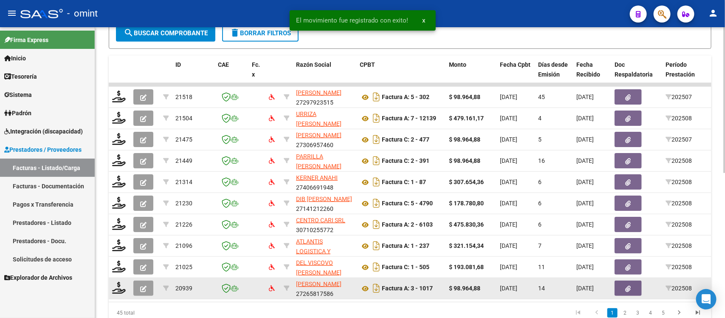
scroll to position [291, 0]
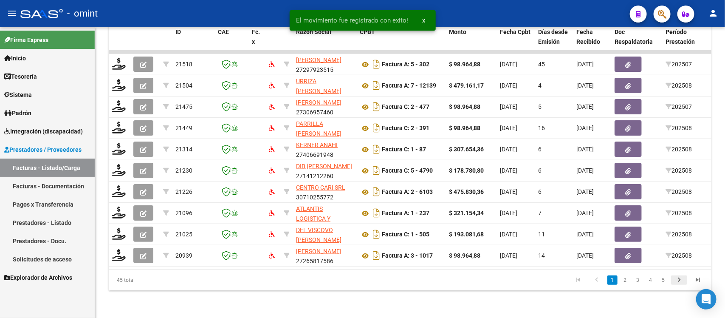
click at [676, 282] on icon "go to next page" at bounding box center [679, 281] width 11 height 10
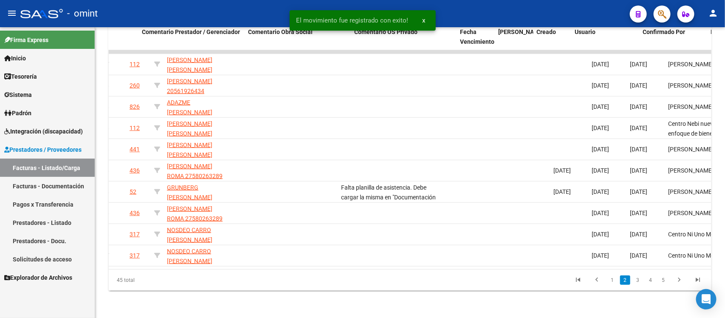
scroll to position [0, 756]
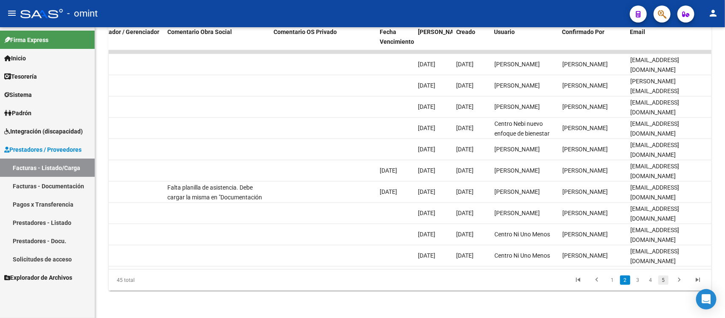
click at [663, 283] on link "5" at bounding box center [663, 279] width 10 height 9
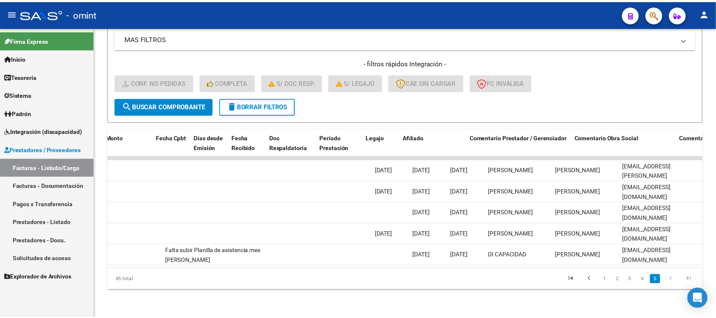
scroll to position [0, 0]
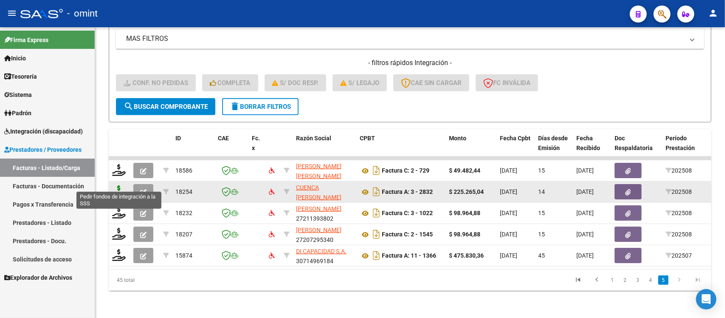
click at [117, 185] on icon at bounding box center [119, 191] width 14 height 12
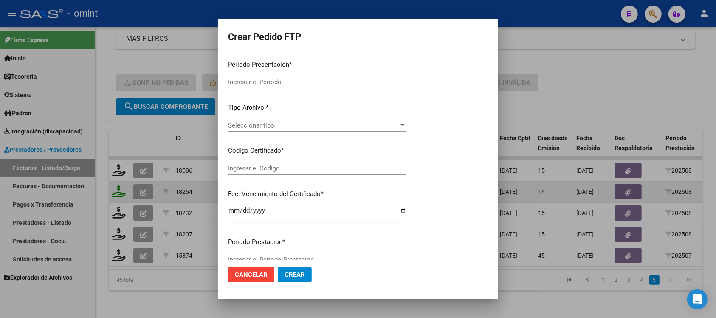
type input "202508"
type input "$ 225.265,04"
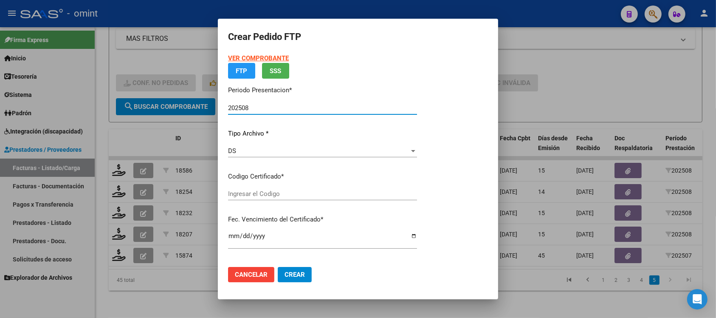
type input "3249205871"
type input "[DATE]"
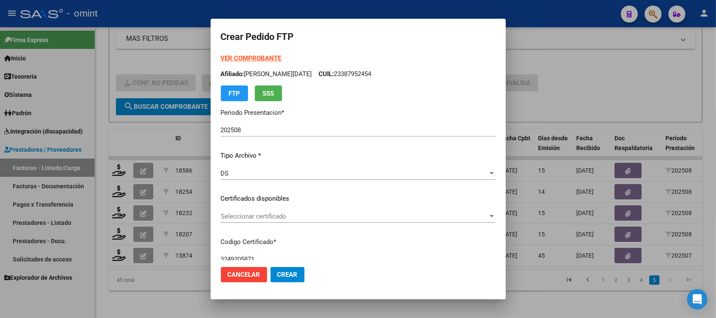
click at [273, 210] on div "Seleccionar certificado Seleccionar certificado" at bounding box center [358, 216] width 275 height 13
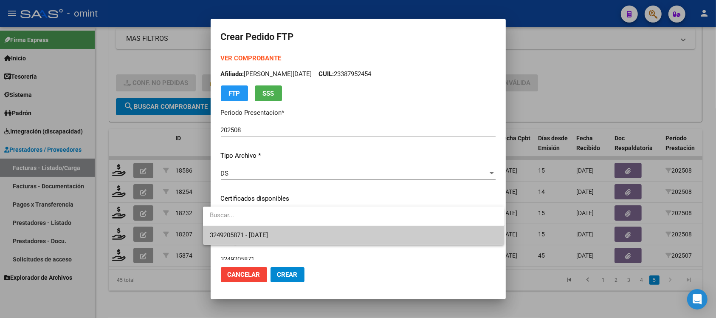
click at [288, 238] on span "3249205871 - [DATE]" at bounding box center [354, 235] width 288 height 19
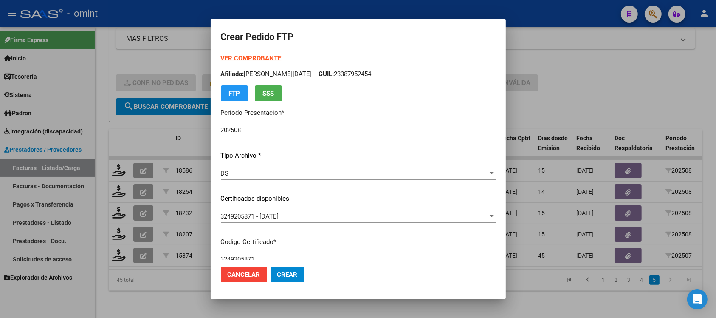
click at [253, 64] on div "VER COMPROBANTE ARCA Padrón Afiliado: CANOSA [PERSON_NAME][DATE]: 23387952454 F…" at bounding box center [358, 78] width 275 height 48
click at [258, 59] on strong "VER COMPROBANTE" at bounding box center [251, 58] width 61 height 8
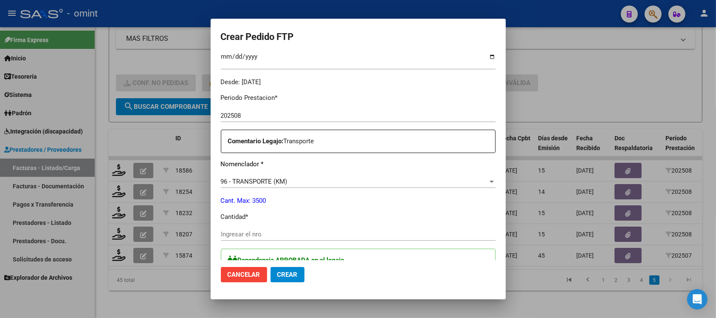
scroll to position [265, 0]
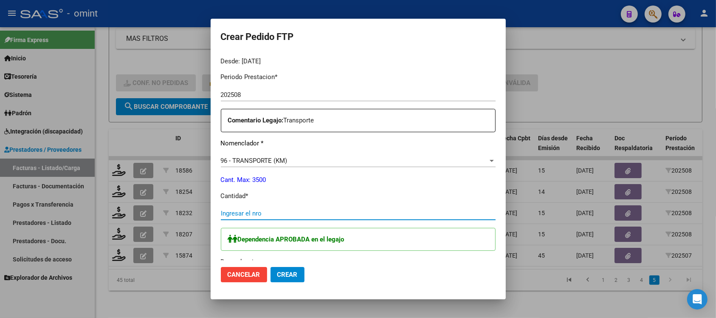
click at [241, 214] on input "Ingresar el nro" at bounding box center [358, 213] width 275 height 8
type input "308"
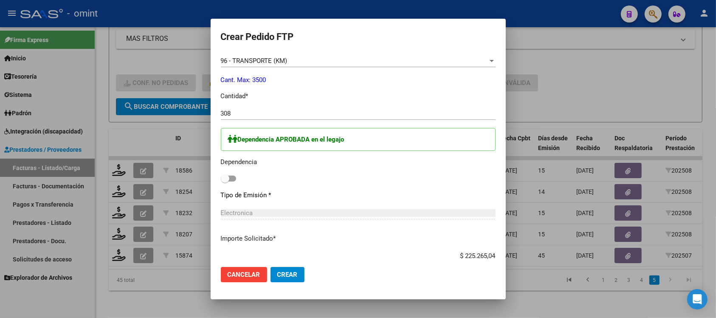
scroll to position [425, 0]
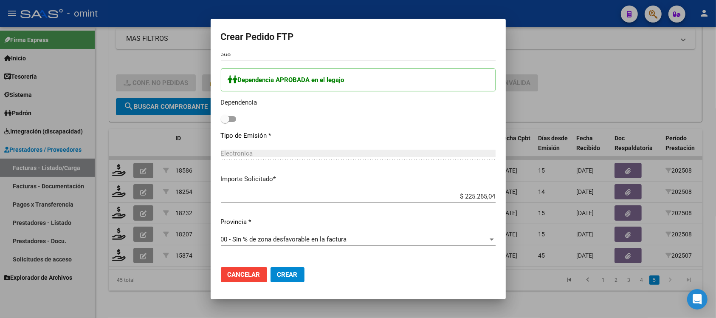
click at [221, 121] on span at bounding box center [225, 119] width 8 height 8
click at [225, 122] on input "checkbox" at bounding box center [225, 122] width 0 height 0
checkbox input "true"
click at [277, 275] on span "Crear" at bounding box center [287, 275] width 20 height 8
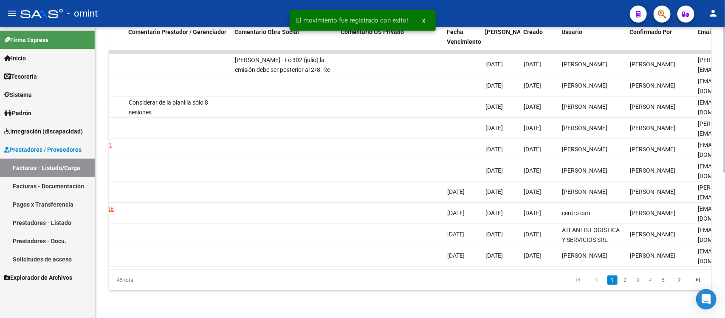
scroll to position [0, 686]
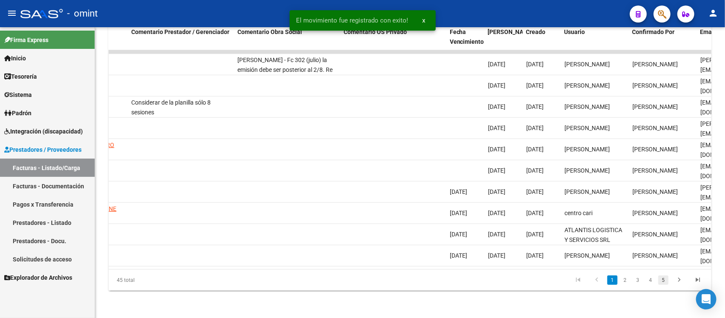
click at [662, 281] on link "5" at bounding box center [663, 279] width 10 height 9
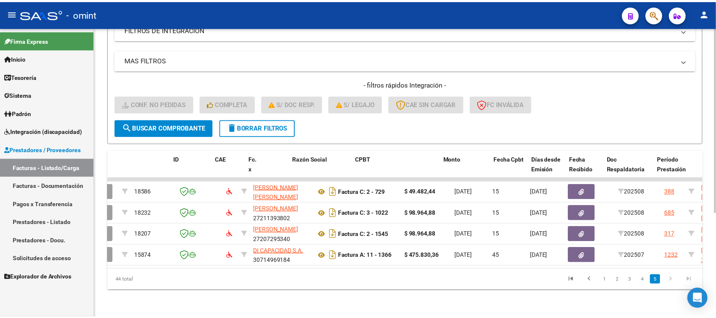
scroll to position [0, 0]
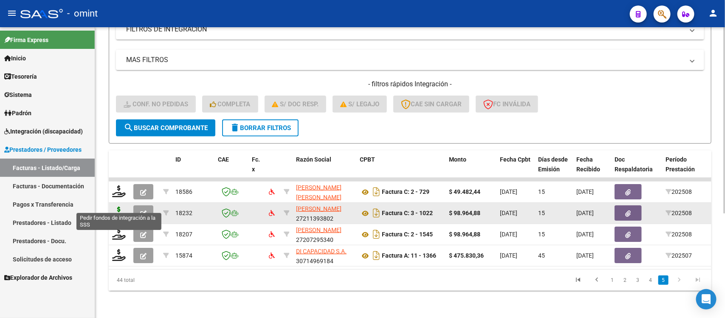
click at [112, 206] on icon at bounding box center [119, 212] width 14 height 12
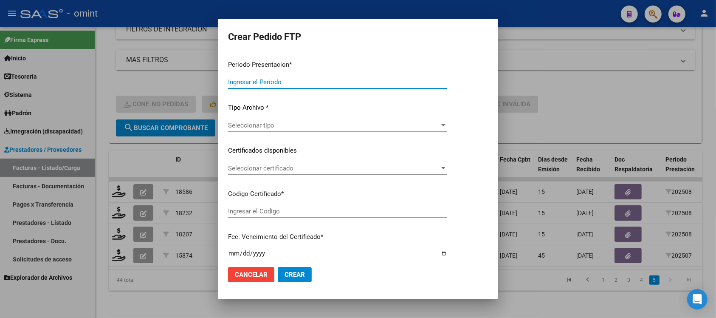
type input "202508"
type input "$ 98.964,88"
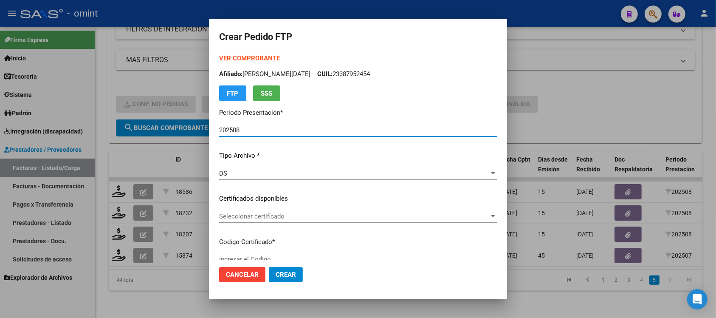
type input "2001914480"
type input "[DATE]"
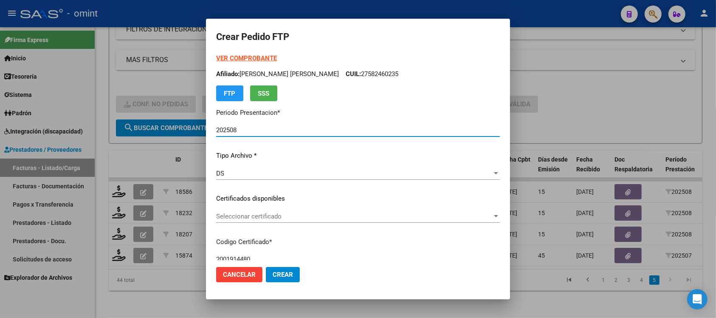
click at [268, 215] on span "Seleccionar certificado" at bounding box center [354, 216] width 276 height 8
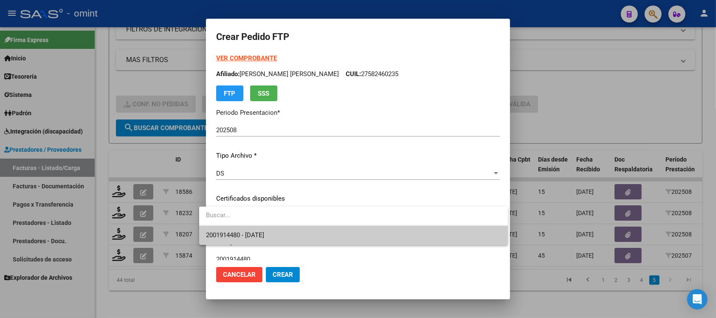
click at [293, 230] on span "2001914480 - [DATE]" at bounding box center [353, 235] width 295 height 19
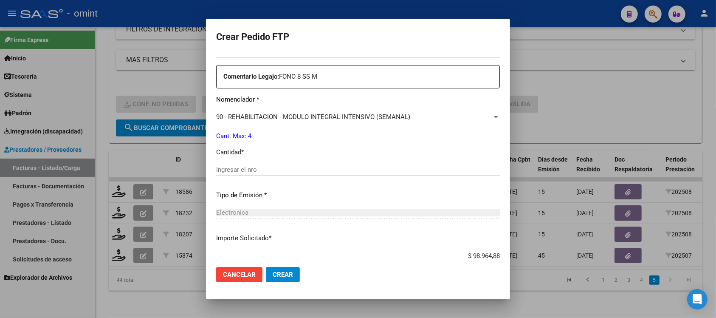
scroll to position [319, 0]
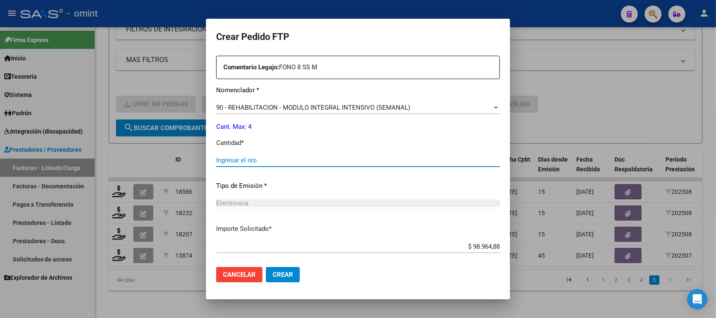
click at [251, 157] on input "Ingresar el nro" at bounding box center [358, 160] width 284 height 8
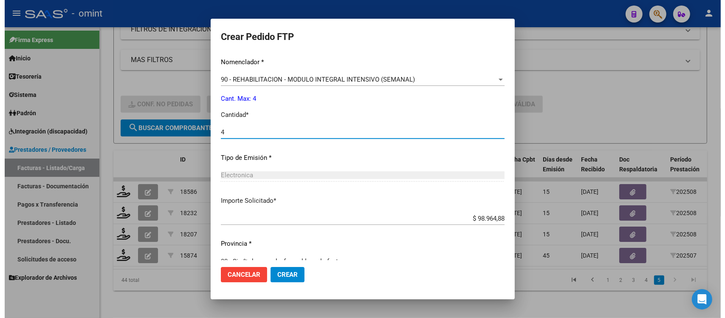
scroll to position [362, 0]
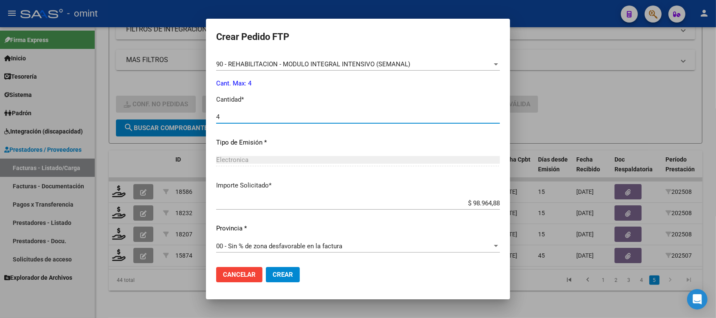
type input "4"
click at [273, 274] on span "Crear" at bounding box center [283, 275] width 20 height 8
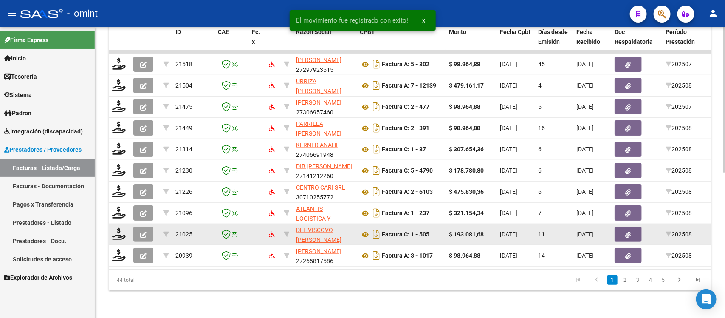
scroll to position [291, 0]
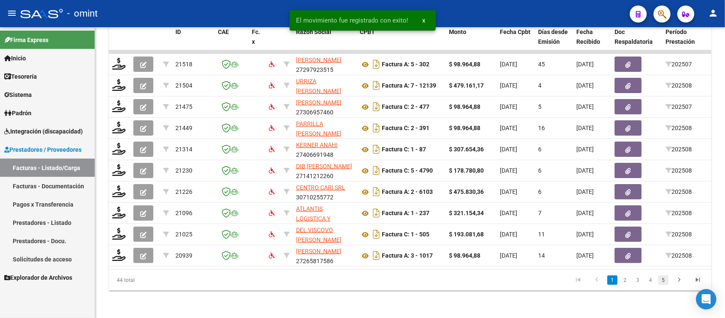
click at [666, 279] on link "5" at bounding box center [663, 279] width 10 height 9
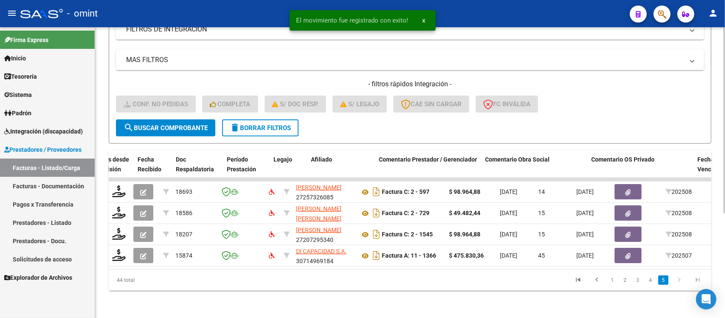
scroll to position [0, 756]
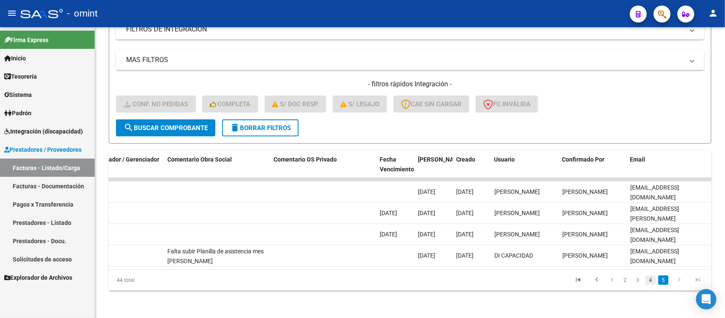
click at [651, 284] on link "4" at bounding box center [651, 279] width 10 height 9
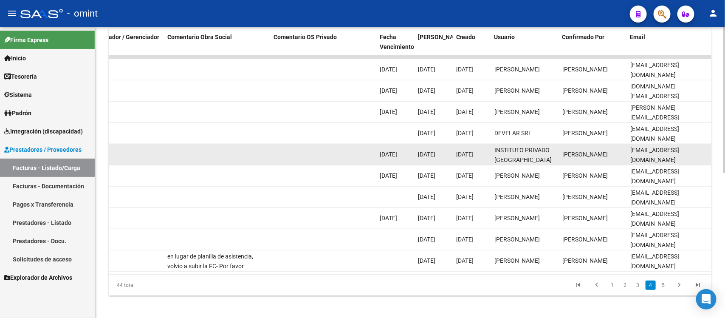
scroll to position [291, 0]
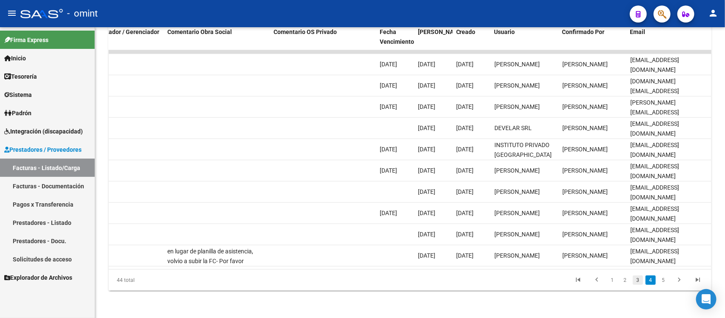
click at [638, 282] on link "3" at bounding box center [638, 279] width 10 height 9
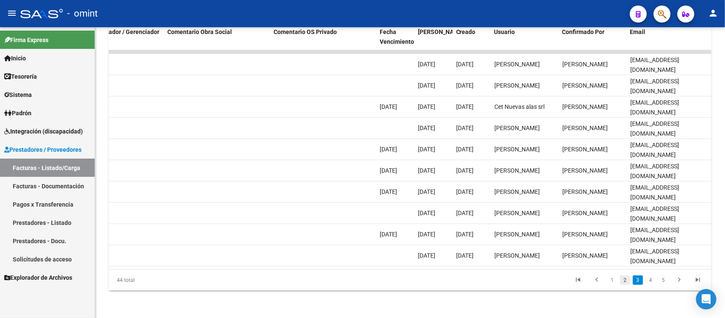
click at [623, 275] on link "2" at bounding box center [625, 279] width 10 height 9
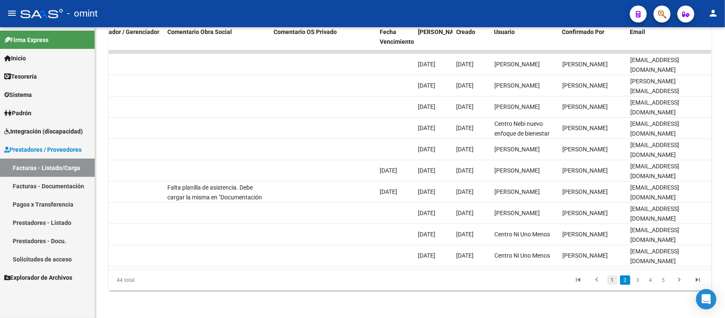
click at [615, 279] on link "1" at bounding box center [612, 279] width 10 height 9
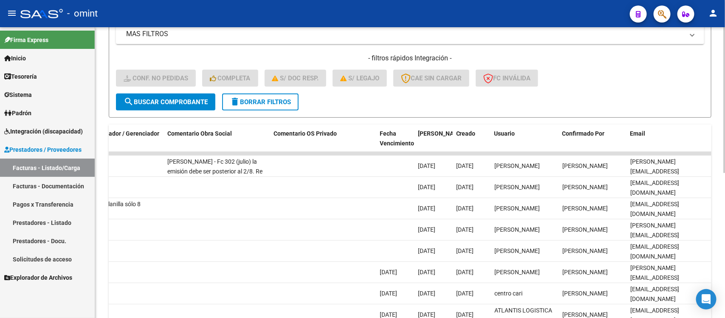
scroll to position [25, 0]
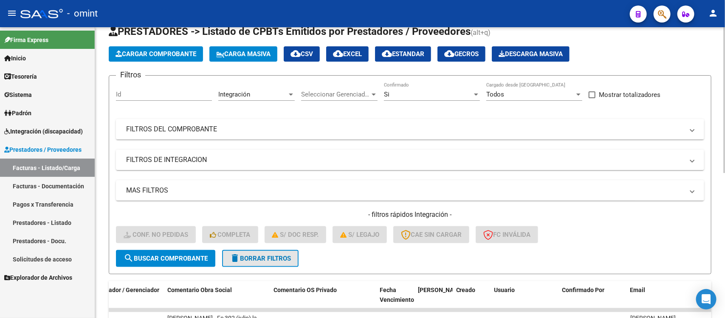
click at [255, 260] on span "delete Borrar Filtros" at bounding box center [260, 258] width 61 height 8
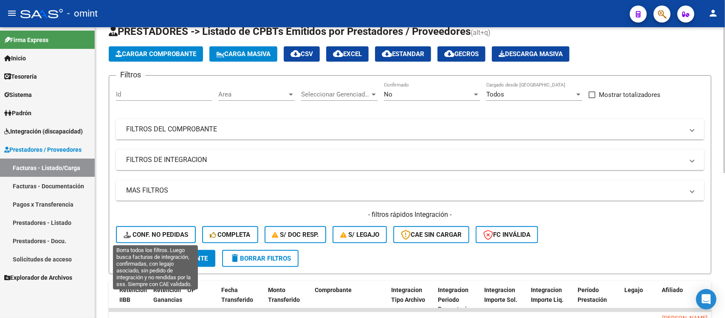
click at [178, 236] on span "Conf. no pedidas" at bounding box center [156, 235] width 65 height 8
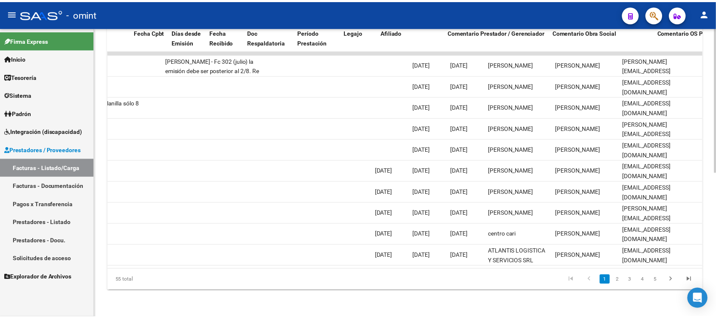
scroll to position [0, 0]
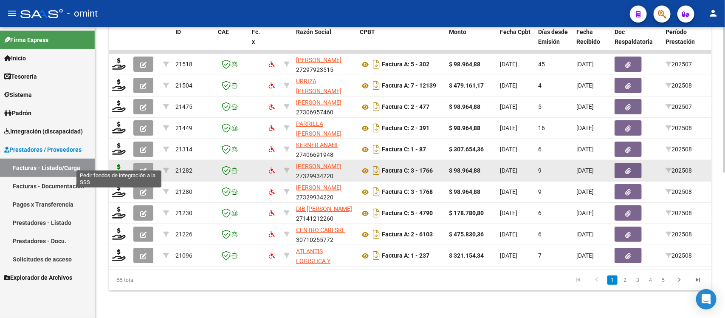
click at [117, 164] on icon at bounding box center [119, 170] width 14 height 12
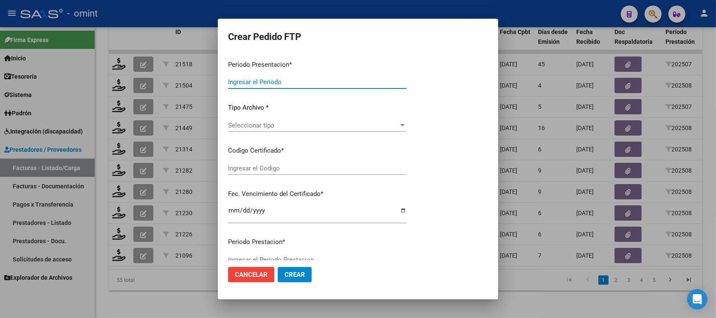
type input "202508"
type input "$ 98.964,88"
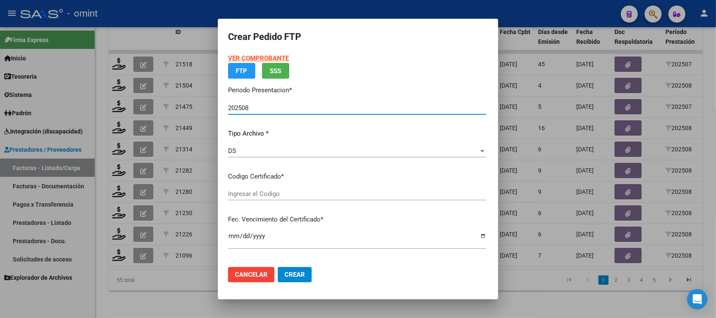
type input "6074428697"
type input "[DATE]"
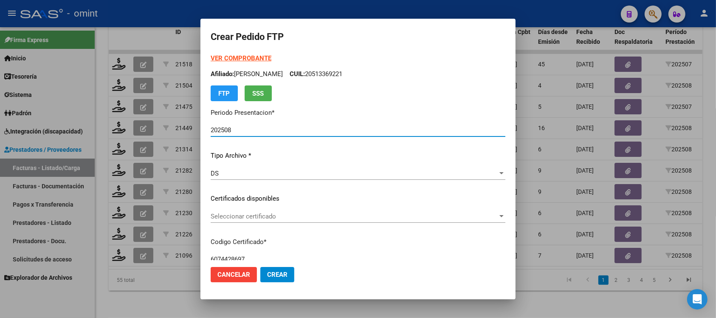
click at [261, 212] on span "Seleccionar certificado" at bounding box center [354, 216] width 287 height 8
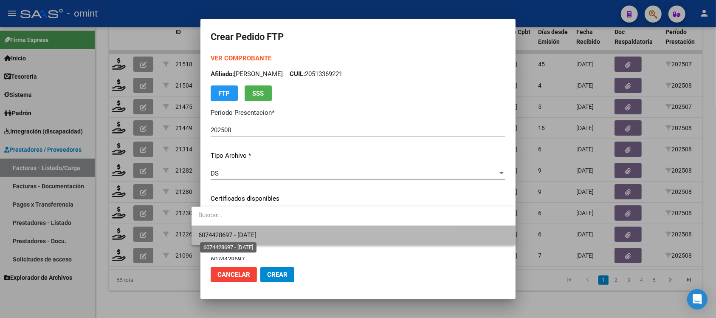
click at [257, 231] on span "6074428697 - [DATE]" at bounding box center [227, 235] width 58 height 8
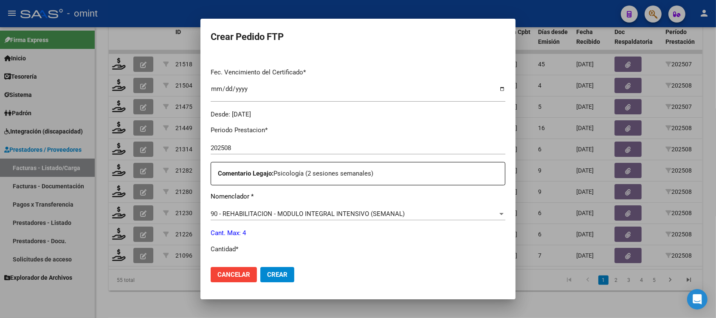
scroll to position [265, 0]
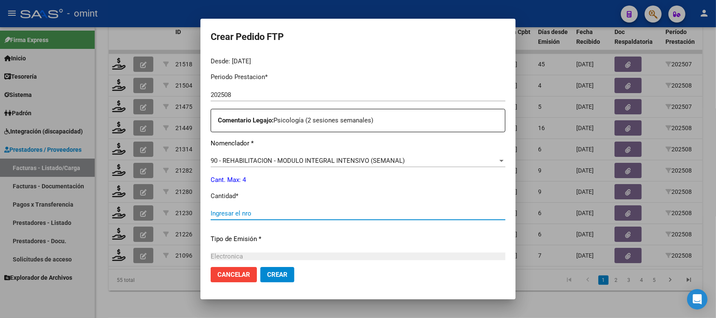
click at [254, 212] on input "Ingresar el nro" at bounding box center [358, 213] width 295 height 8
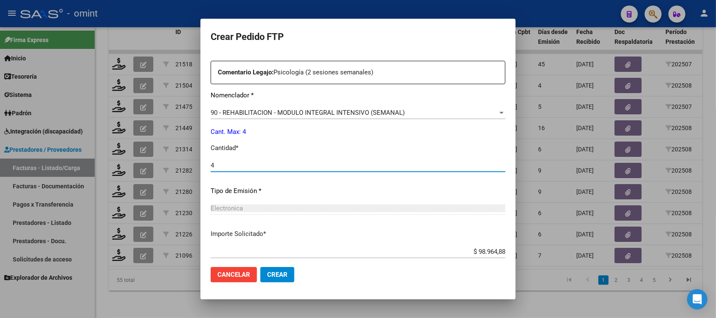
scroll to position [362, 0]
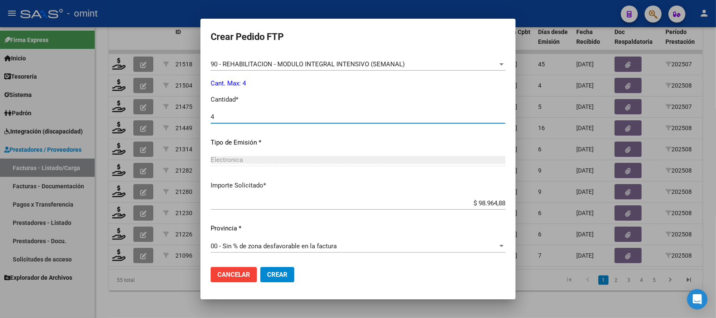
type input "4"
click at [267, 273] on span "Crear" at bounding box center [277, 275] width 20 height 8
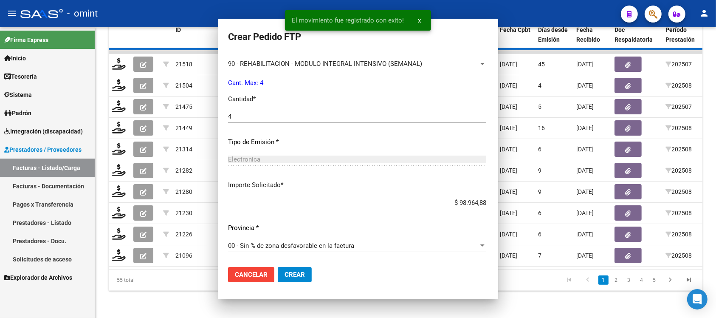
scroll to position [314, 0]
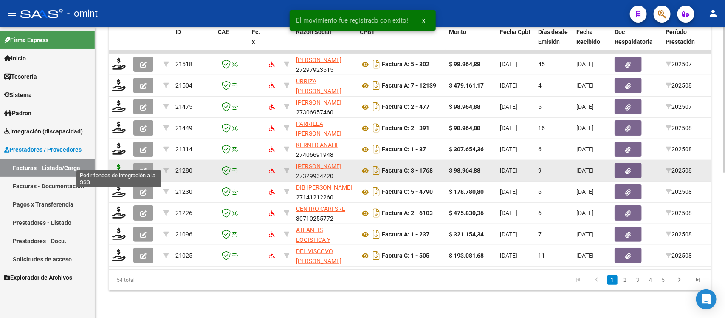
click at [122, 164] on icon at bounding box center [119, 170] width 14 height 12
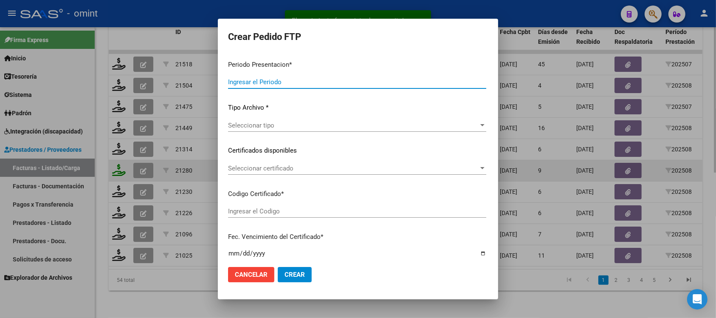
type input "202508"
type input "$ 98.964,88"
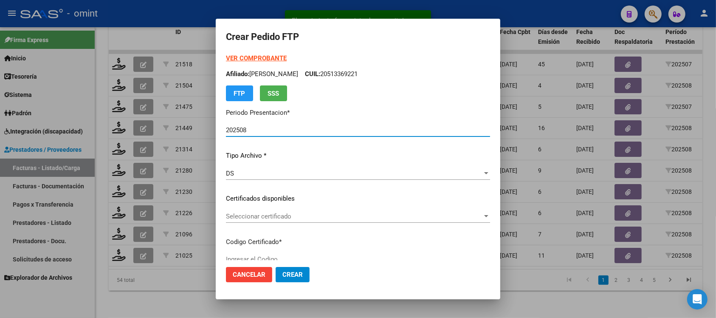
type input "6766509470"
type input "[DATE]"
click at [240, 215] on span "Seleccionar certificado" at bounding box center [354, 216] width 257 height 8
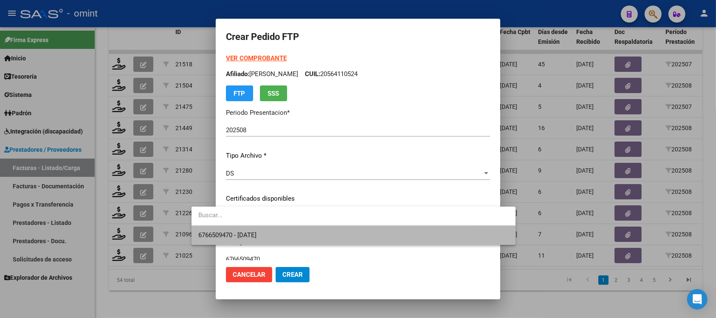
click at [278, 239] on span "6766509470 - [DATE]" at bounding box center [353, 235] width 310 height 19
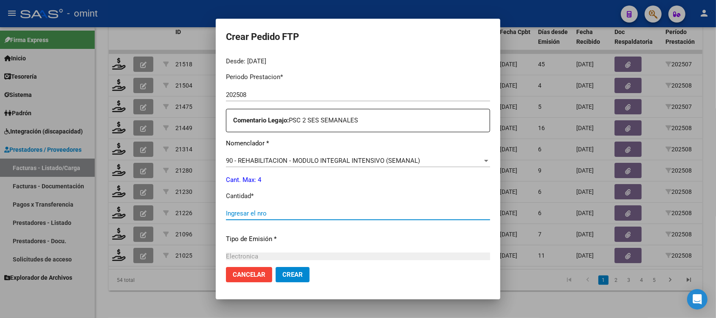
click at [226, 215] on input "Ingresar el nro" at bounding box center [358, 213] width 264 height 8
type input "4"
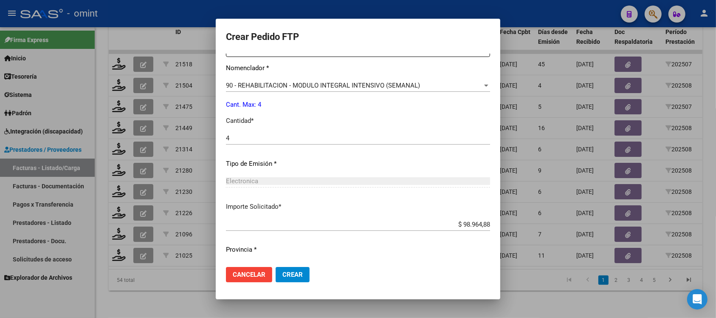
scroll to position [362, 0]
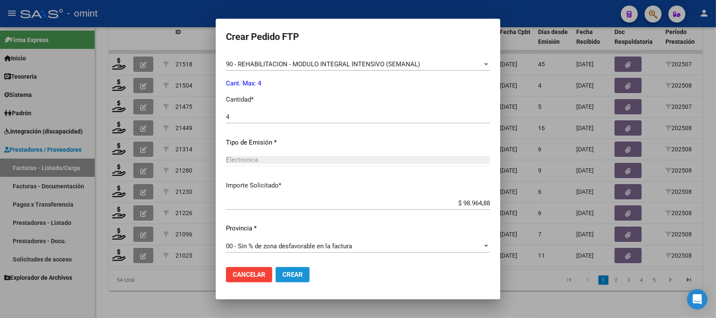
click at [282, 272] on span "Crear" at bounding box center [292, 275] width 20 height 8
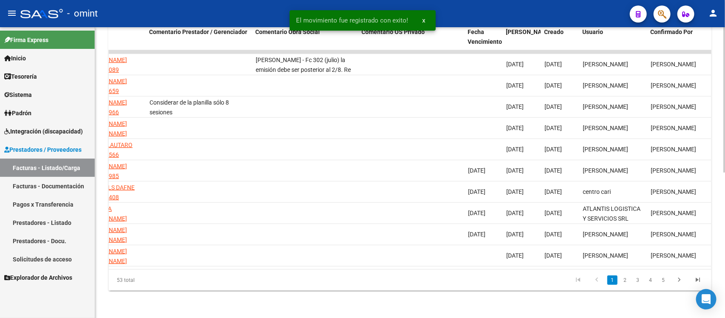
scroll to position [0, 756]
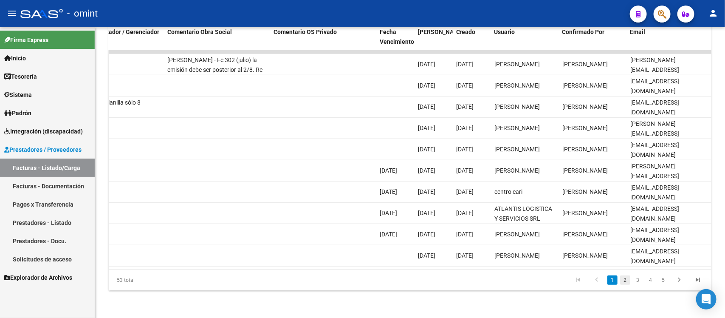
click at [627, 279] on link "2" at bounding box center [625, 279] width 10 height 9
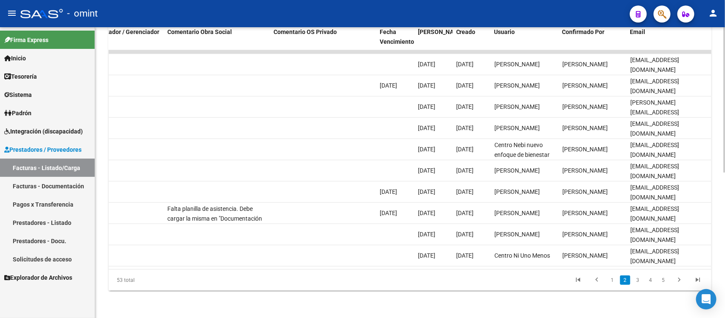
drag, startPoint x: 494, startPoint y: 269, endPoint x: 408, endPoint y: 275, distance: 86.5
click at [178, 289] on div "53 total 1 2 3 4 5" at bounding box center [410, 279] width 603 height 21
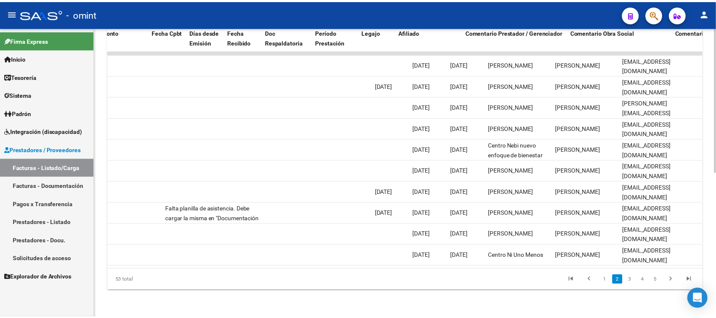
scroll to position [0, 0]
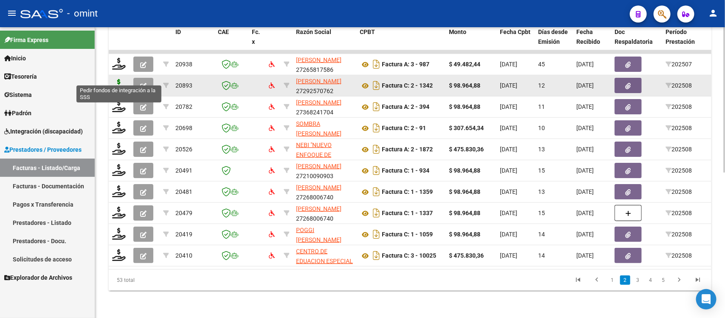
click at [119, 79] on icon at bounding box center [119, 85] width 14 height 12
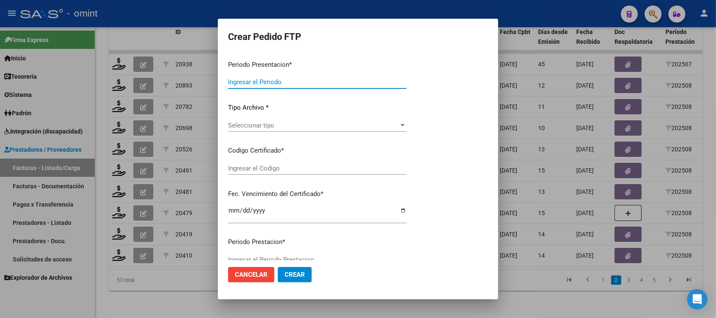
type input "202508"
type input "$ 98.964,88"
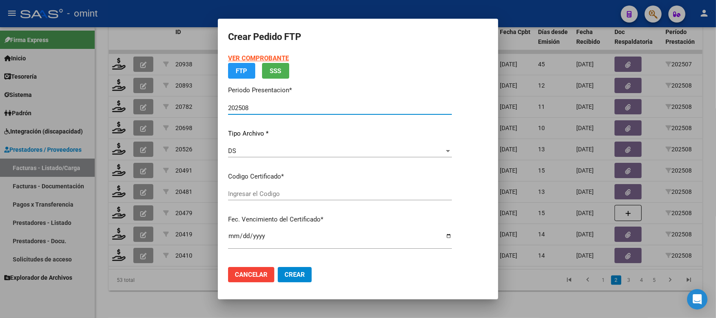
type input "6766509470"
type input "[DATE]"
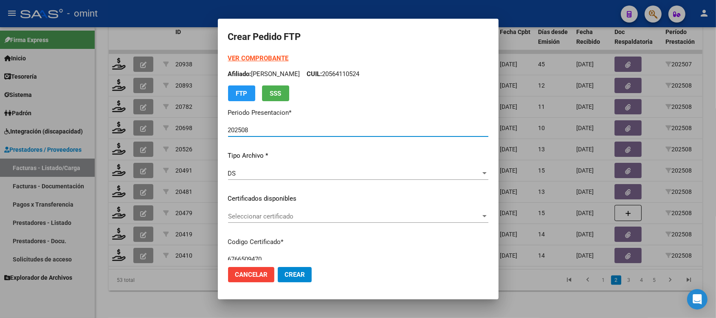
click at [268, 219] on span "Seleccionar certificado" at bounding box center [354, 216] width 253 height 8
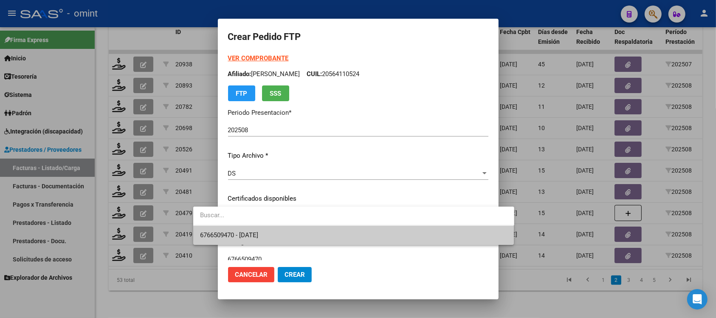
click at [287, 238] on span "6766509470 - [DATE]" at bounding box center [354, 235] width 308 height 19
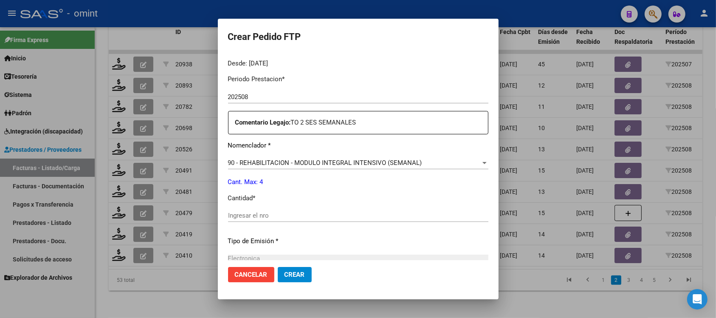
scroll to position [265, 0]
click at [245, 213] on input "Ingresar el nro" at bounding box center [358, 213] width 260 height 8
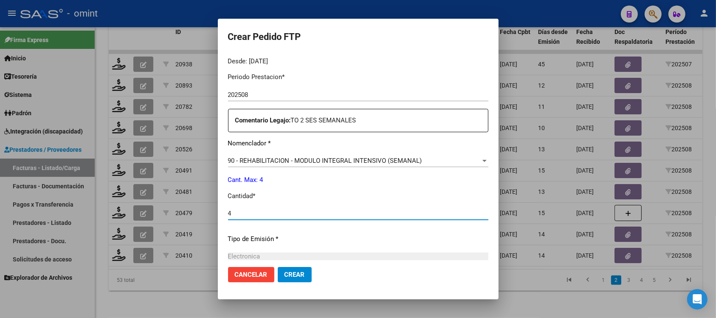
type input "4"
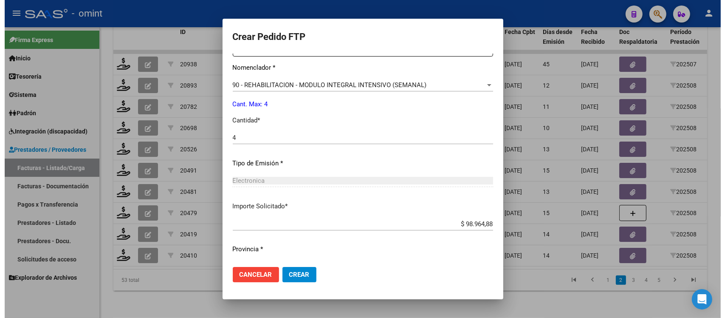
scroll to position [362, 0]
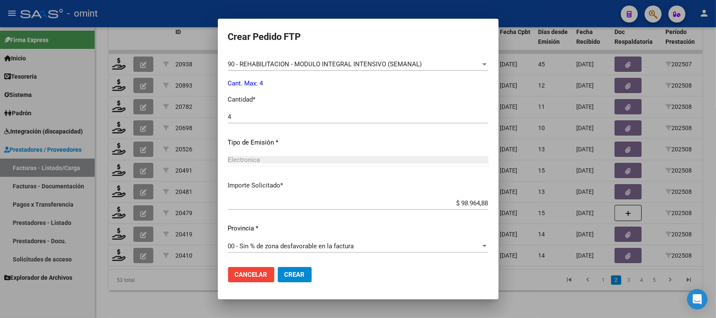
click at [285, 274] on span "Crear" at bounding box center [295, 275] width 20 height 8
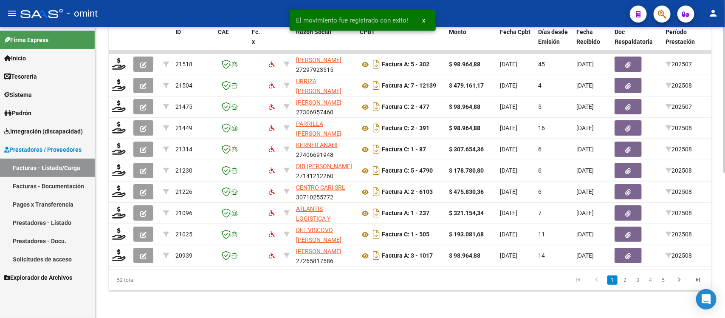
click at [626, 279] on link "2" at bounding box center [625, 279] width 10 height 9
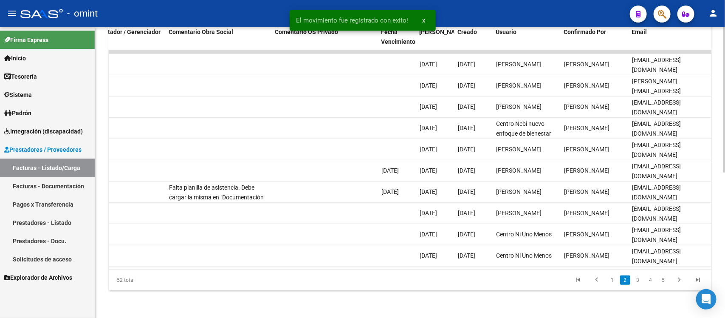
scroll to position [0, 756]
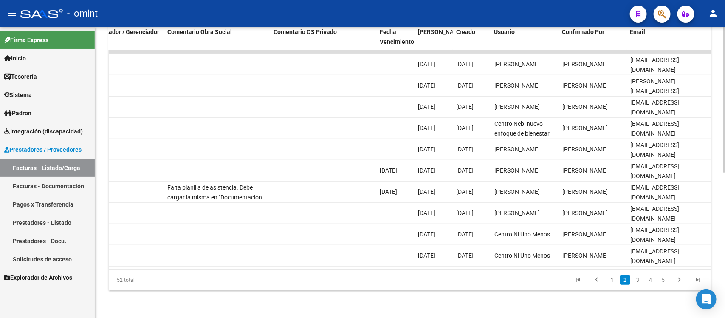
click at [638, 279] on link "3" at bounding box center [638, 279] width 10 height 9
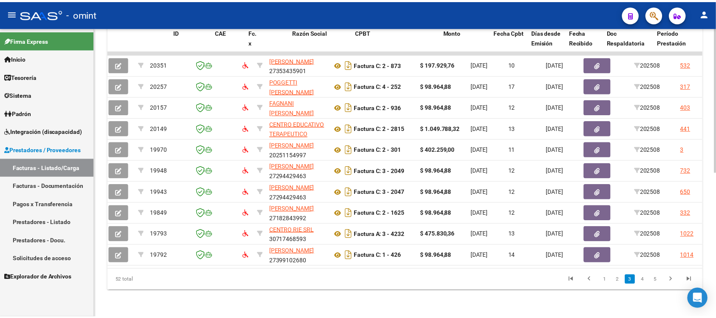
scroll to position [0, 0]
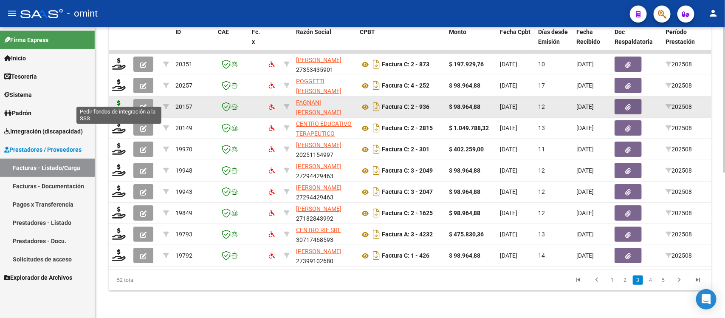
click at [125, 100] on icon at bounding box center [119, 106] width 14 height 12
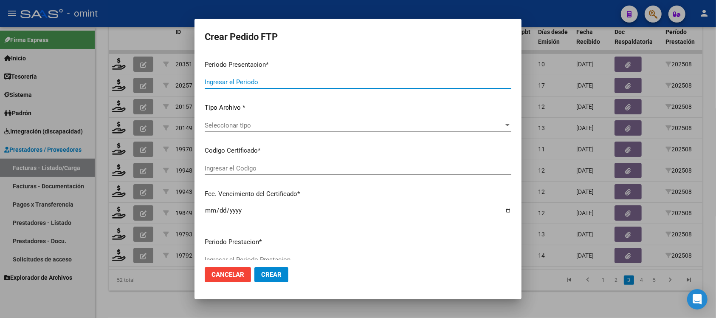
type input "202508"
type input "$ 98.964,88"
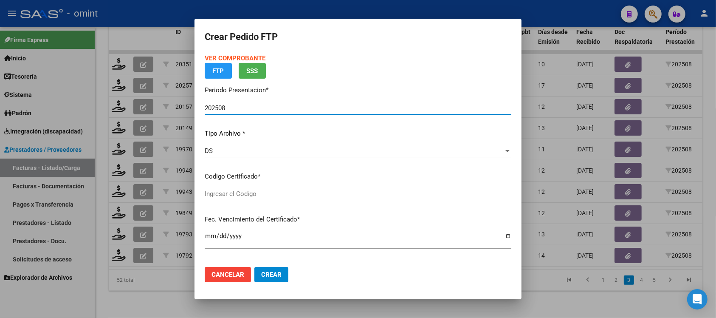
type input "6961760437"
type input "[DATE]"
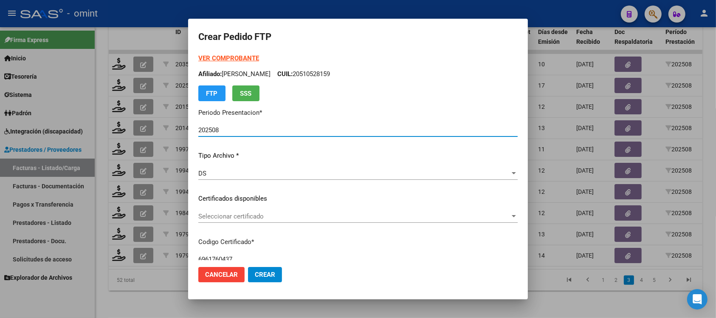
click at [252, 211] on div "Seleccionar certificado Seleccionar certificado" at bounding box center [357, 216] width 319 height 13
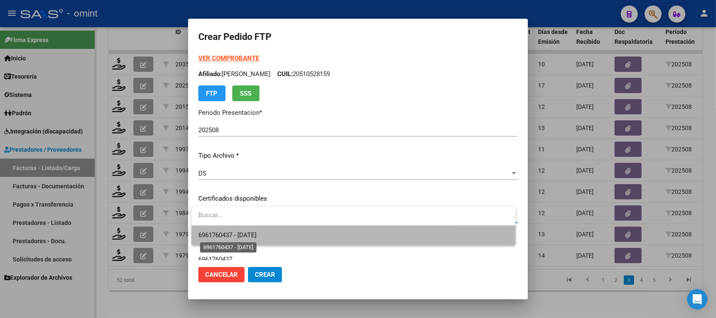
click at [257, 232] on span "6961760437 - [DATE]" at bounding box center [227, 235] width 58 height 8
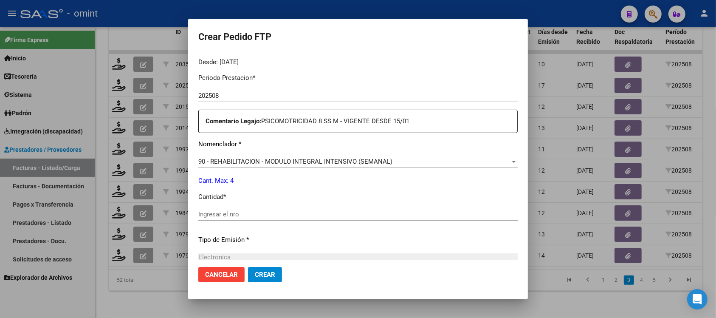
scroll to position [265, 0]
click at [243, 213] on input "Ingresar el nro" at bounding box center [357, 213] width 319 height 8
type input "4"
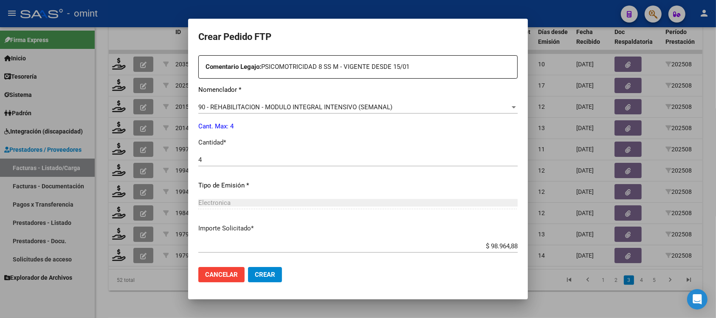
scroll to position [362, 0]
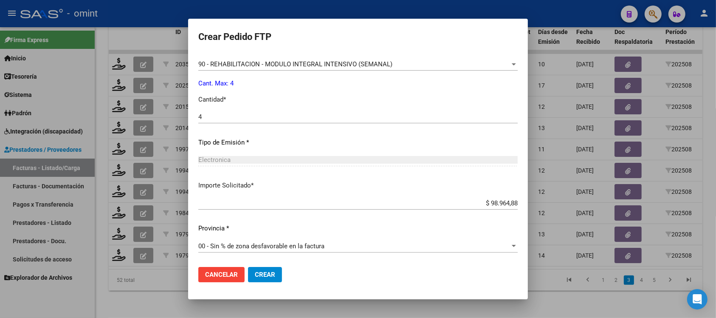
click at [264, 274] on span "Crear" at bounding box center [265, 275] width 20 height 8
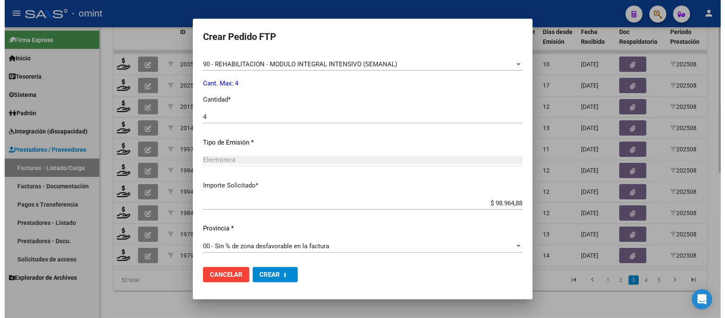
scroll to position [0, 0]
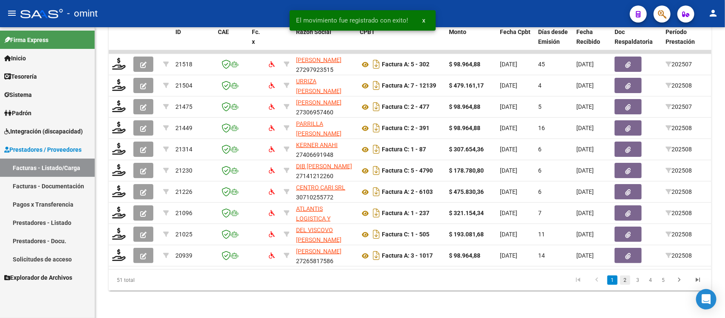
click at [627, 277] on link "2" at bounding box center [625, 279] width 10 height 9
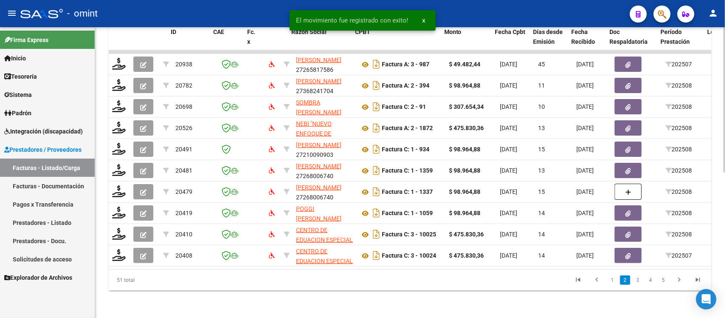
scroll to position [0, 756]
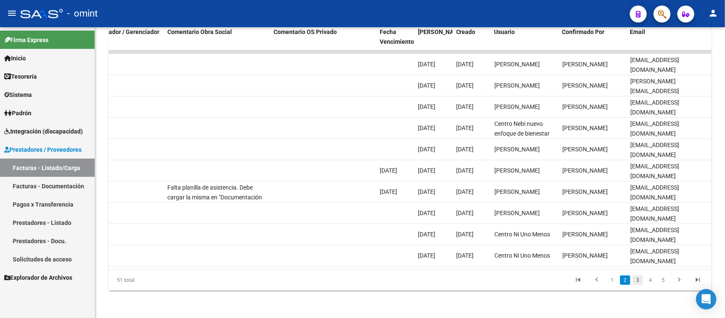
click at [635, 284] on link "3" at bounding box center [638, 279] width 10 height 9
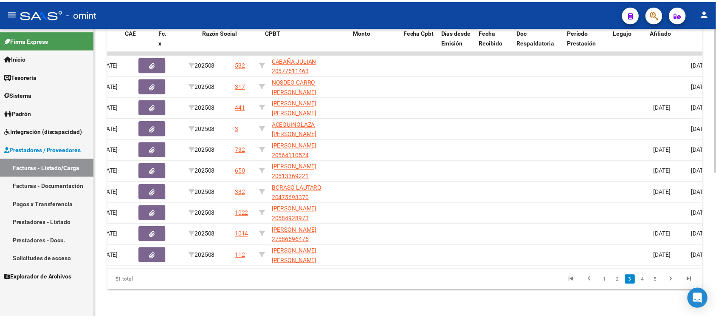
scroll to position [0, 0]
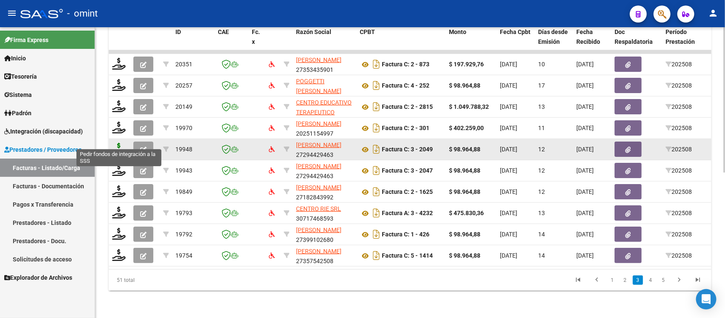
click at [119, 143] on icon at bounding box center [119, 149] width 14 height 12
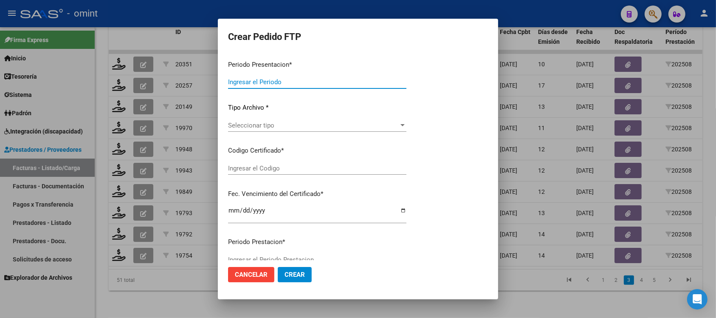
type input "202508"
type input "$ 98.964,88"
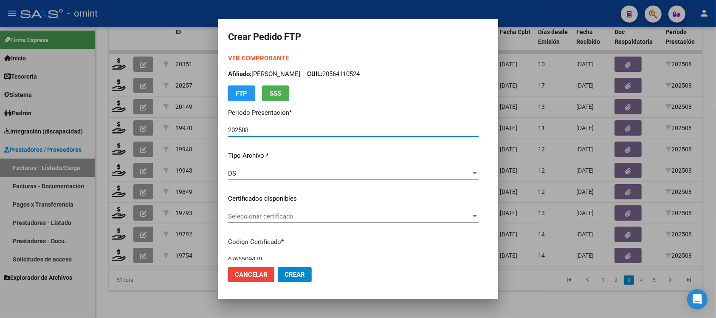
click at [260, 213] on span "Seleccionar certificado" at bounding box center [349, 216] width 243 height 8
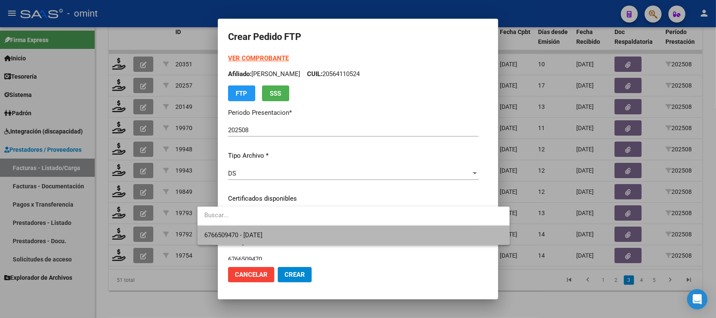
click at [277, 232] on span "6766509470 - [DATE]" at bounding box center [353, 235] width 298 height 19
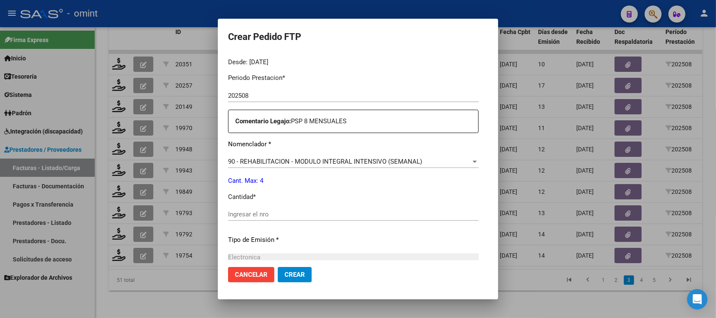
scroll to position [265, 0]
click at [260, 215] on input "Ingresar el nro" at bounding box center [353, 213] width 251 height 8
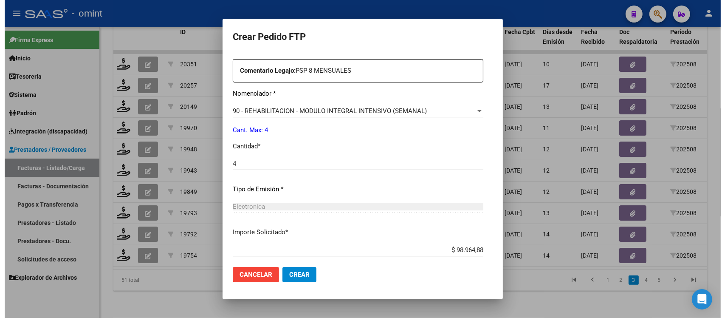
scroll to position [362, 0]
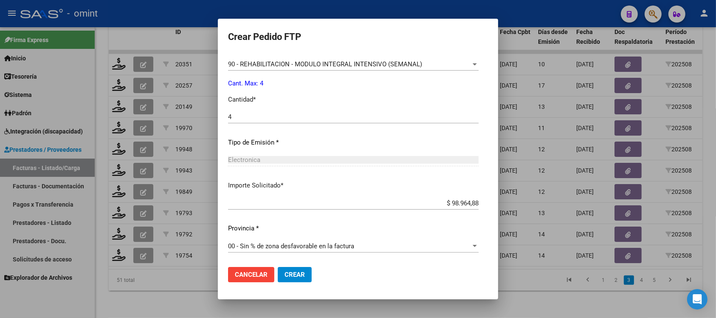
click at [285, 275] on span "Crear" at bounding box center [295, 275] width 20 height 8
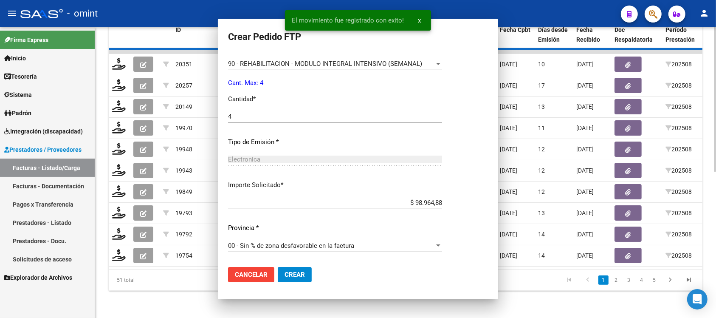
scroll to position [0, 0]
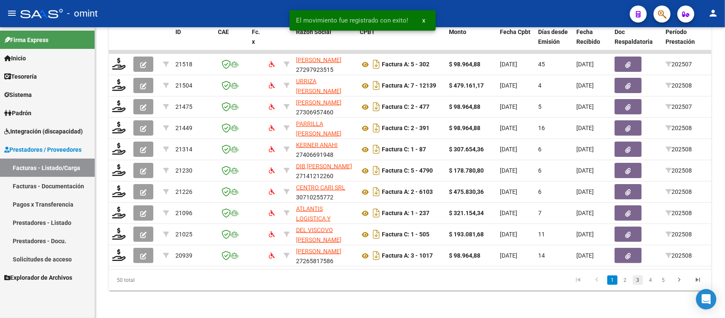
click at [639, 277] on link "3" at bounding box center [638, 279] width 10 height 9
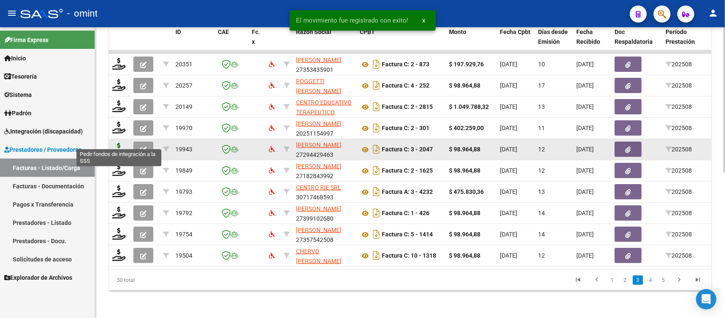
click at [120, 143] on icon at bounding box center [119, 149] width 14 height 12
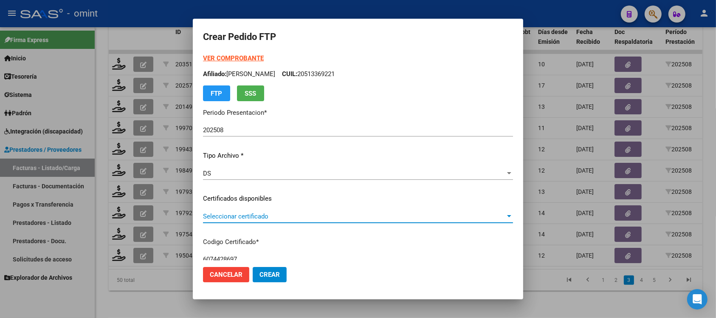
click at [251, 213] on span "Seleccionar certificado" at bounding box center [354, 216] width 302 height 8
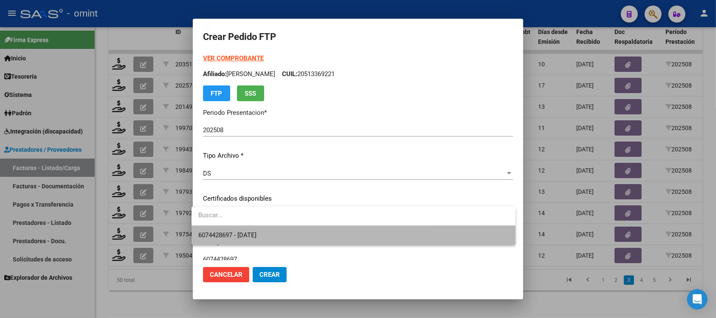
click at [258, 239] on span "6074428697 - [DATE]" at bounding box center [353, 235] width 310 height 19
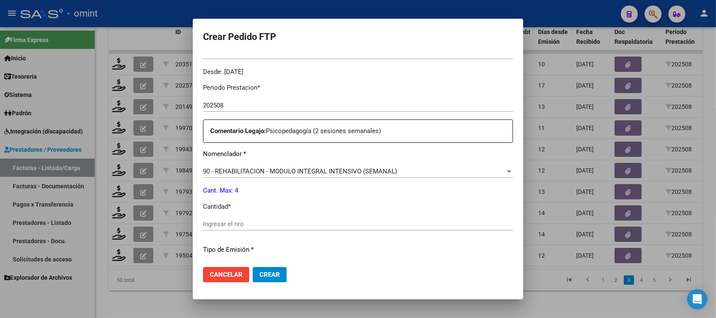
scroll to position [265, 0]
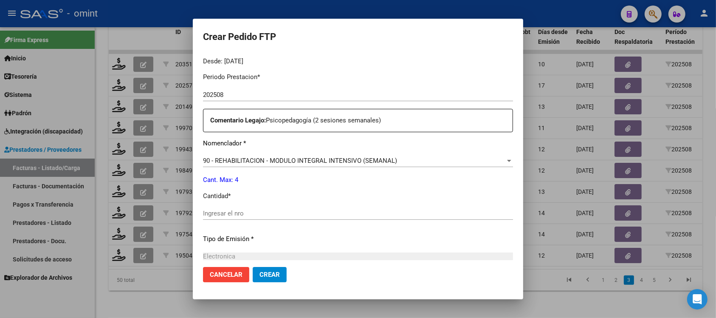
click at [226, 212] on input "Ingresar el nro" at bounding box center [358, 213] width 310 height 8
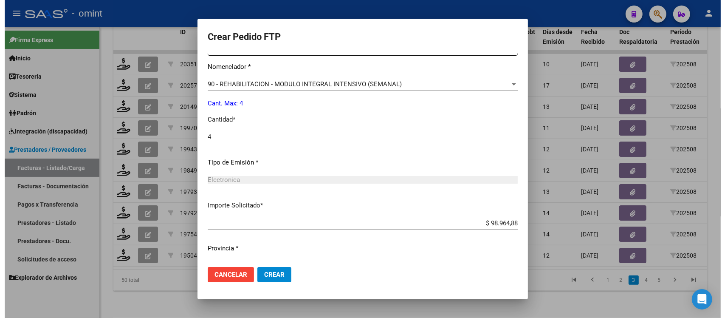
scroll to position [362, 0]
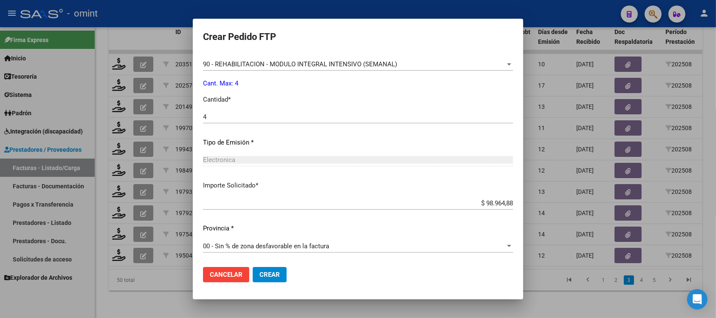
click at [263, 279] on button "Crear" at bounding box center [270, 274] width 34 height 15
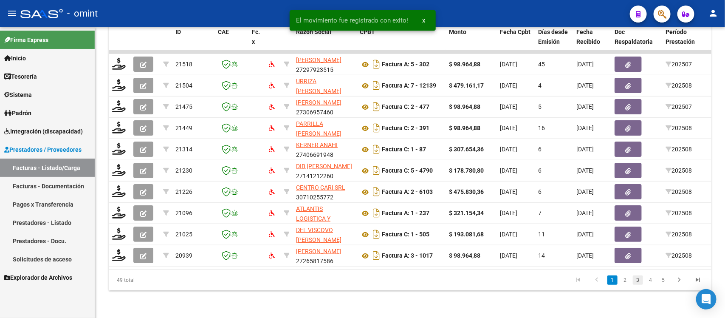
click at [640, 275] on link "3" at bounding box center [638, 279] width 10 height 9
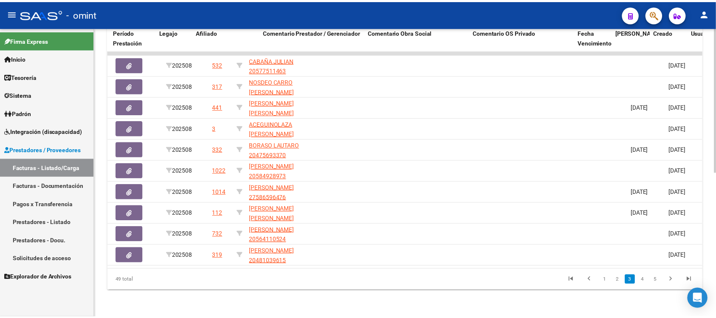
scroll to position [0, 0]
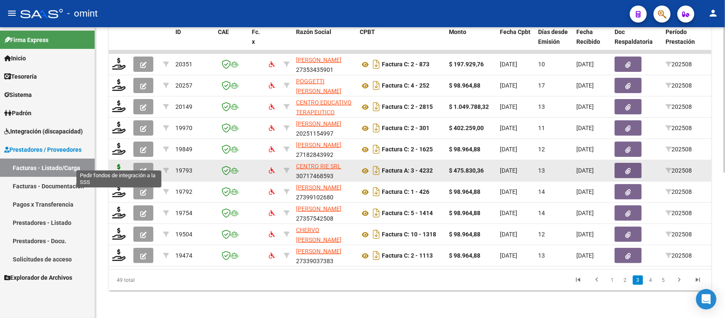
click at [118, 164] on icon at bounding box center [119, 170] width 14 height 12
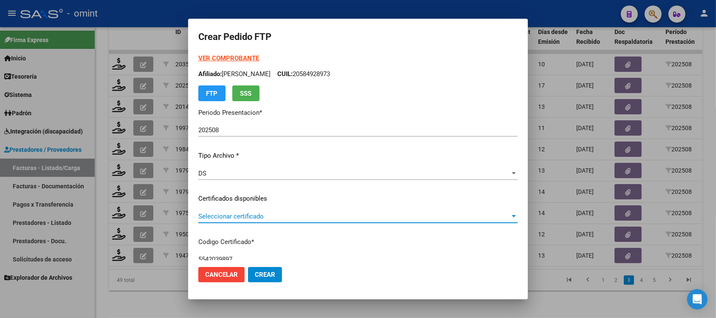
click at [257, 211] on div "Seleccionar certificado Seleccionar certificado" at bounding box center [357, 216] width 319 height 13
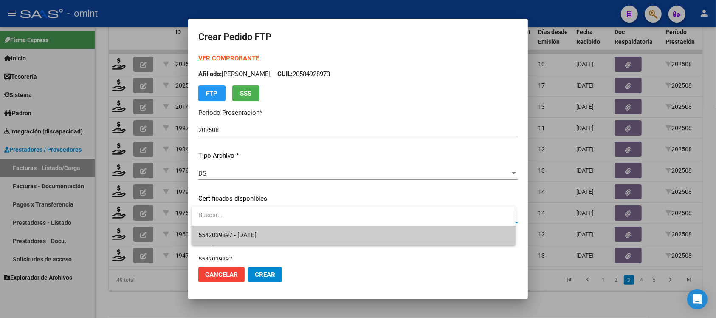
click at [276, 239] on span "5542039897 - [DATE]" at bounding box center [353, 235] width 310 height 19
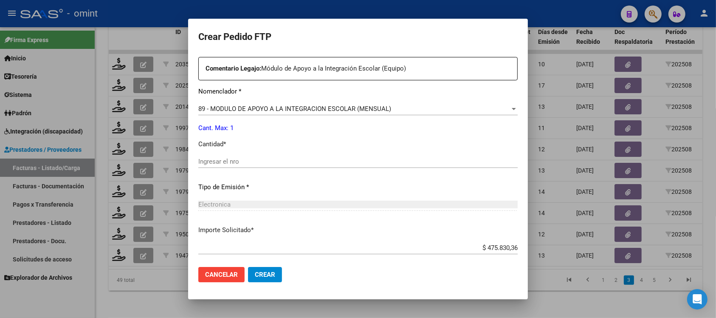
scroll to position [319, 0]
click at [228, 158] on input "Ingresar el nro" at bounding box center [357, 160] width 319 height 8
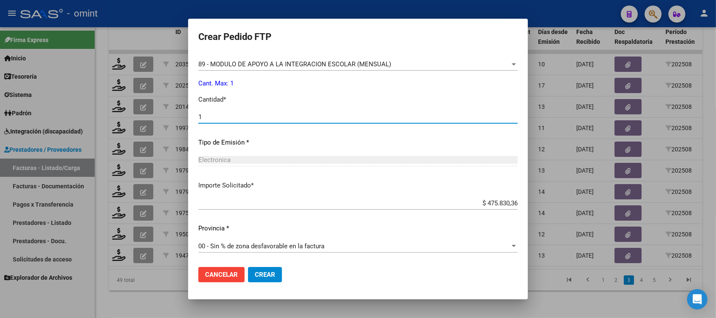
click at [271, 274] on span "Crear" at bounding box center [265, 275] width 20 height 8
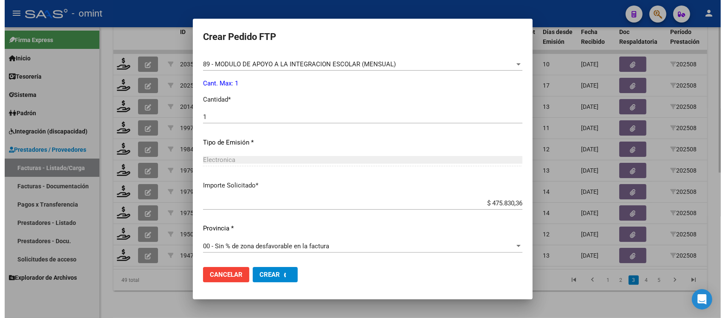
scroll to position [0, 0]
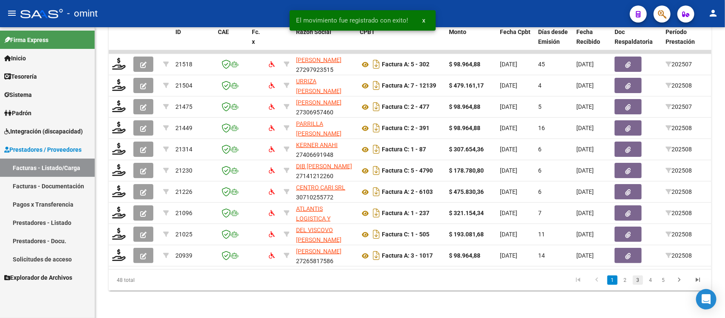
click at [640, 279] on link "3" at bounding box center [638, 279] width 10 height 9
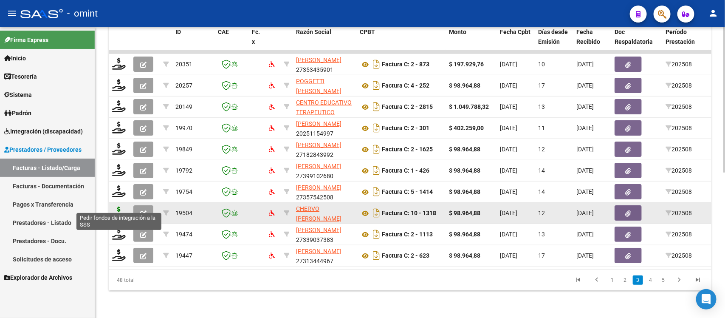
click at [120, 206] on icon at bounding box center [119, 212] width 14 height 12
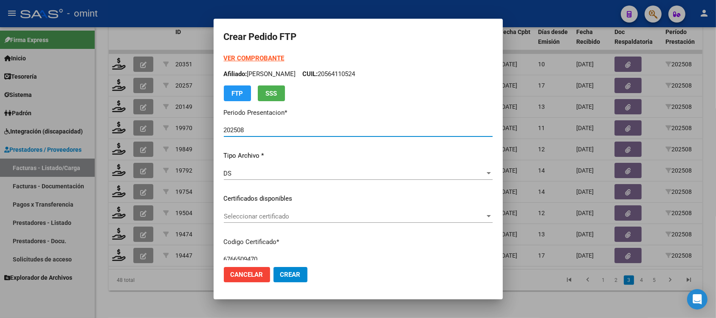
click at [248, 218] on span "Seleccionar certificado" at bounding box center [354, 216] width 261 height 8
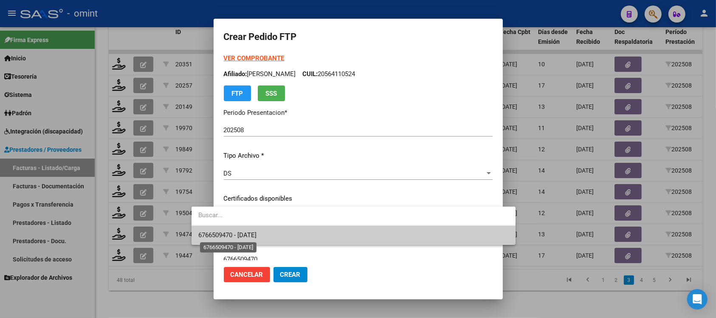
click at [257, 237] on span "6766509470 - [DATE]" at bounding box center [227, 235] width 58 height 8
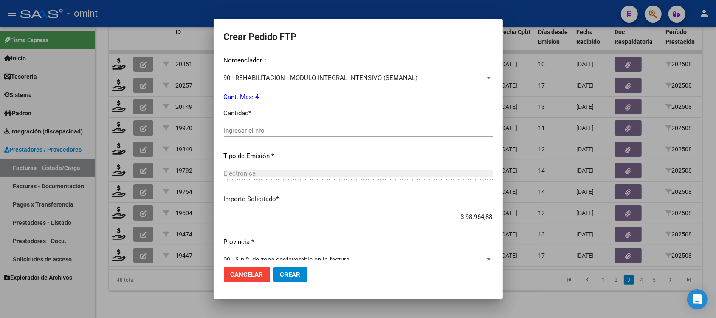
scroll to position [362, 0]
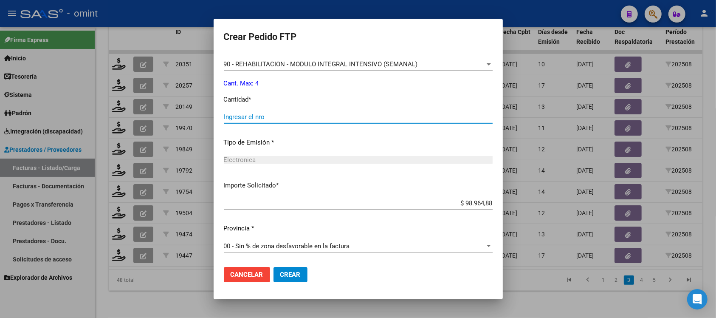
click at [231, 114] on input "Ingresar el nro" at bounding box center [358, 117] width 269 height 8
click at [280, 273] on span "Crear" at bounding box center [290, 275] width 20 height 8
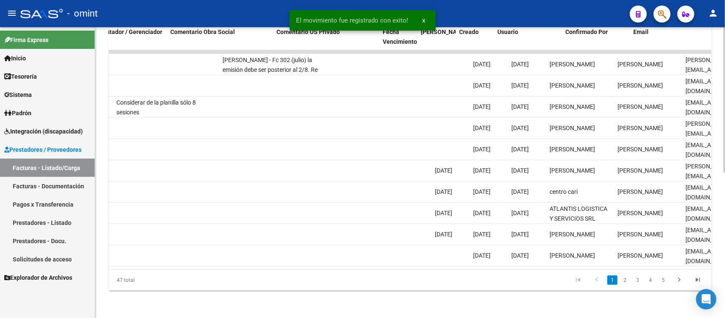
scroll to position [0, 756]
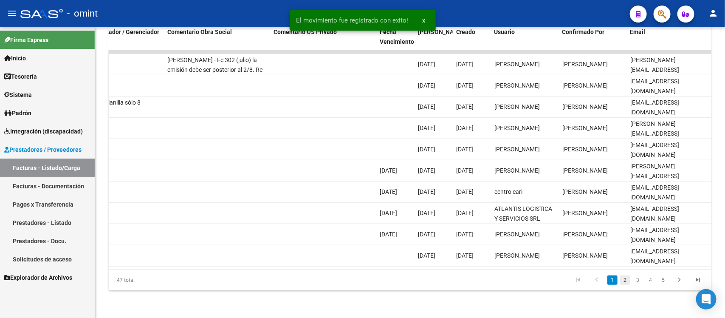
click at [629, 282] on link "2" at bounding box center [625, 279] width 10 height 9
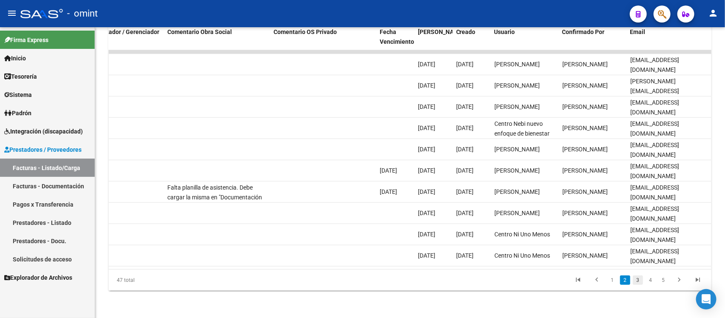
click at [637, 280] on link "3" at bounding box center [638, 279] width 10 height 9
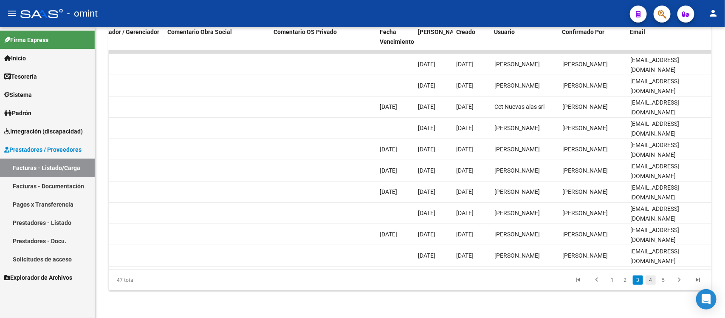
click at [650, 283] on link "4" at bounding box center [651, 279] width 10 height 9
click at [661, 280] on link "5" at bounding box center [663, 279] width 10 height 9
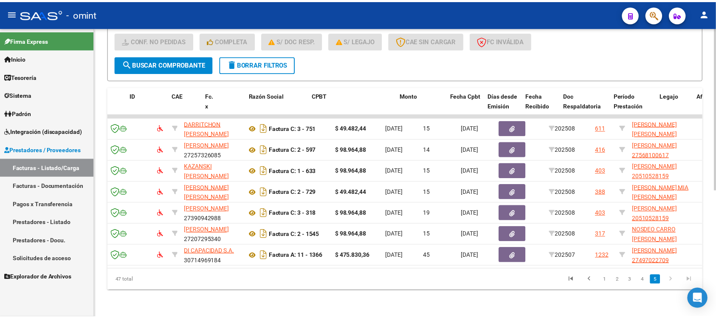
scroll to position [0, 0]
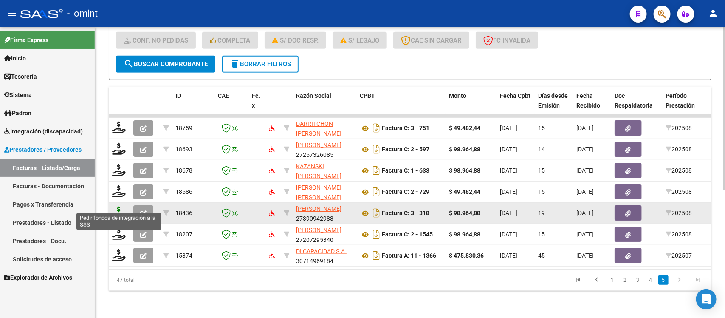
click at [113, 206] on icon at bounding box center [119, 212] width 14 height 12
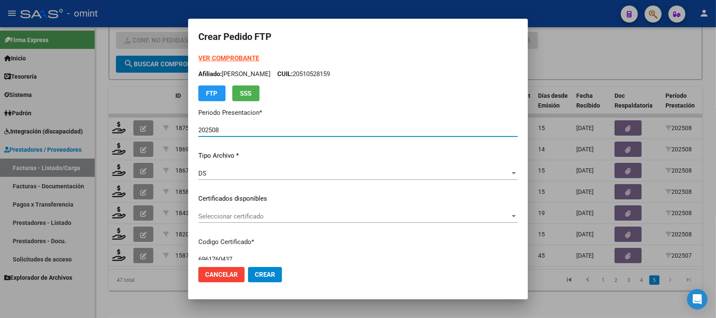
click at [231, 213] on span "Seleccionar certificado" at bounding box center [354, 216] width 312 height 8
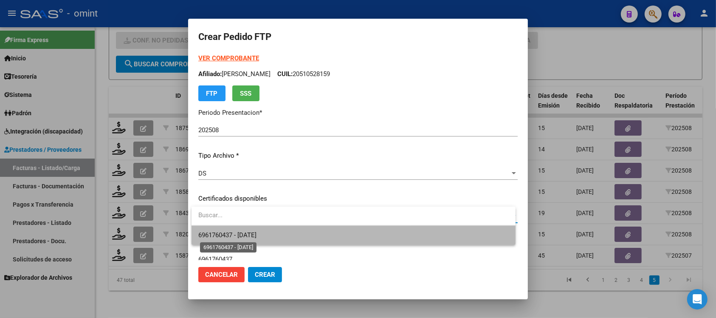
click at [248, 232] on span "6961760437 - [DATE]" at bounding box center [227, 235] width 58 height 8
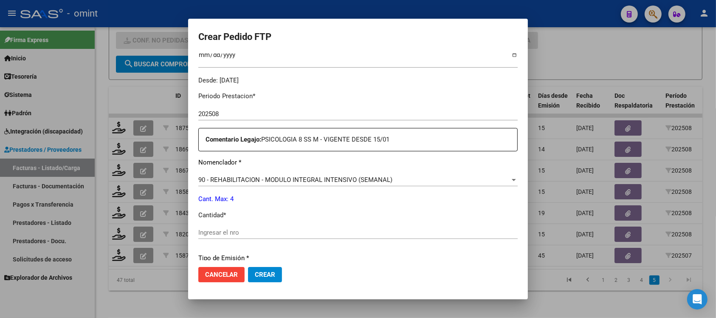
scroll to position [265, 0]
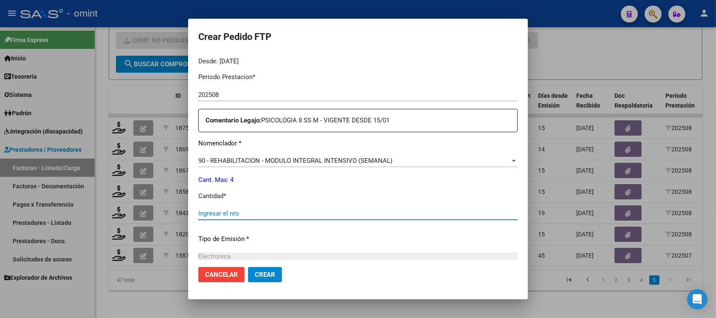
click at [223, 211] on input "Ingresar el nro" at bounding box center [357, 213] width 319 height 8
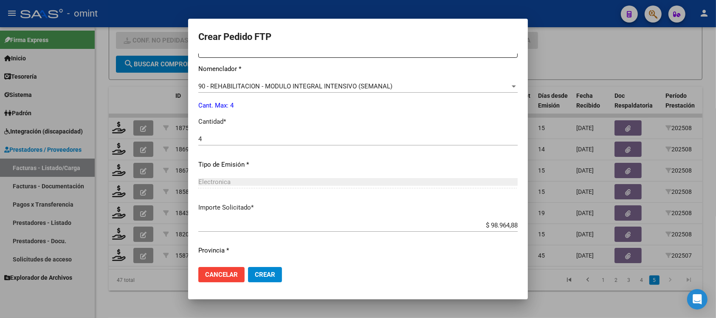
scroll to position [362, 0]
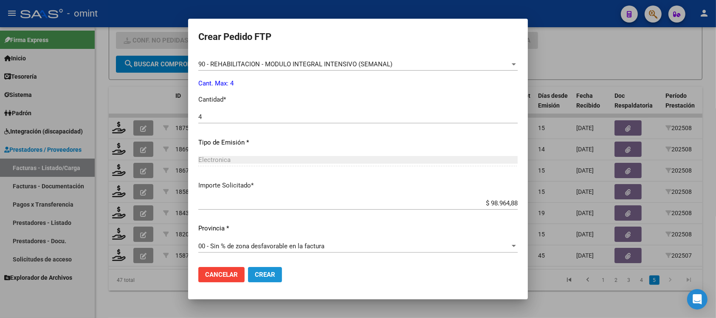
click at [263, 274] on span "Crear" at bounding box center [265, 275] width 20 height 8
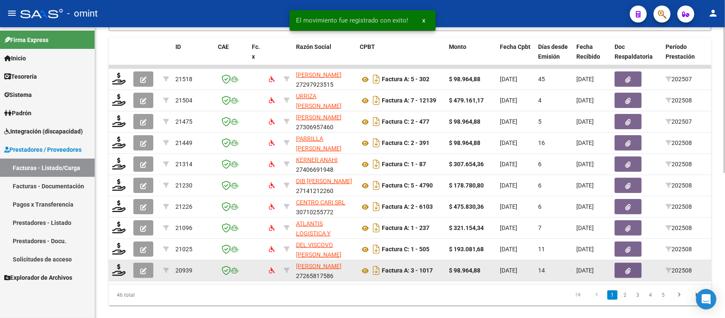
scroll to position [291, 0]
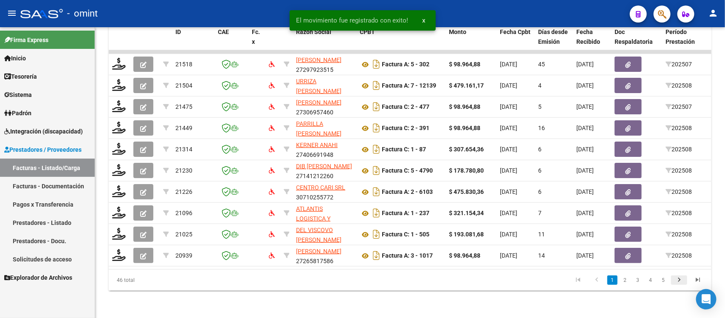
click at [680, 280] on icon "go to next page" at bounding box center [679, 281] width 11 height 10
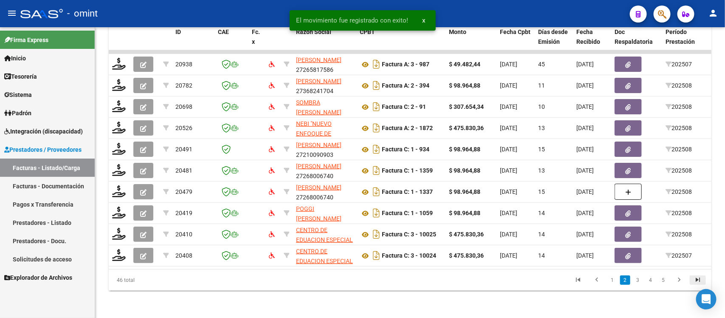
click at [697, 283] on icon "go to last page" at bounding box center [697, 281] width 11 height 10
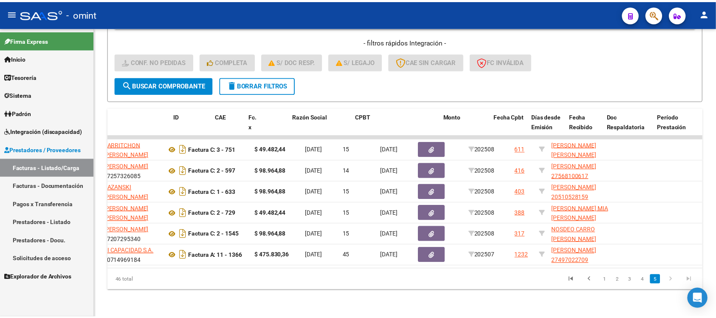
scroll to position [0, 0]
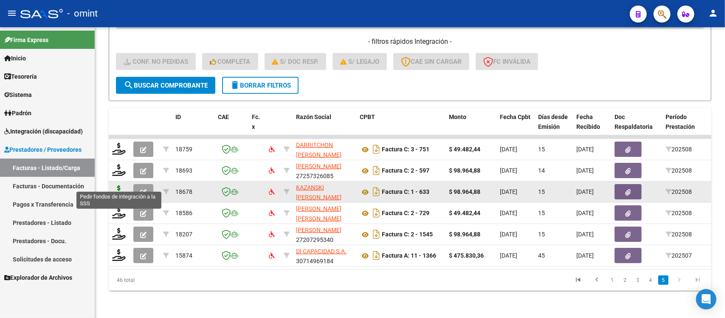
click at [120, 185] on icon at bounding box center [119, 191] width 14 height 12
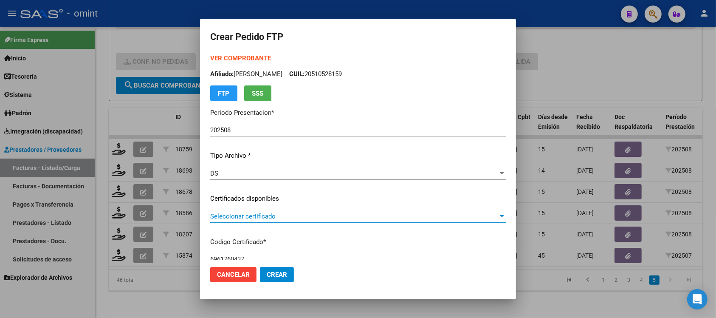
click at [254, 218] on span "Seleccionar certificado" at bounding box center [354, 216] width 288 height 8
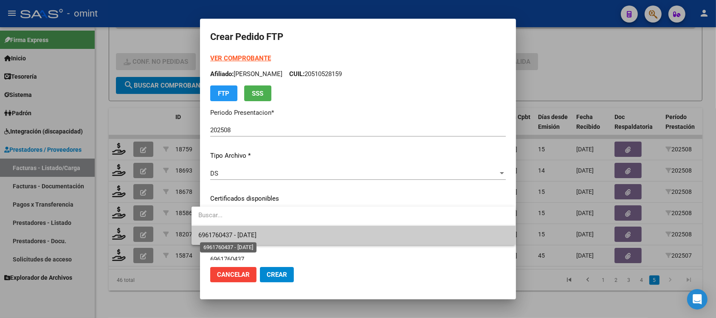
click at [257, 233] on span "6961760437 - [DATE]" at bounding box center [227, 235] width 58 height 8
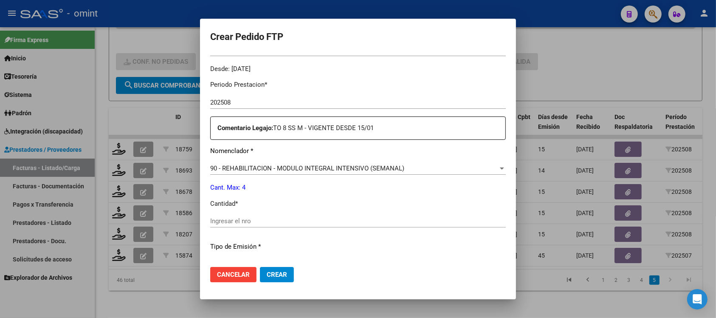
scroll to position [265, 0]
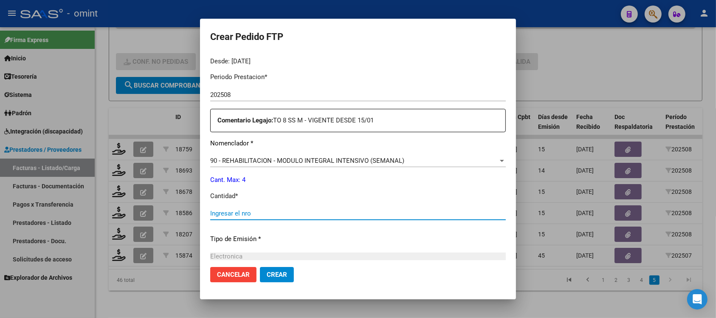
click at [240, 211] on input "Ingresar el nro" at bounding box center [358, 213] width 296 height 8
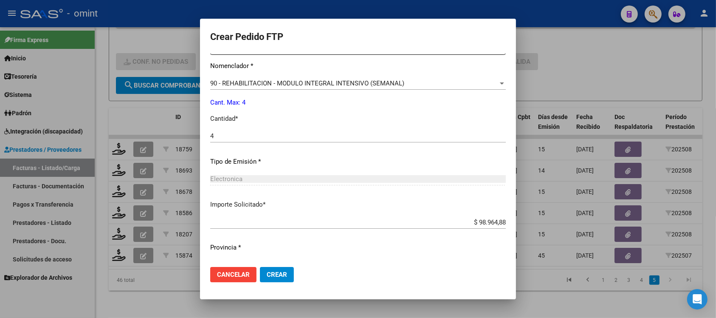
scroll to position [362, 0]
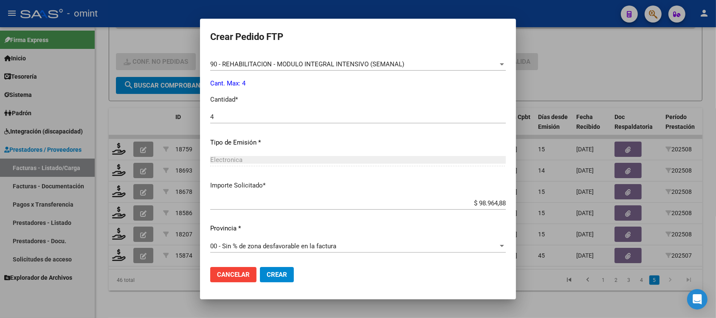
click at [260, 278] on button "Crear" at bounding box center [277, 274] width 34 height 15
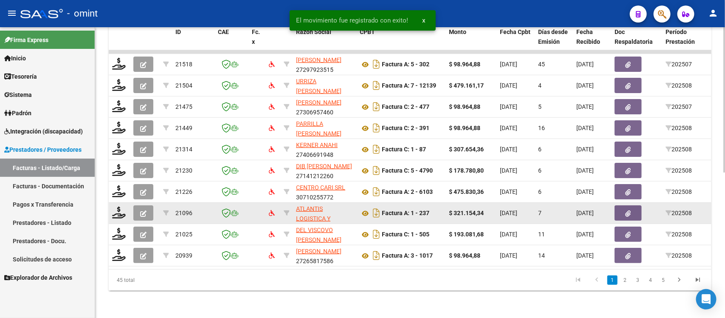
scroll to position [291, 0]
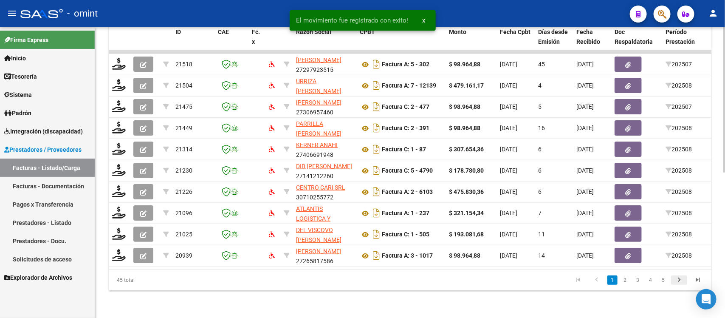
click at [684, 277] on icon "go to next page" at bounding box center [679, 281] width 11 height 10
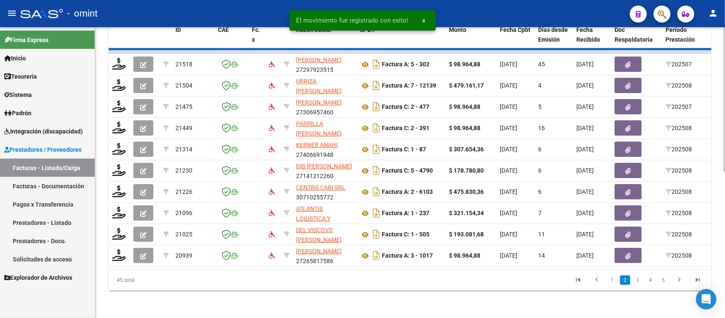
click at [692, 281] on div "45 total 1 2 3 4 5" at bounding box center [410, 279] width 603 height 21
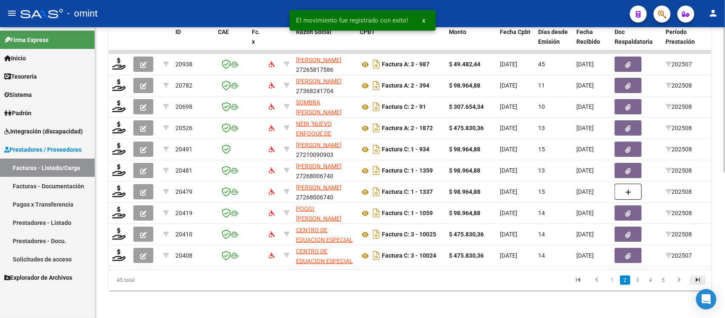
click at [697, 281] on icon "go to last page" at bounding box center [697, 281] width 11 height 10
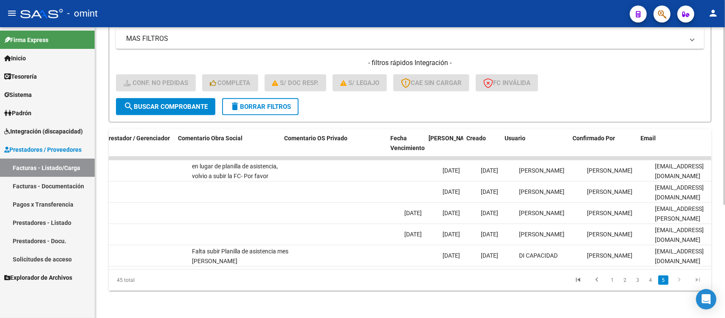
scroll to position [0, 756]
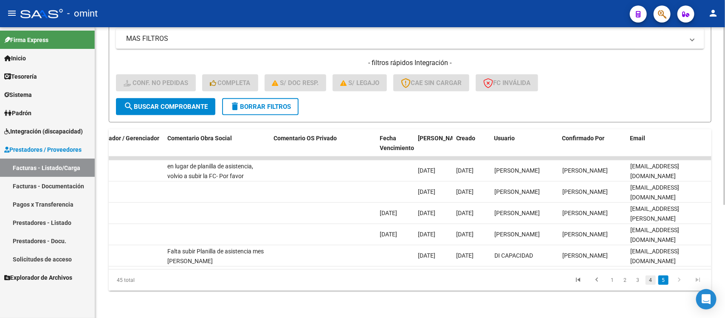
click at [652, 280] on link "4" at bounding box center [651, 279] width 10 height 9
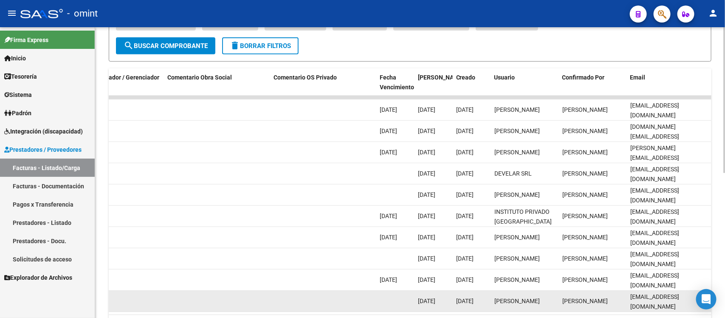
scroll to position [291, 0]
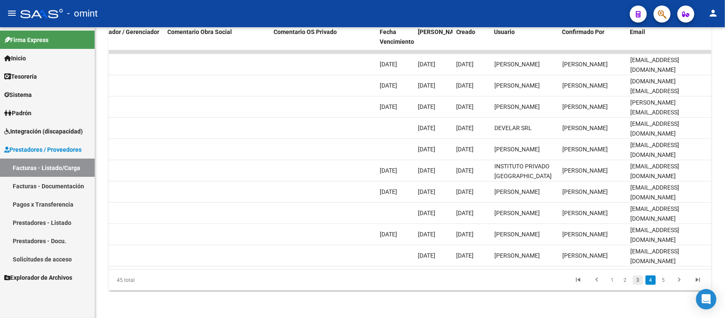
click at [635, 281] on link "3" at bounding box center [638, 279] width 10 height 9
click at [623, 279] on link "2" at bounding box center [625, 279] width 10 height 9
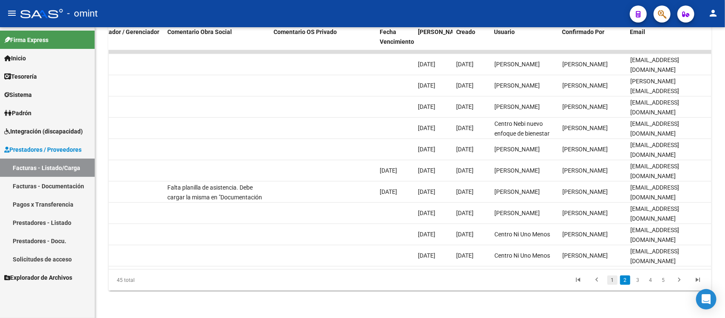
click at [613, 281] on link "1" at bounding box center [612, 279] width 10 height 9
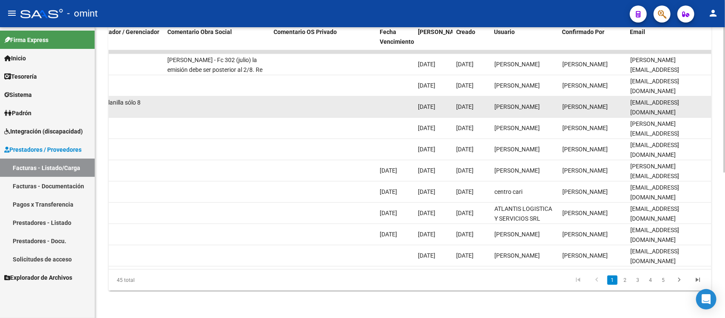
scroll to position [79, 0]
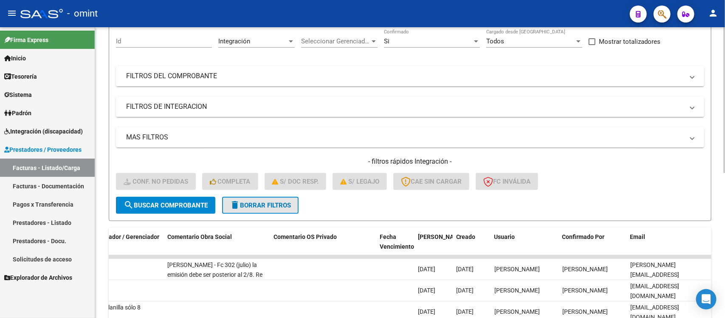
click at [231, 202] on mat-icon "delete" at bounding box center [235, 205] width 10 height 10
